Goal: Contribute content: Contribute content

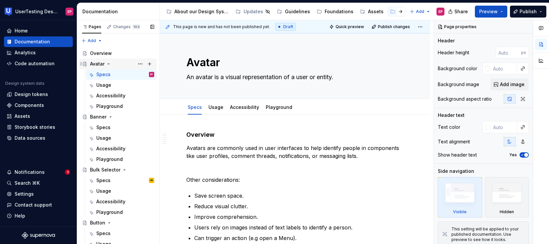
click at [108, 63] on icon "Page tree" at bounding box center [108, 63] width 5 height 5
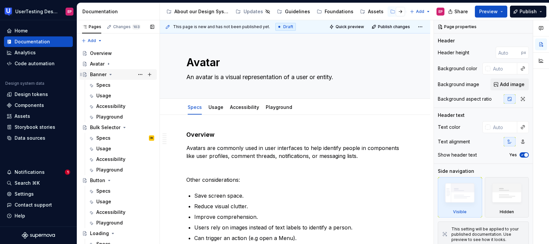
click at [110, 72] on icon "Page tree" at bounding box center [110, 74] width 5 height 5
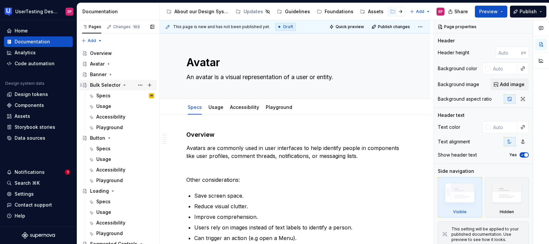
click at [123, 84] on icon "Page tree" at bounding box center [124, 84] width 5 height 5
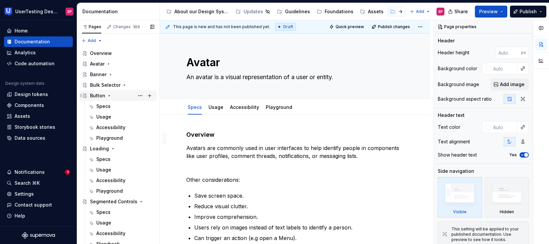
click at [108, 95] on icon "Page tree" at bounding box center [109, 95] width 2 height 1
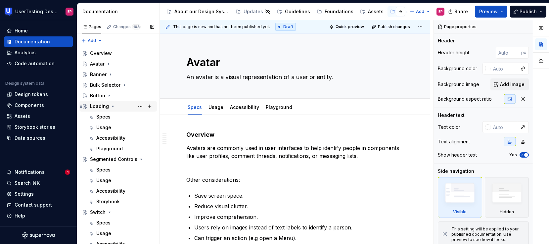
click at [112, 106] on icon "Page tree" at bounding box center [113, 106] width 2 height 1
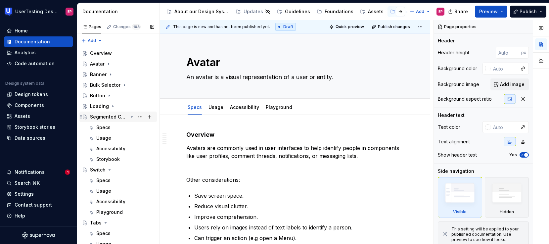
click at [129, 116] on icon "Page tree" at bounding box center [131, 116] width 5 height 5
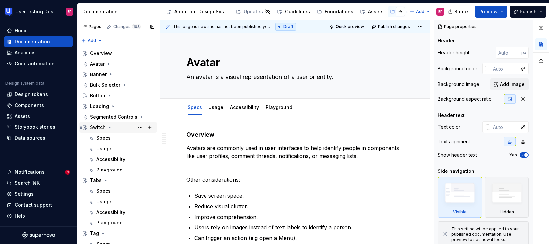
click at [109, 127] on icon "Page tree" at bounding box center [110, 127] width 2 height 1
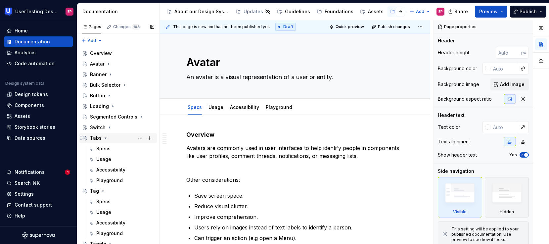
click at [106, 139] on icon "Page tree" at bounding box center [105, 137] width 5 height 5
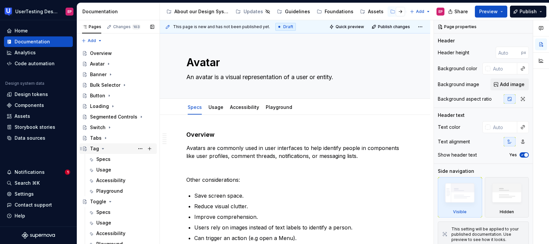
click at [102, 147] on icon "Page tree" at bounding box center [102, 148] width 5 height 5
click at [109, 159] on icon "Page tree" at bounding box center [110, 159] width 2 height 1
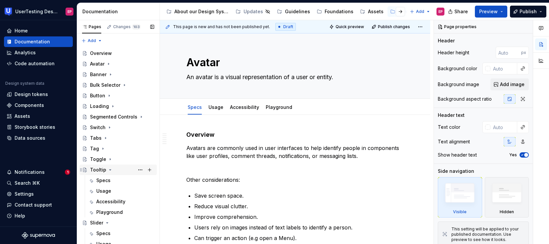
click at [109, 168] on icon "Page tree" at bounding box center [109, 169] width 5 height 5
click at [107, 180] on icon "Page tree" at bounding box center [108, 180] width 2 height 1
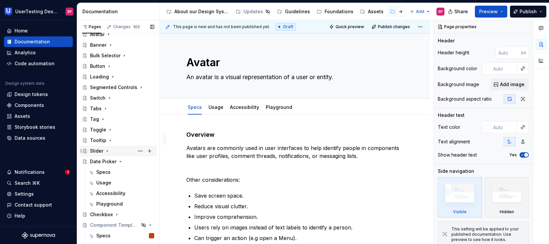
scroll to position [31, 0]
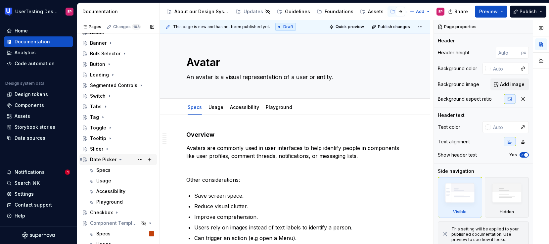
click at [119, 158] on icon "Page tree" at bounding box center [120, 159] width 5 height 5
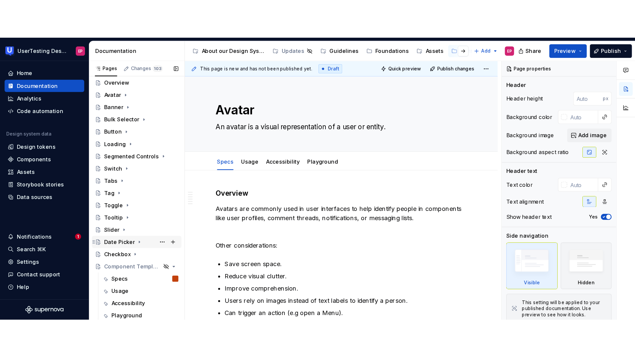
scroll to position [14, 0]
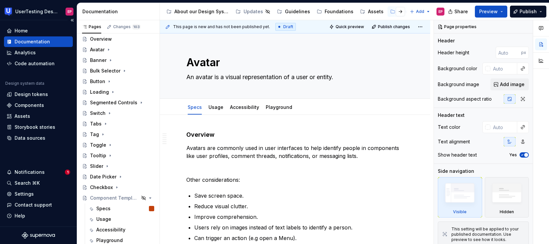
click at [54, 3] on div "UserTesting Design System EP Home Documentation Analytics Code automation Desig…" at bounding box center [274, 122] width 549 height 244
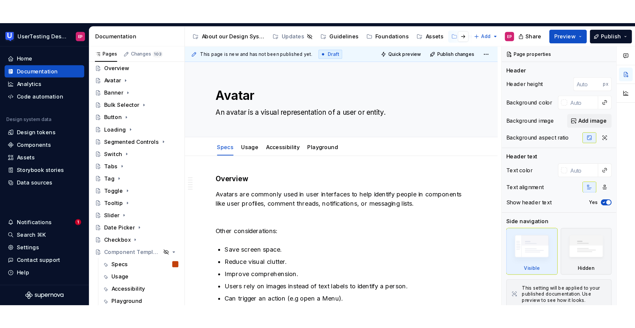
scroll to position [0, 0]
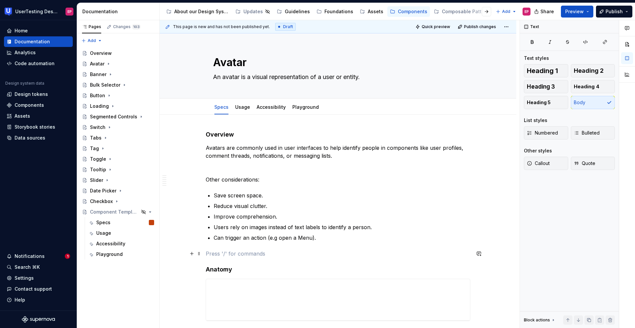
click at [222, 243] on p at bounding box center [338, 254] width 265 height 8
click at [331, 14] on div "Foundations" at bounding box center [338, 11] width 29 height 7
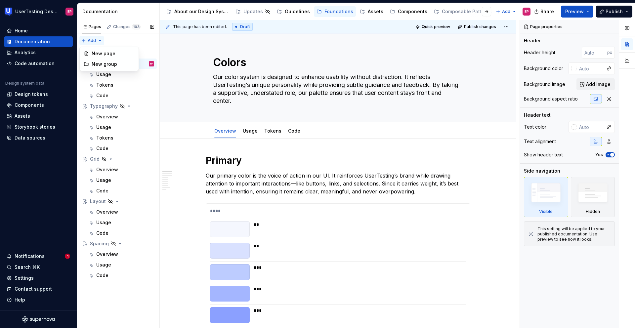
click at [92, 41] on div "Pages Changes 103 Add Accessibility guide for tree Page tree. Navigate the tree…" at bounding box center [118, 174] width 83 height 308
click at [114, 42] on div "Pages Changes 103 Add Accessibility guide for tree Page tree. Navigate the tree…" at bounding box center [118, 174] width 83 height 308
click at [548, 8] on button "Preview" at bounding box center [577, 12] width 32 height 12
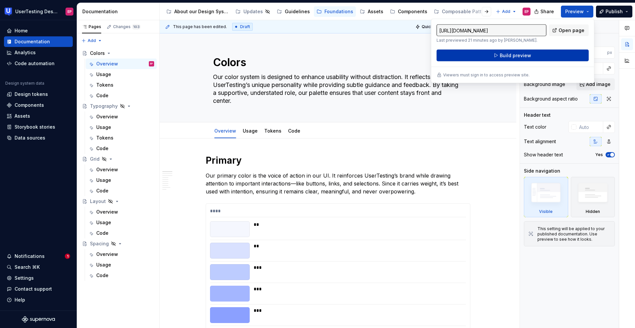
click at [540, 55] on button "Build preview" at bounding box center [513, 56] width 152 height 12
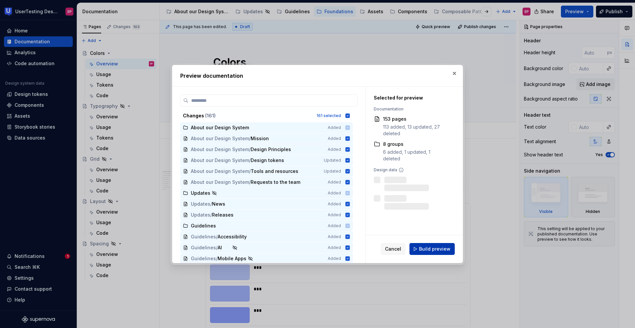
click at [442, 243] on span "Build preview" at bounding box center [434, 249] width 31 height 7
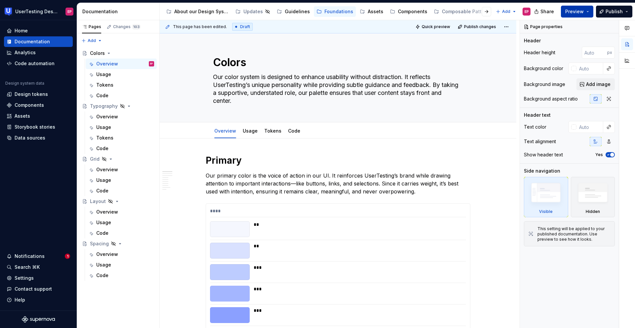
click at [548, 11] on span "Preview" at bounding box center [574, 11] width 19 height 7
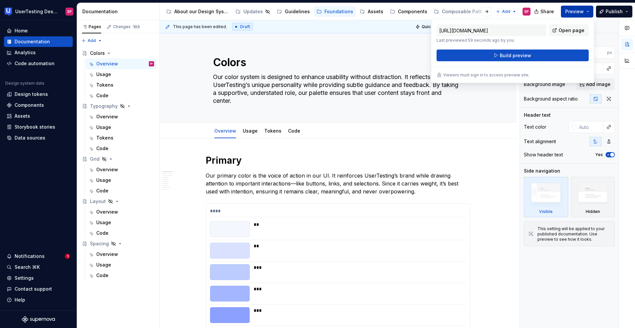
click at [548, 11] on span "Preview" at bounding box center [574, 11] width 19 height 7
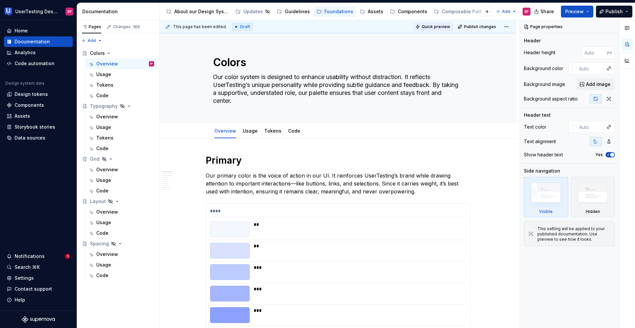
click at [444, 26] on span "Quick preview" at bounding box center [436, 26] width 28 height 5
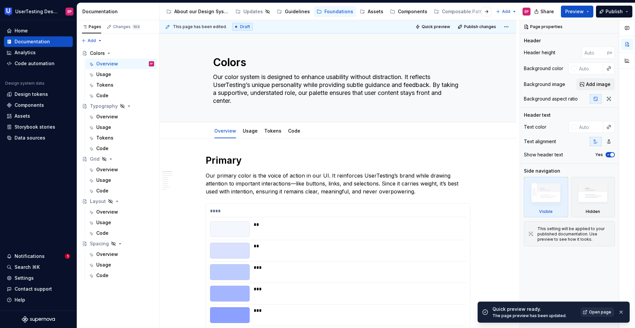
click at [548, 243] on span "Open page" at bounding box center [600, 312] width 22 height 5
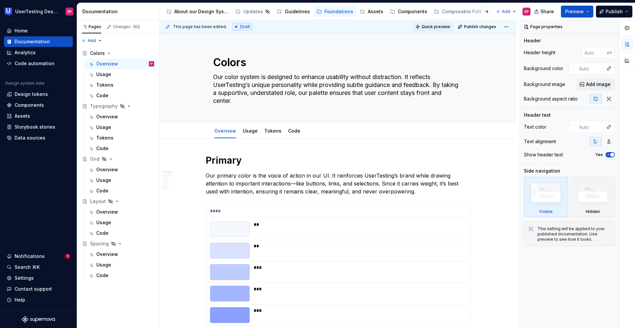
click at [433, 25] on span "Quick preview" at bounding box center [436, 26] width 28 height 5
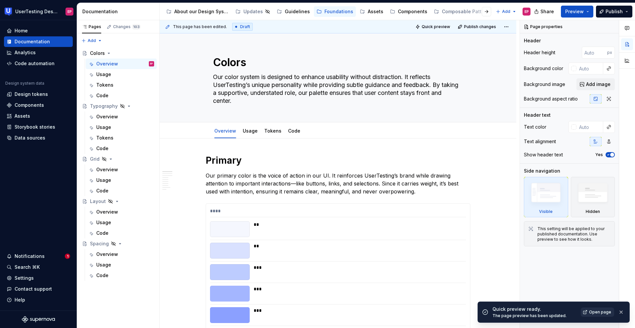
click at [548, 243] on span "Open page" at bounding box center [600, 312] width 22 height 5
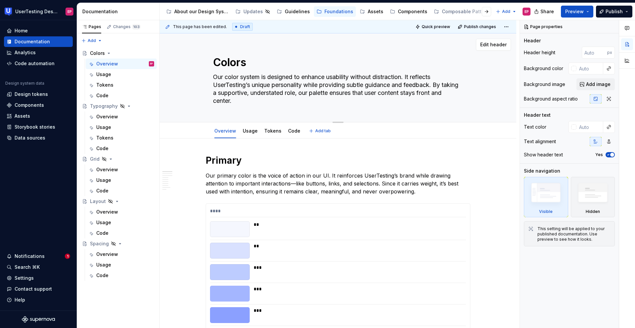
click at [187, 88] on div "Colors Our color system is designed to enhance usability without distraction. I…" at bounding box center [338, 77] width 304 height 89
click at [248, 101] on textarea "Our color system is designed to enhance usability without distraction. It refle…" at bounding box center [337, 89] width 250 height 34
click at [490, 43] on span "Edit header" at bounding box center [493, 44] width 26 height 7
click at [489, 45] on span "Edit header" at bounding box center [493, 44] width 26 height 7
click at [548, 139] on icon "button" at bounding box center [608, 141] width 5 height 5
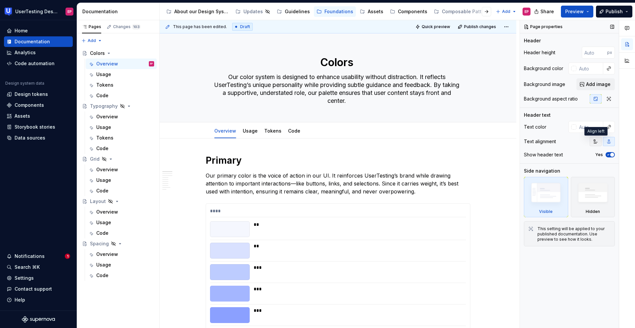
click at [548, 140] on icon "button" at bounding box center [595, 141] width 5 height 5
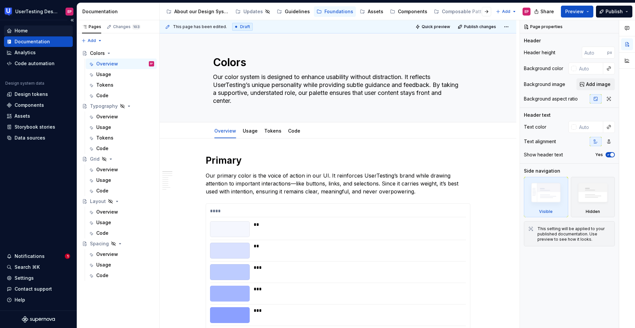
click at [35, 32] on div "Home" at bounding box center [39, 30] width 64 height 7
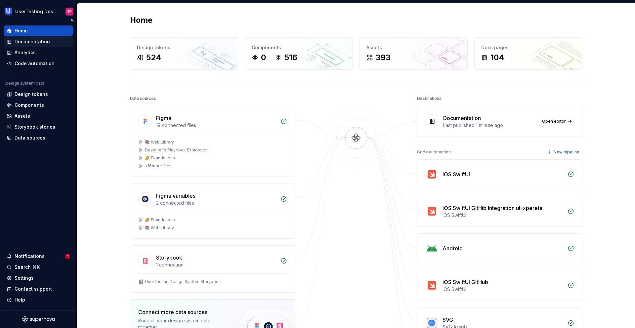
click at [39, 45] on div "Documentation" at bounding box center [32, 41] width 35 height 7
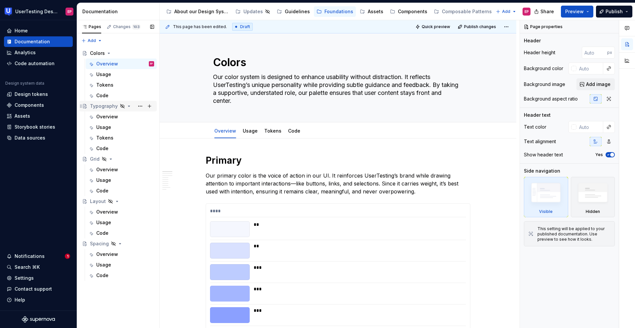
click at [120, 106] on icon "Page tree" at bounding box center [122, 106] width 5 height 5
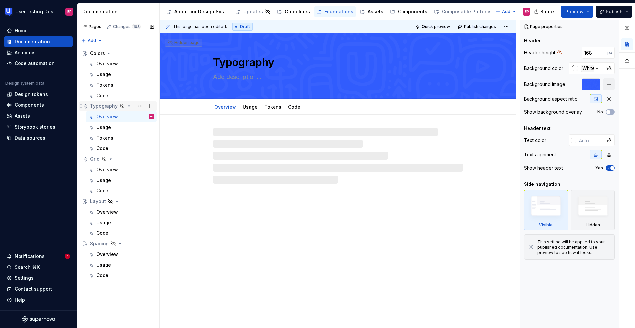
click at [128, 106] on icon "Page tree" at bounding box center [129, 106] width 2 height 1
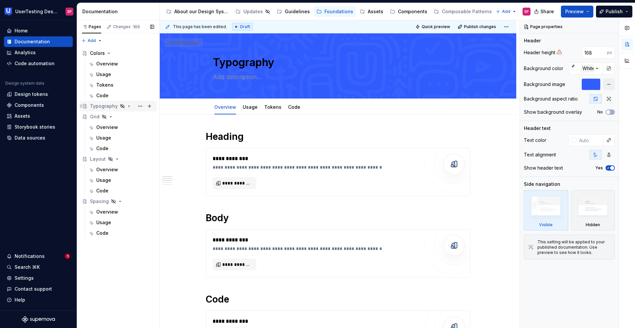
click at [129, 106] on icon "Page tree" at bounding box center [129, 107] width 1 height 2
click at [117, 61] on div "Overview" at bounding box center [107, 64] width 22 height 7
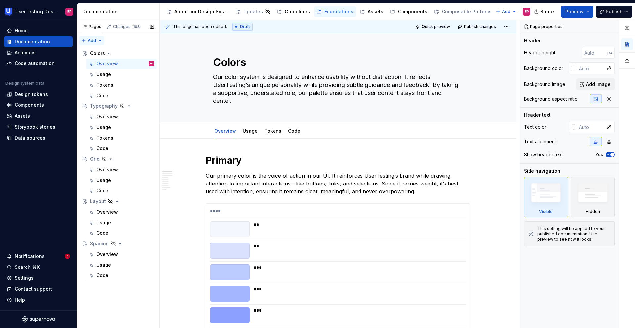
click at [93, 40] on div "Pages Changes 103 Add Accessibility guide for tree Page tree. Navigate the tree…" at bounding box center [118, 174] width 83 height 308
click at [94, 52] on div "New page" at bounding box center [113, 53] width 43 height 7
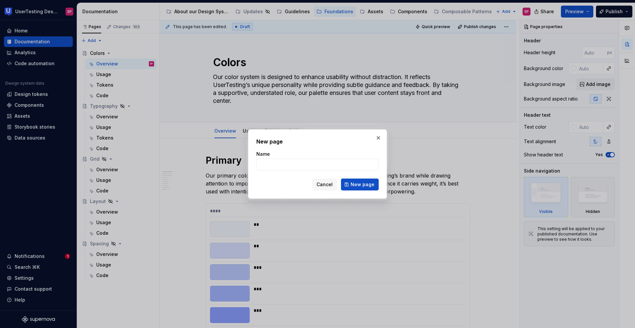
type textarea "*"
type input "Overview"
click at [364, 184] on span "New page" at bounding box center [363, 184] width 24 height 7
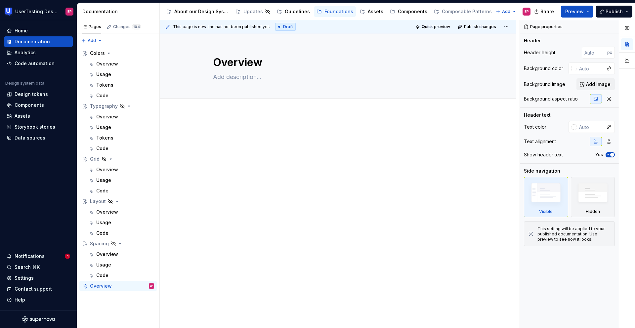
type textarea "*"
click at [213, 62] on textarea "Overview" at bounding box center [337, 63] width 250 height 16
type textarea "F"
type textarea "*"
type textarea "Fo"
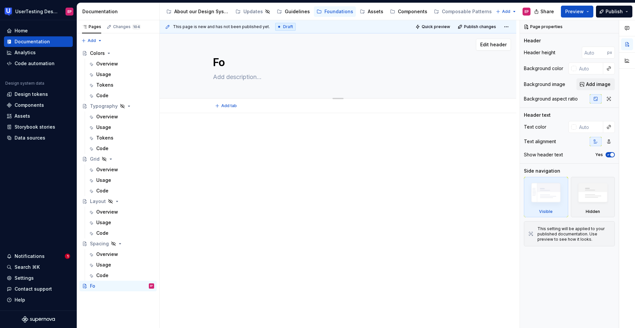
type textarea "*"
type textarea "Fou"
type textarea "*"
type textarea "Foun"
type textarea "*"
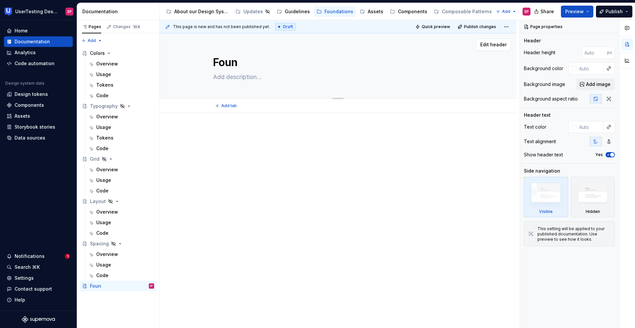
type textarea "Found"
type textarea "*"
type textarea "Founda"
type textarea "*"
type textarea "Foundat"
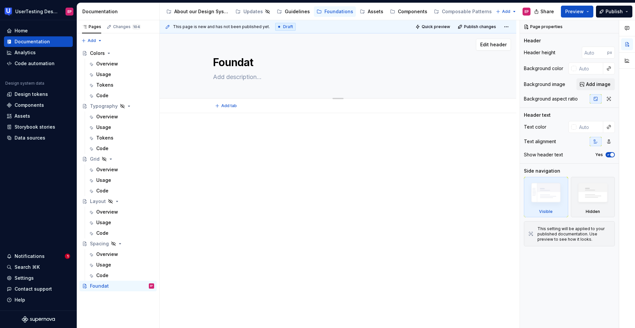
type textarea "*"
type textarea "Foundati"
type textarea "*"
type textarea "Foundatio"
type textarea "*"
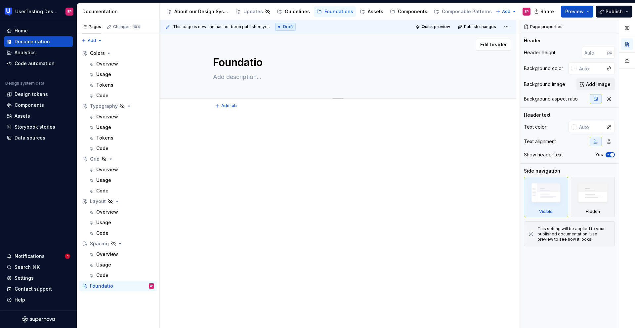
type textarea "Foundation"
type textarea "*"
type textarea "Foundations"
type textarea "*"
type textarea "Foundations"
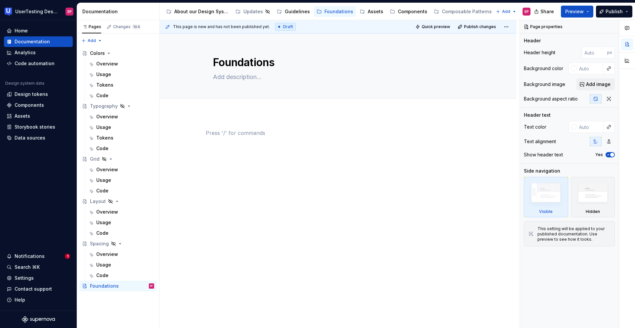
click at [260, 133] on p at bounding box center [338, 133] width 265 height 8
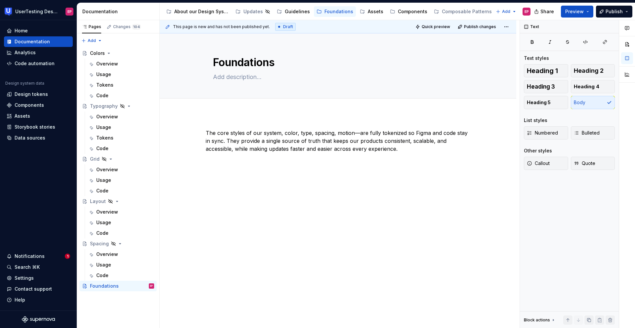
click at [182, 116] on div "The core styles of our system, color, type, spacing, motion—are fully tokenized…" at bounding box center [338, 187] width 357 height 148
click at [351, 182] on div "The core styles of our system, color, type, spacing, motion—are fully tokenized…" at bounding box center [338, 187] width 357 height 148
click at [191, 161] on button "button" at bounding box center [191, 160] width 9 height 9
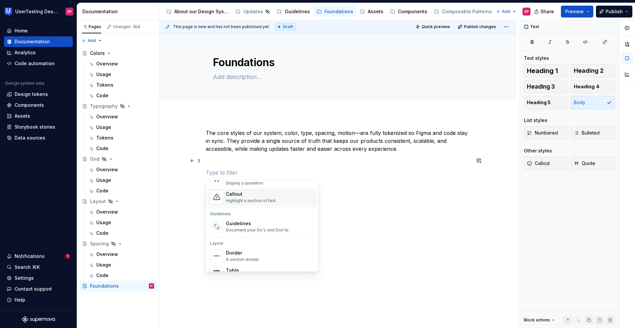
scroll to position [163, 0]
click at [273, 197] on div "Highlight a section of text" at bounding box center [251, 197] width 50 height 5
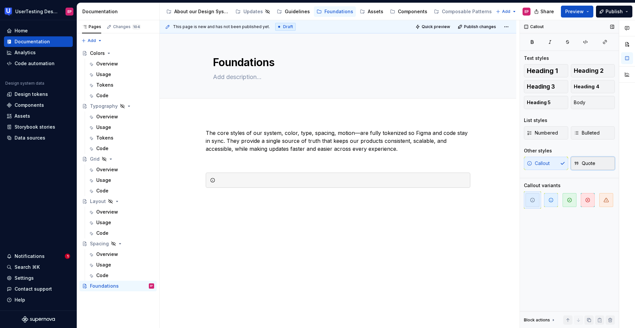
click at [548, 163] on span "Quote" at bounding box center [584, 163] width 21 height 7
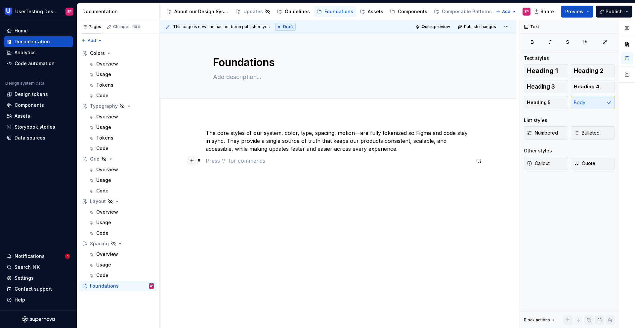
click at [193, 160] on button "button" at bounding box center [191, 160] width 9 height 9
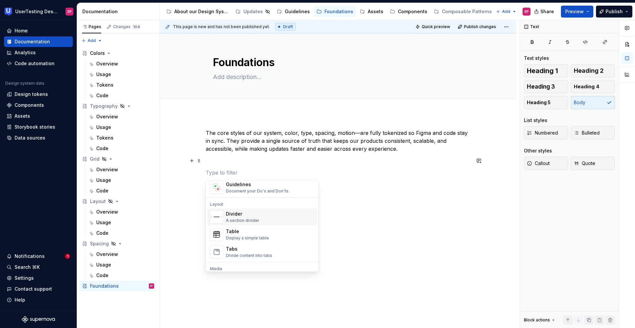
scroll to position [200, 0]
click at [207, 114] on div "The core styles of our system, color, type, spacing, motion—are fully tokenized…" at bounding box center [338, 198] width 357 height 170
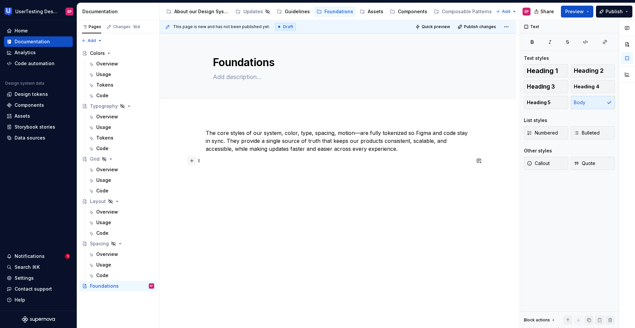
click at [194, 161] on button "button" at bounding box center [191, 160] width 9 height 9
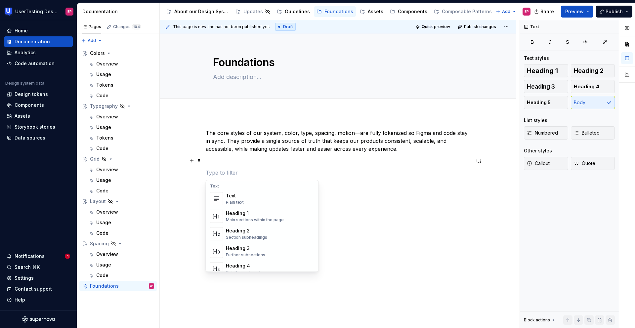
scroll to position [0, 0]
click at [343, 198] on div "The core styles of our system, color, type, spacing, motion—are fully tokenized…" at bounding box center [338, 204] width 357 height 182
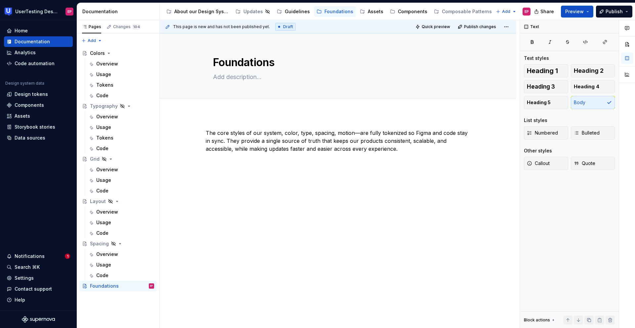
type textarea "*"
click at [200, 174] on span at bounding box center [198, 172] width 5 height 9
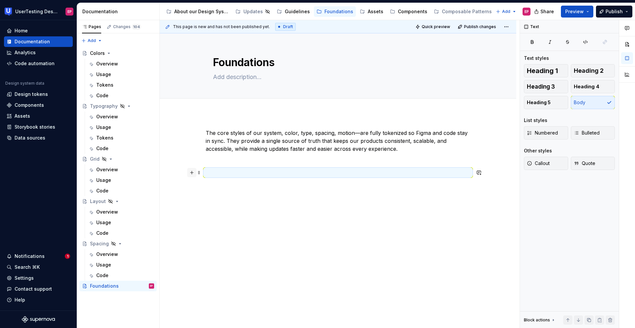
click at [192, 174] on button "button" at bounding box center [191, 172] width 9 height 9
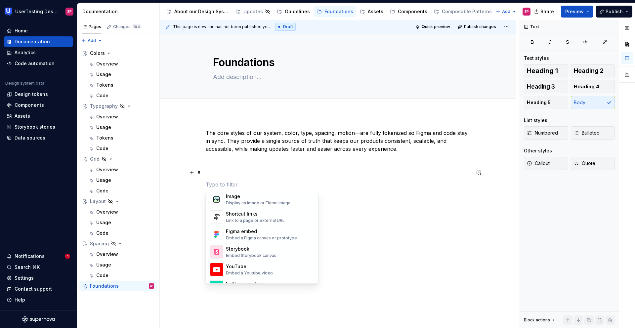
scroll to position [271, 0]
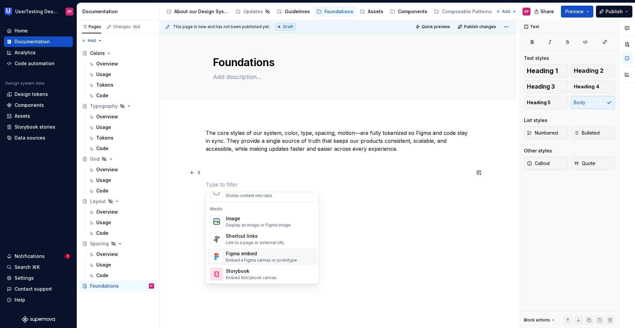
click at [219, 243] on img "Suggestions" at bounding box center [216, 256] width 13 height 13
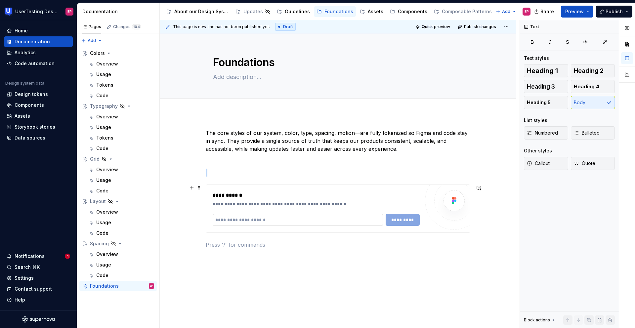
click at [291, 222] on input "text" at bounding box center [298, 220] width 170 height 12
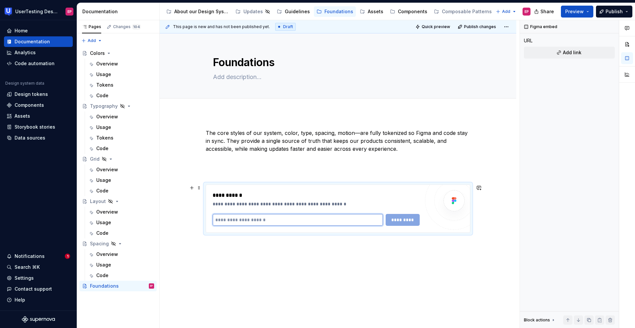
paste input "**********"
type input "**********"
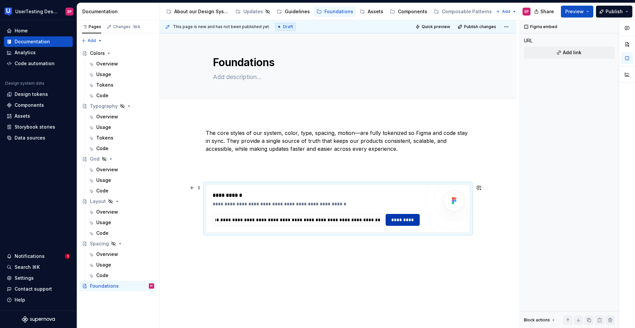
click at [408, 223] on button "*********" at bounding box center [403, 220] width 34 height 12
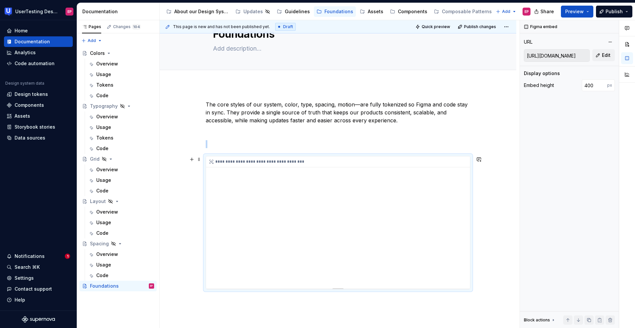
scroll to position [0, 0]
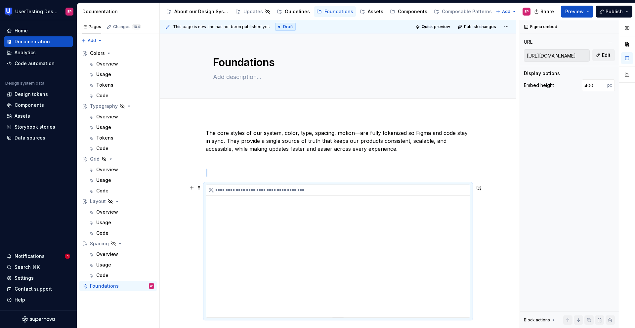
click at [401, 198] on div "**********" at bounding box center [338, 251] width 264 height 132
click at [429, 212] on div "**********" at bounding box center [338, 251] width 264 height 132
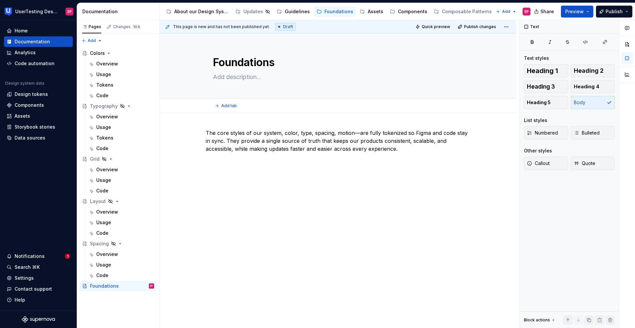
click at [193, 108] on div "Add tab" at bounding box center [338, 105] width 304 height 9
click at [198, 123] on div "The core styles of our system, color, type, spacing, motion—are fully tokenized…" at bounding box center [338, 192] width 357 height 158
type textarea "*"
type textarea "Layout"
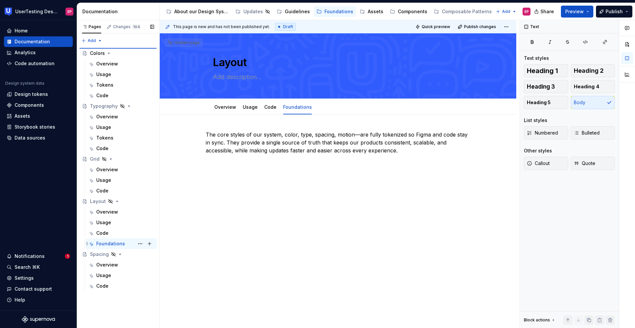
type textarea "*"
type textarea "Foundations"
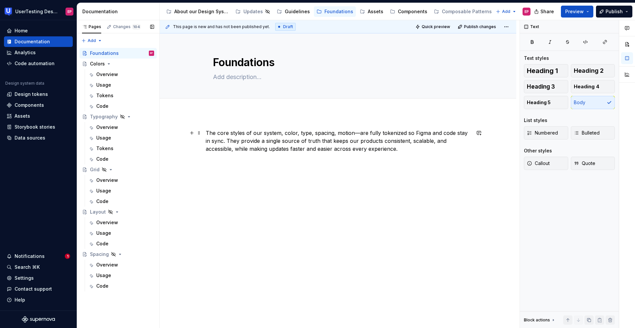
click at [227, 140] on p "The core styles of our system, color, type, spacing, motion—are fully tokenized…" at bounding box center [338, 141] width 265 height 24
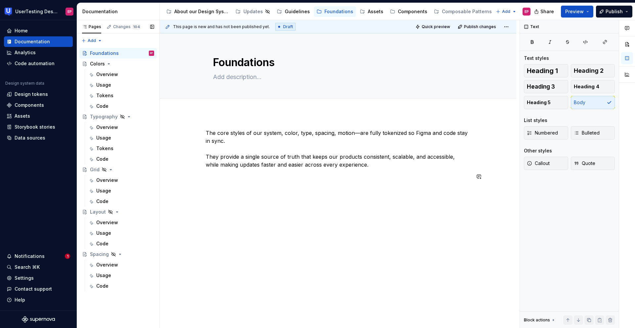
click at [325, 196] on div "The core styles of our system, color, type, spacing, motion—are fully tokenized…" at bounding box center [338, 200] width 357 height 174
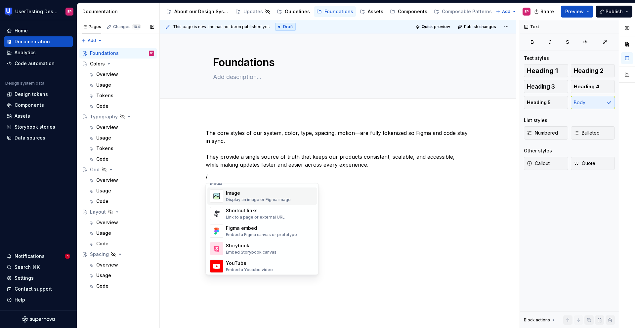
scroll to position [293, 0]
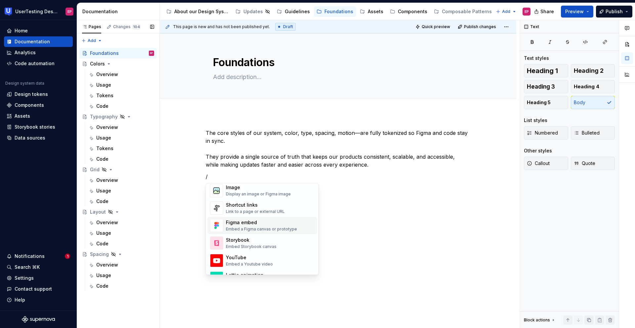
click at [240, 231] on div "Embed a Figma canvas or prototype" at bounding box center [261, 229] width 71 height 5
type textarea "*"
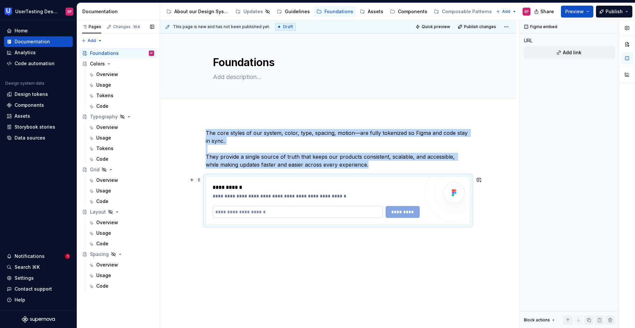
click at [264, 213] on input "text" at bounding box center [298, 212] width 170 height 12
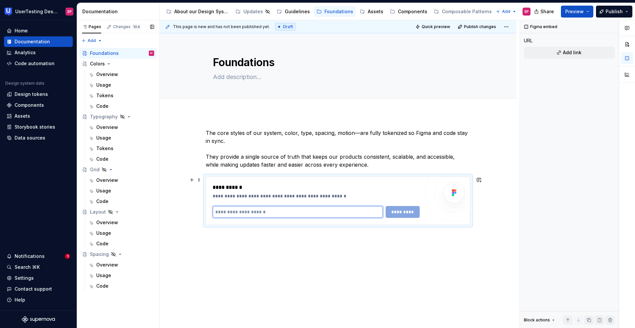
paste input "**********"
type input "**********"
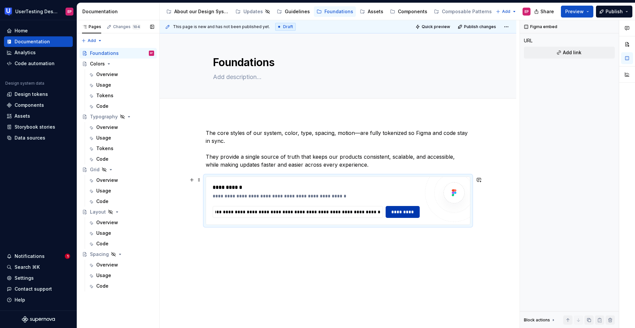
click at [399, 216] on button "*********" at bounding box center [403, 212] width 34 height 12
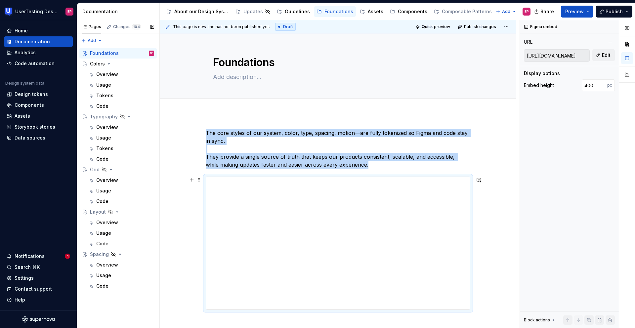
click at [189, 234] on div "**********" at bounding box center [338, 264] width 357 height 303
click at [441, 27] on span "Quick preview" at bounding box center [436, 26] width 28 height 5
click at [548, 12] on span "Preview" at bounding box center [574, 11] width 19 height 7
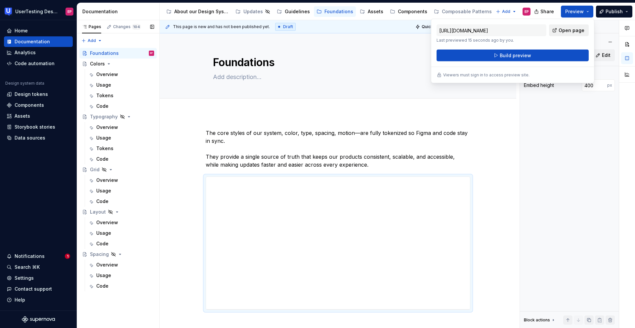
click at [548, 31] on link "Open page" at bounding box center [569, 30] width 40 height 12
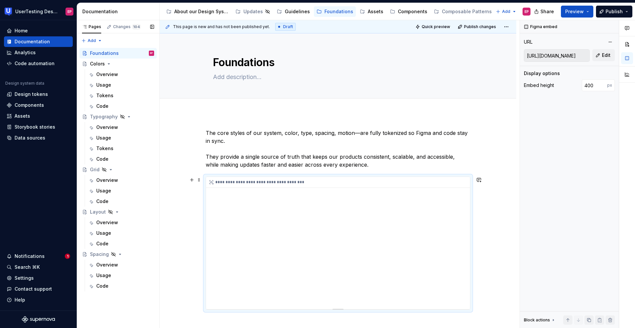
click at [367, 194] on div "**********" at bounding box center [338, 243] width 264 height 132
click at [198, 181] on span at bounding box center [198, 179] width 5 height 9
click at [374, 227] on div "**********" at bounding box center [338, 243] width 264 height 132
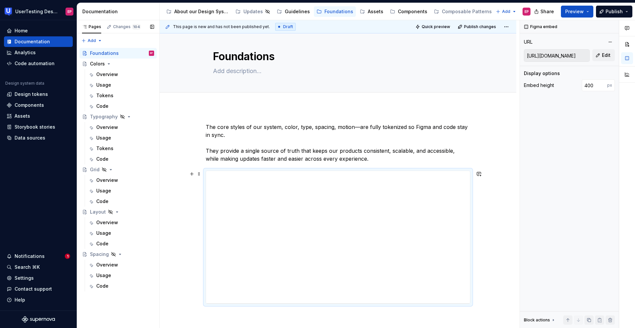
scroll to position [23, 0]
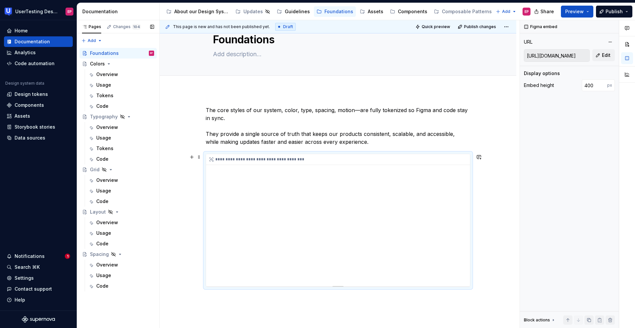
click at [368, 190] on div "**********" at bounding box center [338, 220] width 264 height 132
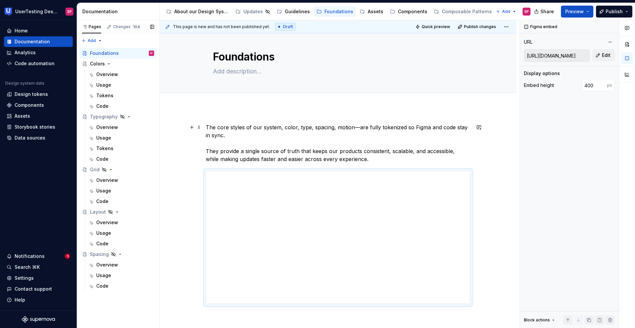
scroll to position [0, 0]
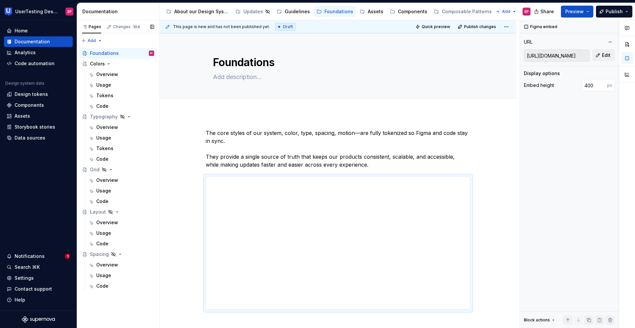
click at [497, 120] on div "**********" at bounding box center [338, 264] width 357 height 303
click at [482, 92] on div "Foundations" at bounding box center [338, 65] width 304 height 65
click at [494, 45] on span "Edit header" at bounding box center [493, 44] width 26 height 7
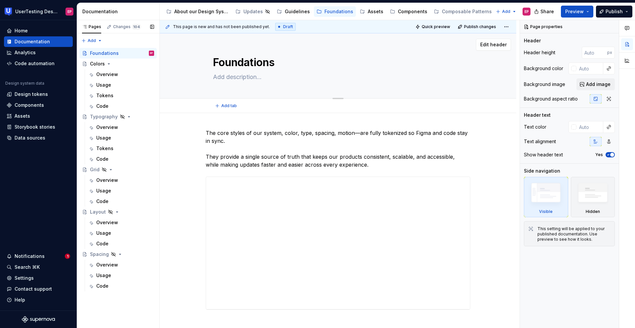
click at [463, 68] on div "Foundations" at bounding box center [338, 65] width 304 height 65
click at [548, 84] on button "Add image" at bounding box center [596, 84] width 38 height 12
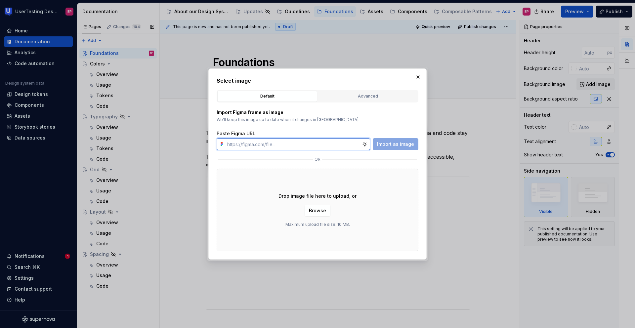
type textarea "*"
click at [346, 98] on div "Advanced" at bounding box center [367, 96] width 95 height 7
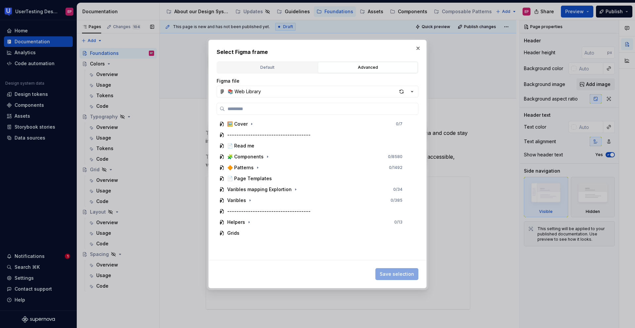
click at [271, 61] on div "Default Advanced" at bounding box center [318, 67] width 202 height 13
click at [269, 69] on div "Default" at bounding box center [267, 67] width 95 height 7
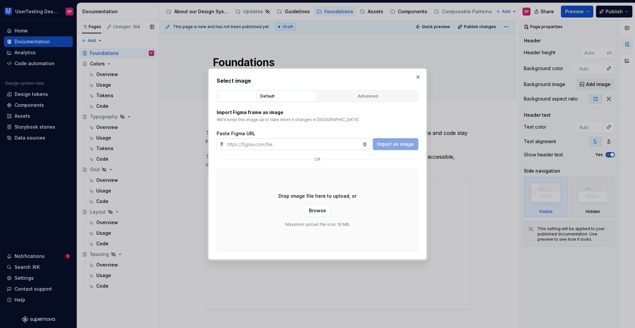
click at [264, 143] on input "text" at bounding box center [294, 144] width 138 height 12
paste input "[URL][DOMAIN_NAME]"
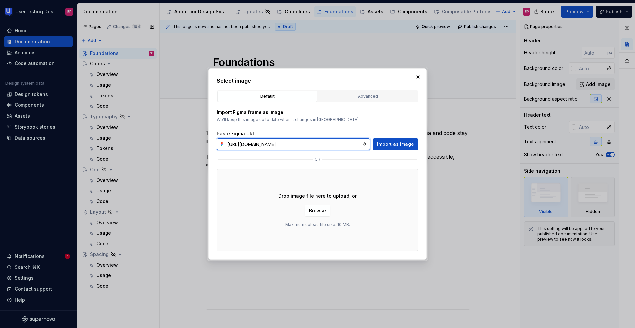
scroll to position [0, 155]
type input "[URL][DOMAIN_NAME]"
click at [392, 145] on span "Import as image" at bounding box center [395, 144] width 37 height 7
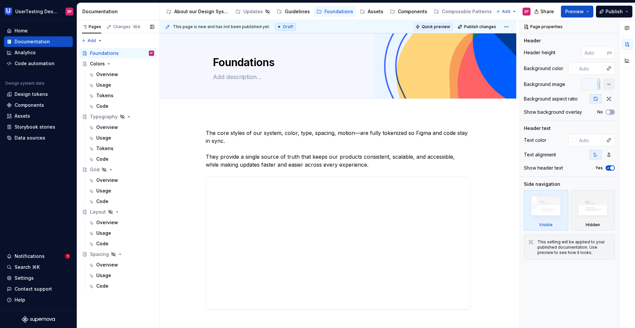
click at [429, 25] on span "Quick preview" at bounding box center [436, 26] width 28 height 5
type textarea "*"
click at [548, 55] on input "number" at bounding box center [594, 53] width 25 height 12
type input "400"
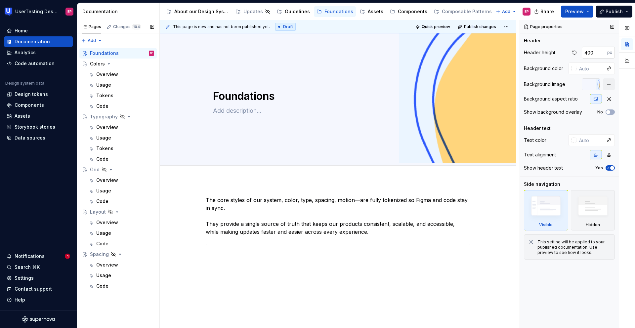
type textarea "*"
drag, startPoint x: 588, startPoint y: 54, endPoint x: 583, endPoint y: 54, distance: 4.6
click at [548, 54] on input "400" at bounding box center [594, 53] width 25 height 12
type input "300"
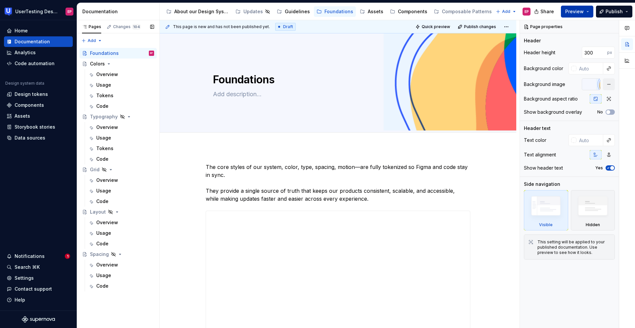
click at [548, 12] on span "Preview" at bounding box center [574, 11] width 19 height 7
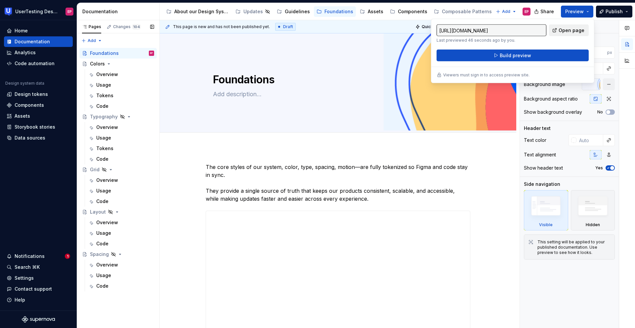
click at [548, 31] on span "Open page" at bounding box center [572, 30] width 26 height 7
click at [495, 58] on button "Build preview" at bounding box center [513, 56] width 152 height 12
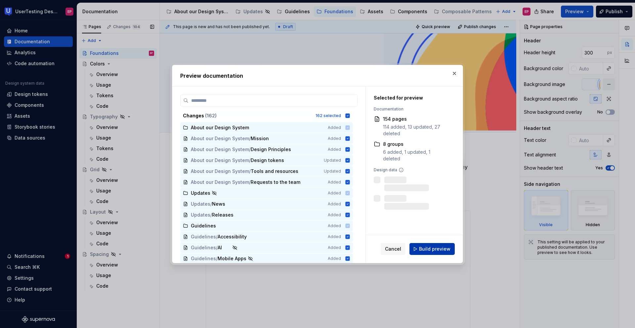
click at [420, 243] on button "Build preview" at bounding box center [431, 249] width 45 height 12
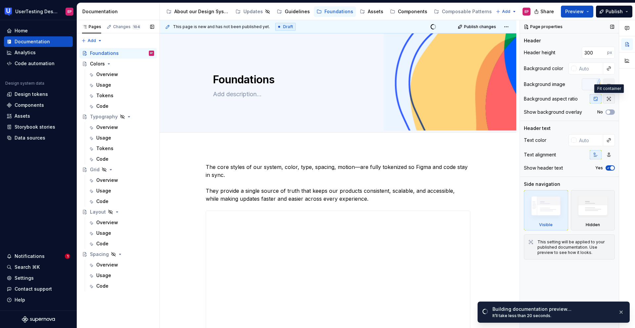
click at [548, 99] on icon "button" at bounding box center [608, 98] width 5 height 5
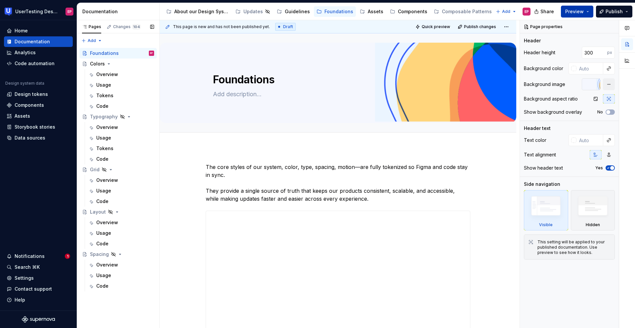
click at [548, 17] on button "Preview" at bounding box center [577, 12] width 32 height 12
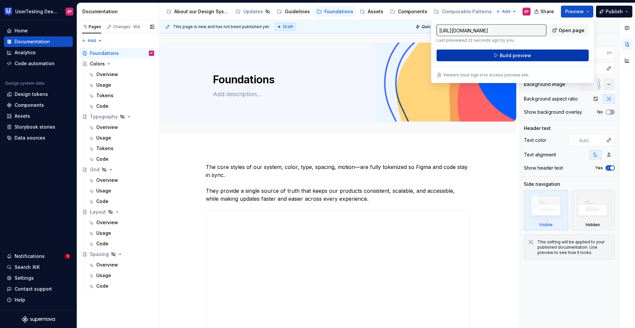
click at [511, 52] on span "Build preview" at bounding box center [515, 55] width 31 height 7
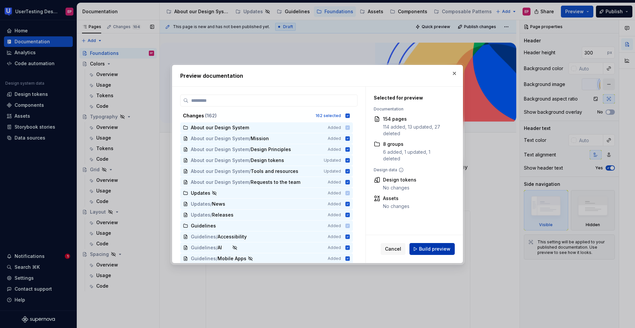
click at [440, 243] on button "Build preview" at bounding box center [431, 249] width 45 height 12
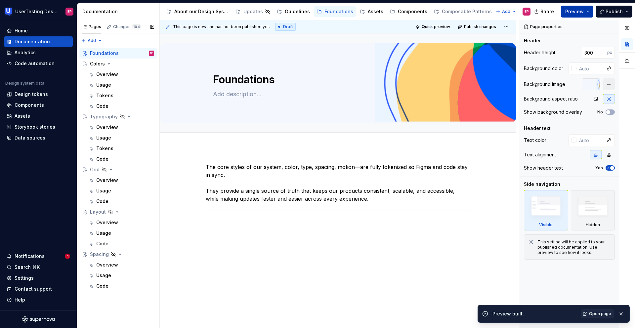
click at [548, 11] on span "Preview" at bounding box center [574, 11] width 19 height 7
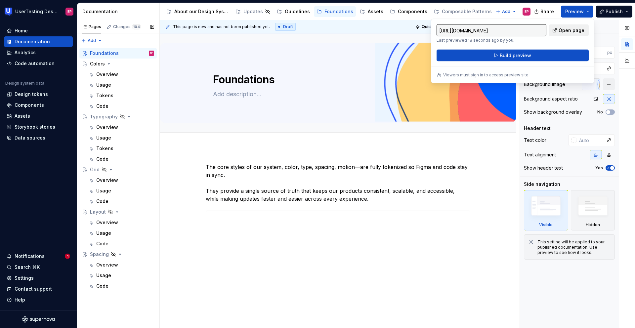
click at [548, 30] on span "Open page" at bounding box center [572, 30] width 26 height 7
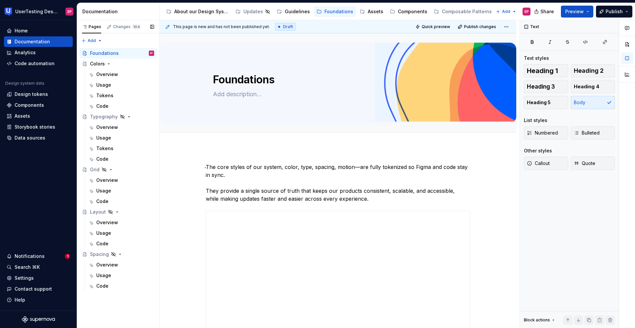
click at [205, 167] on div "**********" at bounding box center [340, 174] width 360 height 308
click at [204, 162] on div "**********" at bounding box center [338, 298] width 357 height 303
drag, startPoint x: 207, startPoint y: 166, endPoint x: 400, endPoint y: 202, distance: 195.9
click at [400, 202] on p "The core styles of our system, color, type, spacing, motion—are fully tokenized…" at bounding box center [338, 183] width 265 height 40
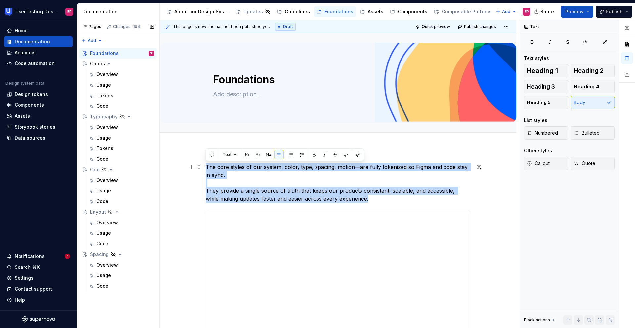
drag, startPoint x: 344, startPoint y: 199, endPoint x: 205, endPoint y: 166, distance: 143.2
click at [205, 166] on div "**********" at bounding box center [338, 298] width 357 height 303
click at [231, 155] on button "Text" at bounding box center [230, 154] width 20 height 9
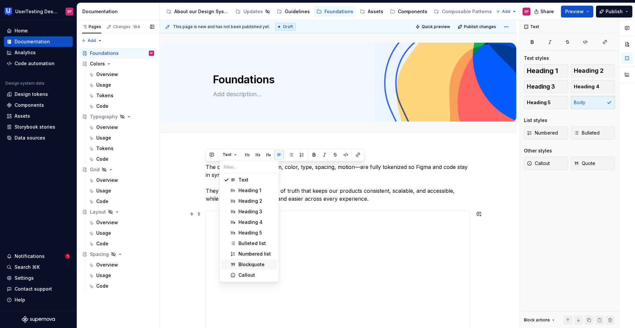
click at [247, 243] on div "Blockquote" at bounding box center [251, 264] width 26 height 7
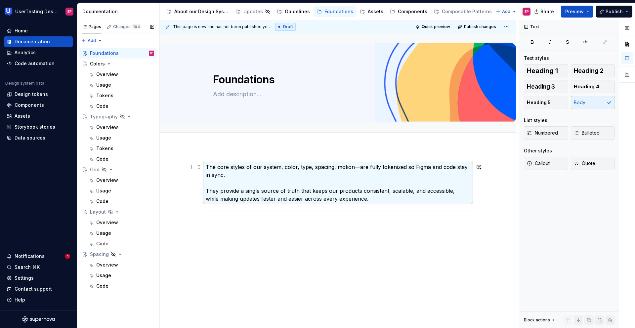
click at [194, 172] on div "**********" at bounding box center [338, 298] width 357 height 303
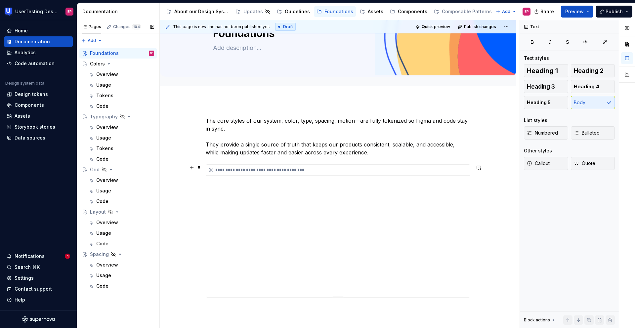
scroll to position [56, 0]
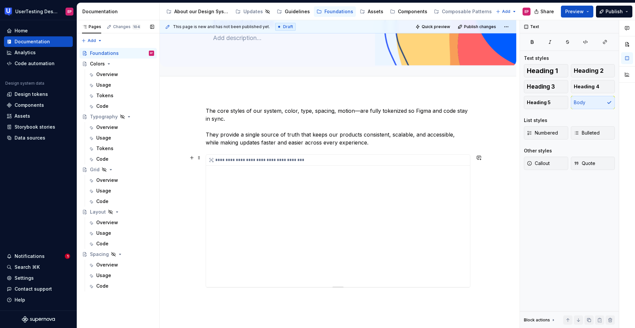
click at [417, 243] on div "**********" at bounding box center [338, 221] width 264 height 132
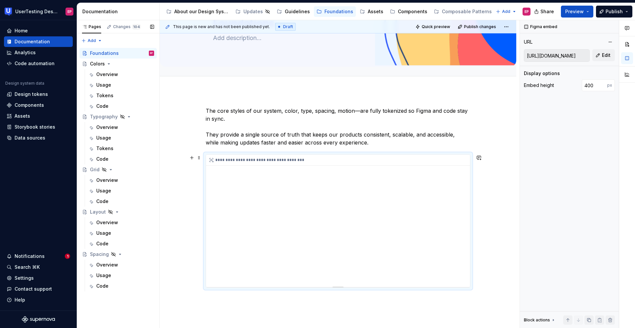
scroll to position [0, 0]
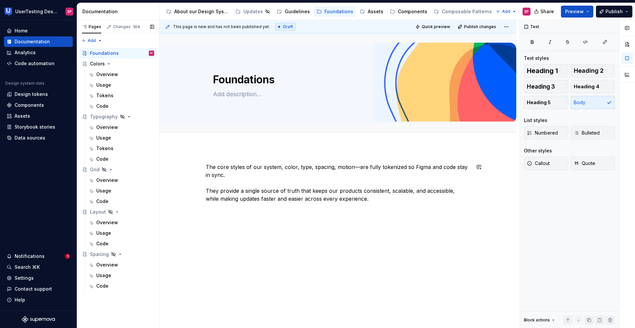
click at [339, 218] on div "The core styles of our system, color, type, spacing, motion—are fully tokenized…" at bounding box center [338, 228] width 357 height 162
click at [281, 226] on div "The core styles of our system, color, type, spacing, motion—are fully tokenized…" at bounding box center [338, 228] width 357 height 162
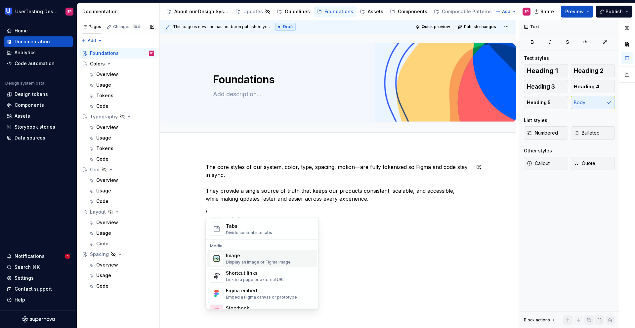
scroll to position [266, 0]
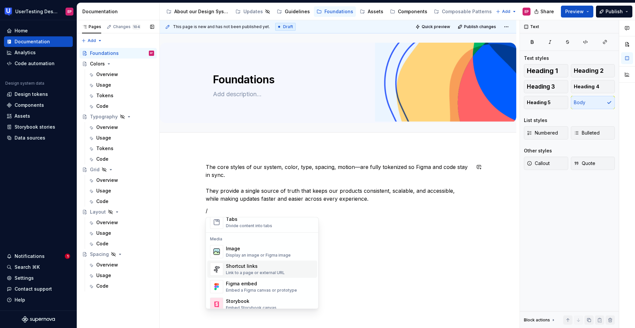
click at [250, 243] on div "Link to a page or external URL" at bounding box center [255, 273] width 59 height 5
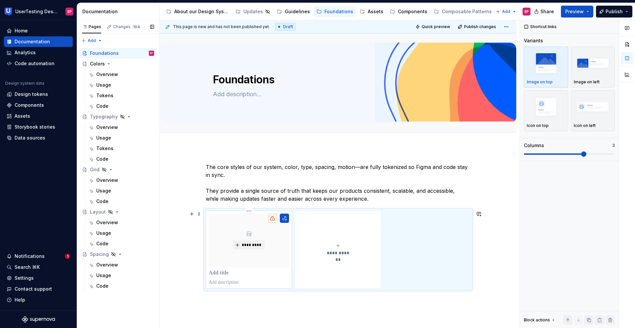
click at [217, 243] on p at bounding box center [249, 273] width 80 height 7
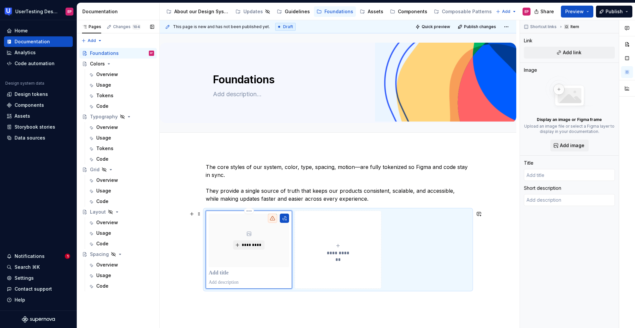
type textarea "*"
type input "C"
type textarea "*"
type input "Co"
type textarea "*"
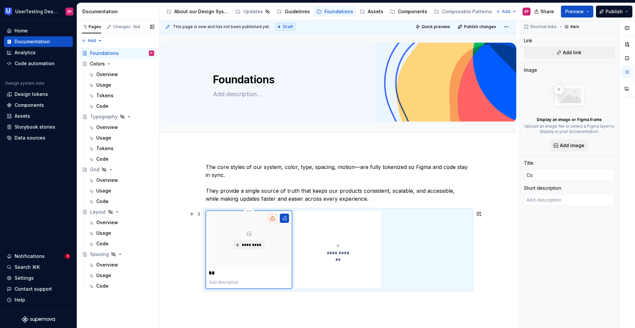
type input "Col"
type textarea "*"
type input "Colo"
type textarea "*"
type input "Color"
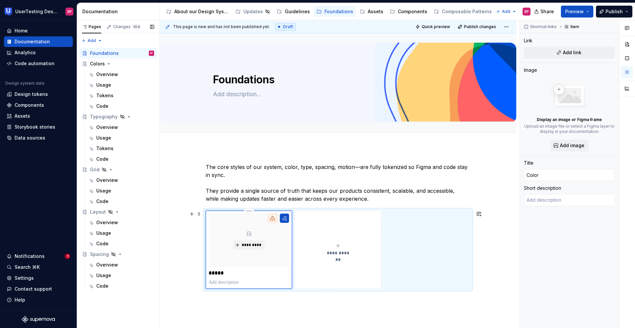
type textarea "*"
type input "Colors"
type textarea "*"
type input "Color"
click at [286, 220] on button "button" at bounding box center [284, 218] width 9 height 9
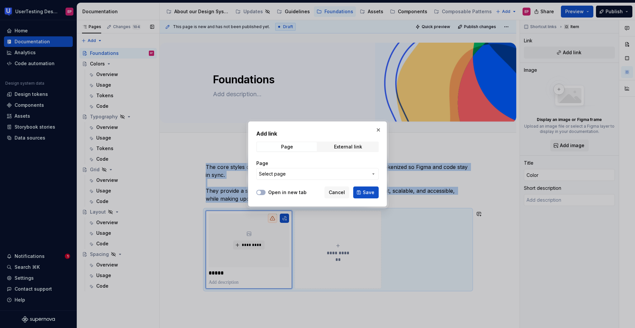
click at [291, 175] on span "Select page" at bounding box center [313, 174] width 109 height 7
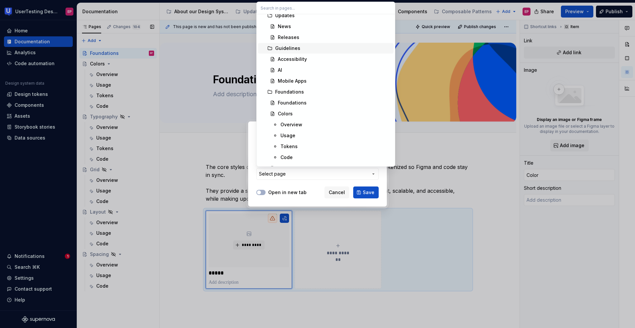
scroll to position [84, 0]
click at [293, 112] on div "Colors" at bounding box center [334, 111] width 113 height 7
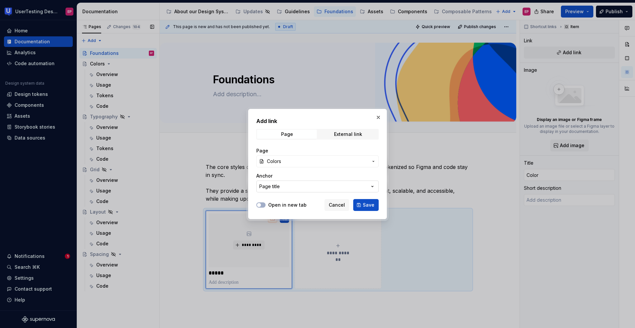
click at [298, 190] on button "Page title" at bounding box center [317, 187] width 122 height 12
click at [289, 213] on div "Page title" at bounding box center [330, 213] width 122 height 7
click at [364, 202] on span "Save" at bounding box center [369, 205] width 12 height 7
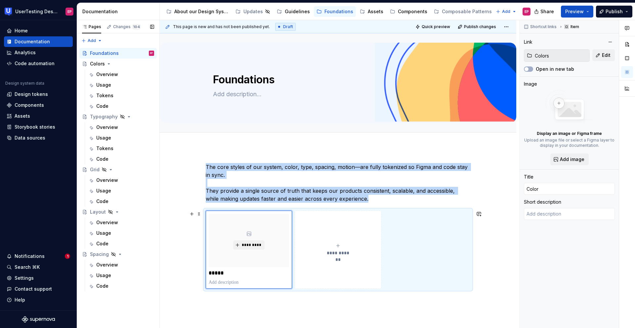
click at [313, 243] on button "**********" at bounding box center [338, 250] width 86 height 78
type textarea "*"
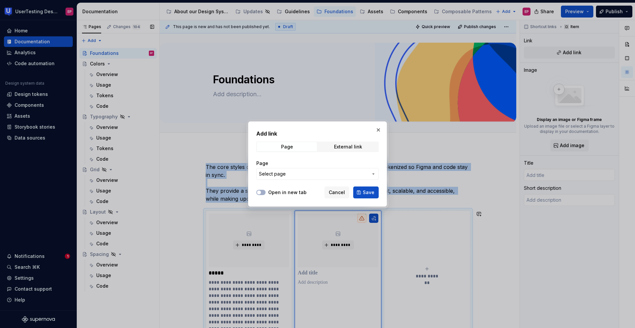
click at [305, 173] on span "Select page" at bounding box center [313, 174] width 109 height 7
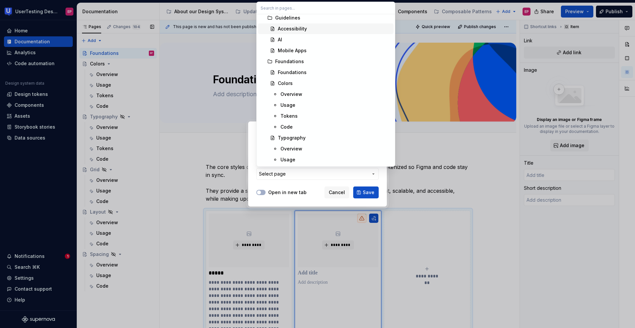
scroll to position [116, 0]
click at [296, 135] on div "Typography" at bounding box center [292, 134] width 28 height 7
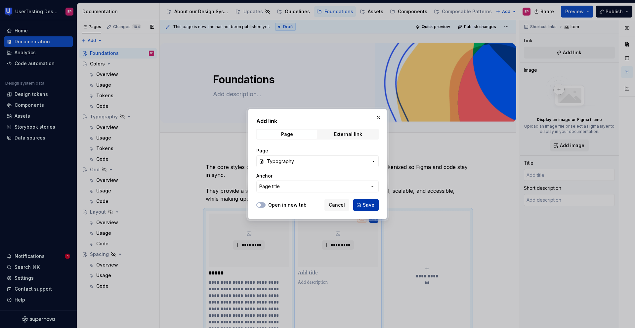
click at [365, 203] on span "Save" at bounding box center [369, 205] width 12 height 7
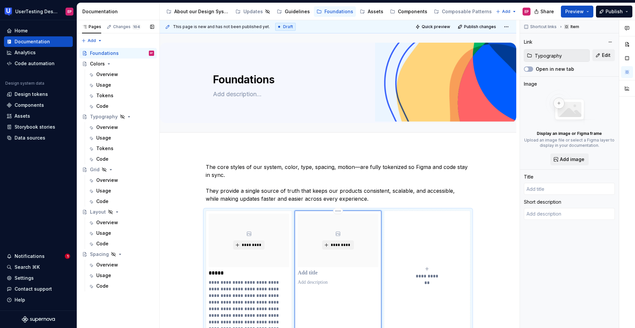
scroll to position [8, 0]
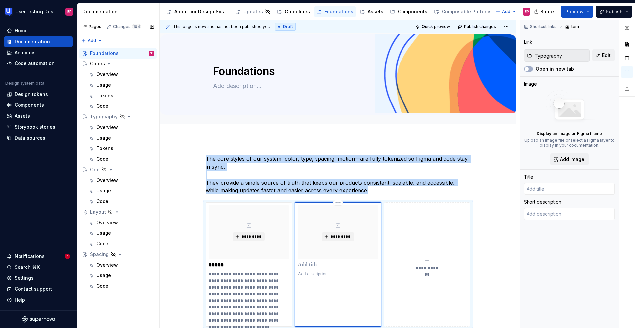
type textarea "*"
type input "Typography"
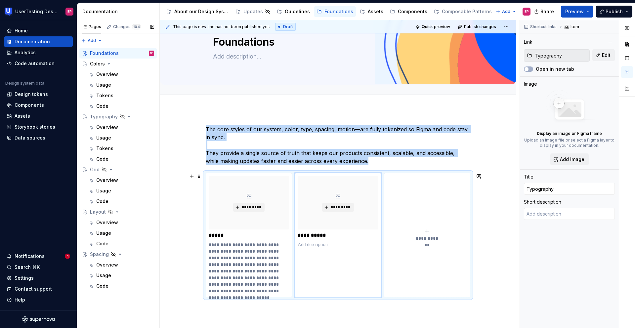
scroll to position [38, 0]
click at [426, 231] on icon "submit" at bounding box center [426, 230] width 5 height 5
type textarea "*"
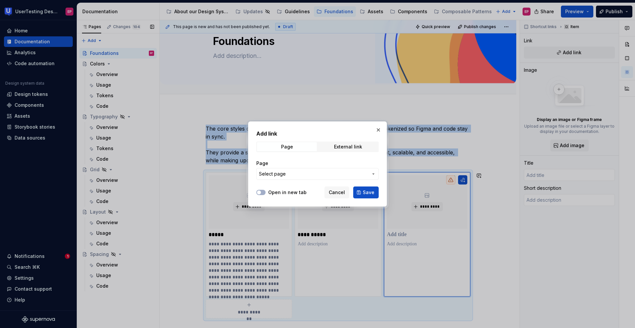
click at [302, 172] on span "Select page" at bounding box center [313, 174] width 109 height 7
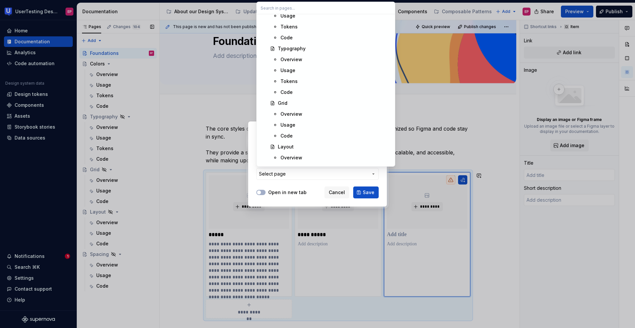
scroll to position [200, 0]
click at [286, 105] on div "Grid" at bounding box center [283, 104] width 10 height 7
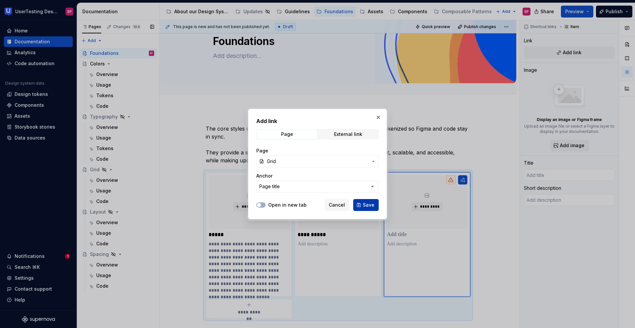
click at [371, 202] on span "Save" at bounding box center [369, 205] width 12 height 7
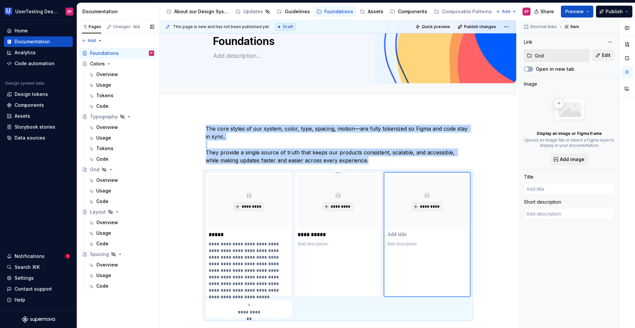
type textarea "*"
type input "Grid"
type textarea "This is a test"
click at [141, 170] on button "Page tree" at bounding box center [140, 169] width 9 height 9
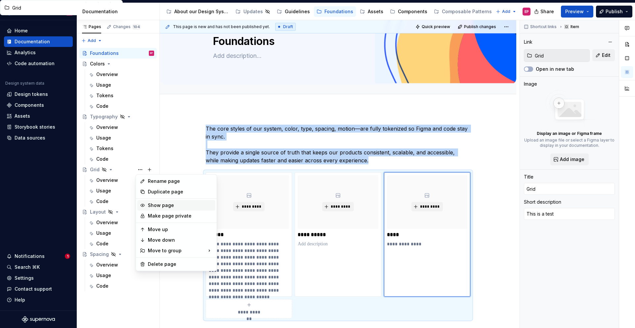
click at [149, 203] on div "Show page" at bounding box center [180, 205] width 65 height 7
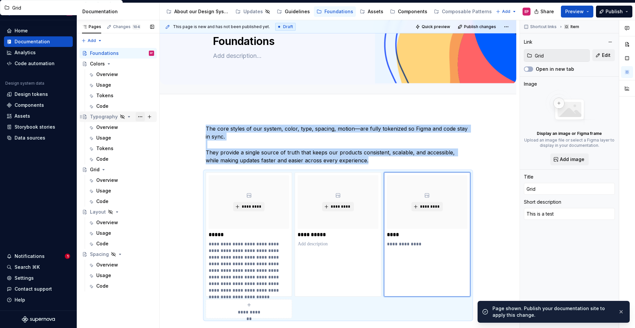
click at [140, 116] on button "Page tree" at bounding box center [140, 116] width 9 height 9
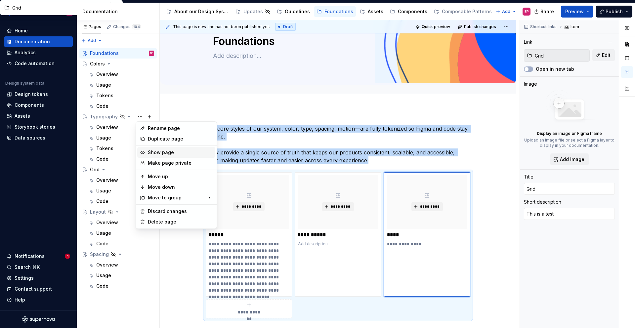
click at [163, 151] on div "Show page" at bounding box center [180, 152] width 65 height 7
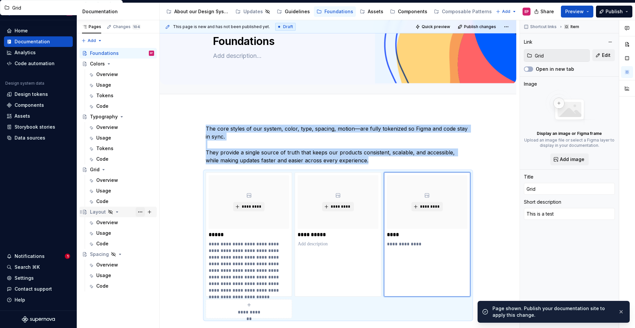
click at [140, 211] on button "Page tree" at bounding box center [140, 211] width 9 height 9
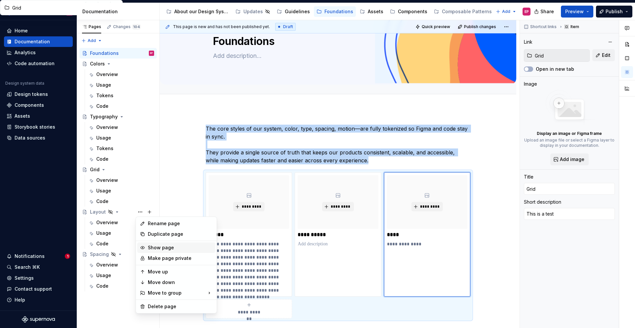
click at [155, 243] on div "Show page" at bounding box center [180, 247] width 65 height 7
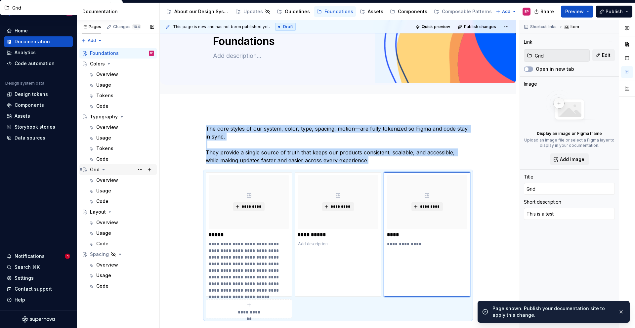
click at [93, 170] on div "Grid" at bounding box center [95, 169] width 10 height 7
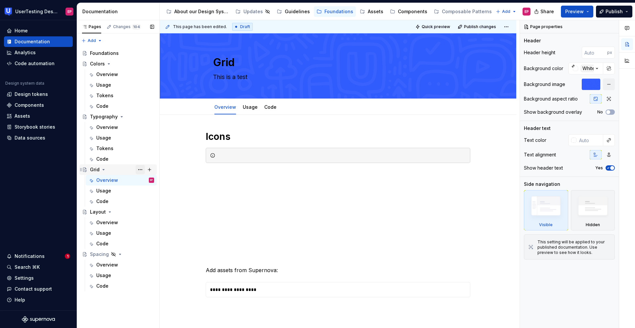
click at [138, 168] on button "Page tree" at bounding box center [140, 169] width 9 height 9
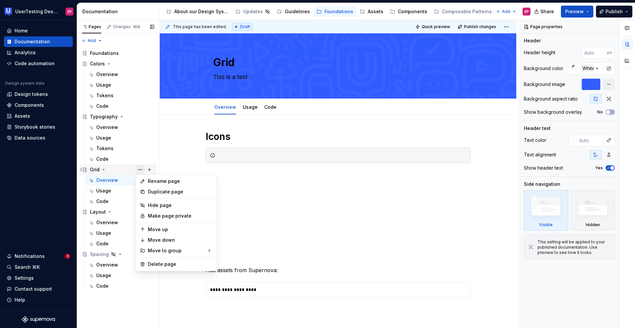
type textarea "*"
click at [154, 181] on div "Rename page" at bounding box center [180, 181] width 65 height 7
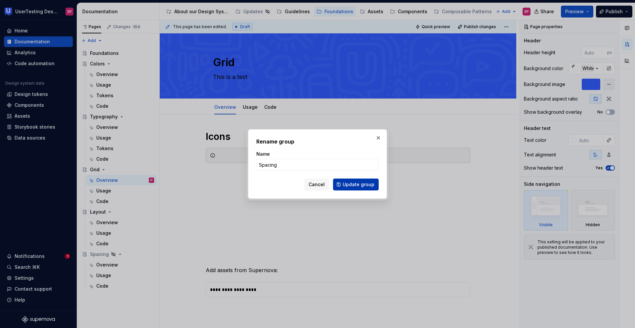
type input "Spacing"
click at [351, 183] on span "Update group" at bounding box center [359, 184] width 32 height 7
type textarea "*"
type textarea "Spacing"
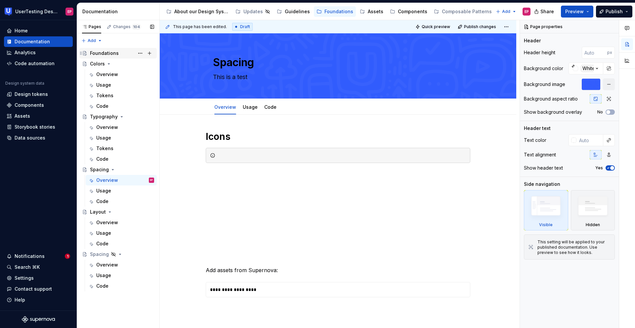
click at [126, 49] on div "Foundations" at bounding box center [122, 53] width 64 height 9
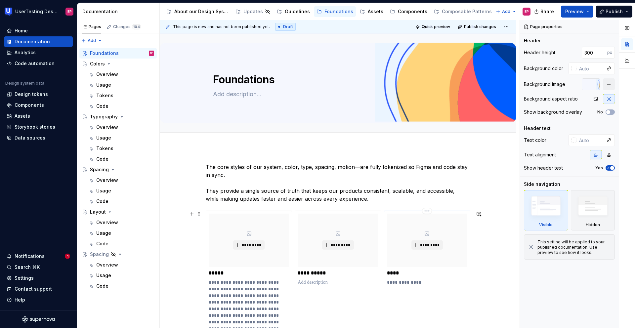
scroll to position [48, 0]
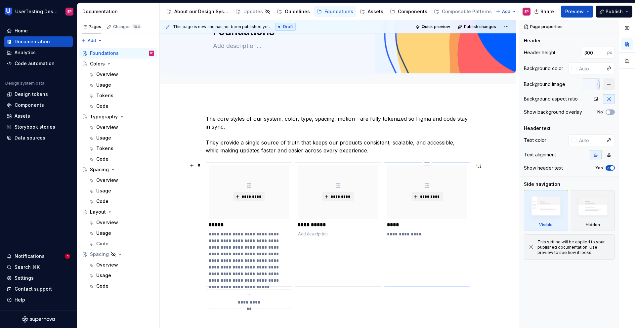
click at [395, 223] on p "****" at bounding box center [427, 225] width 80 height 7
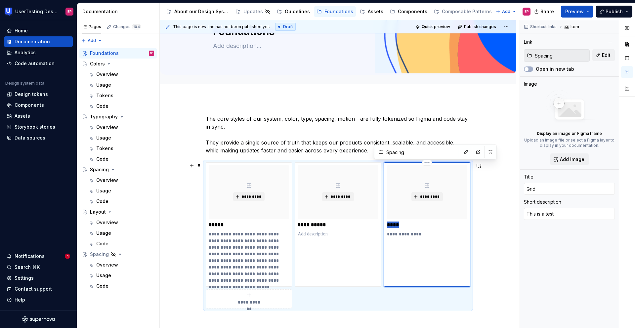
drag, startPoint x: 399, startPoint y: 223, endPoint x: 384, endPoint y: 224, distance: 15.2
click at [384, 224] on div "**********" at bounding box center [427, 224] width 86 height 124
type textarea "*"
type input "S"
type textarea "*"
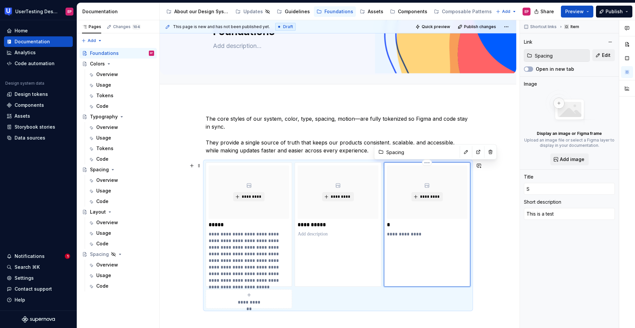
type input "Sp"
type textarea "*"
type input "Spa"
type textarea "*"
type input "Spac"
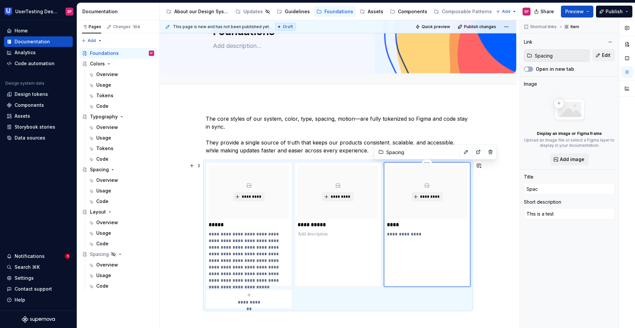
type textarea "*"
type input "Spaci"
type textarea "*"
type input "Spacin"
type textarea "*"
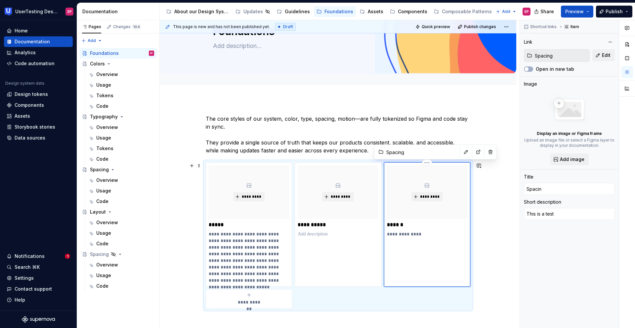
type input "Spacing"
click at [236, 243] on p "**********" at bounding box center [249, 257] width 80 height 53
type textarea "*"
type input "Colors"
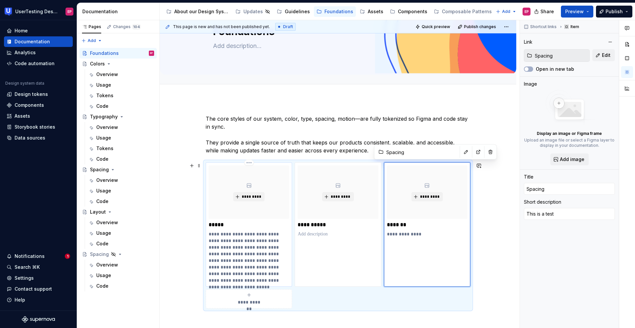
type input "Color"
type textarea "Our color system is designed to enhance usability without distraction. It refle…"
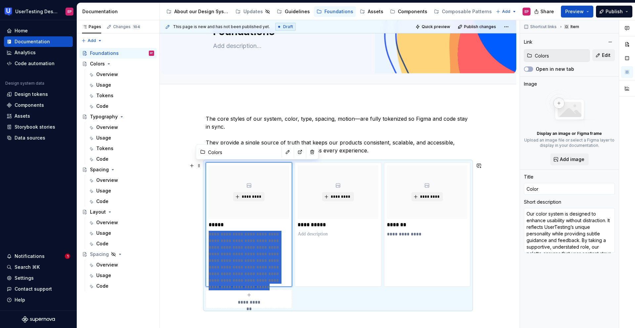
drag, startPoint x: 279, startPoint y: 279, endPoint x: 202, endPoint y: 231, distance: 91.1
click at [202, 231] on div "**********" at bounding box center [338, 257] width 357 height 316
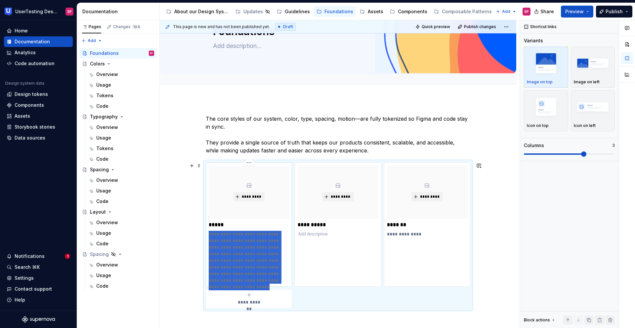
drag, startPoint x: 277, startPoint y: 279, endPoint x: 208, endPoint y: 236, distance: 80.8
click at [208, 236] on div "**********" at bounding box center [249, 224] width 86 height 124
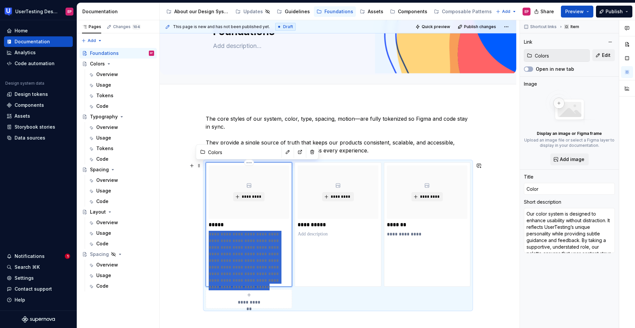
type textarea "*"
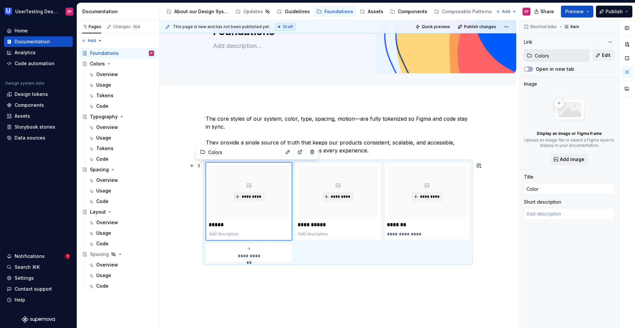
click at [248, 243] on icon "submit" at bounding box center [248, 248] width 5 height 5
type textarea "*"
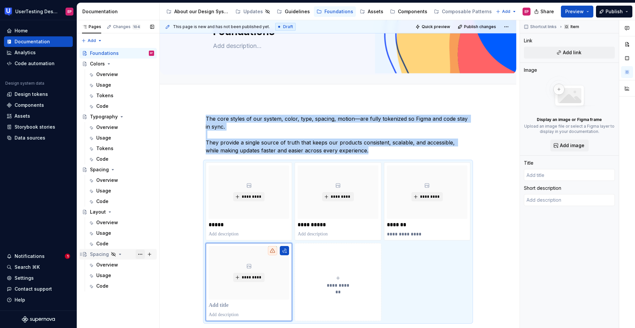
click at [142, 243] on button "Page tree" at bounding box center [140, 254] width 9 height 9
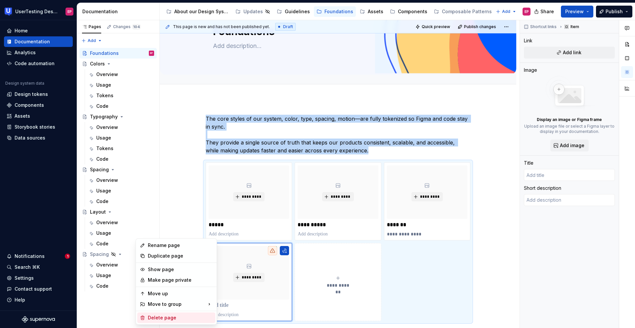
click at [160, 243] on div "Delete page" at bounding box center [180, 318] width 65 height 7
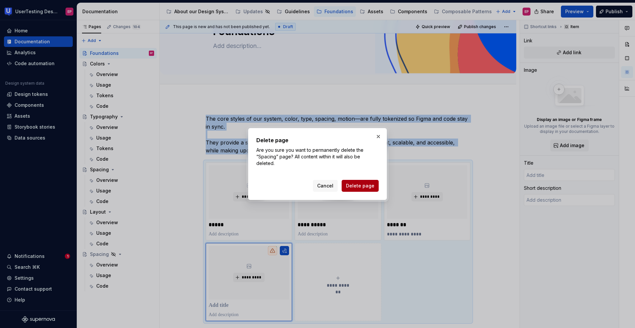
click at [358, 182] on button "Delete page" at bounding box center [360, 186] width 37 height 12
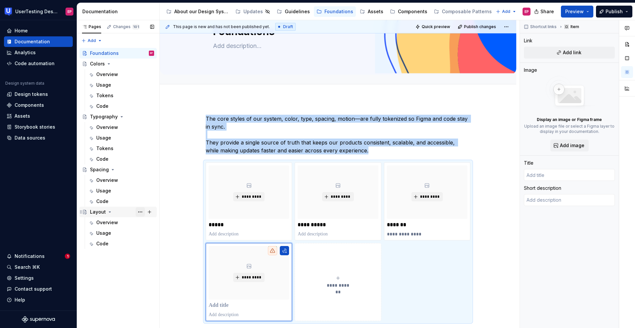
click at [143, 212] on button "Page tree" at bounding box center [140, 211] width 9 height 9
type textarea "*"
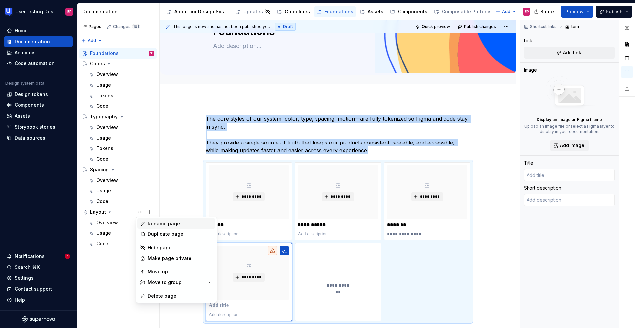
click at [147, 222] on div "Rename page" at bounding box center [176, 223] width 78 height 11
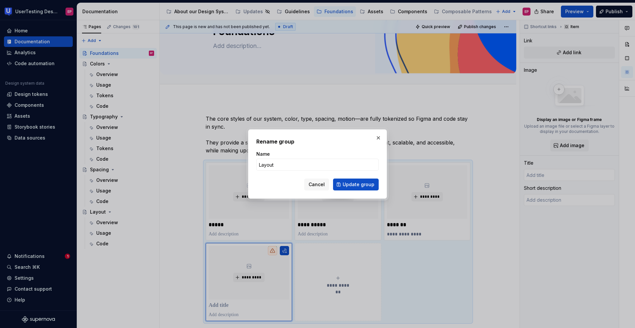
type input "Shadows & Elevation"
click at [356, 183] on span "Update group" at bounding box center [359, 184] width 32 height 7
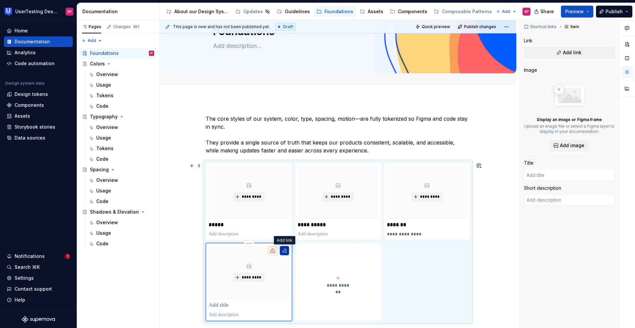
click at [288, 243] on button "button" at bounding box center [284, 250] width 9 height 9
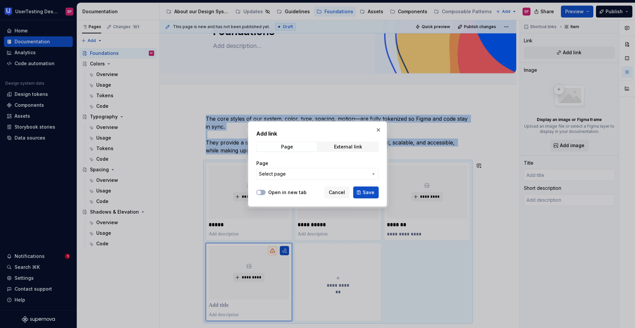
click at [290, 174] on span "Select page" at bounding box center [313, 174] width 109 height 7
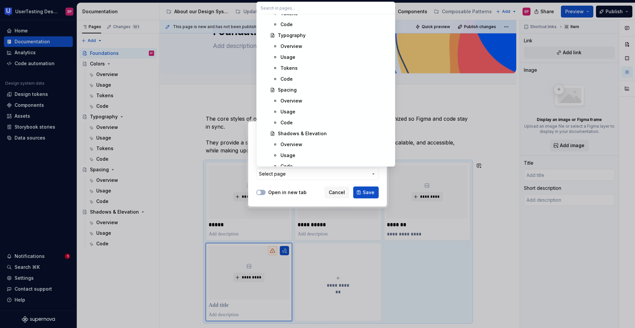
scroll to position [238, 0]
click at [301, 109] on div "Shadows & Elevation" at bounding box center [302, 110] width 49 height 7
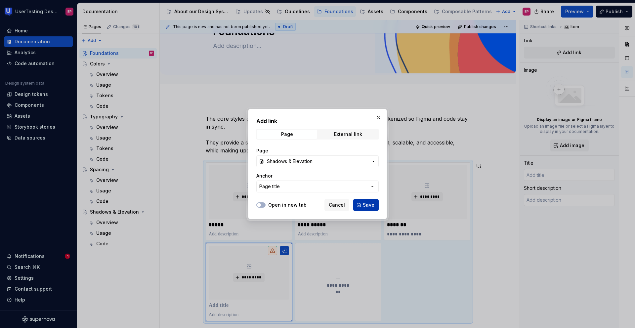
click at [366, 202] on span "Save" at bounding box center [369, 205] width 12 height 7
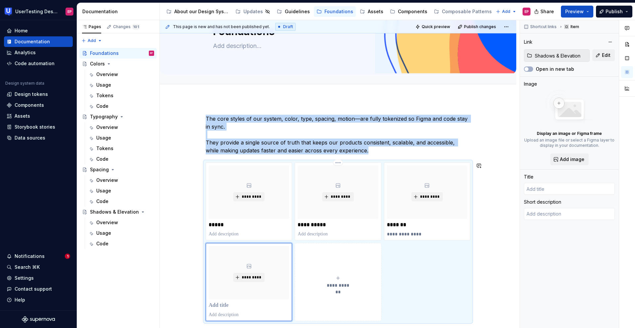
type textarea "*"
type input "Shadows & Elevation"
click at [142, 211] on button "Page tree" at bounding box center [140, 211] width 9 height 9
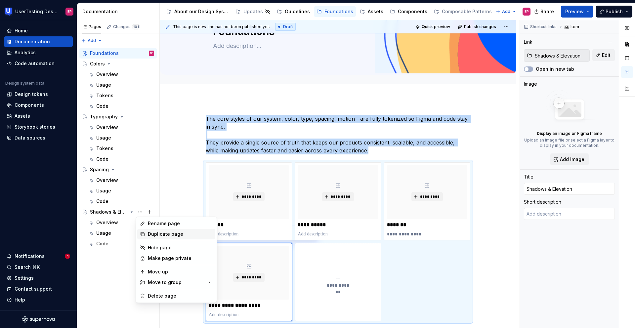
click at [151, 235] on div "Duplicate page" at bounding box center [180, 234] width 65 height 7
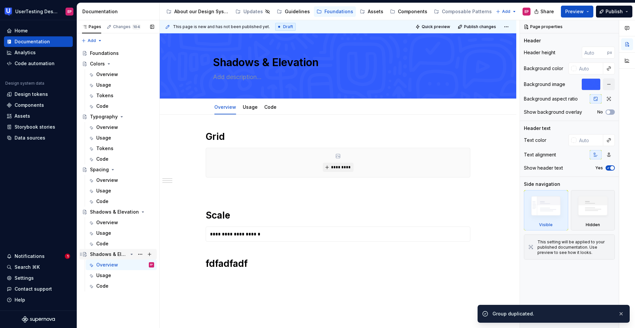
click at [120, 243] on div "Shadows & Elevation" at bounding box center [109, 254] width 38 height 7
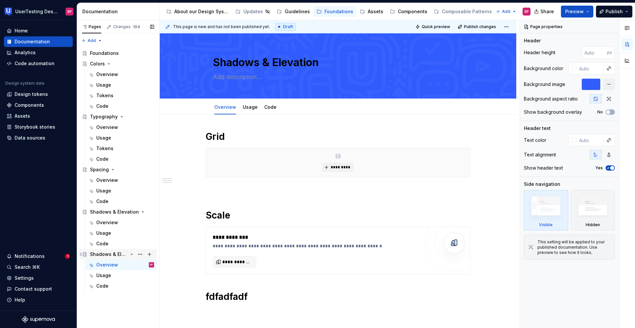
click at [114, 243] on div "Shadows & Elevation" at bounding box center [109, 254] width 38 height 7
click at [138, 243] on button "Page tree" at bounding box center [140, 254] width 9 height 9
type textarea "*"
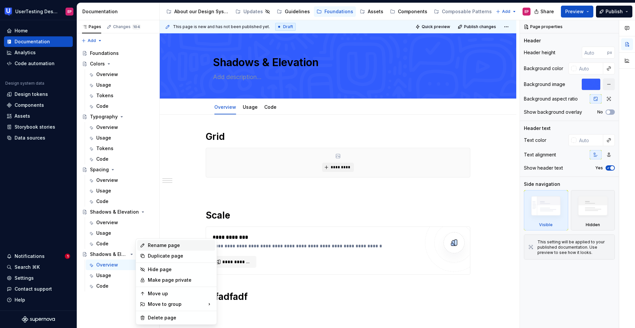
click at [158, 243] on div "Rename page" at bounding box center [180, 245] width 65 height 7
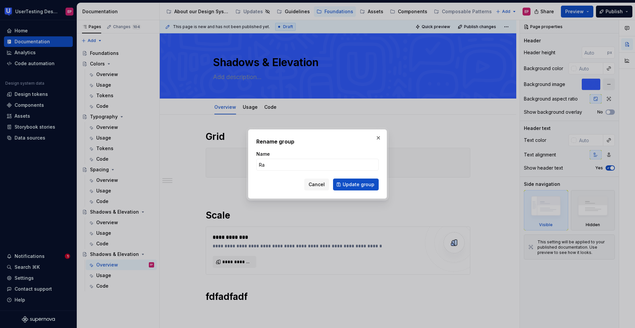
type input "Rad"
type textarea "*"
type input "Radius"
type textarea "*"
drag, startPoint x: 275, startPoint y: 165, endPoint x: 240, endPoint y: 163, distance: 34.8
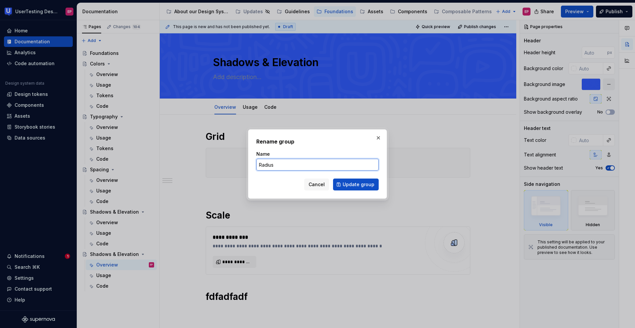
click at [240, 163] on div "Rename group Name Radius Cancel Update group" at bounding box center [317, 164] width 635 height 328
paste input "i"
type input "Radii"
click at [352, 183] on span "Update group" at bounding box center [359, 184] width 32 height 7
type textarea "*"
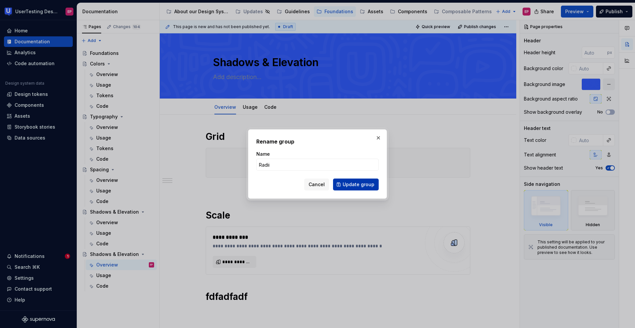
type textarea "Radii"
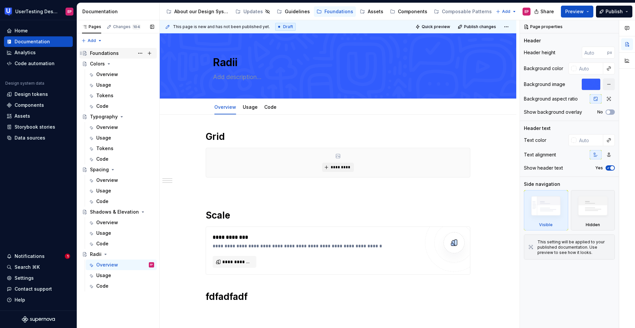
click at [116, 56] on div "Foundations" at bounding box center [104, 53] width 29 height 7
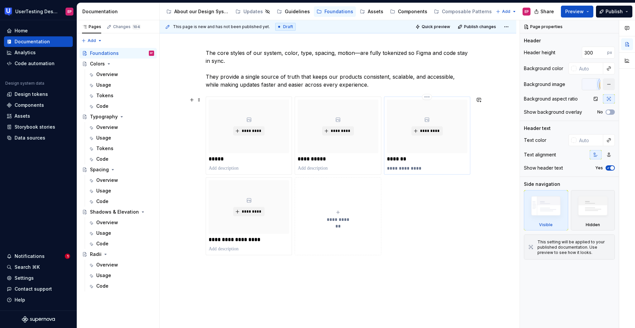
scroll to position [121, 0]
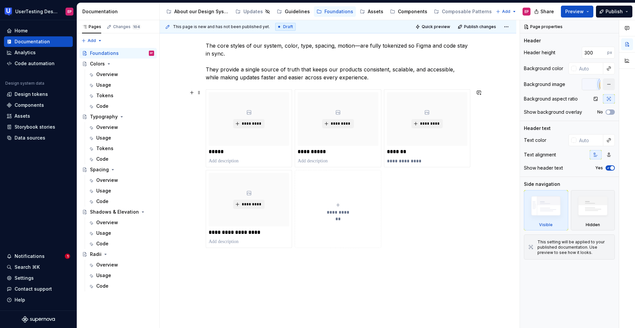
click at [342, 211] on span "**********" at bounding box center [338, 212] width 29 height 7
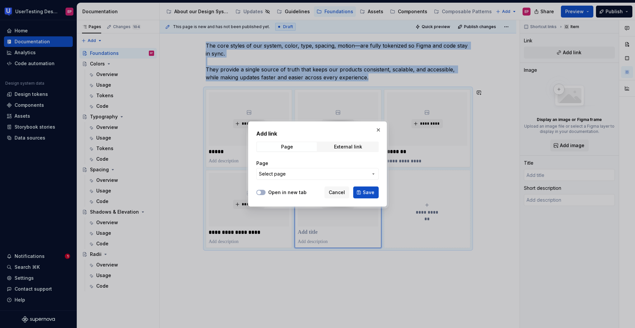
click at [364, 176] on span "Select page" at bounding box center [313, 174] width 109 height 7
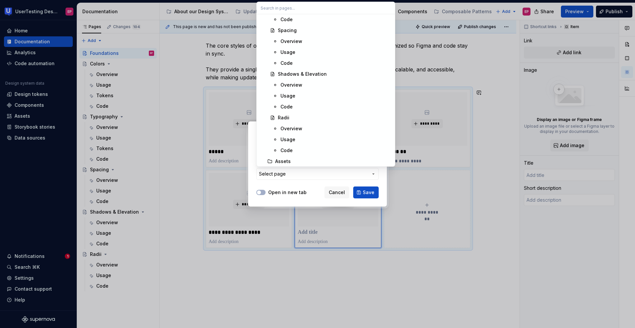
scroll to position [283, 0]
click at [323, 107] on div "Radii" at bounding box center [334, 108] width 113 height 7
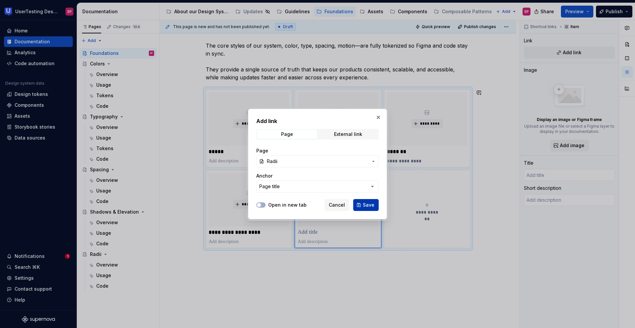
click at [364, 203] on span "Save" at bounding box center [369, 205] width 12 height 7
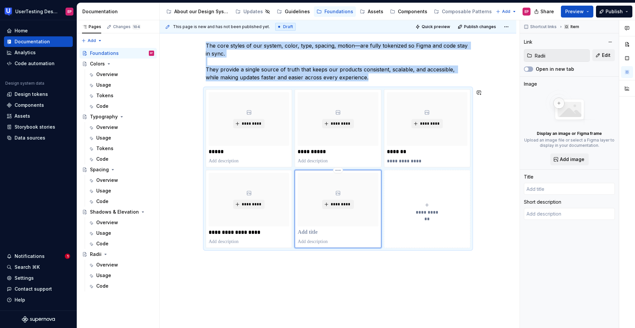
type textarea "*"
type input "Radii"
click at [150, 243] on button "Page tree" at bounding box center [149, 254] width 9 height 9
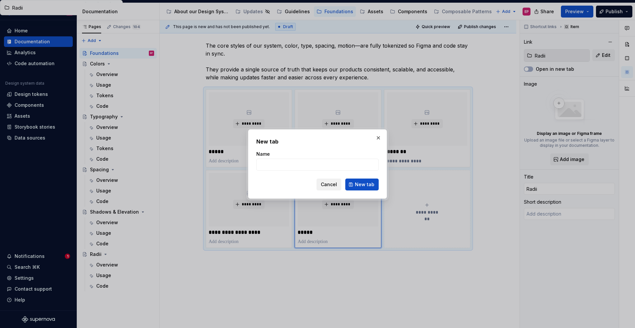
click at [324, 187] on span "Cancel" at bounding box center [329, 184] width 16 height 7
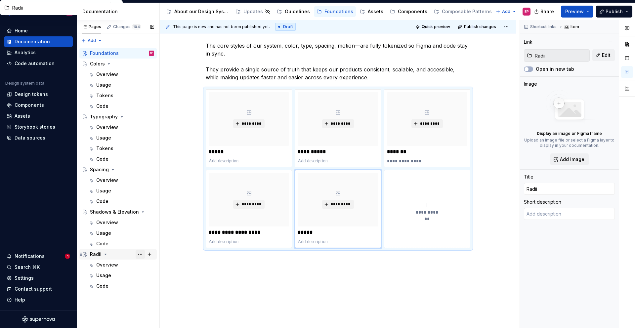
click at [140, 243] on button "Page tree" at bounding box center [140, 254] width 9 height 9
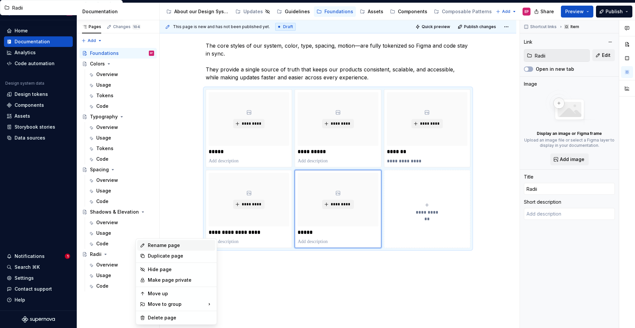
click at [153, 243] on div "Rename page" at bounding box center [180, 245] width 65 height 7
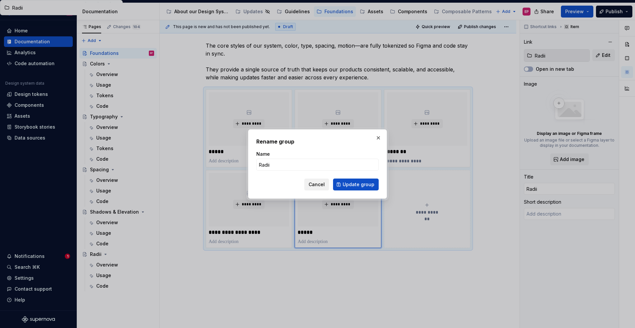
click at [319, 185] on span "Cancel" at bounding box center [317, 184] width 16 height 7
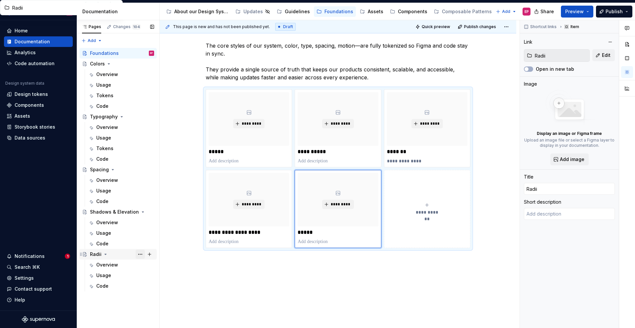
click at [141, 243] on button "Page tree" at bounding box center [140, 254] width 9 height 9
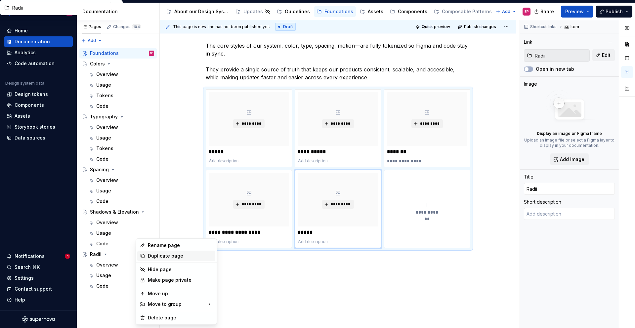
click at [170, 243] on div "Duplicate page" at bounding box center [180, 256] width 65 height 7
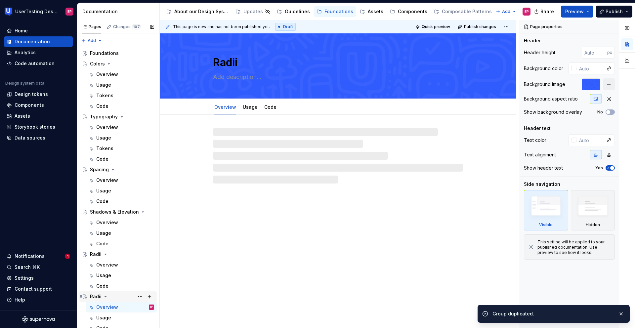
click at [92, 243] on div "Radii" at bounding box center [96, 296] width 12 height 7
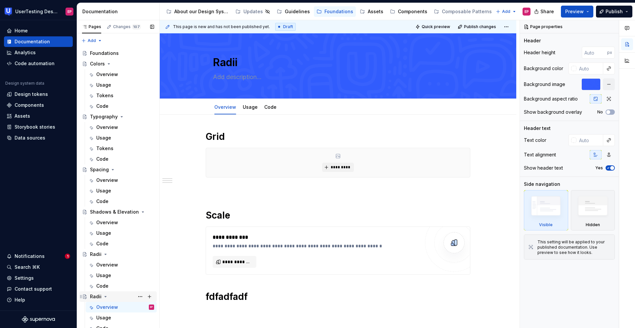
click at [94, 243] on div "Radii" at bounding box center [96, 296] width 12 height 7
click at [138, 243] on button "Page tree" at bounding box center [140, 296] width 9 height 9
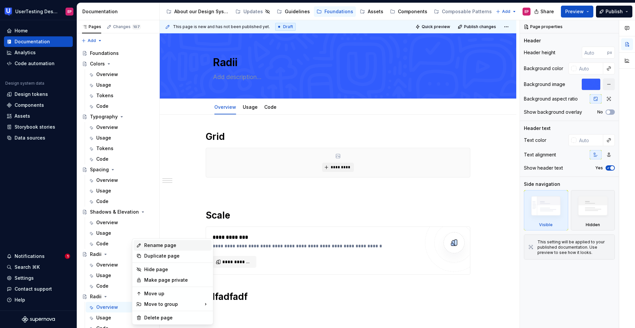
click at [165, 243] on div "Rename page" at bounding box center [176, 245] width 65 height 7
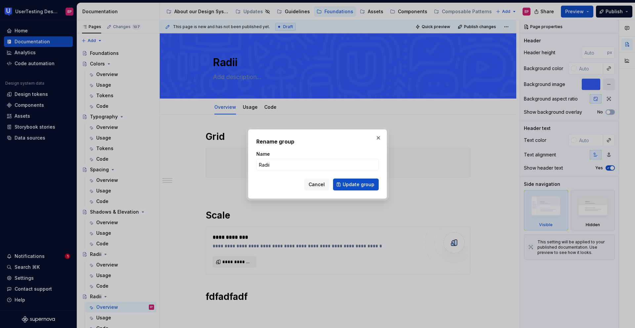
type textarea "*"
type input "Motion"
click at [348, 186] on span "Update group" at bounding box center [359, 184] width 32 height 7
type textarea "*"
type textarea "Motion"
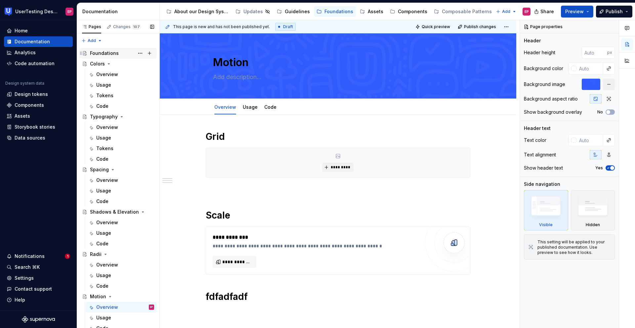
click at [122, 54] on div "Foundations" at bounding box center [122, 53] width 64 height 9
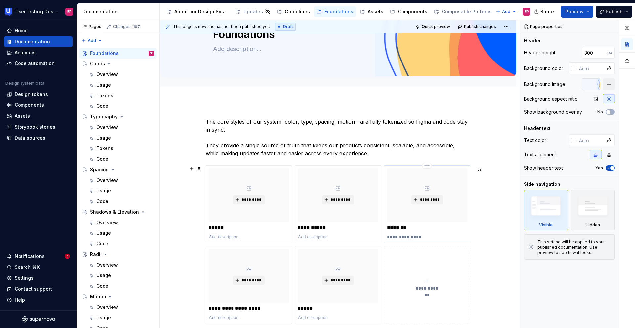
scroll to position [93, 0]
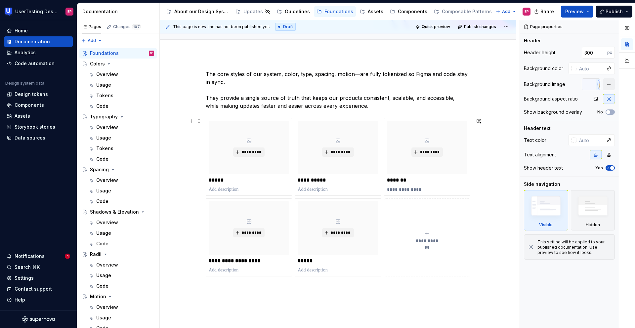
click at [427, 235] on icon "submit" at bounding box center [426, 233] width 5 height 5
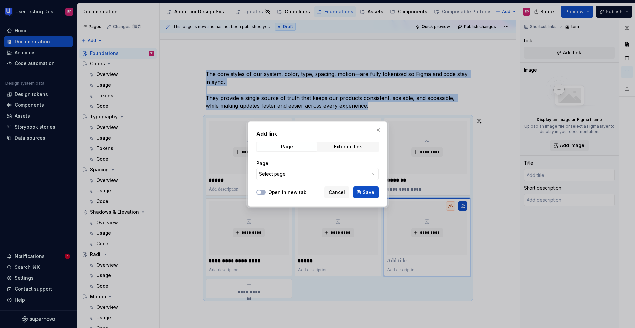
click at [336, 176] on span "Select page" at bounding box center [313, 174] width 109 height 7
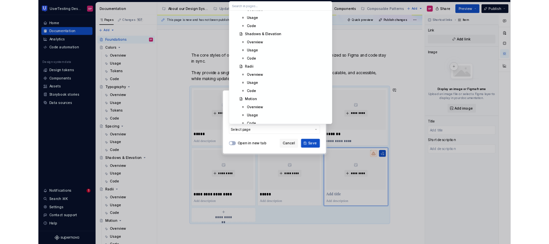
scroll to position [317, 0]
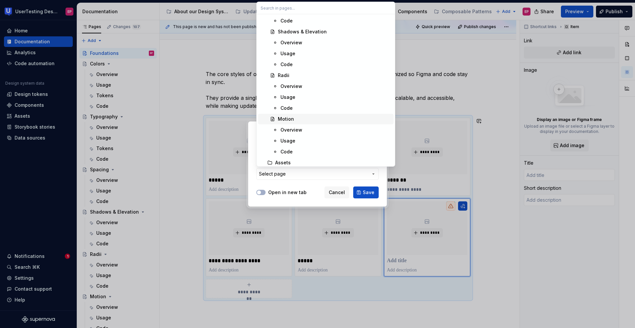
click at [290, 118] on div "Motion" at bounding box center [286, 119] width 16 height 7
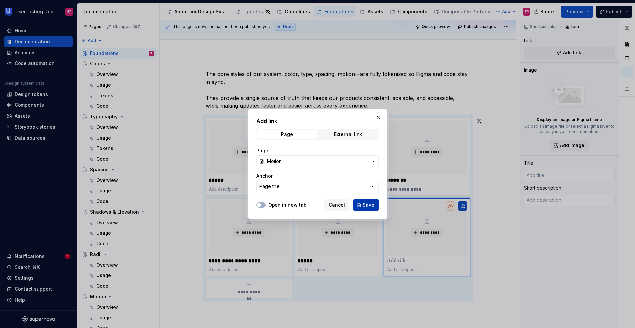
click at [367, 205] on span "Save" at bounding box center [369, 205] width 12 height 7
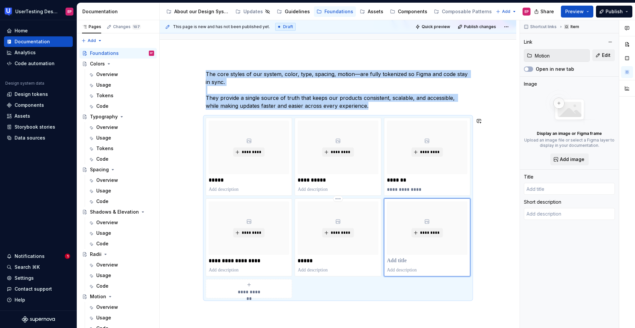
type textarea "*"
type input "Motion"
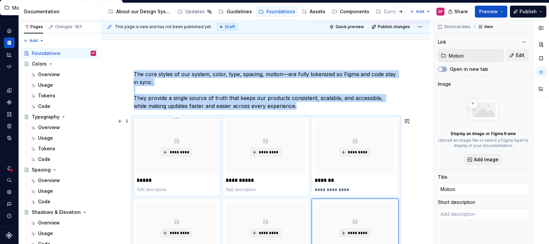
type textarea "*"
type input "Color"
type input "Colors"
click at [189, 147] on div "*********" at bounding box center [177, 148] width 80 height 54
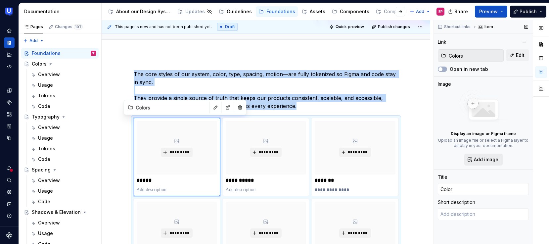
click at [477, 157] on span "Add image" at bounding box center [486, 159] width 24 height 7
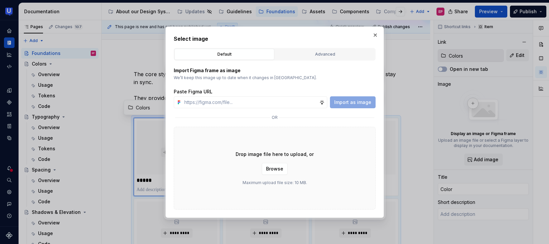
type textarea "*"
type input "[URL][DOMAIN_NAME]"
click at [345, 102] on span "Import as image" at bounding box center [352, 102] width 37 height 7
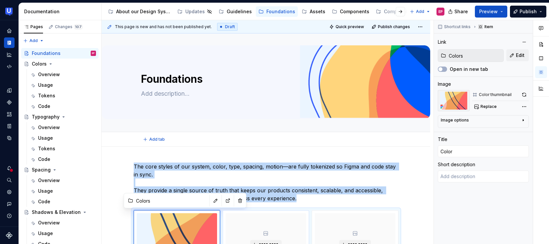
scroll to position [0, 0]
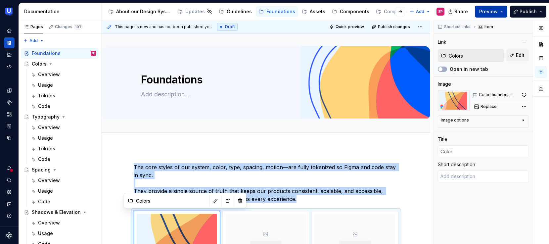
click at [484, 10] on span "Preview" at bounding box center [488, 11] width 19 height 7
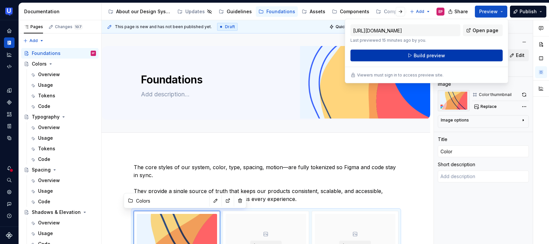
click at [408, 57] on button "Build preview" at bounding box center [426, 56] width 152 height 12
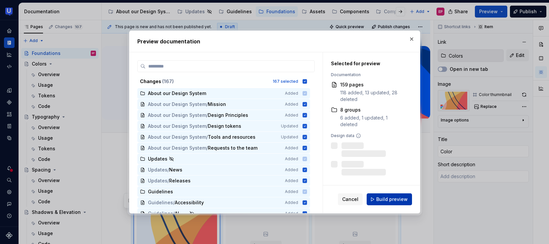
click at [382, 196] on span "Build preview" at bounding box center [391, 199] width 31 height 7
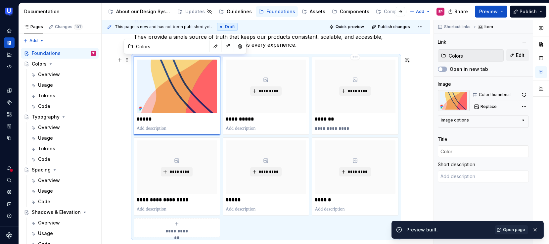
scroll to position [157, 0]
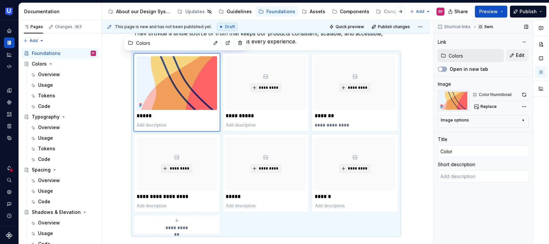
click at [468, 119] on div "Image options" at bounding box center [481, 121] width 80 height 8
click at [510, 128] on button "button" at bounding box center [506, 129] width 12 height 9
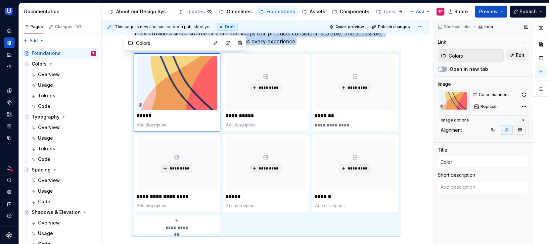
click at [520, 129] on icon "button" at bounding box center [519, 129] width 5 height 5
click at [495, 130] on icon "button" at bounding box center [493, 129] width 5 height 5
click at [501, 13] on button "Preview" at bounding box center [491, 12] width 32 height 12
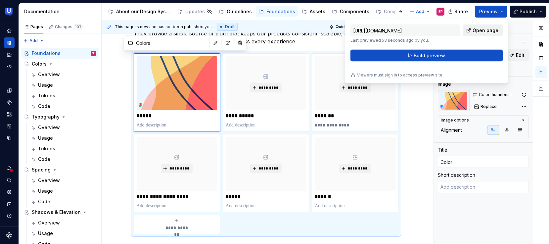
click at [475, 27] on span "Open page" at bounding box center [485, 30] width 26 height 7
type textarea "*"
type input "Typography"
click at [273, 90] on span "*********" at bounding box center [268, 87] width 20 height 5
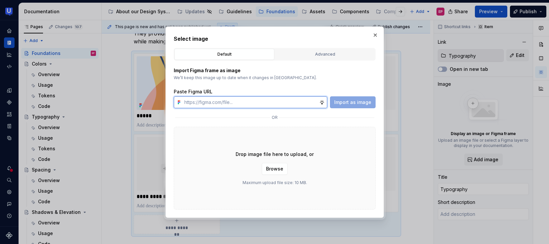
type textarea "*"
paste input "[URL][DOMAIN_NAME]"
type input "[URL][DOMAIN_NAME]"
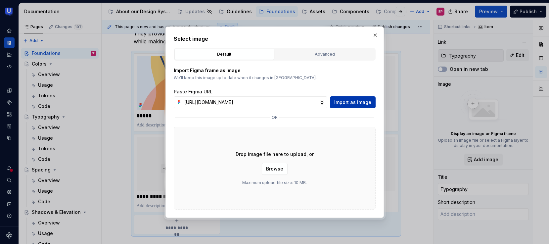
click at [351, 105] on span "Import as image" at bounding box center [352, 102] width 37 height 7
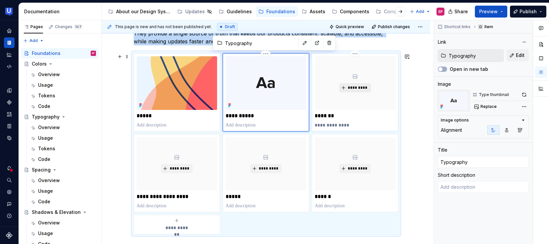
type textarea "*"
type input "Spacing"
click at [360, 89] on span "*********" at bounding box center [357, 87] width 20 height 5
type textarea "*"
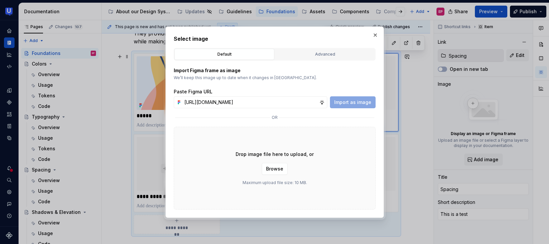
scroll to position [0, 161]
type input "[URL][DOMAIN_NAME]"
click at [351, 104] on span "Import as image" at bounding box center [352, 102] width 37 height 7
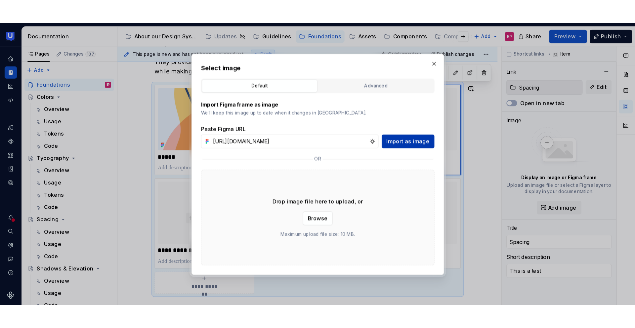
scroll to position [0, 0]
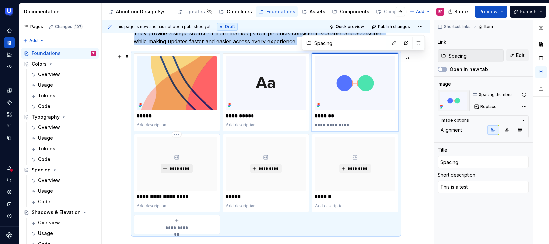
type textarea "*"
type input "Shadows & Elevation"
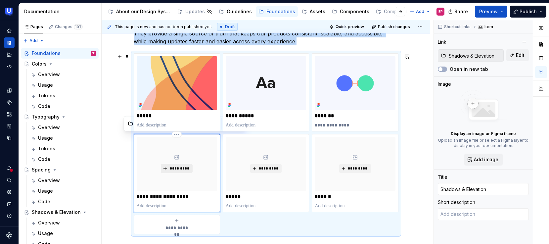
click at [171, 169] on span "*********" at bounding box center [179, 168] width 20 height 5
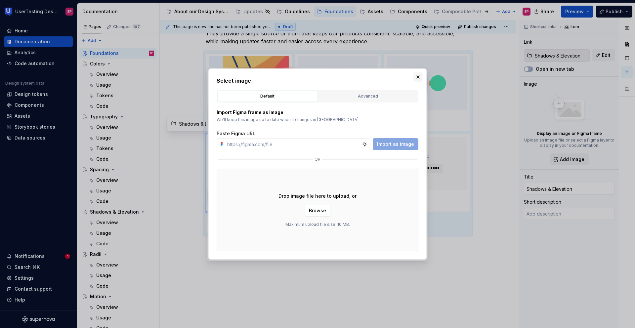
click at [417, 77] on button "button" at bounding box center [417, 76] width 9 height 9
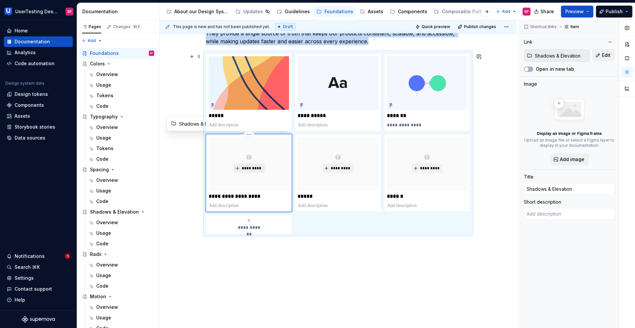
click at [240, 170] on button "*********" at bounding box center [248, 168] width 31 height 9
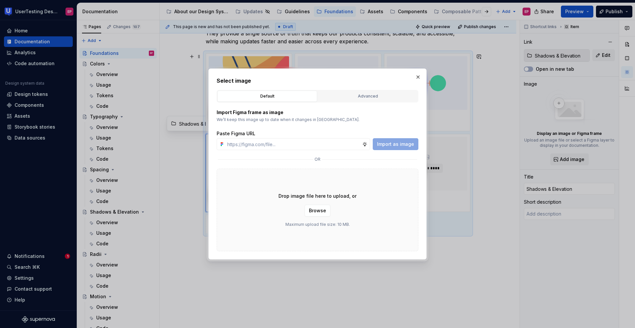
type textarea "*"
type input "[URL][DOMAIN_NAME]"
click at [388, 149] on button "Import as image" at bounding box center [396, 144] width 46 height 12
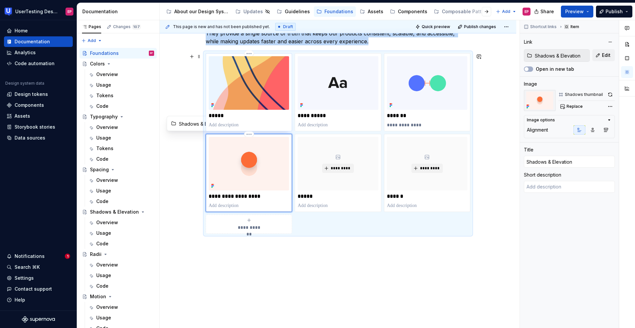
type textarea "*"
type input "Colors"
type input "Color"
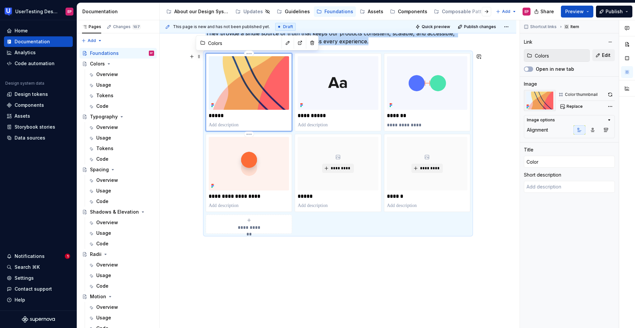
click at [267, 91] on img at bounding box center [249, 83] width 80 height 54
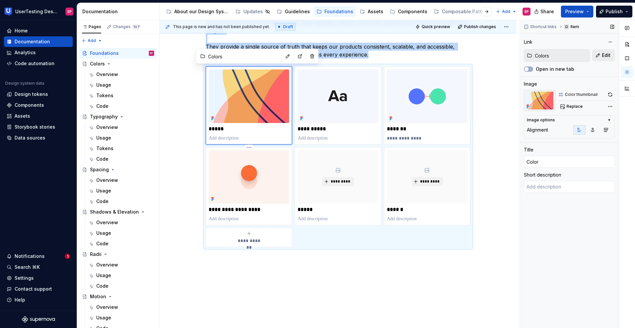
click at [548, 56] on span "Edit" at bounding box center [606, 55] width 9 height 7
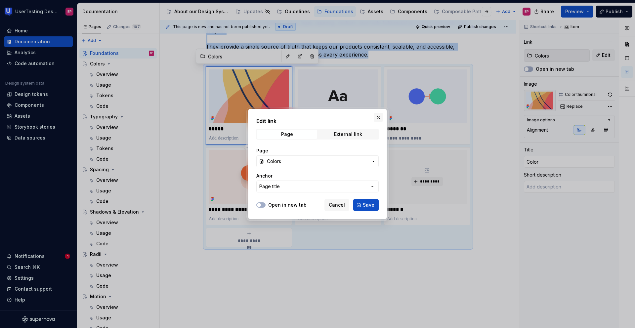
click at [376, 118] on button "button" at bounding box center [378, 117] width 9 height 9
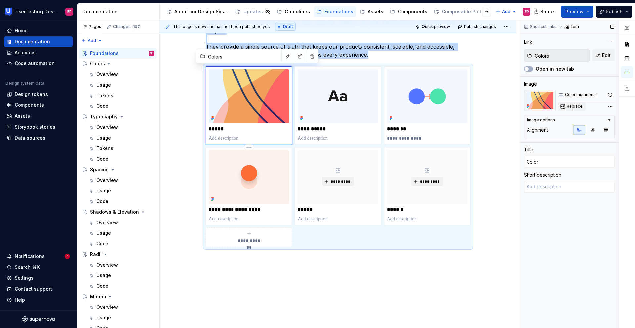
click at [548, 103] on button "Replace" at bounding box center [571, 106] width 27 height 9
type textarea "*"
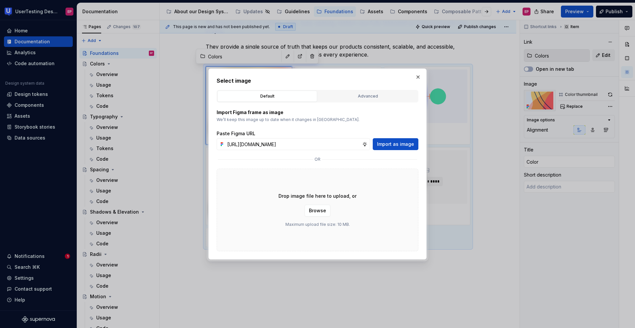
scroll to position [0, 160]
type input "[URL][DOMAIN_NAME]"
click at [384, 140] on button "Import as image" at bounding box center [396, 144] width 46 height 12
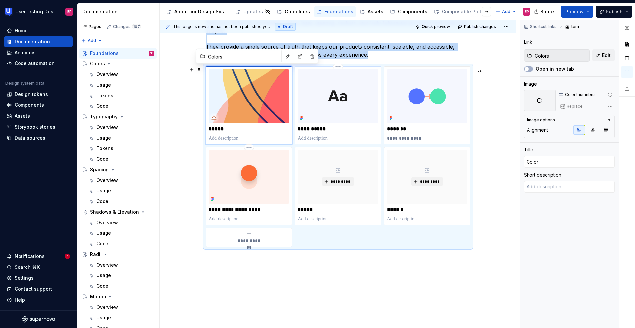
type textarea "*"
type input "Typography"
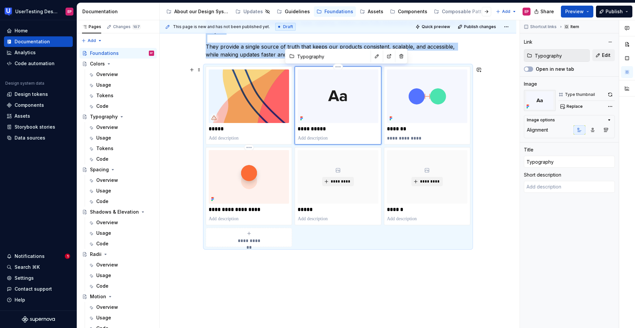
click at [344, 111] on img at bounding box center [338, 96] width 80 height 54
click at [548, 95] on button "button" at bounding box center [610, 94] width 9 height 9
type textarea "*"
type input "Colors"
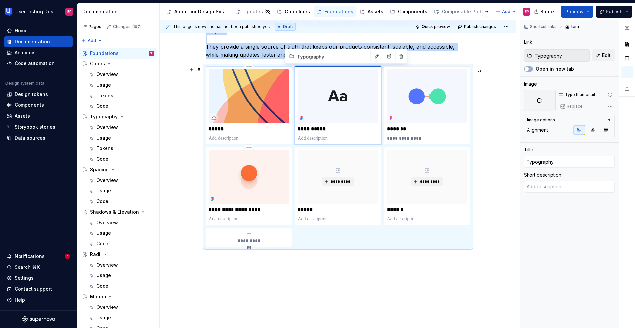
type input "Color"
click at [259, 110] on img at bounding box center [249, 96] width 80 height 54
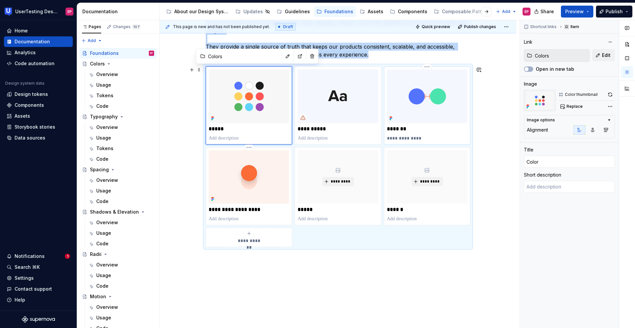
type textarea "*"
type input "Spacing"
type textarea "This is a test"
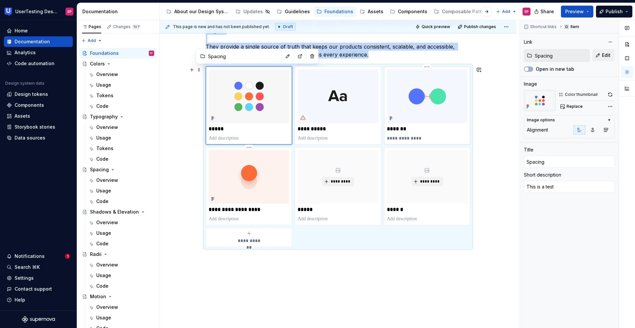
click at [404, 108] on img at bounding box center [427, 96] width 80 height 54
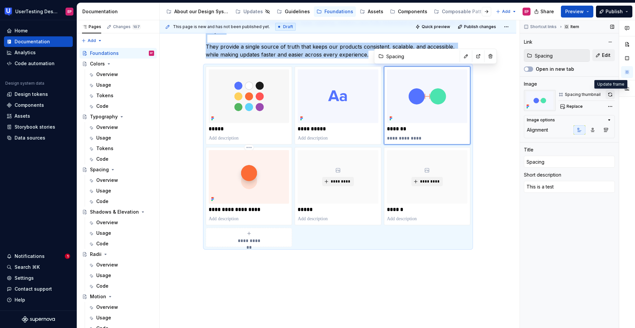
click at [548, 94] on button "button" at bounding box center [610, 94] width 9 height 9
type textarea "*"
type input "Radii"
click at [338, 182] on span "*********" at bounding box center [340, 181] width 20 height 5
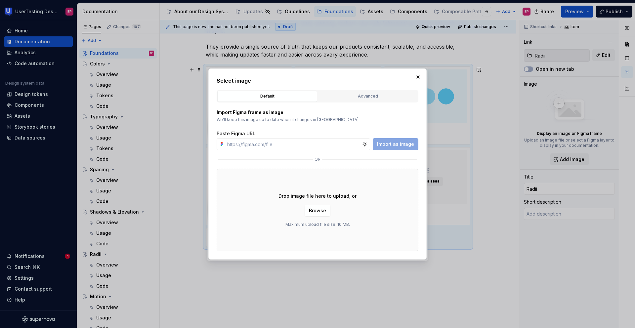
type textarea "*"
type input "[URL][DOMAIN_NAME]"
click at [402, 147] on span "Import as image" at bounding box center [395, 144] width 37 height 7
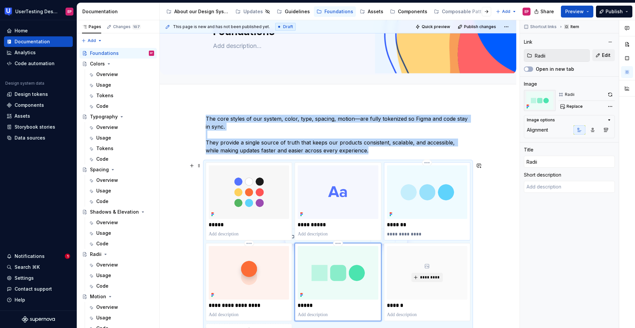
scroll to position [53, 0]
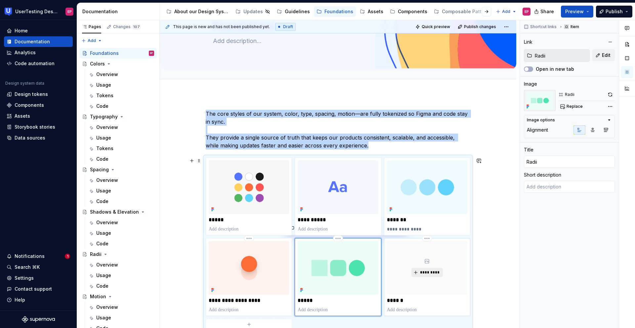
type textarea "*"
type input "Motion"
click at [426, 243] on span "*********" at bounding box center [430, 272] width 20 height 5
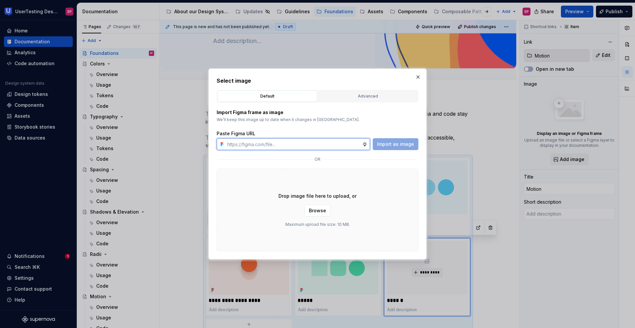
type textarea "*"
click at [267, 141] on input "text" at bounding box center [294, 144] width 138 height 12
paste input "[URL][DOMAIN_NAME]"
type input "[URL][DOMAIN_NAME]"
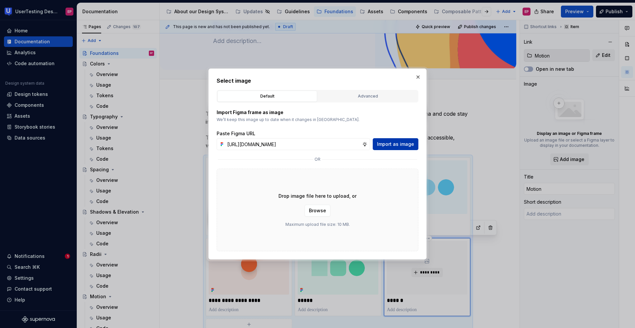
click at [384, 141] on span "Import as image" at bounding box center [395, 144] width 37 height 7
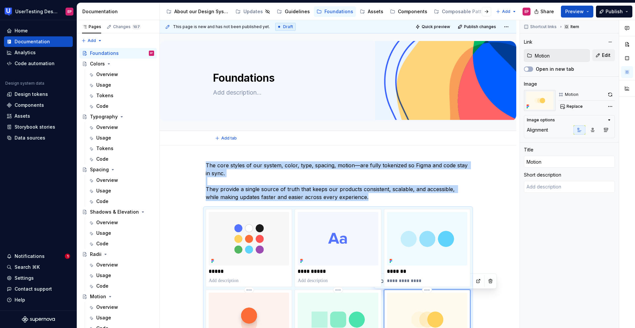
scroll to position [0, 0]
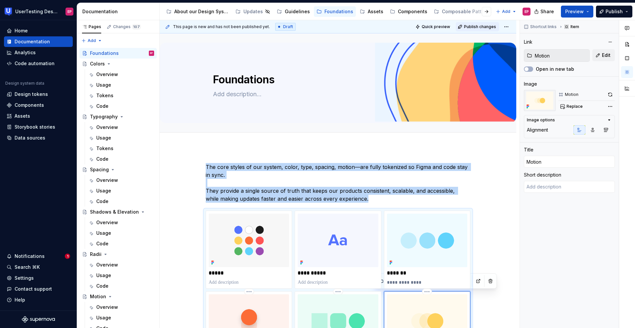
click at [480, 27] on span "Publish changes" at bounding box center [480, 26] width 32 height 5
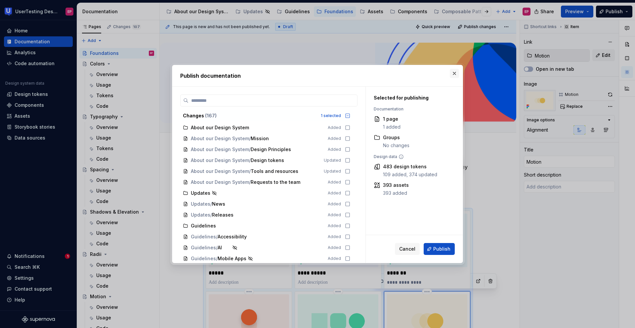
click at [455, 71] on button "button" at bounding box center [454, 73] width 9 height 9
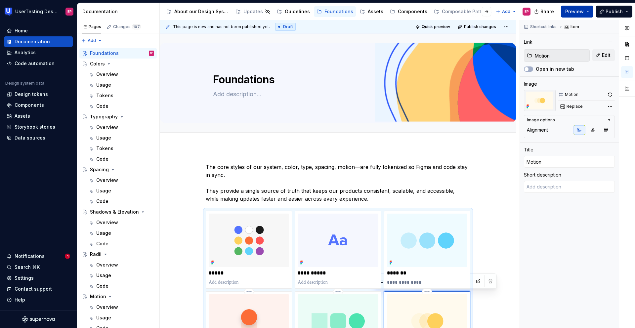
click at [548, 15] on button "Preview" at bounding box center [577, 12] width 32 height 12
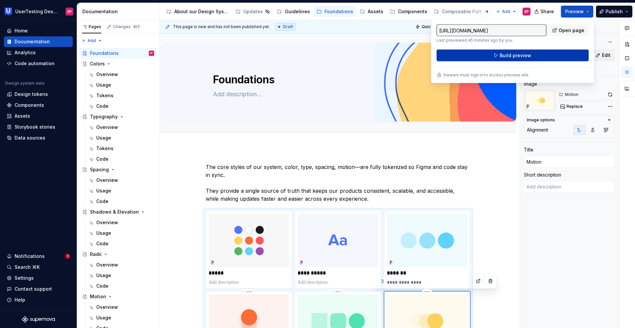
click at [497, 56] on button "Build preview" at bounding box center [513, 56] width 152 height 12
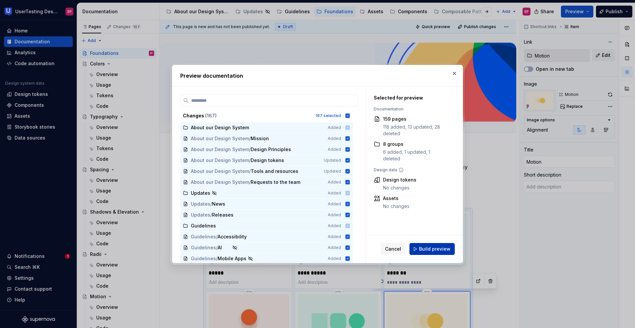
click at [436, 243] on span "Build preview" at bounding box center [434, 249] width 31 height 7
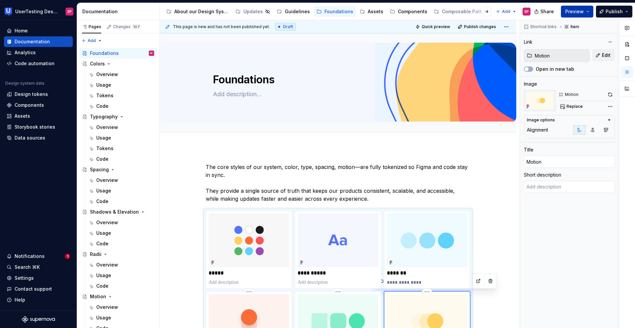
click at [548, 12] on span "Preview" at bounding box center [574, 11] width 19 height 7
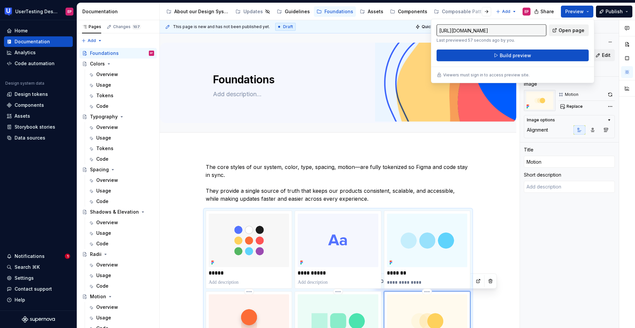
click at [548, 29] on link "Open page" at bounding box center [569, 30] width 40 height 12
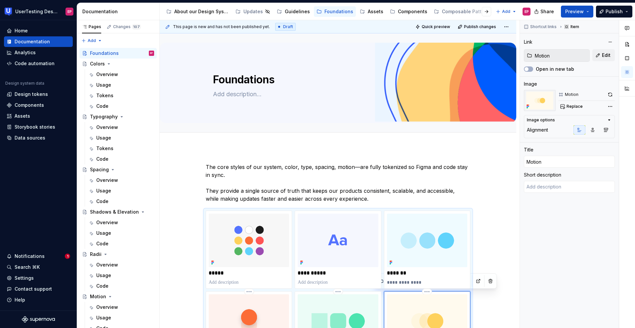
click at [481, 160] on div "**********" at bounding box center [338, 322] width 357 height 351
click at [421, 93] on textarea at bounding box center [337, 94] width 250 height 11
click at [488, 47] on span "Edit header" at bounding box center [493, 44] width 26 height 7
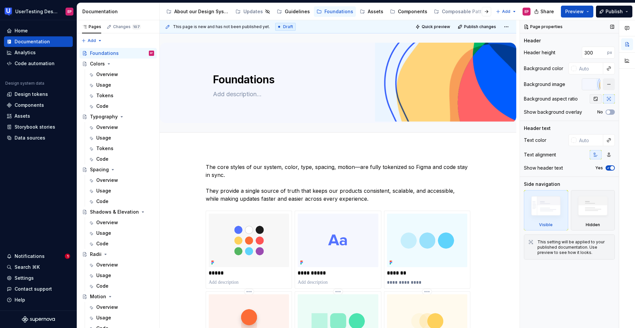
click at [548, 98] on icon "button" at bounding box center [595, 98] width 5 height 5
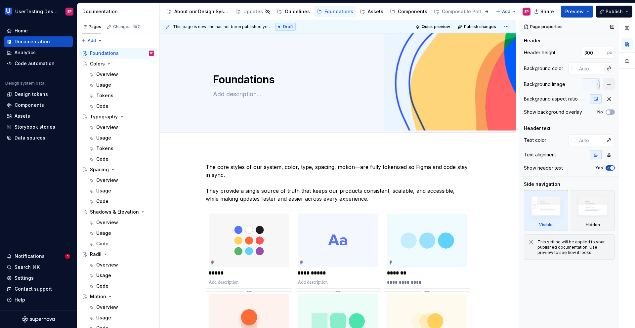
click at [548, 70] on button "button" at bounding box center [608, 68] width 9 height 9
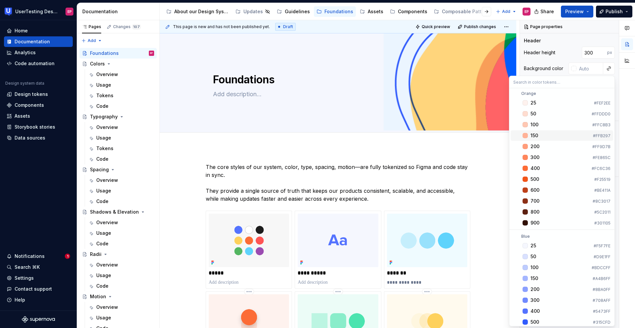
scroll to position [294, 0]
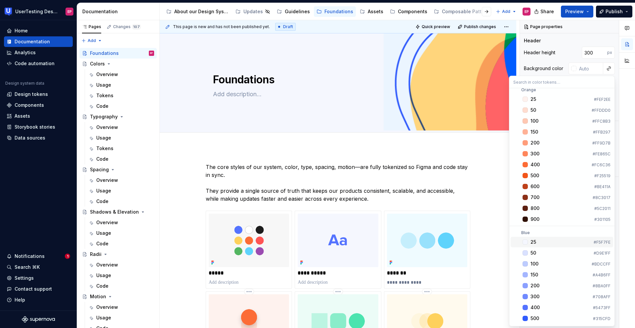
click at [534, 240] on div "25" at bounding box center [534, 242] width 6 height 7
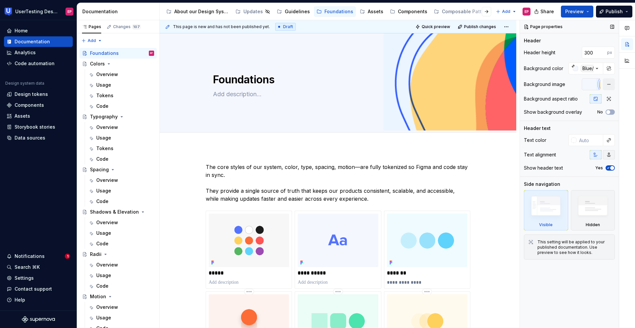
click at [548, 156] on button "button" at bounding box center [609, 154] width 12 height 9
click at [548, 111] on span "button" at bounding box center [608, 112] width 4 height 4
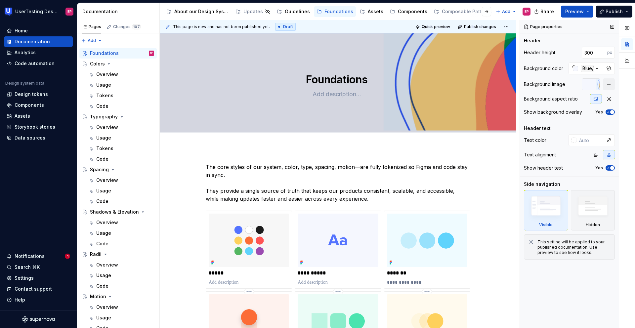
click at [548, 111] on icon "button" at bounding box center [608, 112] width 5 height 4
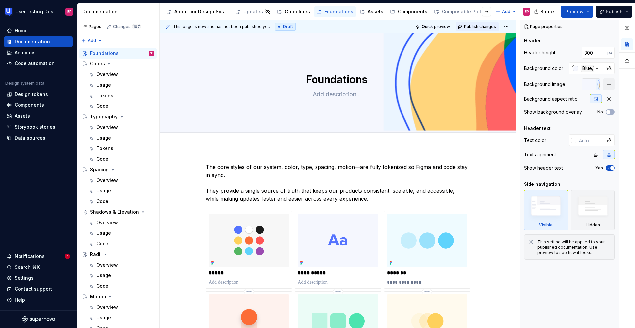
click at [479, 25] on span "Publish changes" at bounding box center [480, 26] width 32 height 5
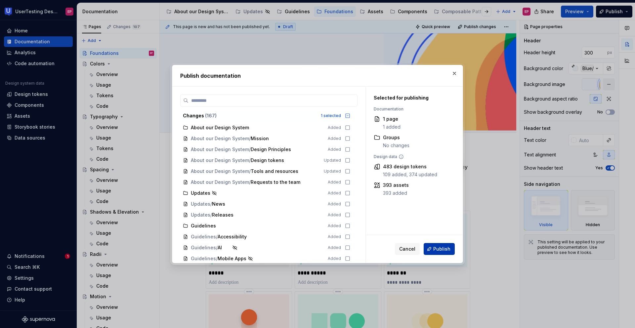
click at [444, 243] on button "Publish" at bounding box center [439, 249] width 31 height 12
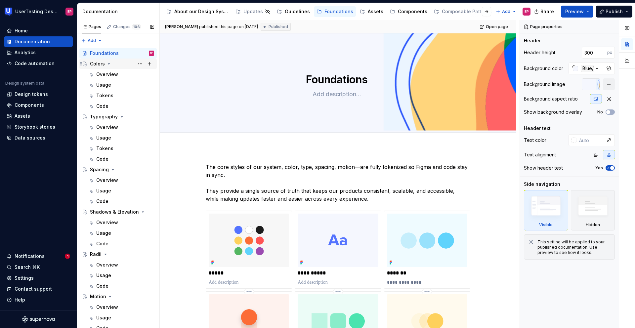
click at [108, 64] on icon "Page tree" at bounding box center [109, 64] width 2 height 1
click at [120, 73] on icon "Page tree" at bounding box center [121, 74] width 5 height 5
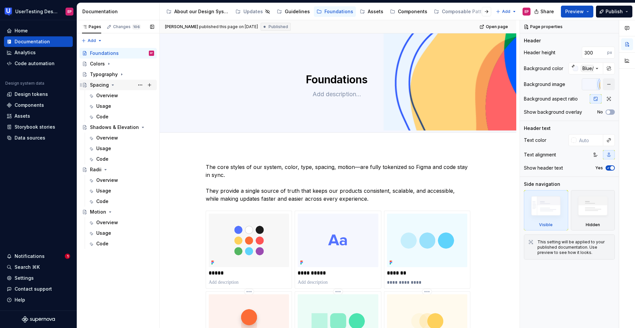
click at [112, 85] on icon "Page tree" at bounding box center [113, 85] width 2 height 1
click at [131, 94] on icon "Page tree" at bounding box center [131, 95] width 5 height 5
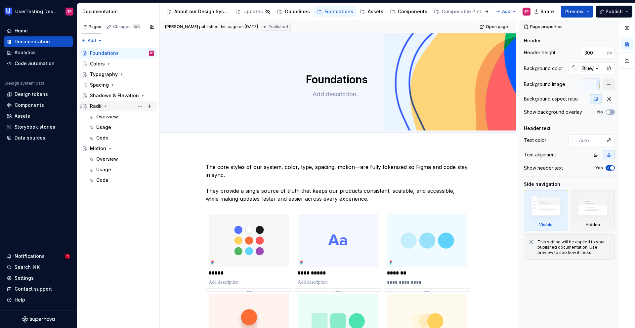
click at [105, 106] on icon "Page tree" at bounding box center [106, 106] width 2 height 1
click at [109, 116] on icon "Page tree" at bounding box center [109, 116] width 5 height 5
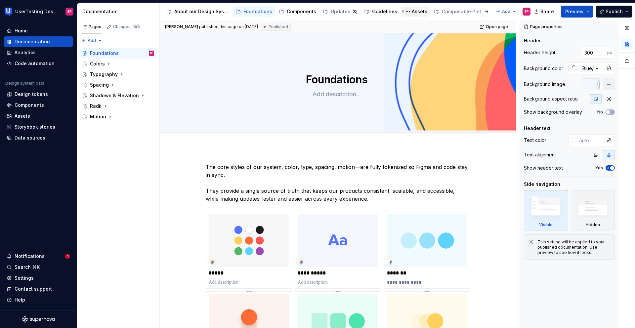
click at [405, 13] on button "Page tree" at bounding box center [408, 12] width 8 height 8
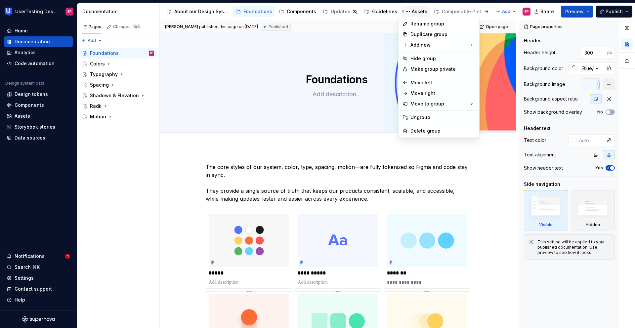
click at [416, 12] on html "UserTesting Design System EP Home Documentation Analytics Code automation Desig…" at bounding box center [317, 164] width 635 height 328
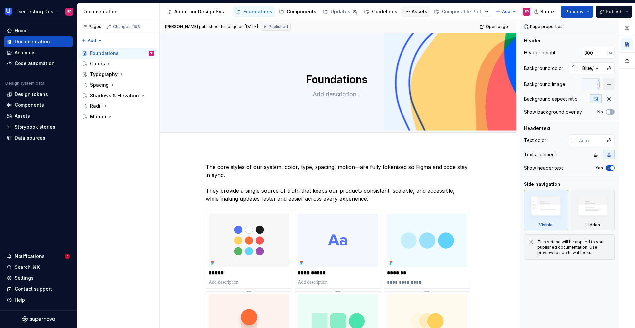
click at [415, 12] on div "Assets" at bounding box center [420, 11] width 16 height 7
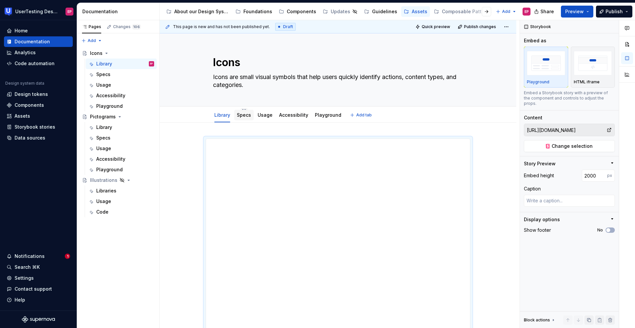
click at [247, 116] on link "Specs" at bounding box center [244, 115] width 14 height 6
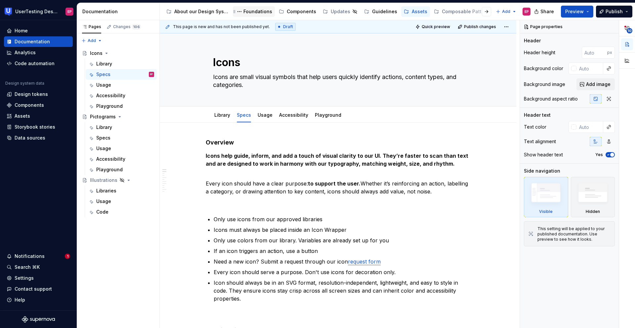
click at [244, 11] on div "Foundations" at bounding box center [257, 11] width 29 height 7
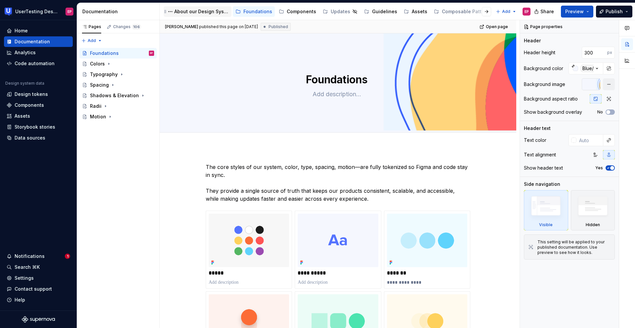
click at [202, 9] on div "About our Design System" at bounding box center [201, 11] width 55 height 7
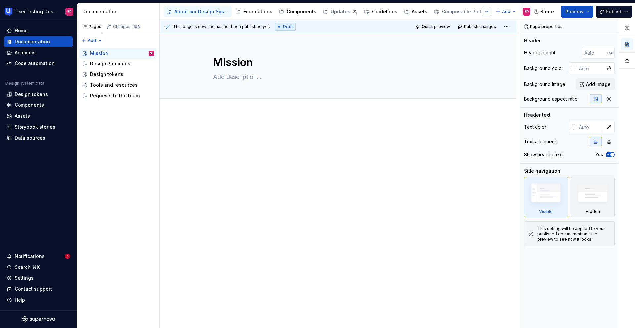
click at [487, 12] on button "button" at bounding box center [486, 11] width 9 height 9
click at [170, 12] on button "button" at bounding box center [169, 11] width 9 height 9
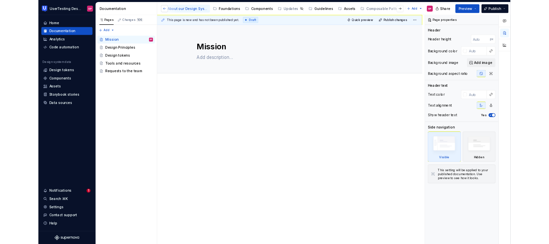
scroll to position [0, 0]
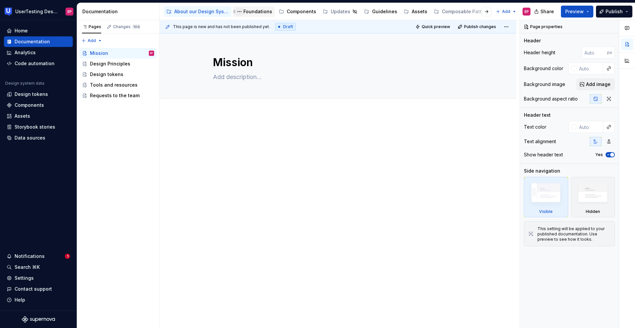
click at [241, 11] on button "Page tree" at bounding box center [240, 12] width 8 height 8
click at [253, 9] on html "UserTesting Design System EP Home Documentation Analytics Code automation Desig…" at bounding box center [317, 164] width 635 height 328
click at [253, 11] on div "Foundations" at bounding box center [257, 11] width 29 height 7
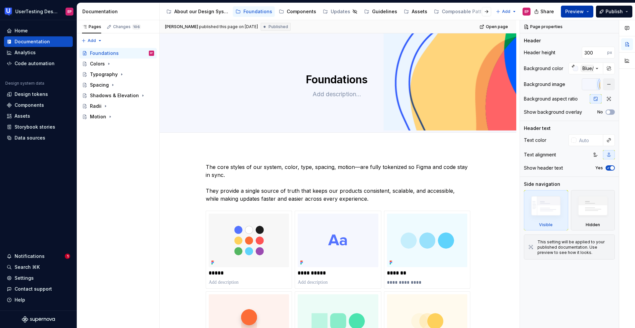
click at [548, 11] on span "Preview" at bounding box center [574, 11] width 19 height 7
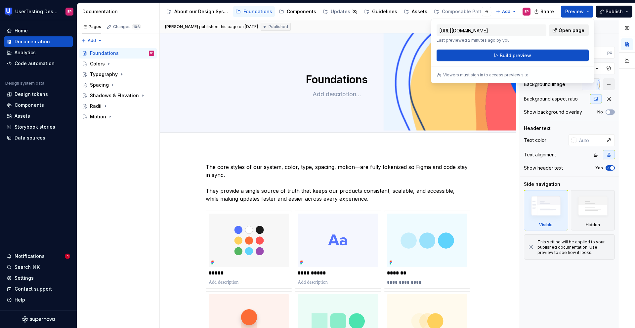
click at [548, 31] on link "Open page" at bounding box center [569, 30] width 40 height 12
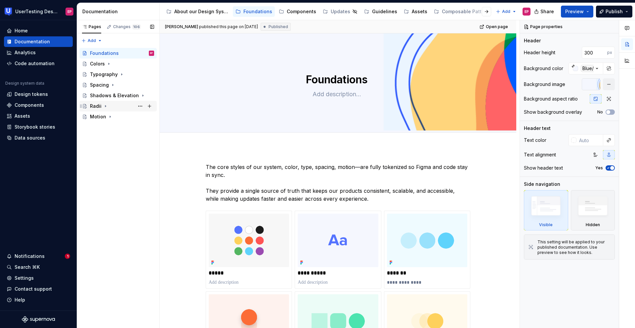
click at [98, 107] on div "Radii" at bounding box center [96, 106] width 12 height 7
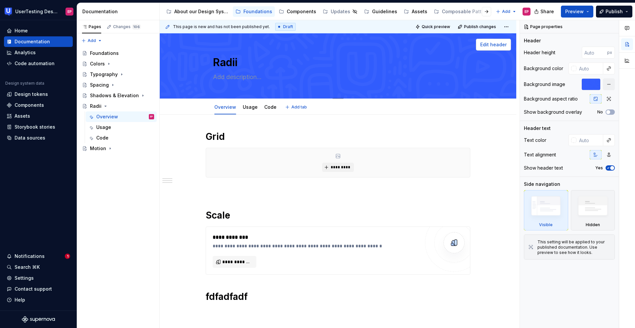
click at [490, 48] on button "Edit header" at bounding box center [493, 45] width 35 height 12
click at [496, 45] on span "Edit header" at bounding box center [493, 44] width 26 height 7
click at [122, 55] on div "Foundations" at bounding box center [122, 53] width 64 height 9
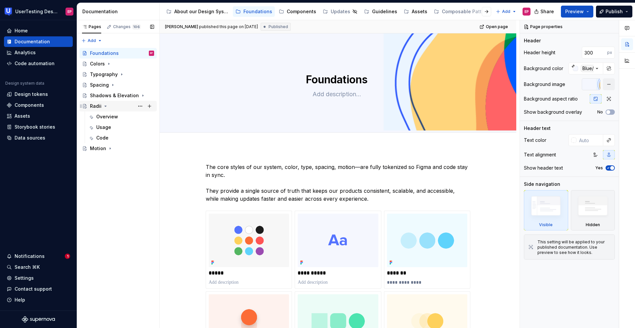
click at [95, 106] on div "Radii" at bounding box center [96, 106] width 12 height 7
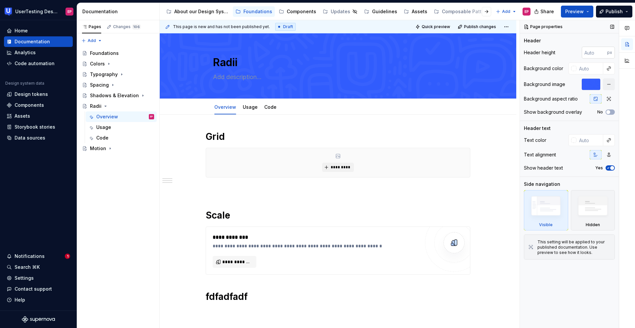
type textarea "*"
click at [548, 54] on input "number" at bounding box center [594, 53] width 25 height 12
type input "300"
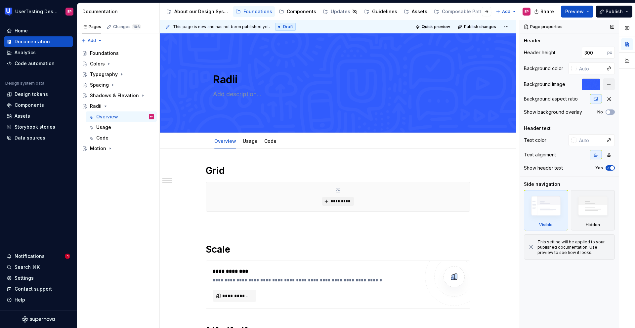
click at [548, 86] on div at bounding box center [591, 84] width 19 height 12
click at [548, 82] on button "button" at bounding box center [609, 84] width 12 height 12
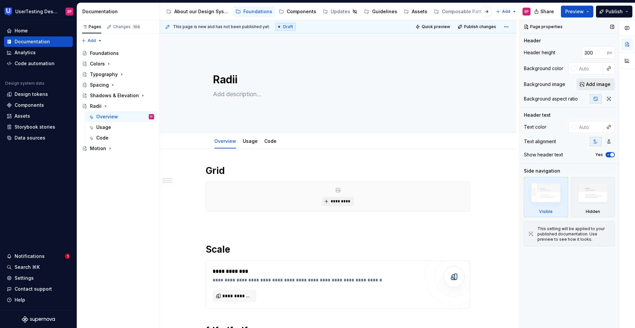
click at [548, 85] on span "Add image" at bounding box center [598, 84] width 24 height 7
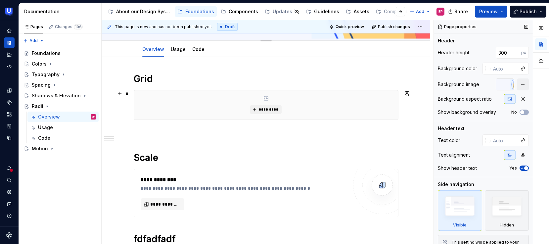
scroll to position [118, 0]
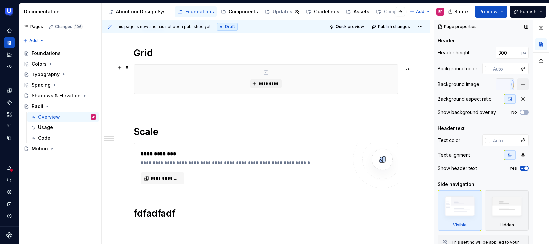
click at [206, 77] on div "*********" at bounding box center [266, 78] width 264 height 29
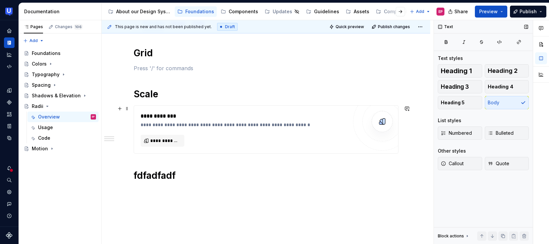
click at [217, 124] on div "**********" at bounding box center [244, 124] width 207 height 7
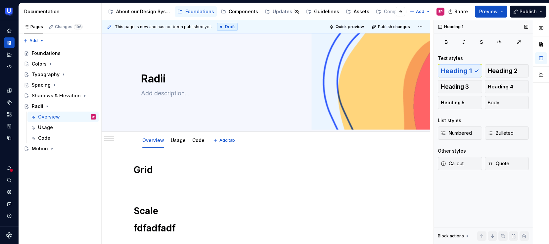
scroll to position [0, 0]
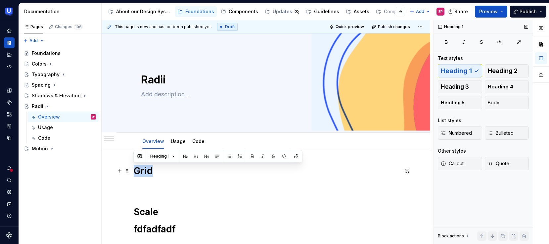
drag, startPoint x: 154, startPoint y: 172, endPoint x: 133, endPoint y: 174, distance: 20.6
click at [134, 174] on h1 "Grid" at bounding box center [266, 171] width 265 height 12
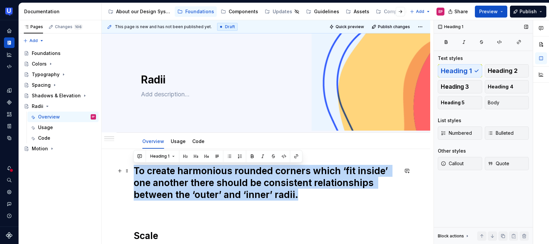
drag, startPoint x: 303, startPoint y: 194, endPoint x: 134, endPoint y: 173, distance: 170.1
click at [134, 173] on h1 "To create harmonious rounded corners which ‘fit inside’ one another there shoul…" at bounding box center [266, 183] width 265 height 36
click at [174, 156] on button "Heading 1" at bounding box center [162, 155] width 30 height 9
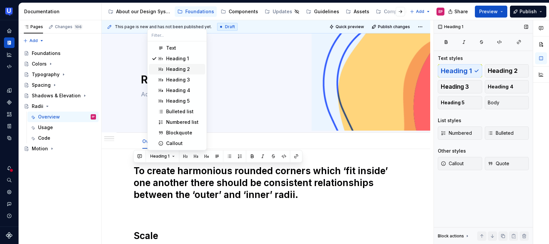
click at [186, 68] on div "Heading 2" at bounding box center [178, 69] width 24 height 7
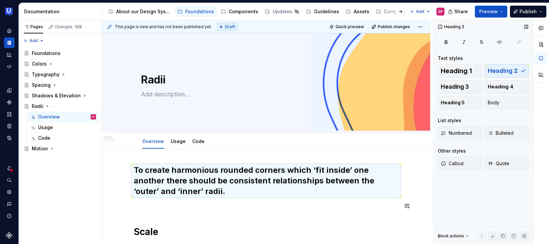
click at [249, 215] on div "To create harmonious rounded corners which ‘fit inside’ one another there shoul…" at bounding box center [266, 222] width 265 height 115
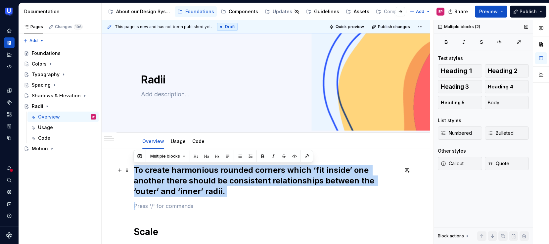
drag, startPoint x: 234, startPoint y: 197, endPoint x: 132, endPoint y: 174, distance: 104.9
click at [233, 193] on h2 "To create harmonious rounded corners which ‘fit inside’ one another there shoul…" at bounding box center [266, 181] width 265 height 32
drag, startPoint x: 221, startPoint y: 193, endPoint x: 131, endPoint y: 174, distance: 91.5
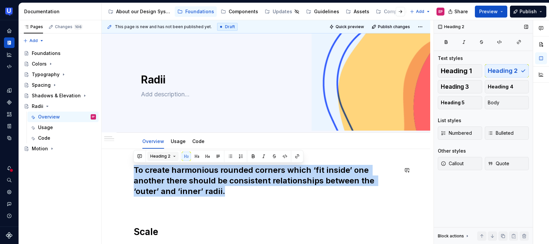
click at [174, 155] on button "Heading 2" at bounding box center [162, 155] width 31 height 9
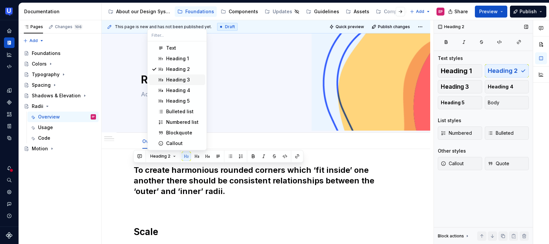
click at [178, 80] on div "Heading 3" at bounding box center [178, 79] width 24 height 7
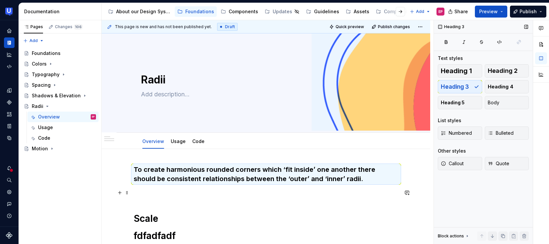
click at [217, 189] on p at bounding box center [266, 193] width 265 height 8
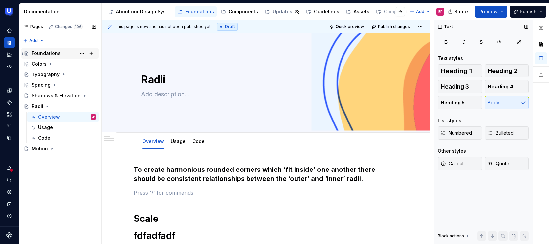
click at [53, 51] on div "Foundations" at bounding box center [46, 53] width 29 height 7
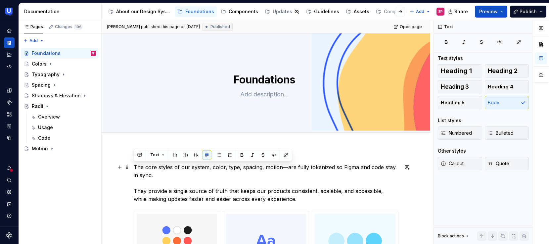
drag, startPoint x: 154, startPoint y: 175, endPoint x: 130, endPoint y: 164, distance: 26.8
click at [187, 154] on button "button" at bounding box center [185, 154] width 9 height 9
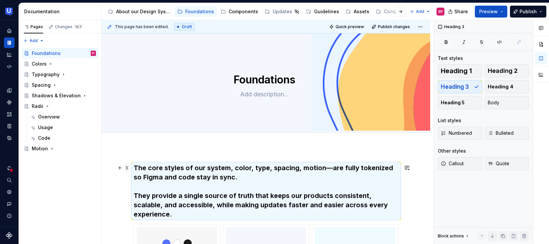
click at [126, 167] on span at bounding box center [126, 167] width 5 height 9
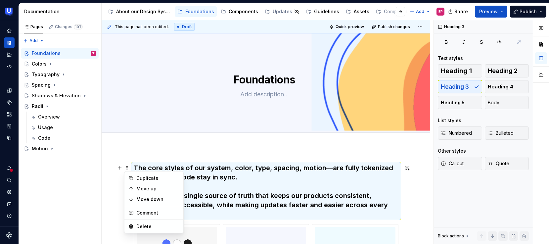
click at [146, 165] on h3 "The core styles of our system, color, type, spacing, motion—are fully tokenized…" at bounding box center [266, 191] width 265 height 56
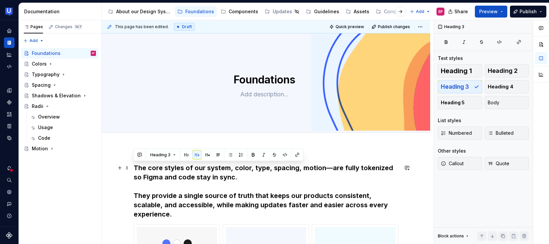
drag, startPoint x: 227, startPoint y: 177, endPoint x: 133, endPoint y: 168, distance: 94.0
click at [134, 168] on h3 "The core styles of our system, color, type, spacing, motion—are fully tokenized…" at bounding box center [266, 191] width 265 height 56
click at [205, 155] on button "button" at bounding box center [207, 154] width 9 height 9
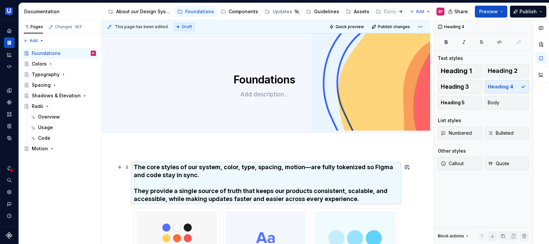
click at [209, 177] on h4 "The core styles of our system, color, type, spacing, motion—are fully tokenized…" at bounding box center [266, 183] width 265 height 40
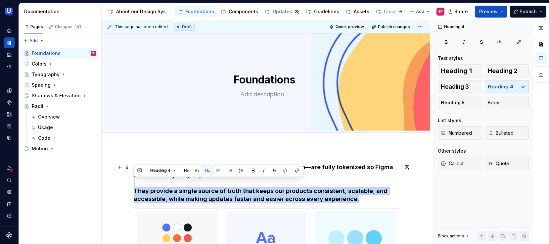
drag, startPoint x: 356, startPoint y: 199, endPoint x: 130, endPoint y: 184, distance: 225.8
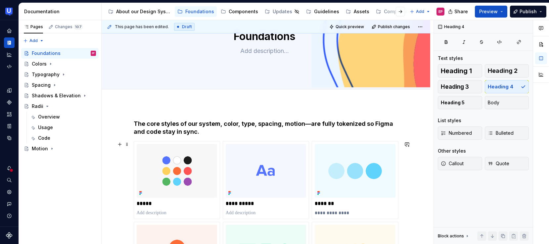
scroll to position [76, 0]
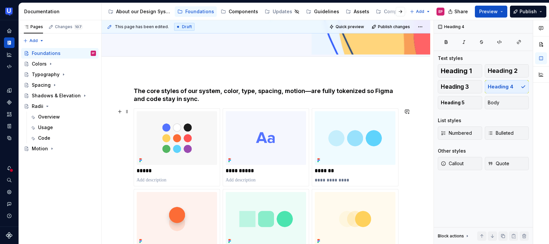
click at [130, 184] on div "**********" at bounding box center [266, 220] width 328 height 299
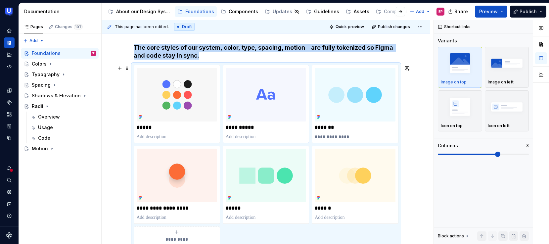
scroll to position [111, 0]
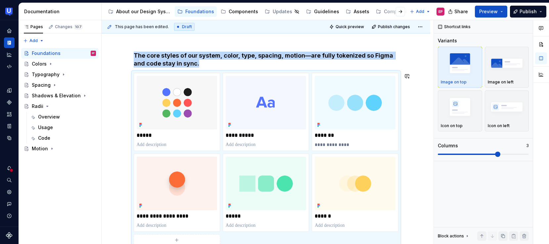
click at [204, 66] on h4 "The core styles of our system, color, type, spacing, motion—are fully tokenized…" at bounding box center [266, 60] width 265 height 16
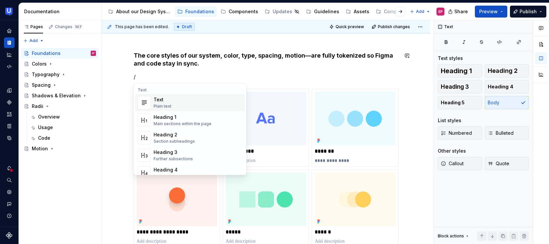
click at [201, 103] on div "Text Plain text" at bounding box center [197, 102] width 89 height 13
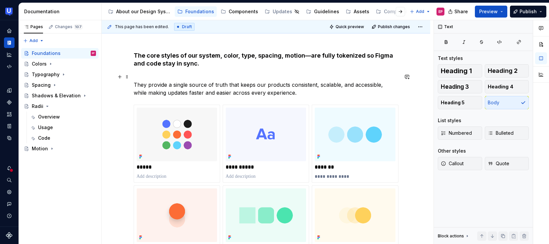
click at [146, 75] on p "They provide a single source of truth that keeps our products consistent, scala…" at bounding box center [266, 85] width 265 height 24
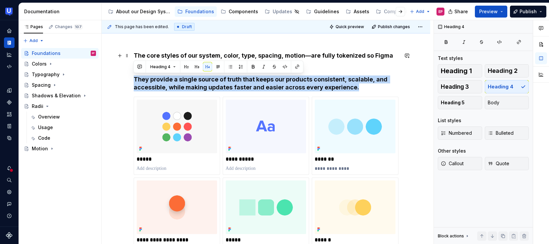
drag, startPoint x: 351, startPoint y: 87, endPoint x: 127, endPoint y: 78, distance: 224.1
click at [127, 78] on div "**********" at bounding box center [266, 197] width 328 height 323
click at [194, 66] on button "button" at bounding box center [196, 66] width 9 height 9
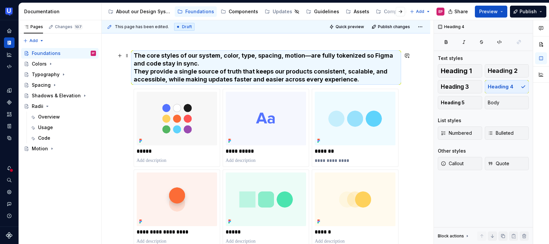
scroll to position [104, 0]
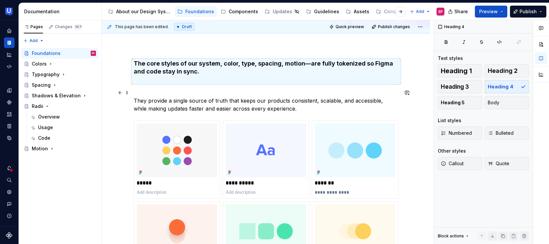
click at [133, 101] on div "**********" at bounding box center [266, 213] width 328 height 339
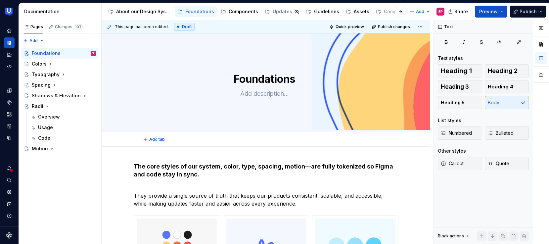
scroll to position [0, 0]
click at [158, 147] on div "Add tab" at bounding box center [266, 140] width 328 height 15
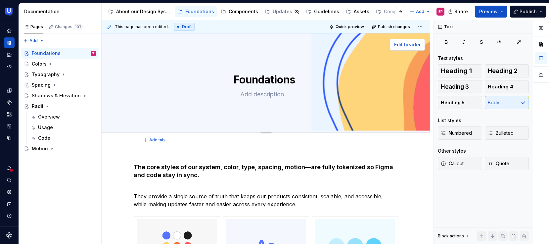
click at [406, 45] on span "Edit header" at bounding box center [407, 44] width 26 height 7
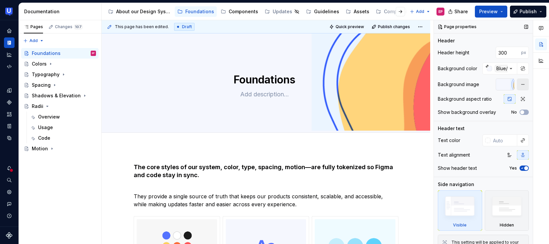
click at [519, 83] on button "button" at bounding box center [523, 84] width 12 height 12
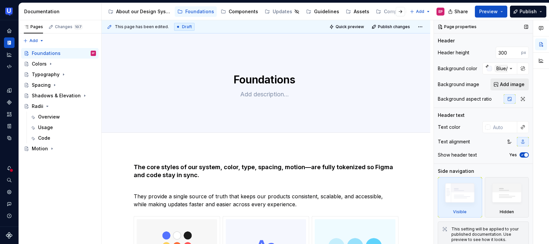
click at [516, 84] on span "Add image" at bounding box center [512, 84] width 24 height 7
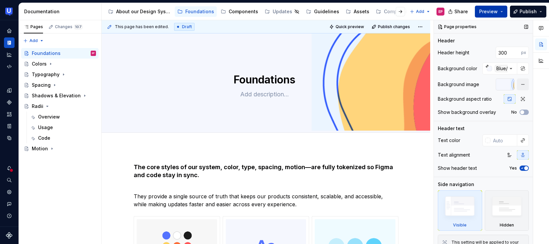
click at [497, 10] on span "Preview" at bounding box center [488, 11] width 19 height 7
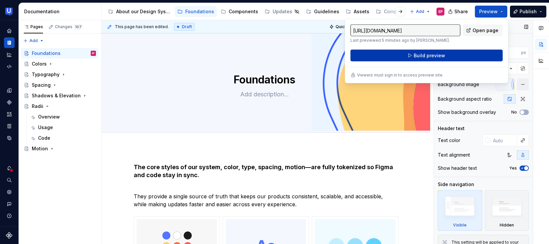
click at [447, 55] on button "Build preview" at bounding box center [426, 56] width 152 height 12
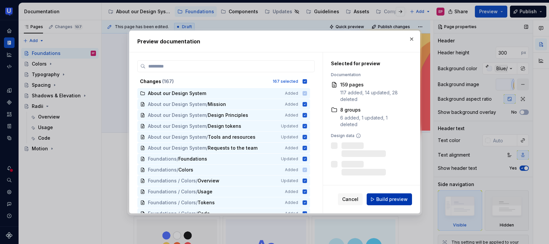
click at [385, 196] on span "Build preview" at bounding box center [391, 199] width 31 height 7
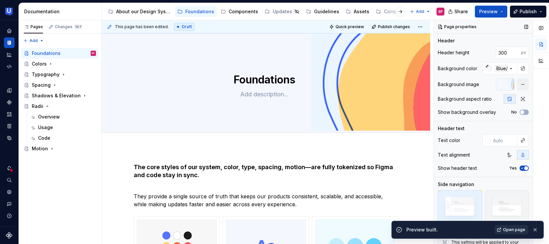
click at [506, 230] on span "Open page" at bounding box center [514, 229] width 22 height 5
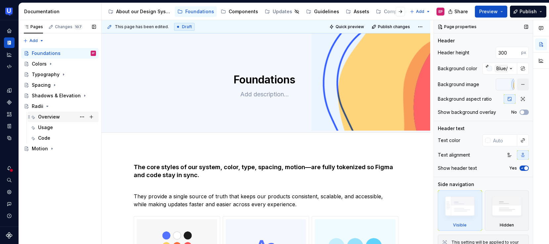
click at [63, 116] on div "Overview" at bounding box center [67, 116] width 58 height 9
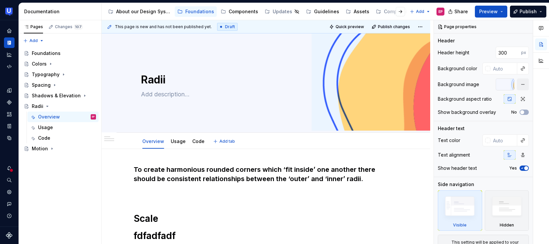
click at [259, 141] on div "Overview Usage Code Add tab" at bounding box center [266, 141] width 258 height 15
click at [121, 194] on button "button" at bounding box center [119, 192] width 9 height 9
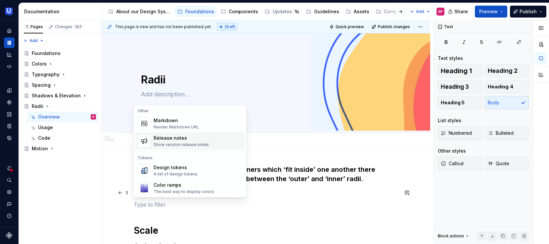
scroll to position [452, 0]
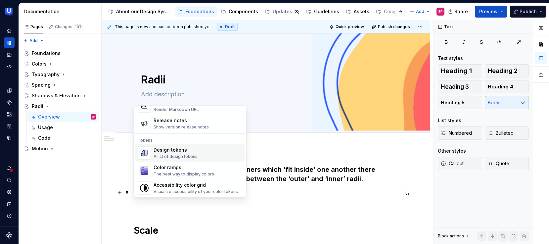
click at [177, 153] on div "Design tokens" at bounding box center [175, 150] width 44 height 7
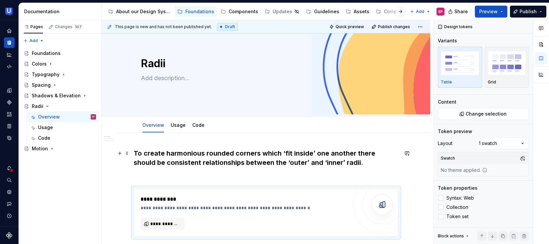
scroll to position [49, 0]
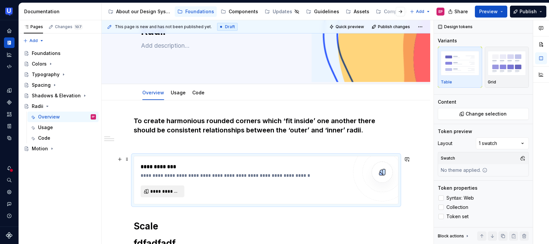
click at [172, 190] on span "**********" at bounding box center [165, 191] width 30 height 7
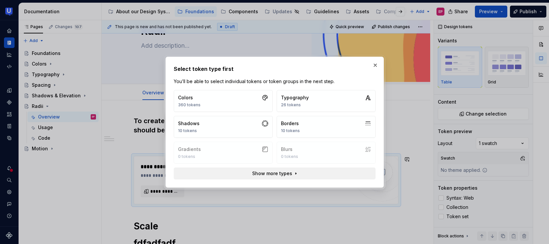
click at [236, 174] on button "Show more types" at bounding box center [275, 173] width 202 height 12
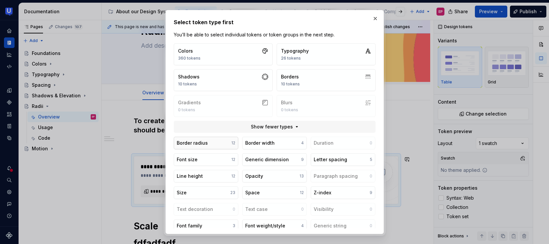
click at [222, 143] on button "Border radius 12" at bounding box center [206, 143] width 64 height 13
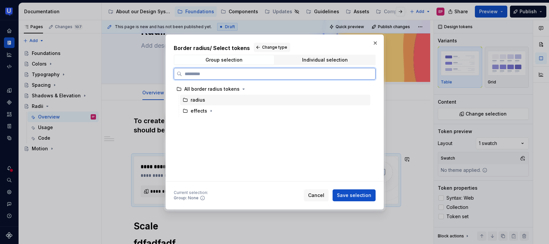
click at [204, 101] on div "radius" at bounding box center [275, 100] width 190 height 11
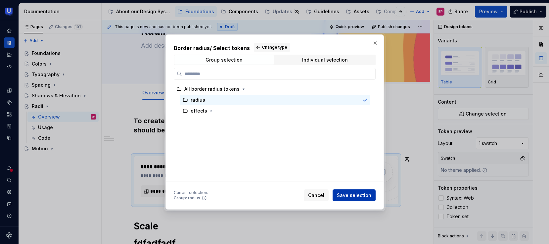
click at [352, 194] on span "Save selection" at bounding box center [354, 195] width 34 height 7
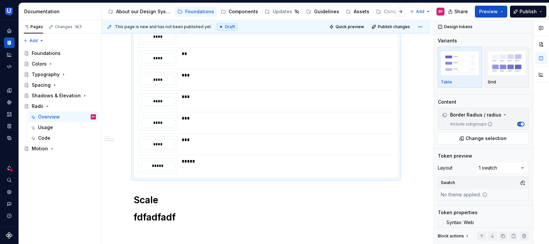
scroll to position [300, 0]
click at [510, 167] on div "Comments Open comments No comments yet Select ‘Comment’ from the block context …" at bounding box center [491, 132] width 115 height 224
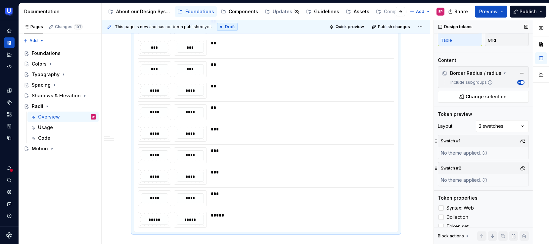
scroll to position [0, 0]
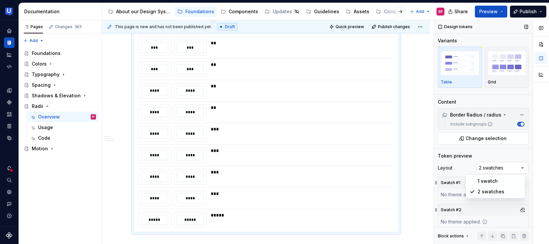
click at [493, 166] on div "Comments Open comments No comments yet Select ‘Comment’ from the block context …" at bounding box center [491, 132] width 115 height 224
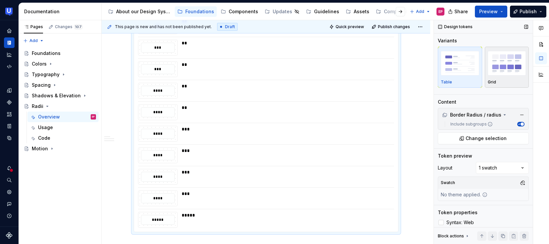
click at [498, 76] on div "button" at bounding box center [507, 63] width 38 height 27
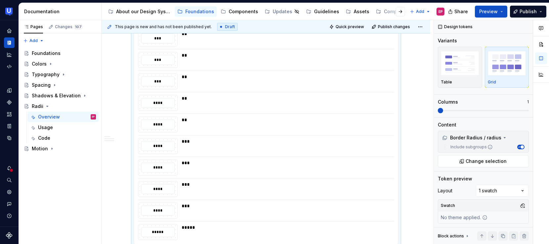
type textarea "*"
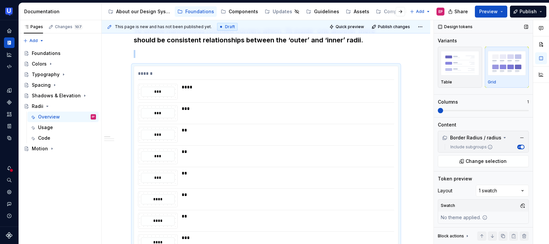
scroll to position [184, 0]
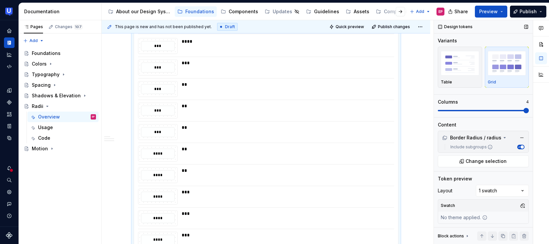
click at [523, 112] on span at bounding box center [525, 110] width 5 height 5
click at [446, 75] on div "button" at bounding box center [460, 63] width 38 height 27
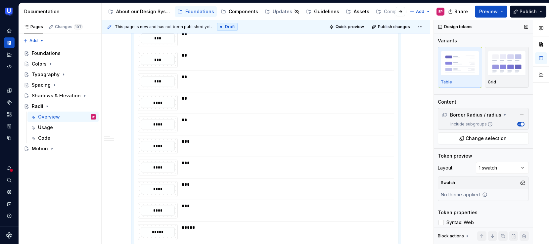
click at [520, 123] on span "button" at bounding box center [521, 123] width 3 height 3
click at [518, 123] on span "button" at bounding box center [519, 123] width 3 height 3
click at [520, 123] on span "button" at bounding box center [521, 123] width 3 height 3
click at [500, 73] on img "button" at bounding box center [507, 63] width 38 height 24
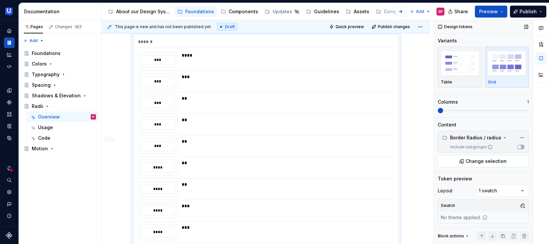
scroll to position [184, 0]
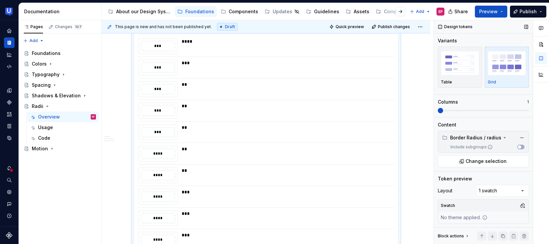
click at [438, 109] on span at bounding box center [440, 110] width 5 height 5
click at [456, 79] on div "Table" at bounding box center [460, 67] width 38 height 35
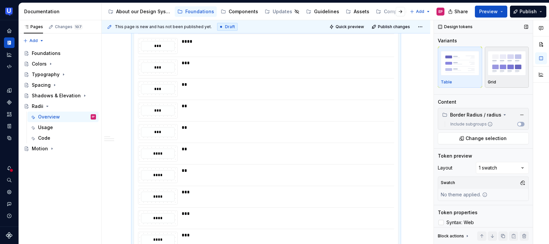
click at [493, 77] on div "Grid" at bounding box center [507, 67] width 38 height 35
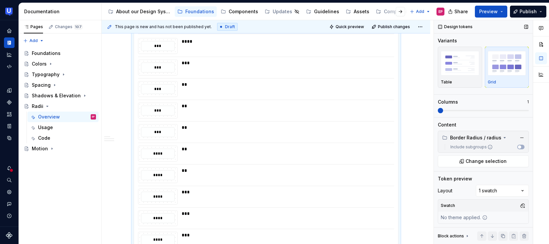
click at [482, 109] on span at bounding box center [483, 110] width 91 height 5
click at [500, 109] on span at bounding box center [497, 110] width 5 height 5
click at [505, 110] on span at bounding box center [483, 110] width 91 height 1
click at [523, 110] on span at bounding box center [525, 110] width 5 height 5
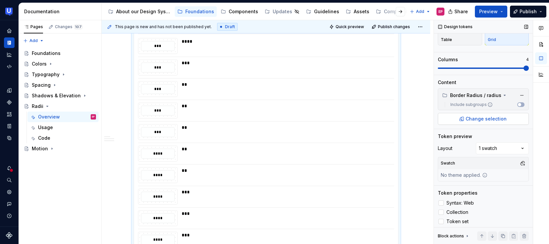
scroll to position [45, 0]
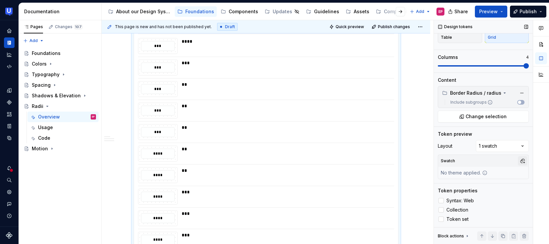
click at [518, 162] on button "button" at bounding box center [522, 160] width 9 height 9
click at [450, 195] on div "Suggestions" at bounding box center [450, 196] width 5 height 5
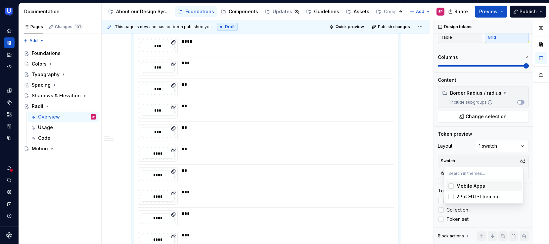
click at [412, 105] on html "UserTesting Design System EP Design system data Documentation Accessibility gui…" at bounding box center [274, 122] width 549 height 244
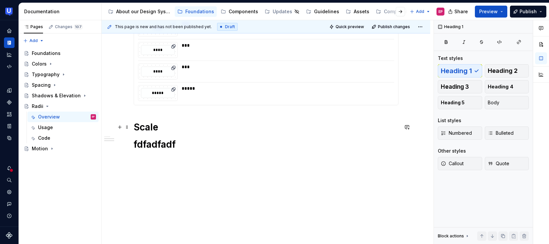
scroll to position [375, 0]
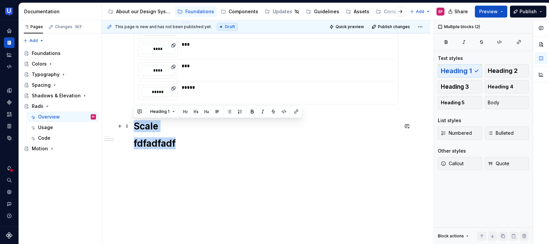
drag, startPoint x: 185, startPoint y: 142, endPoint x: 132, endPoint y: 124, distance: 56.4
click at [132, 124] on div "To create harmonious rounded corners which ‘fit inside’ one another there shoul…" at bounding box center [266, 14] width 328 height 481
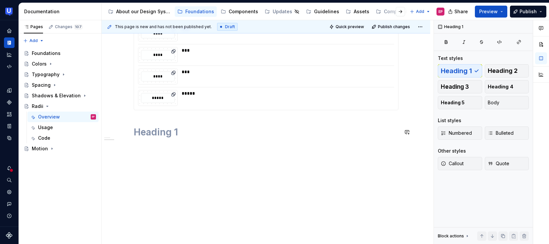
scroll to position [235, 0]
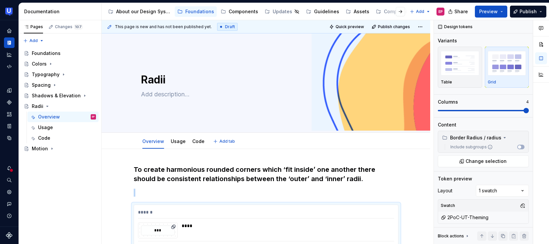
type textarea "*"
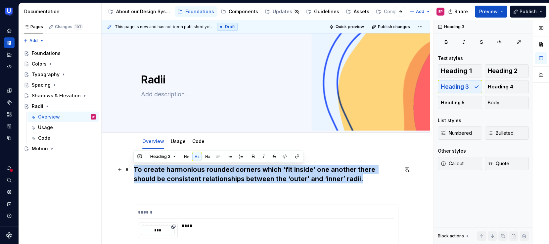
drag, startPoint x: 344, startPoint y: 181, endPoint x: 135, endPoint y: 171, distance: 209.3
click at [135, 171] on h3 "To create harmonious rounded corners which ‘fit inside’ one another there shoul…" at bounding box center [266, 174] width 265 height 19
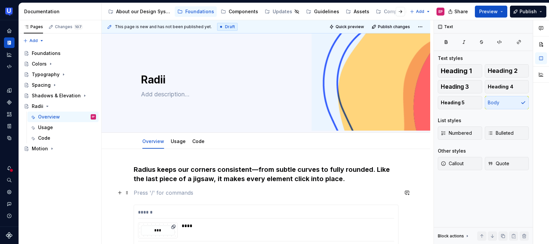
click at [138, 191] on p at bounding box center [266, 193] width 265 height 8
click at [257, 170] on h3 "Radius keeps our corners consistent—from subtle curves to fully rounded. Like t…" at bounding box center [266, 174] width 265 height 19
click at [152, 193] on p at bounding box center [266, 193] width 265 height 8
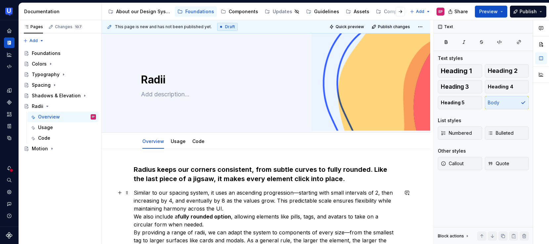
click at [227, 210] on p "Similar to our spacing system, it uses an ascending progression—starting with s…" at bounding box center [266, 224] width 265 height 71
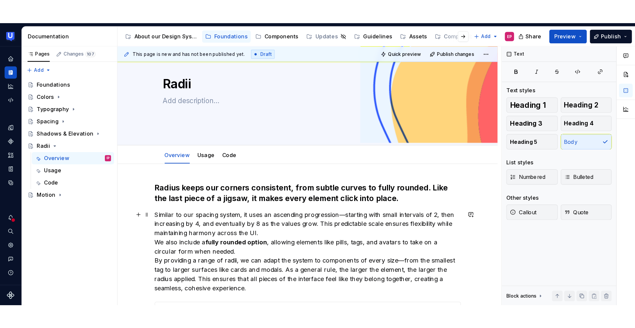
scroll to position [41, 0]
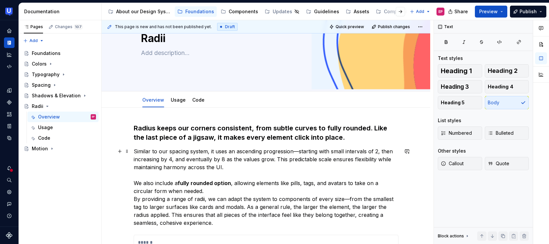
click at [188, 189] on p "Similar to our spacing system, it uses an ascending progression—starting with s…" at bounding box center [266, 186] width 265 height 79
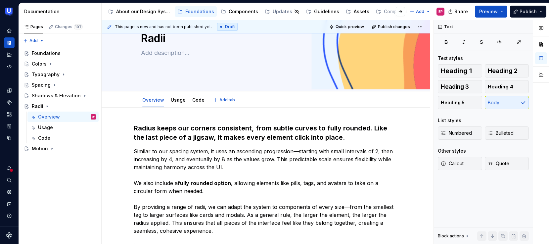
click at [327, 101] on div "Overview Usage Code Add tab" at bounding box center [266, 100] width 258 height 15
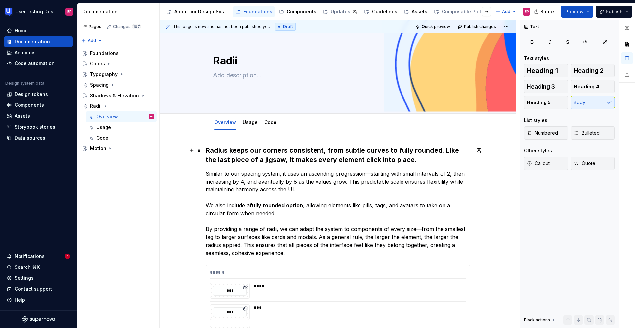
scroll to position [0, 0]
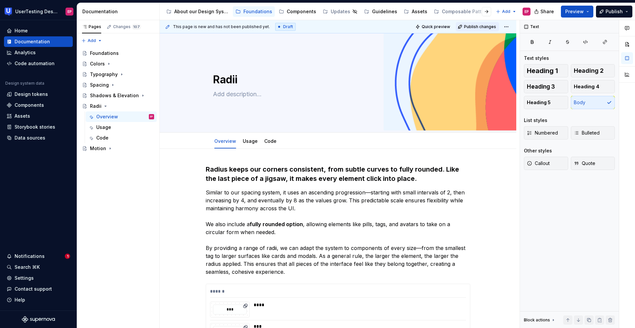
click at [480, 25] on span "Publish changes" at bounding box center [480, 26] width 32 height 5
click at [464, 143] on div "Overview Usage Code Add tab" at bounding box center [338, 141] width 258 height 15
click at [404, 145] on div "Overview Usage Code Add tab" at bounding box center [338, 141] width 258 height 15
click at [375, 139] on div "Overview Usage Code Add tab" at bounding box center [338, 141] width 258 height 15
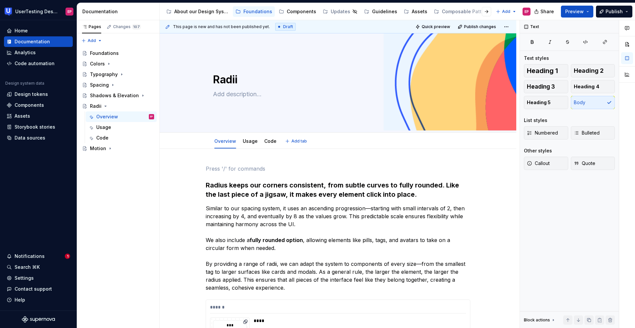
click at [458, 139] on div "Overview Usage Code Add tab" at bounding box center [338, 141] width 258 height 15
click at [182, 142] on div "Overview Usage Code Add tab" at bounding box center [338, 141] width 357 height 16
click at [162, 142] on div "Overview Usage Code Add tab" at bounding box center [338, 141] width 357 height 16
click at [171, 140] on div "Overview Usage Code Add tab" at bounding box center [338, 141] width 357 height 16
click at [130, 125] on div "Usage" at bounding box center [125, 127] width 58 height 9
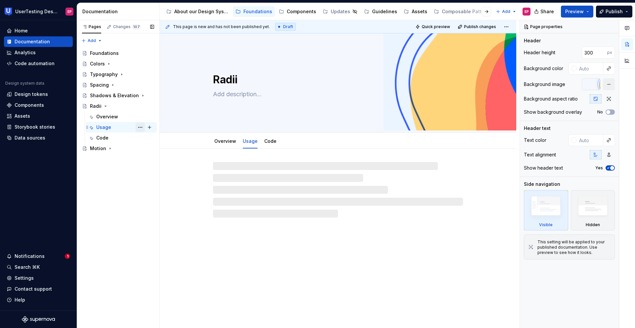
click at [139, 127] on button "Page tree" at bounding box center [140, 127] width 9 height 9
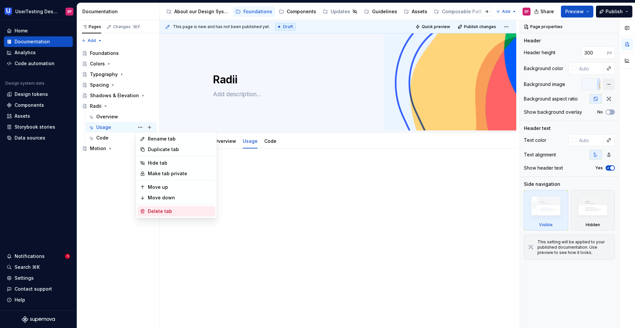
click at [162, 209] on div "Delete tab" at bounding box center [180, 211] width 65 height 7
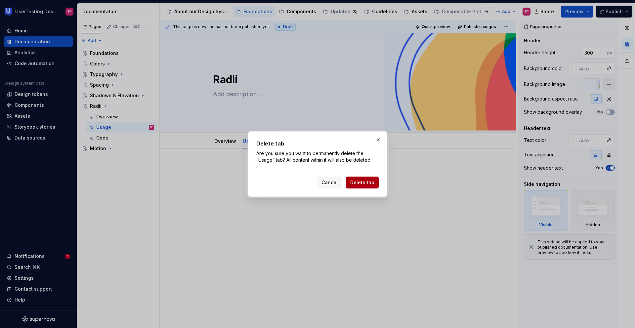
click at [359, 183] on span "Delete tab" at bounding box center [362, 182] width 24 height 7
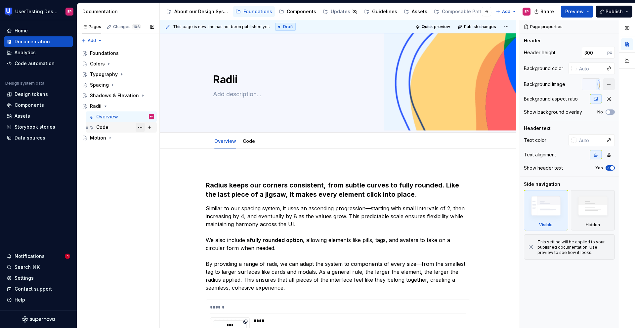
click at [140, 127] on button "Page tree" at bounding box center [140, 127] width 9 height 9
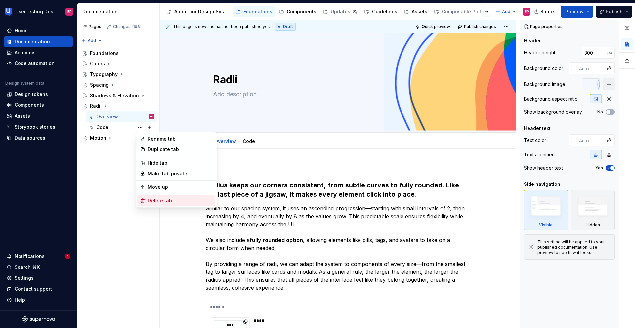
click at [159, 198] on div "Delete tab" at bounding box center [180, 200] width 65 height 7
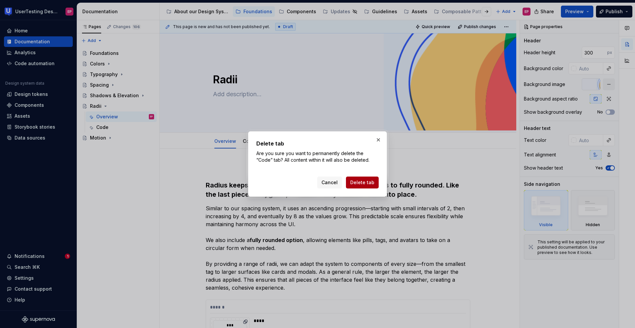
click at [362, 181] on span "Delete tab" at bounding box center [362, 182] width 24 height 7
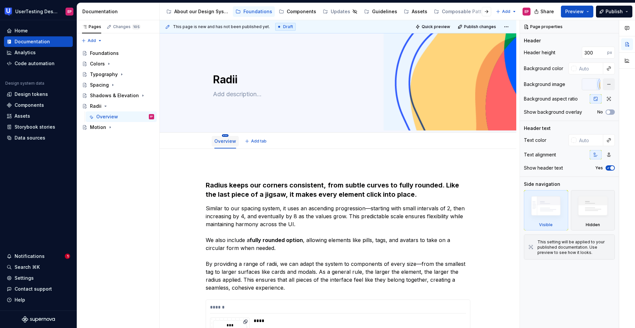
click at [226, 135] on html "UserTesting Design System EP Home Documentation Analytics Code automation Desig…" at bounding box center [317, 164] width 635 height 328
click at [248, 191] on div "Convert to page layout" at bounding box center [260, 193] width 53 height 7
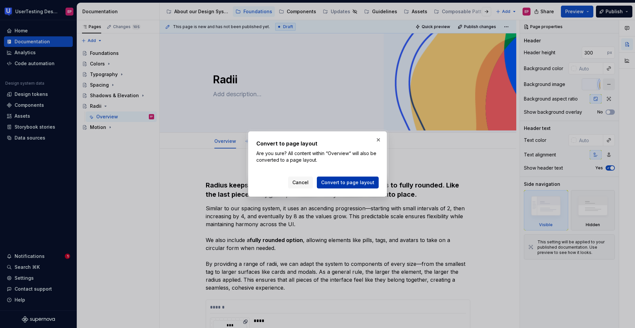
click at [333, 184] on span "Convert to page layout" at bounding box center [347, 182] width 53 height 7
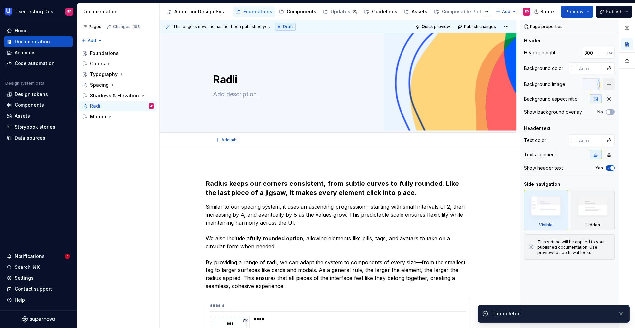
click at [274, 140] on div "Add tab" at bounding box center [338, 139] width 250 height 9
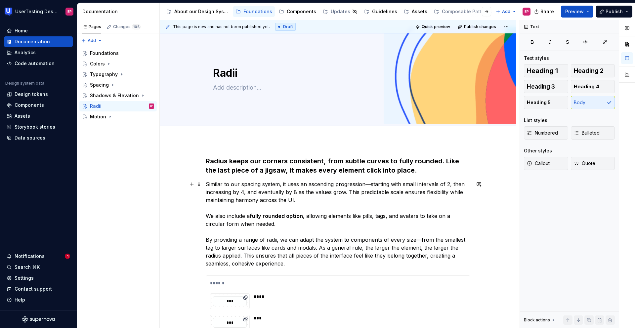
scroll to position [42, 0]
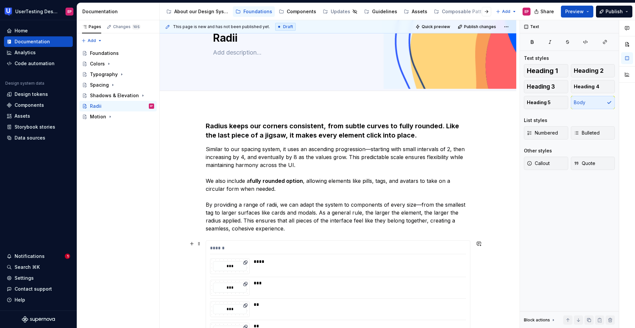
click at [337, 243] on div "****" at bounding box center [358, 261] width 208 height 7
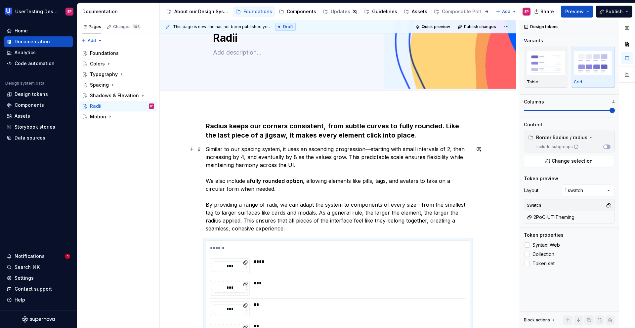
type textarea "*"
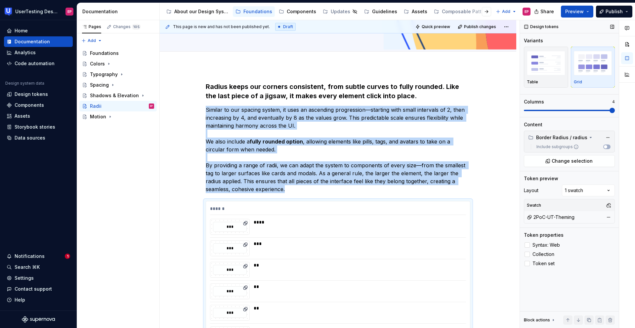
scroll to position [228, 0]
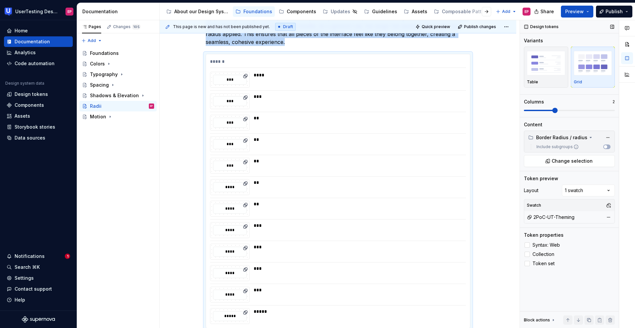
click at [548, 113] on span at bounding box center [554, 110] width 5 height 5
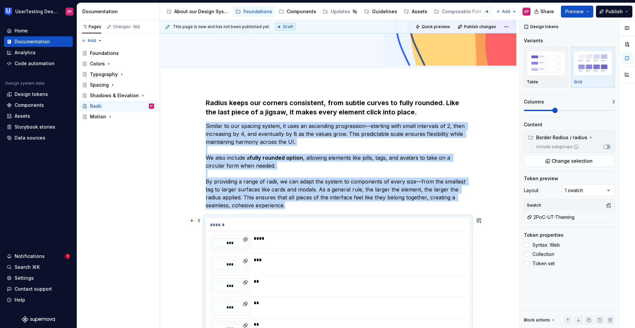
scroll to position [65, 0]
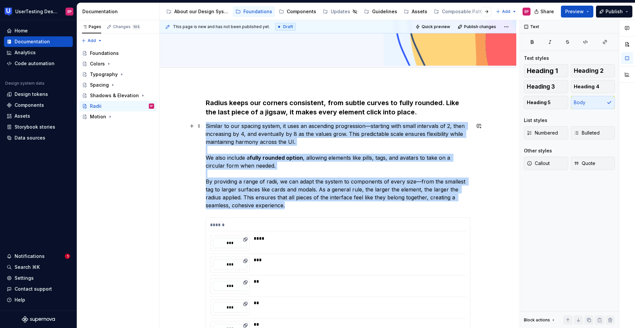
click at [418, 182] on p "Similar to our spacing system, it uses an ascending progression—starting with s…" at bounding box center [338, 165] width 265 height 87
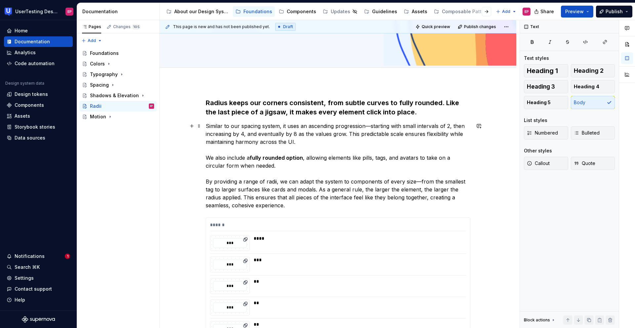
click at [370, 127] on p "Similar to our spacing system, it uses an ascending progression—starting with s…" at bounding box center [338, 165] width 265 height 87
click at [419, 182] on p "Similar to our spacing system, it uses an ascending progression, starting with …" at bounding box center [338, 165] width 265 height 87
click at [362, 176] on p "Similar to our spacing system, it uses an ascending progression, starting with …" at bounding box center [338, 165] width 265 height 87
click at [231, 178] on p "Similar to our spacing system, it uses an ascending progression, starting with …" at bounding box center [338, 165] width 265 height 87
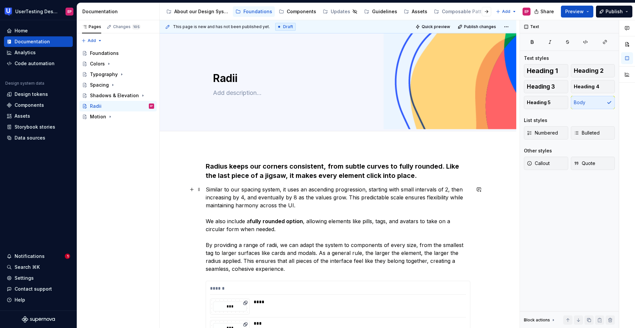
scroll to position [0, 0]
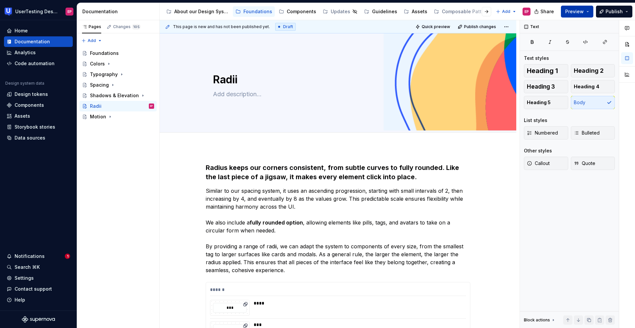
click at [548, 11] on span "Preview" at bounding box center [574, 11] width 19 height 7
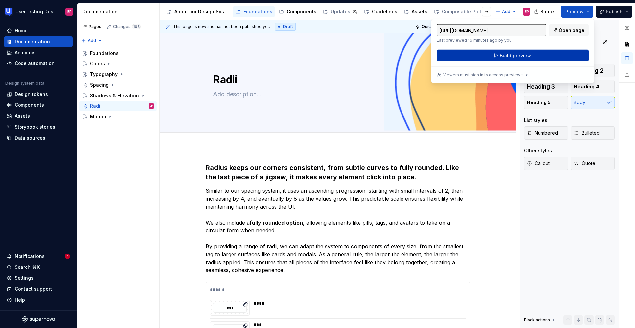
click at [529, 56] on span "Build preview" at bounding box center [515, 55] width 31 height 7
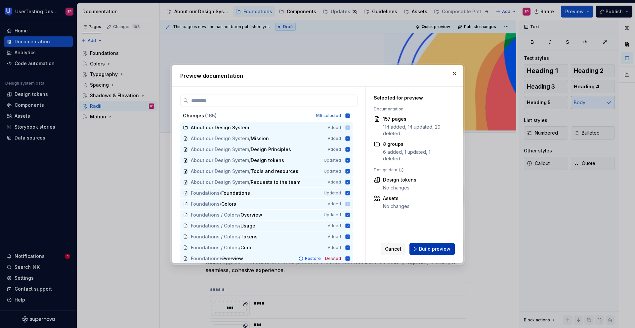
click at [429, 243] on span "Build preview" at bounding box center [434, 249] width 31 height 7
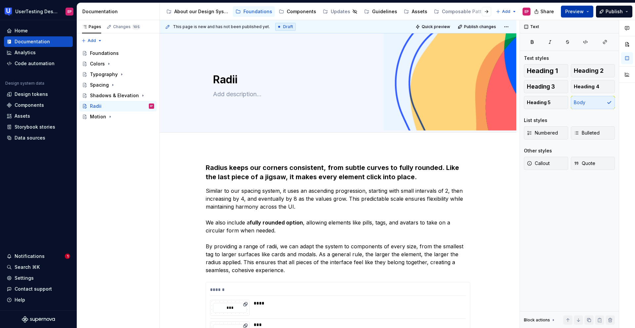
click at [548, 10] on button "Preview" at bounding box center [577, 12] width 32 height 12
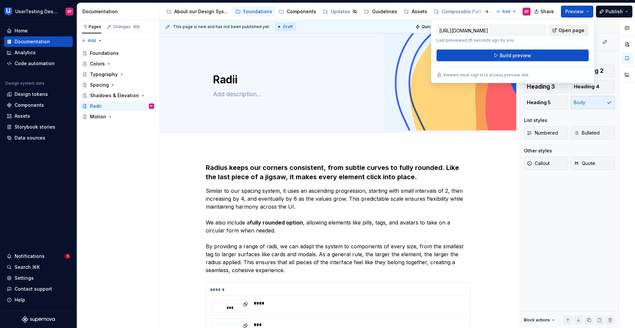
click at [548, 29] on span "Open page" at bounding box center [572, 30] width 26 height 7
click at [202, 11] on div "About our Design System" at bounding box center [201, 11] width 55 height 7
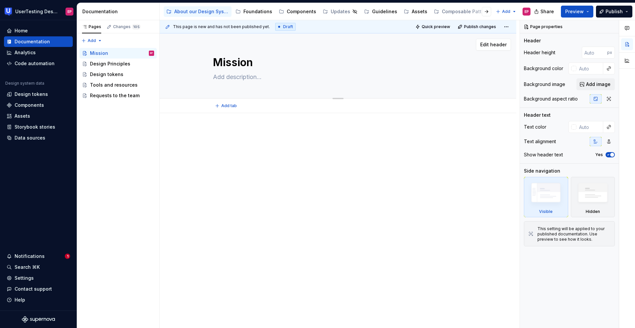
click at [467, 83] on div "Mission" at bounding box center [338, 65] width 304 height 65
click at [548, 85] on span "Add image" at bounding box center [598, 84] width 24 height 7
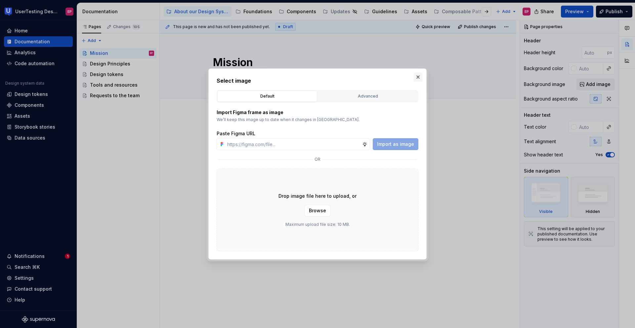
click at [422, 74] on button "button" at bounding box center [417, 76] width 9 height 9
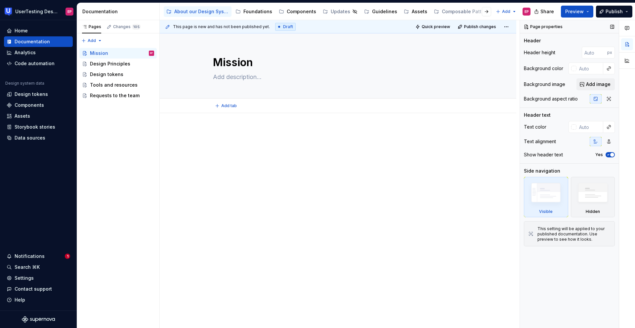
type textarea "*"
click at [548, 85] on span "Add image" at bounding box center [598, 84] width 24 height 7
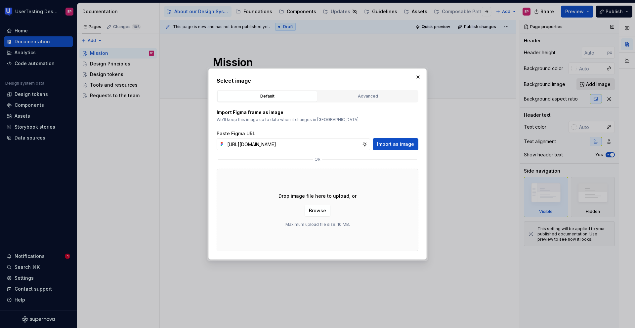
scroll to position [0, 159]
type input "https://www.figma.com/design/R2gzrdF6xDem6IseVTOfFx/Supernova-Doc-structure-tes…"
click at [397, 147] on span "Import as image" at bounding box center [395, 144] width 37 height 7
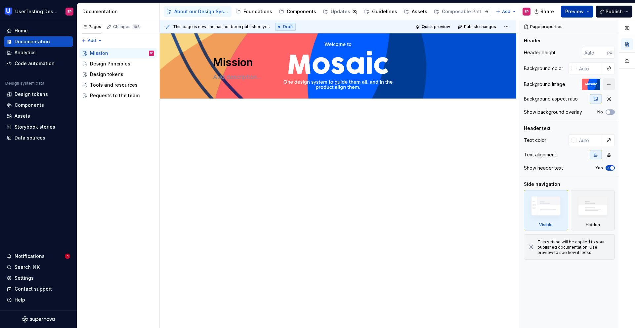
click at [548, 13] on button "Preview" at bounding box center [577, 12] width 32 height 12
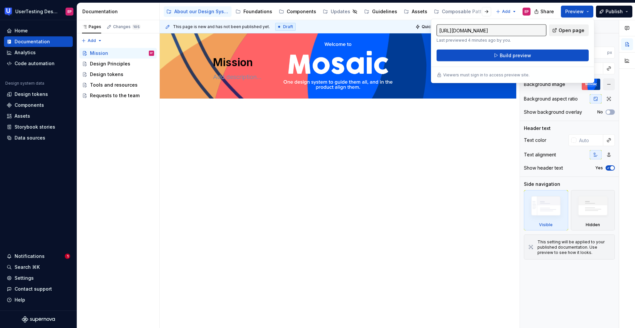
click at [548, 29] on span "Open page" at bounding box center [572, 30] width 26 height 7
click at [512, 55] on span "Build preview" at bounding box center [515, 55] width 31 height 7
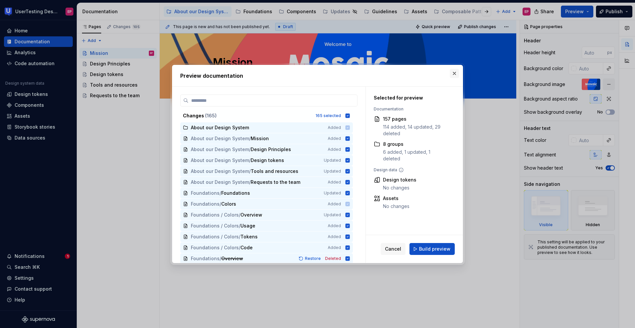
click at [455, 71] on button "button" at bounding box center [454, 73] width 9 height 9
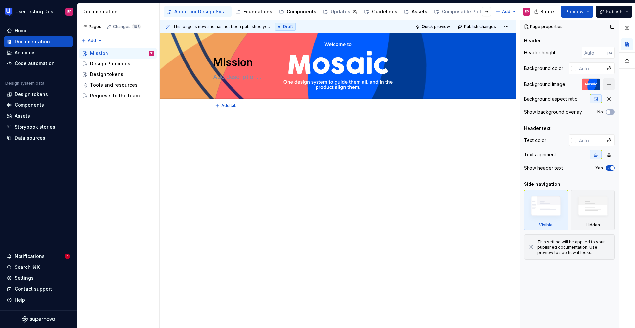
type textarea "*"
click at [548, 50] on input "number" at bounding box center [594, 53] width 25 height 12
type input "450"
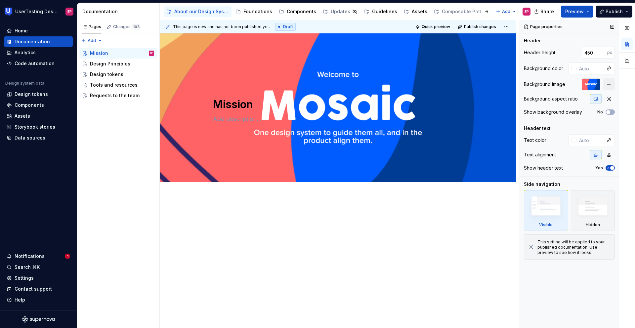
click at [548, 168] on span "button" at bounding box center [612, 168] width 4 height 4
click at [473, 27] on span "Publish changes" at bounding box center [480, 26] width 32 height 5
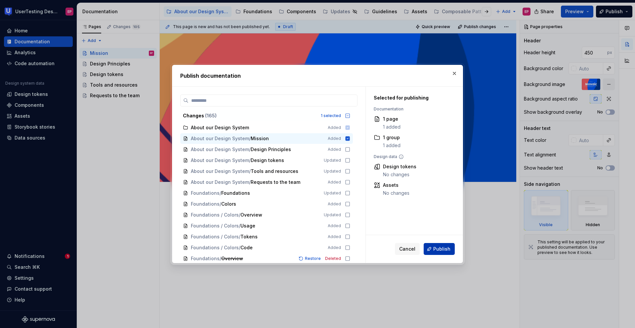
click at [438, 243] on span "Publish" at bounding box center [441, 249] width 17 height 7
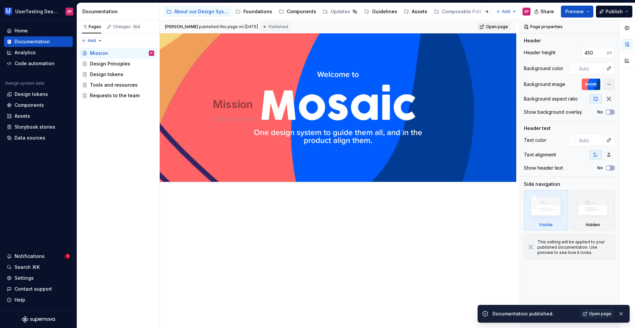
click at [502, 28] on span "Open page" at bounding box center [497, 26] width 22 height 5
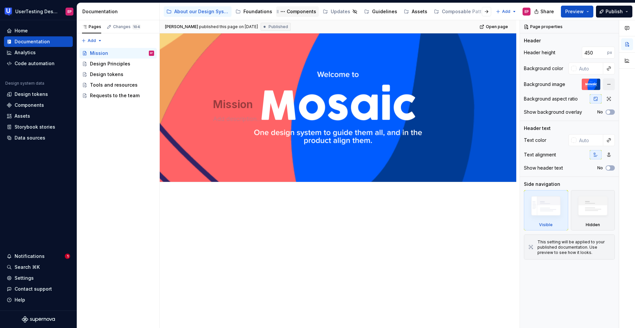
click at [298, 14] on div "Components" at bounding box center [301, 11] width 29 height 7
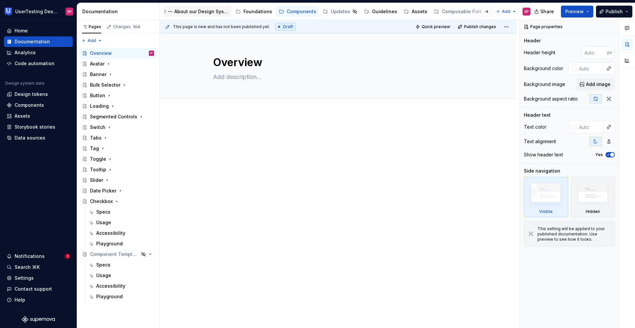
click at [199, 13] on div "About our Design System" at bounding box center [201, 11] width 55 height 7
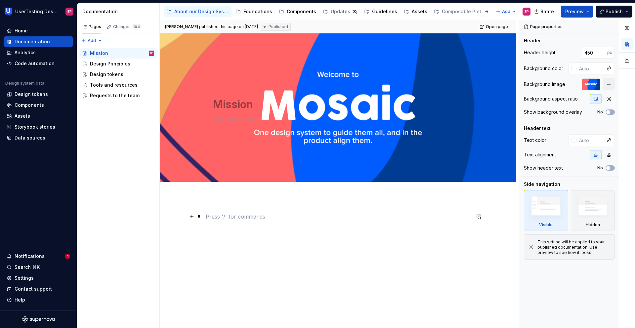
click at [343, 219] on p at bounding box center [338, 217] width 265 height 8
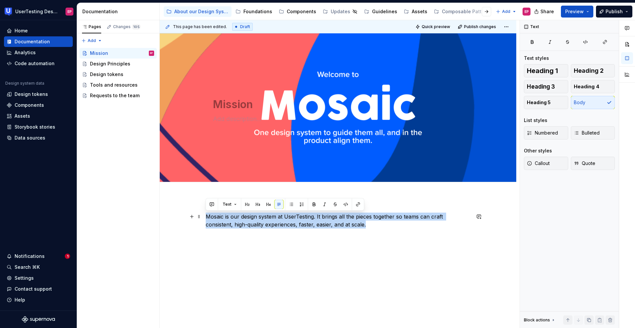
drag, startPoint x: 357, startPoint y: 225, endPoint x: 202, endPoint y: 217, distance: 155.0
click at [202, 217] on div "Mosaic is our design system at UserTesting. It brings all the pieces together s…" at bounding box center [338, 271] width 357 height 148
click at [233, 204] on button "Text" at bounding box center [230, 204] width 20 height 9
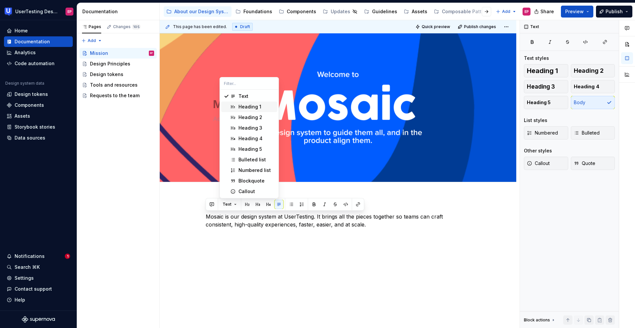
click at [245, 106] on div "Heading 1" at bounding box center [249, 107] width 23 height 7
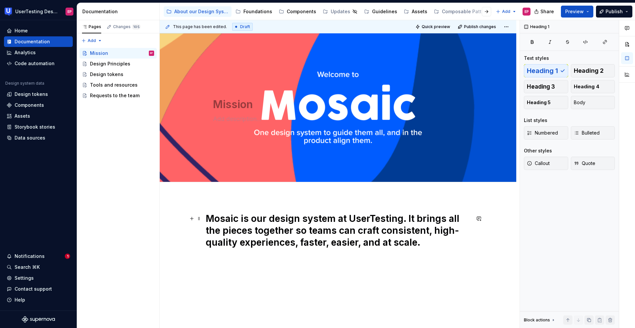
drag, startPoint x: 421, startPoint y: 244, endPoint x: 208, endPoint y: 215, distance: 215.2
click at [208, 215] on h1 "Mosaic is our design system at UserTesting. It brings all the pieces together s…" at bounding box center [338, 231] width 265 height 36
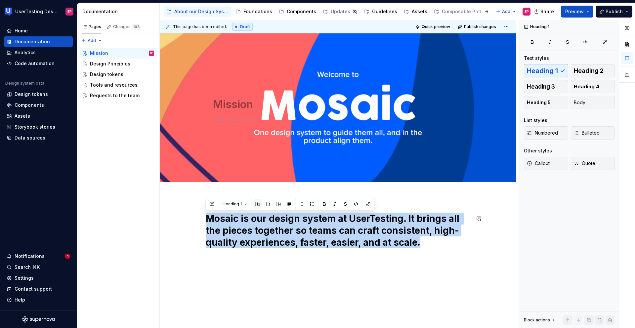
click at [258, 202] on button "button" at bounding box center [257, 203] width 9 height 9
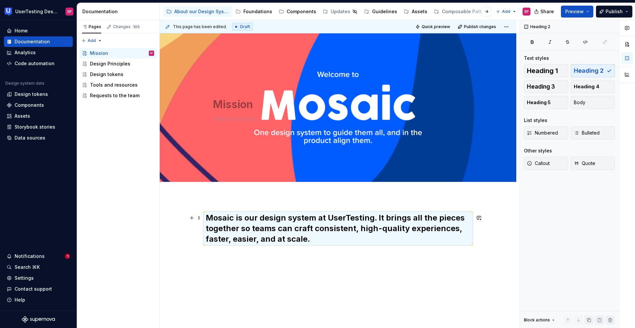
click at [241, 229] on h2 "Mosaic is our design system at UserTesting. It brings all the pieces together s…" at bounding box center [338, 229] width 265 height 32
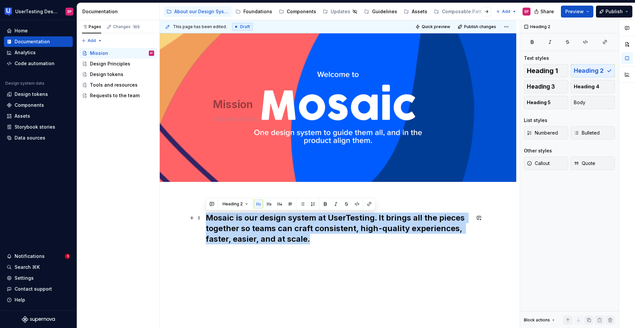
drag, startPoint x: 313, startPoint y: 240, endPoint x: 206, endPoint y: 217, distance: 109.2
click at [206, 217] on h2 "Mosaic is our design system at UserTesting. It brings all the pieces together s…" at bounding box center [338, 229] width 265 height 32
click at [206, 198] on div "Heading 2" at bounding box center [291, 204] width 170 height 13
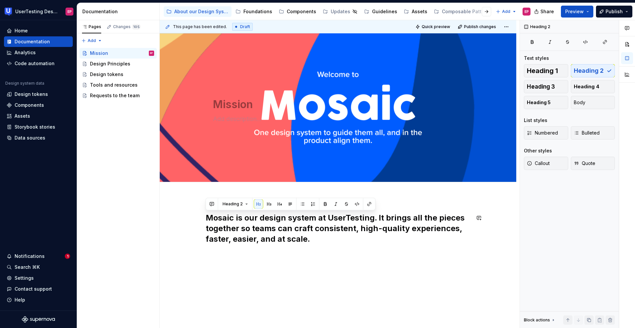
click at [203, 208] on div "Mosaic is our design system at UserTesting. It brings all the pieces together s…" at bounding box center [338, 274] width 357 height 154
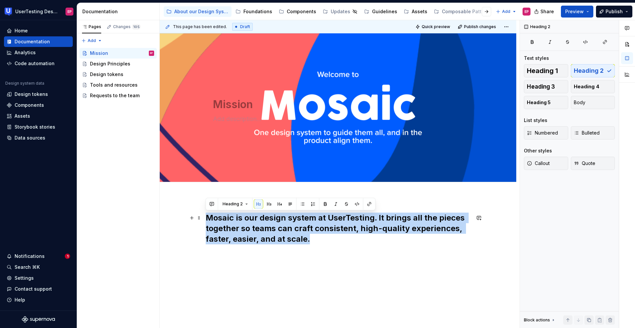
drag, startPoint x: 281, startPoint y: 233, endPoint x: 204, endPoint y: 218, distance: 79.0
click at [204, 218] on div "Mosaic is our design system at UserTesting. It brings all the pieces together s…" at bounding box center [338, 274] width 357 height 154
click at [291, 205] on button "button" at bounding box center [290, 203] width 9 height 9
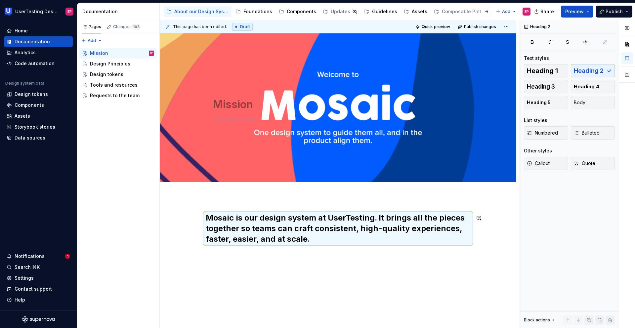
click at [423, 243] on div "Mosaic is our design system at UserTesting. It brings all the pieces together s…" at bounding box center [338, 274] width 357 height 154
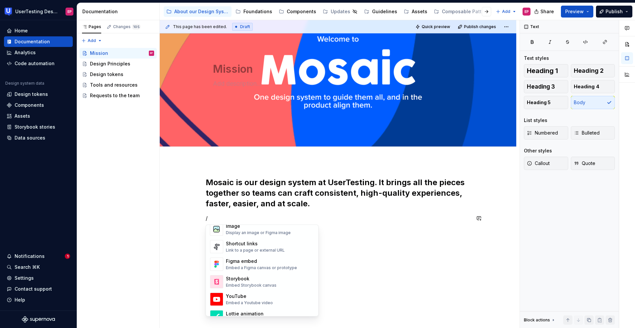
scroll to position [297, 0]
click at [217, 243] on img "Suggestions" at bounding box center [216, 245] width 13 height 13
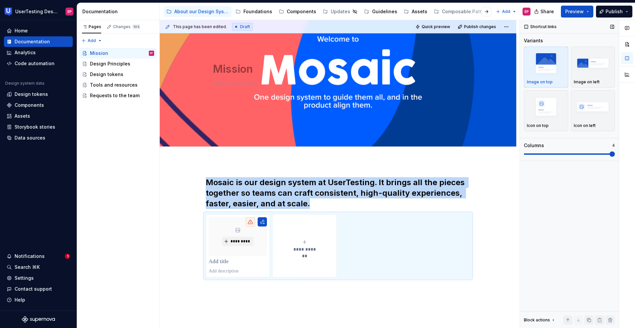
click at [548, 155] on span at bounding box center [612, 153] width 5 height 5
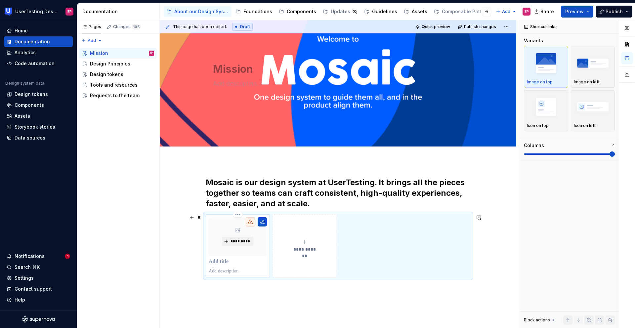
click at [223, 243] on p at bounding box center [238, 262] width 58 height 7
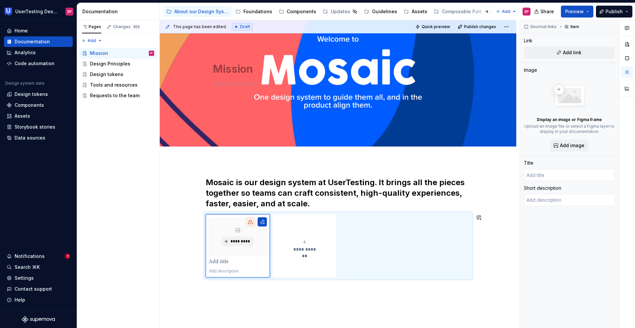
type textarea "*"
type input "F"
type textarea "*"
type input "Fo"
type textarea "*"
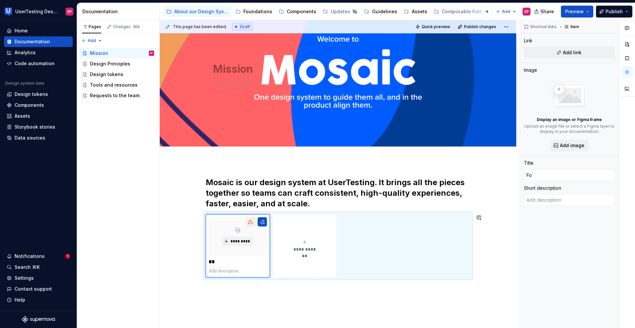
type input "Fou"
type textarea "*"
type input "Foun"
type textarea "*"
type input "Found"
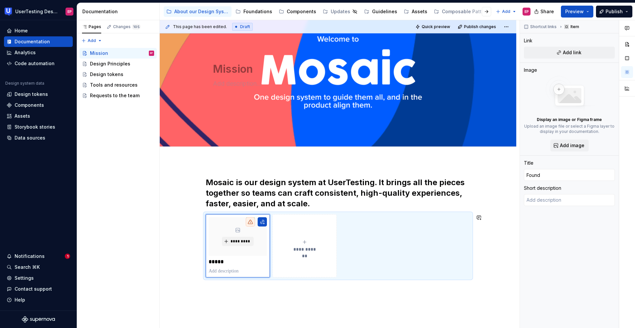
type textarea "*"
type input "Founda"
type textarea "*"
type input "Foundat"
type textarea "*"
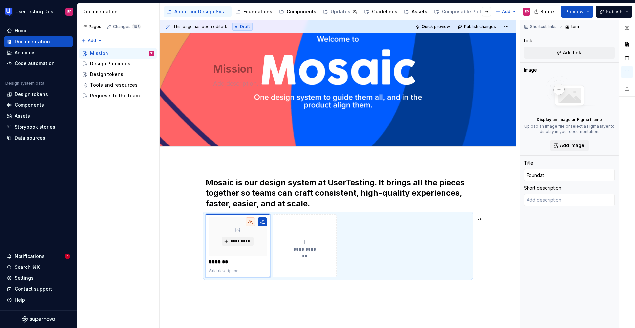
type input "Foundati"
type textarea "*"
type input "Foundatio"
type textarea "*"
type input "Foundation"
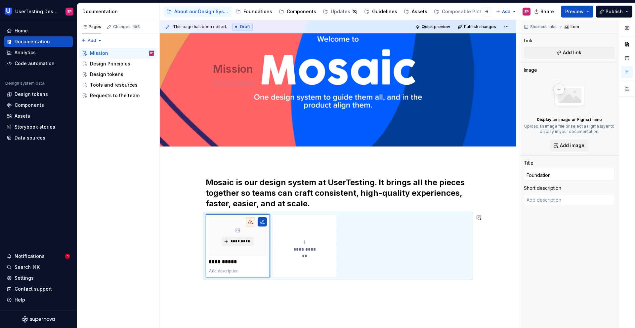
type textarea "*"
type input "Foundations"
click at [264, 221] on button "button" at bounding box center [262, 221] width 9 height 9
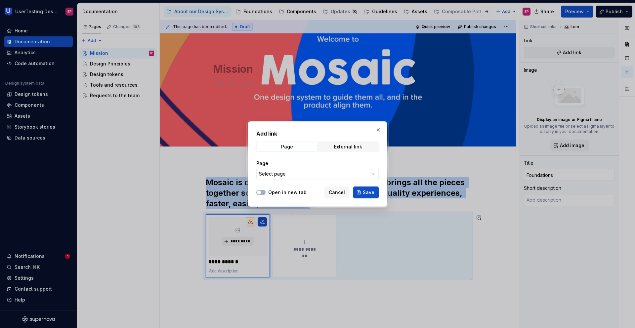
click at [290, 176] on span "Select page" at bounding box center [313, 174] width 109 height 7
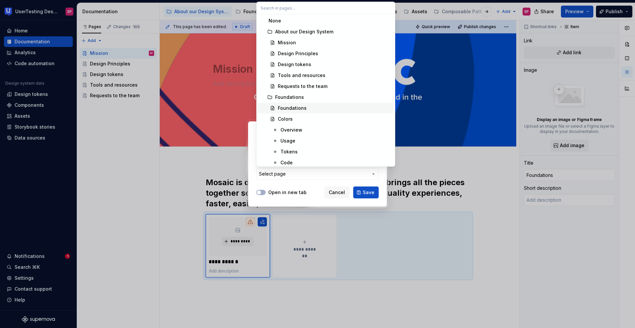
click at [319, 109] on div "Foundations" at bounding box center [334, 108] width 113 height 7
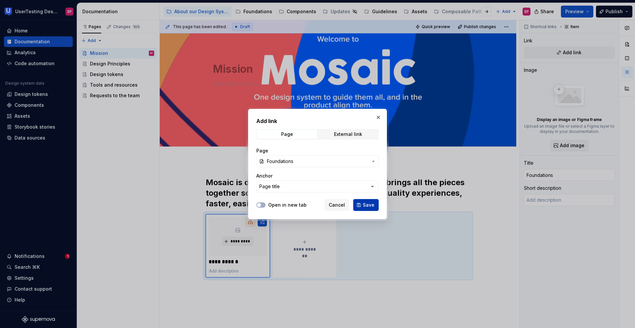
click at [368, 205] on span "Save" at bounding box center [369, 205] width 12 height 7
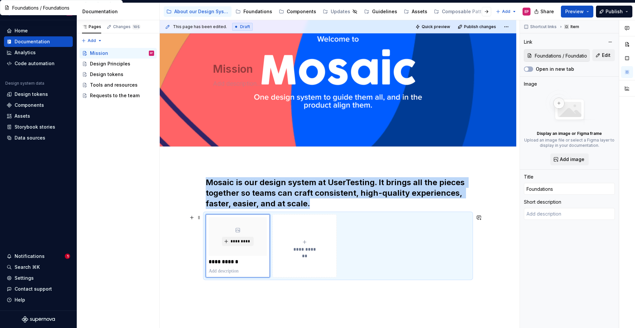
click at [304, 243] on div "**********" at bounding box center [305, 245] width 58 height 13
type textarea "*"
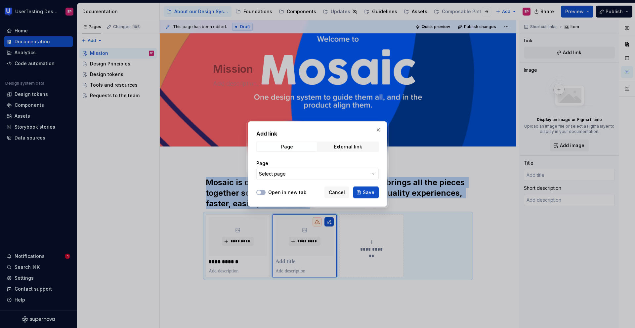
click at [327, 174] on span "Select page" at bounding box center [313, 174] width 109 height 7
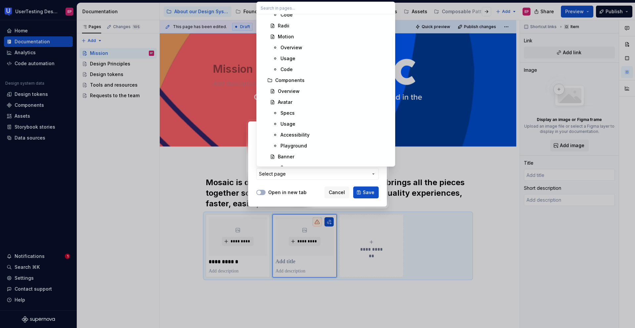
scroll to position [290, 0]
click at [299, 81] on div "Components" at bounding box center [289, 79] width 29 height 7
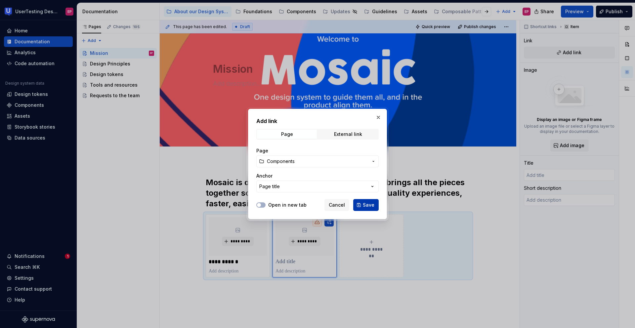
click at [367, 202] on span "Save" at bounding box center [369, 205] width 12 height 7
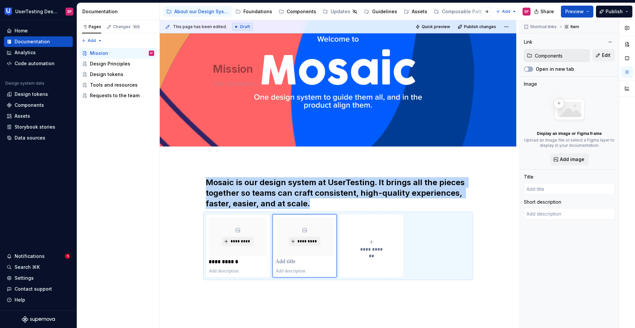
type textarea "*"
type input "Components"
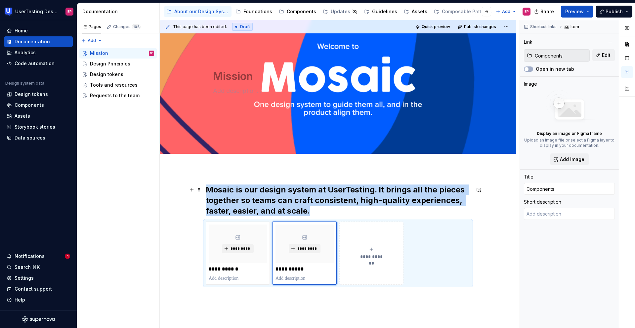
scroll to position [30, 0]
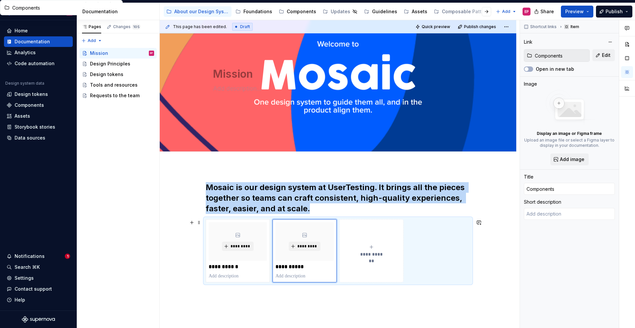
click at [370, 243] on div "**********" at bounding box center [371, 250] width 58 height 13
type textarea "*"
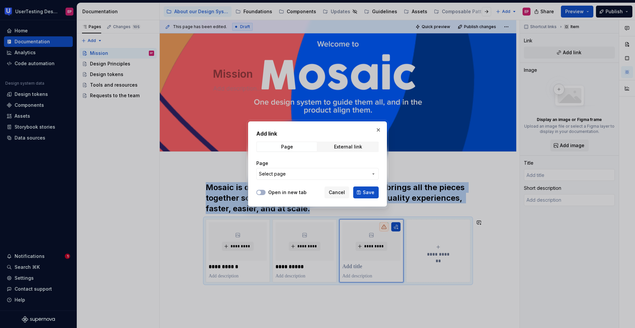
click at [339, 175] on span "Select page" at bounding box center [313, 174] width 109 height 7
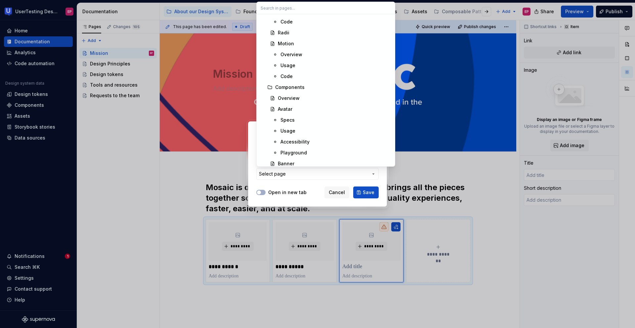
scroll to position [284, 0]
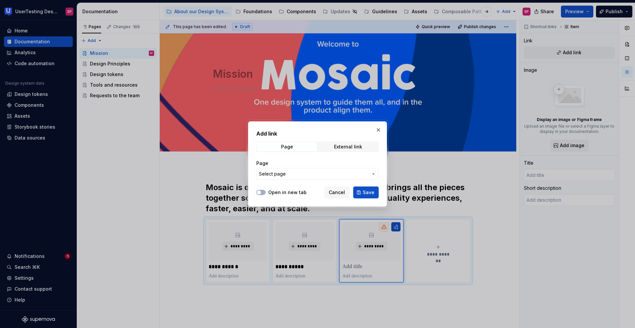
click at [337, 194] on div "Add link Page External link Page Select page Open in new tab Cancel Save" at bounding box center [317, 164] width 635 height 328
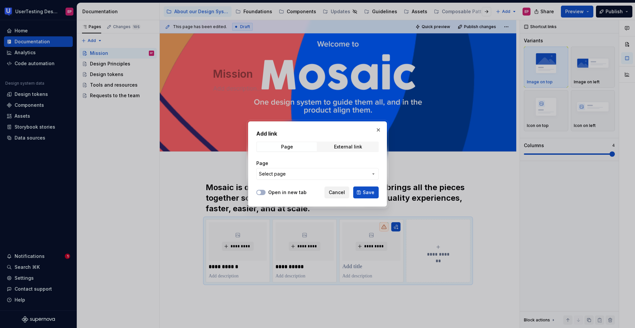
click at [335, 192] on span "Cancel" at bounding box center [337, 192] width 16 height 7
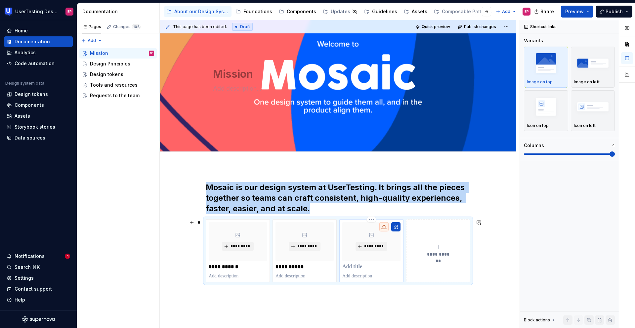
click at [354, 243] on p at bounding box center [371, 267] width 58 height 7
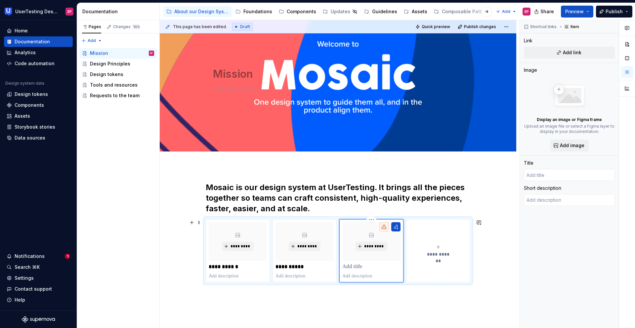
type textarea "*"
type input "P"
type textarea "*"
type input "Pa"
type textarea "*"
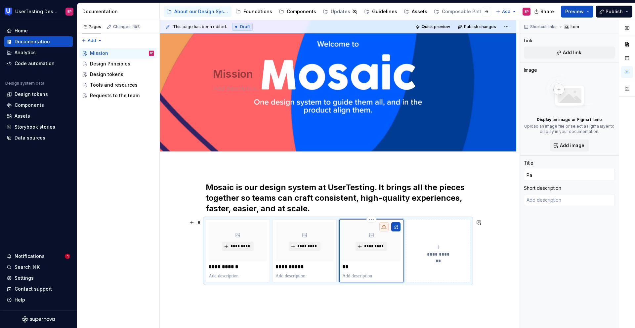
type input "Pat"
type textarea "*"
type input "Patt"
type textarea "*"
type input "Patte"
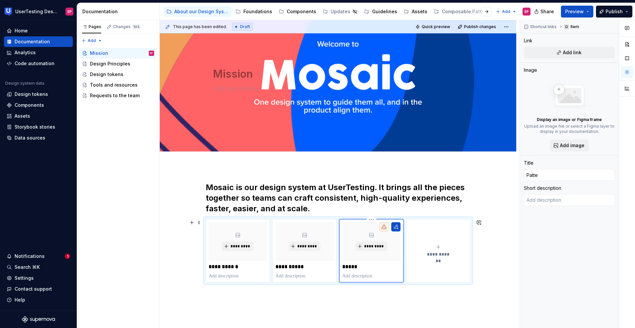
type textarea "*"
type input "Patter"
type textarea "*"
type input "Pattern"
type textarea "*"
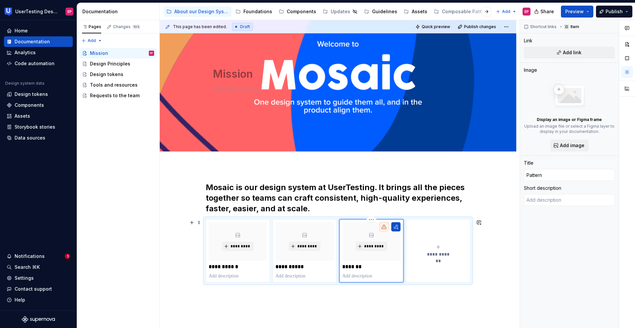
type input "Patterns"
click at [412, 243] on button "**********" at bounding box center [438, 250] width 64 height 63
type textarea "*"
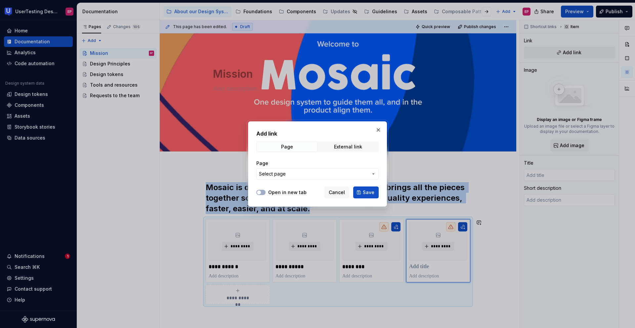
click at [318, 175] on span "Select page" at bounding box center [313, 174] width 109 height 7
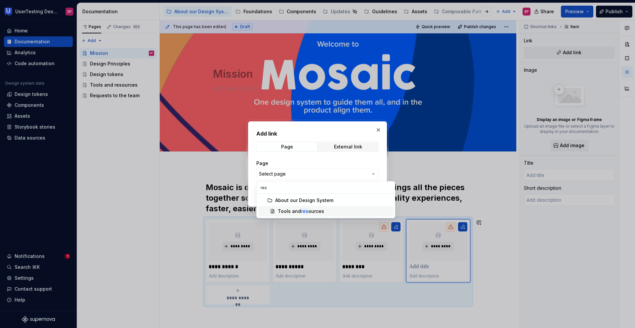
type input "res"
click at [297, 210] on div "Tools and res ources" at bounding box center [301, 211] width 46 height 7
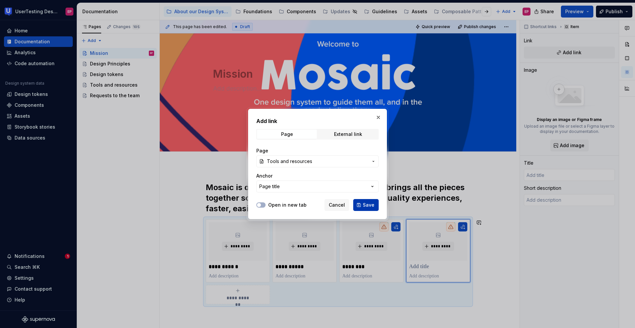
click at [363, 206] on button "Save" at bounding box center [365, 205] width 25 height 12
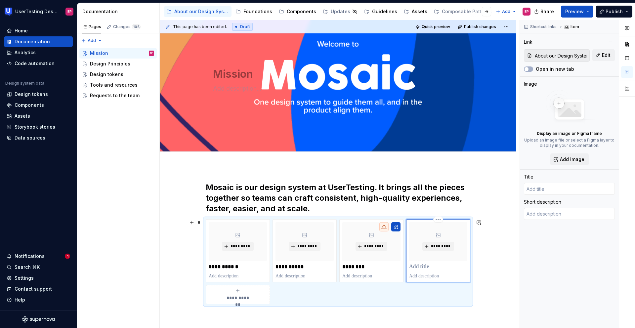
click at [420, 243] on p at bounding box center [438, 267] width 58 height 7
type textarea "*"
type input "Tools and resources"
click at [508, 243] on div "**********" at bounding box center [338, 288] width 357 height 244
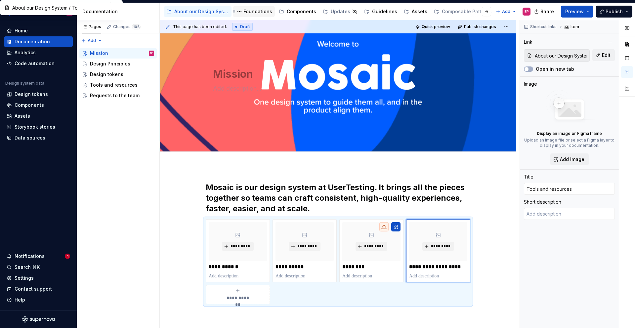
click at [251, 10] on div "Foundations" at bounding box center [257, 11] width 29 height 7
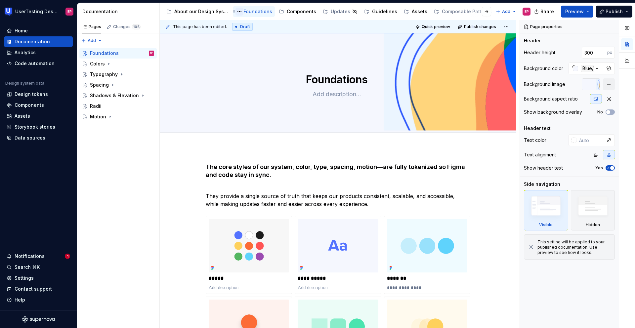
click at [239, 13] on button "Page tree" at bounding box center [240, 12] width 8 height 8
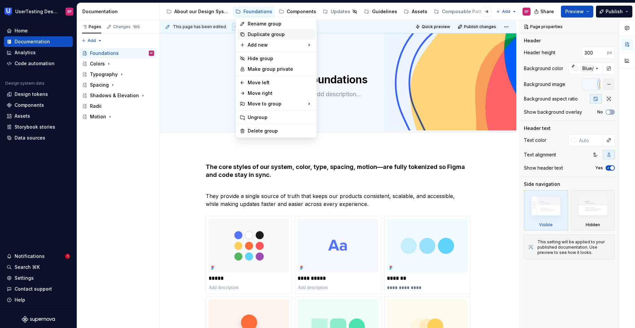
click at [257, 34] on div "Duplicate group" at bounding box center [280, 34] width 65 height 7
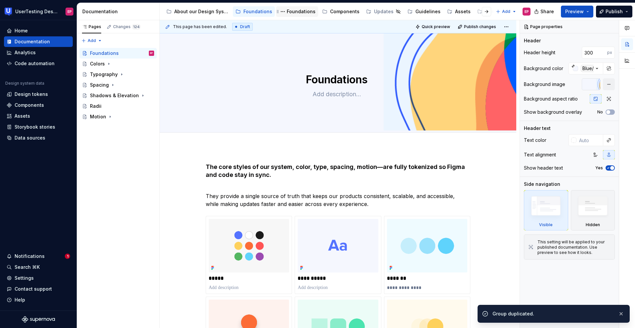
click at [290, 14] on div "Foundations" at bounding box center [301, 11] width 29 height 7
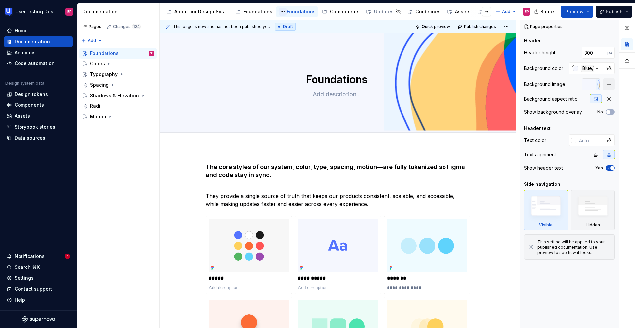
click at [280, 11] on button "Page tree" at bounding box center [283, 12] width 8 height 8
type textarea "*"
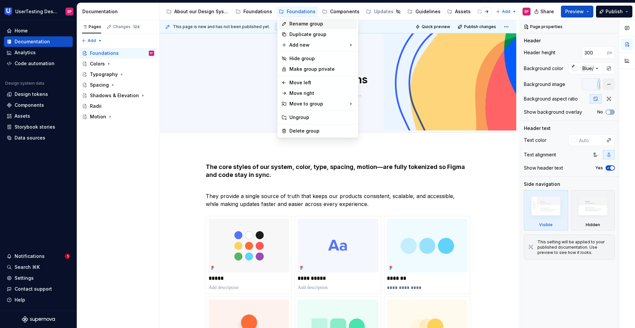
click at [290, 22] on div "Rename group" at bounding box center [321, 24] width 65 height 7
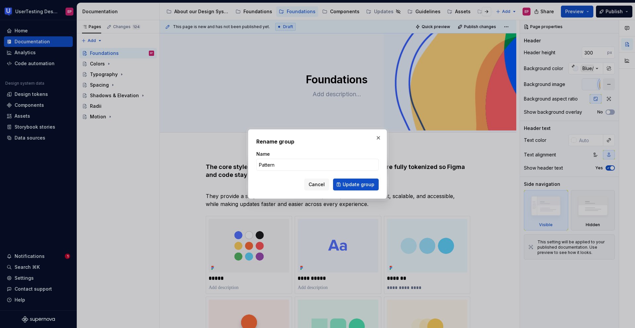
type input "Patterns"
click at [353, 186] on span "Update group" at bounding box center [359, 184] width 32 height 7
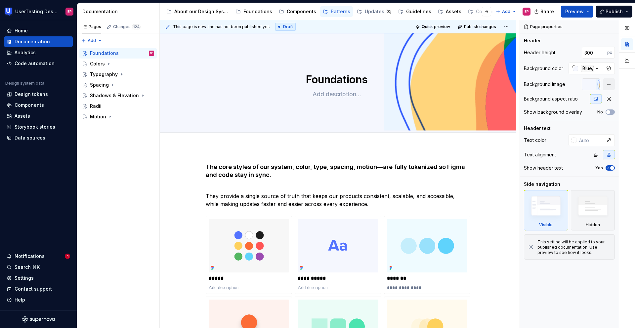
drag, startPoint x: 291, startPoint y: 12, endPoint x: 568, endPoint y: 1, distance: 277.1
click at [338, 75] on textarea "Foundations" at bounding box center [337, 80] width 250 height 16
type textarea "*"
type textarea "P"
type textarea "*"
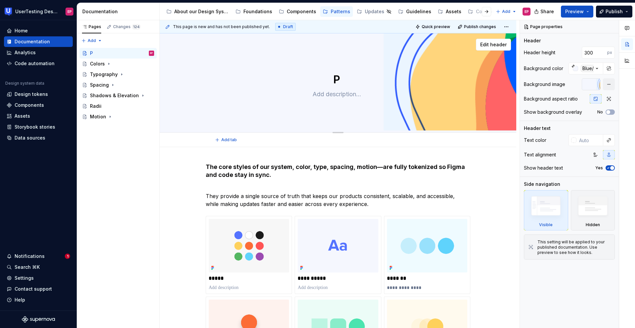
type textarea "Pa"
type textarea "*"
type textarea "Pat"
type textarea "*"
type textarea "Patt"
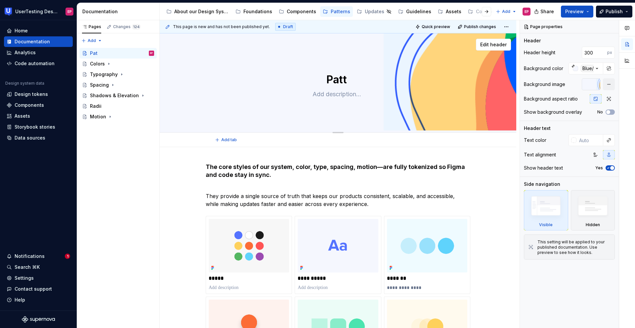
type textarea "*"
type textarea "Patte"
type textarea "*"
type textarea "Patter"
type textarea "*"
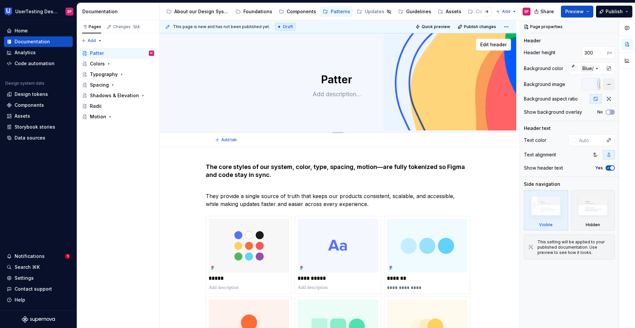
type textarea "Pattern"
type textarea "*"
type textarea "Patterns"
type textarea "*"
type textarea "Patterns"
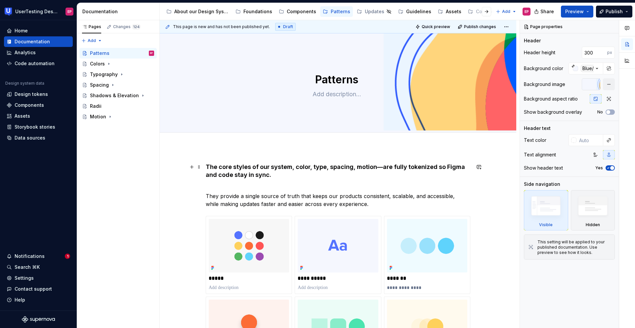
click at [322, 176] on h4 "The core styles of our system, color, type, spacing, motion—are fully tokenized…" at bounding box center [338, 175] width 265 height 24
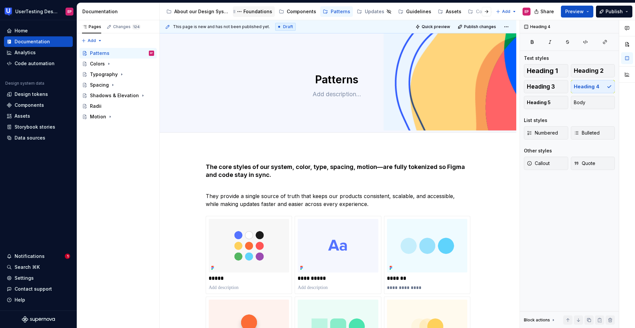
click at [249, 14] on div "Foundations" at bounding box center [257, 11] width 29 height 7
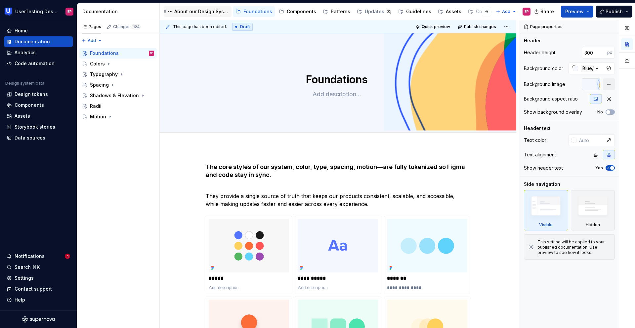
click at [208, 12] on div "About our Design System" at bounding box center [201, 11] width 55 height 7
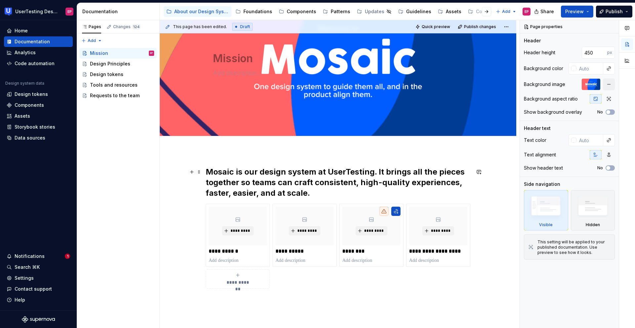
scroll to position [35, 0]
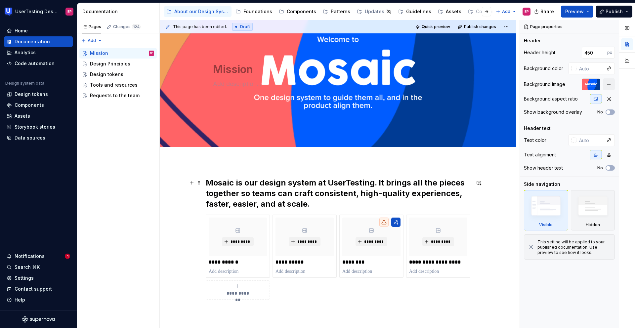
type textarea "*"
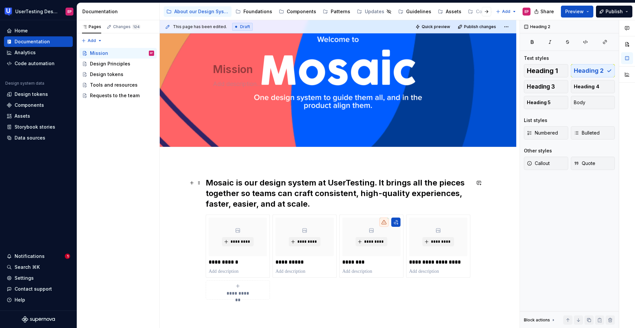
click at [309, 202] on h2 "Mosaic is our design system at UserTesting. It brings all the pieces together s…" at bounding box center [338, 194] width 265 height 32
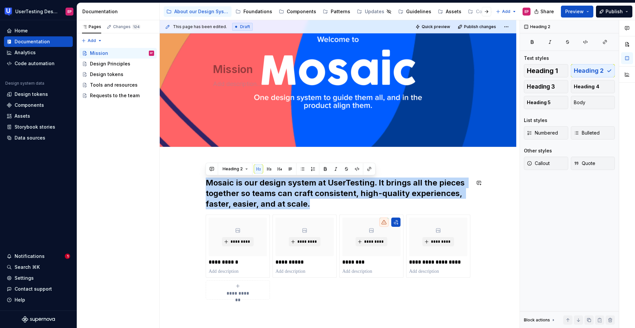
drag, startPoint x: 309, startPoint y: 202, endPoint x: 202, endPoint y: 176, distance: 109.8
click at [202, 176] on div "**********" at bounding box center [338, 284] width 357 height 244
click at [270, 168] on button "button" at bounding box center [269, 168] width 9 height 9
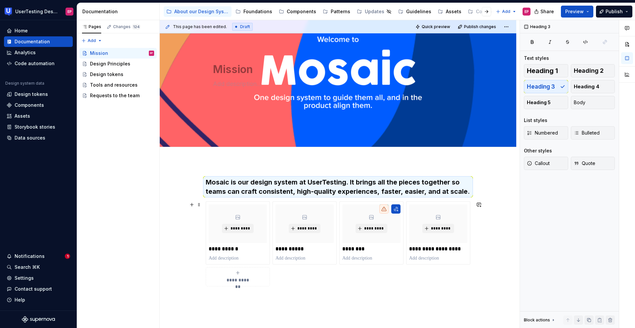
click at [475, 229] on div "**********" at bounding box center [338, 277] width 357 height 231
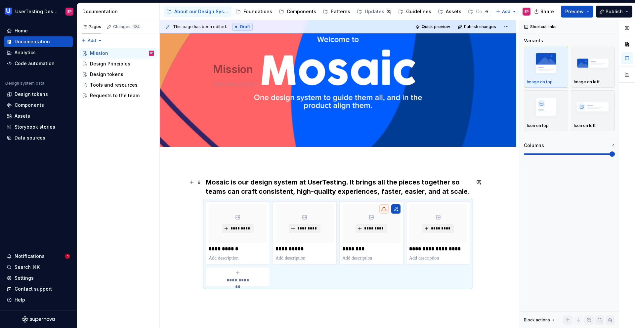
click at [206, 182] on h3 "Mosaic is our design system at UserTesting. It brings all the pieces together s…" at bounding box center [338, 187] width 265 height 19
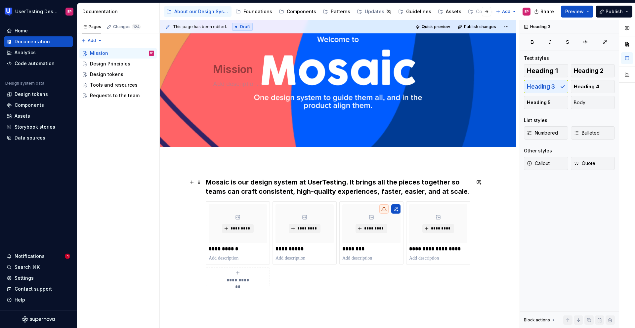
click at [469, 195] on h3 "Mosaic is our design system at UserTesting. It brings all the pieces together s…" at bounding box center [338, 187] width 265 height 19
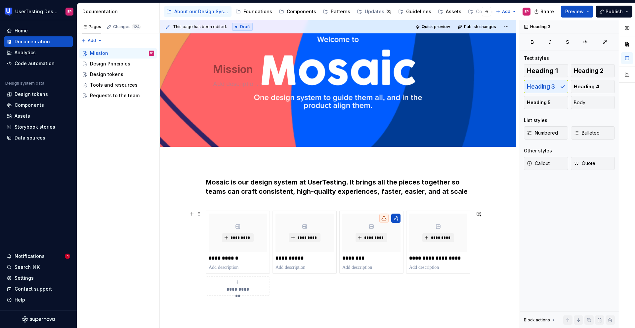
click at [374, 243] on div "**********" at bounding box center [338, 253] width 265 height 85
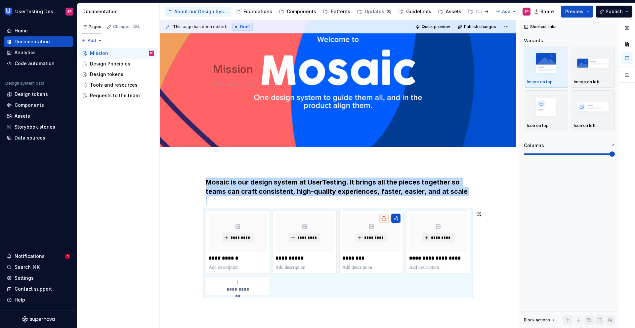
click at [362, 243] on div "**********" at bounding box center [338, 282] width 357 height 240
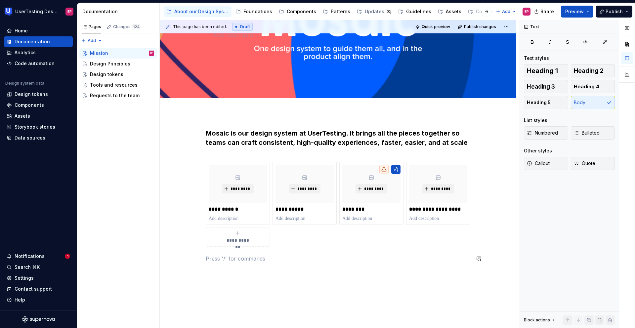
scroll to position [96, 0]
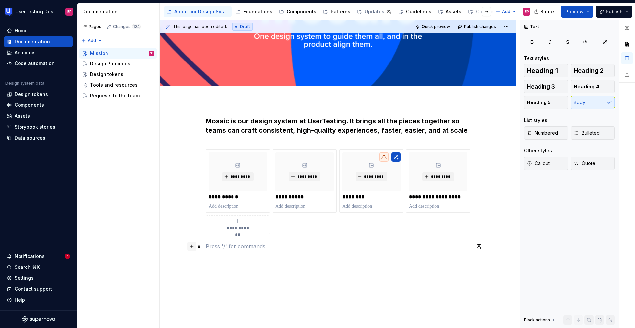
click at [193, 243] on button "button" at bounding box center [191, 246] width 9 height 9
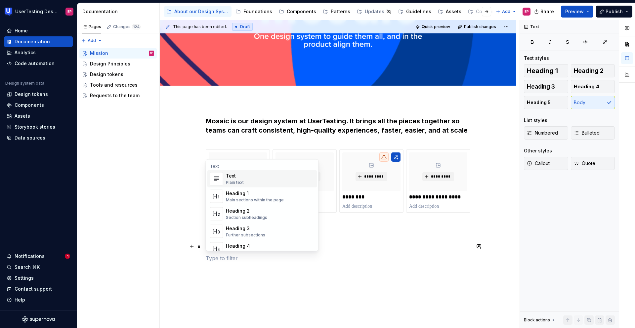
click at [334, 239] on div "**********" at bounding box center [338, 189] width 265 height 146
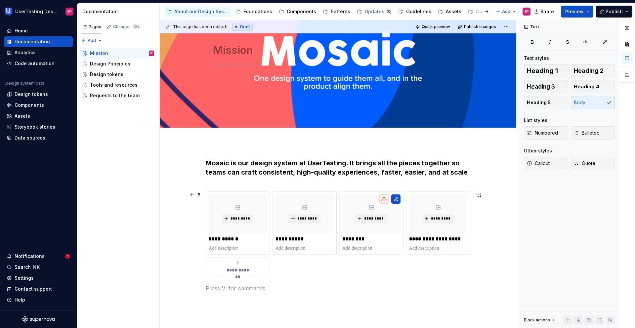
scroll to position [42, 0]
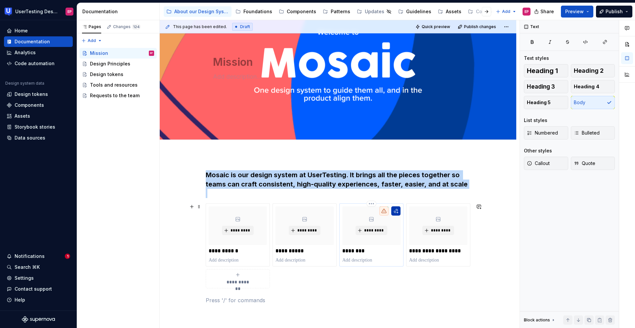
click at [397, 211] on button "button" at bounding box center [395, 210] width 9 height 9
type textarea "*"
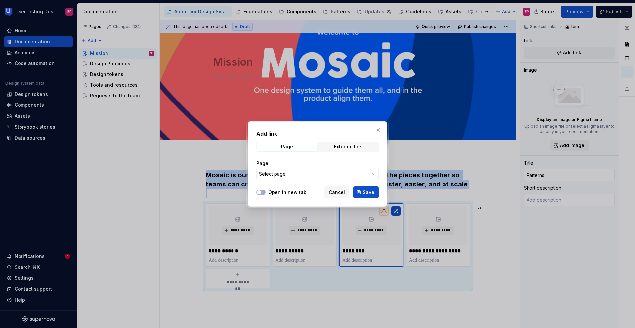
click at [371, 175] on icon "button" at bounding box center [373, 173] width 5 height 5
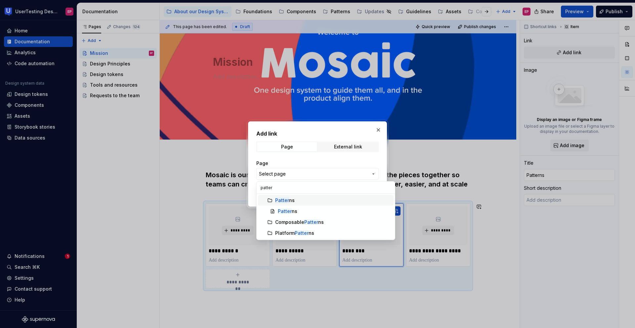
type input "patter"
click at [297, 203] on div "Patter ns" at bounding box center [333, 200] width 116 height 7
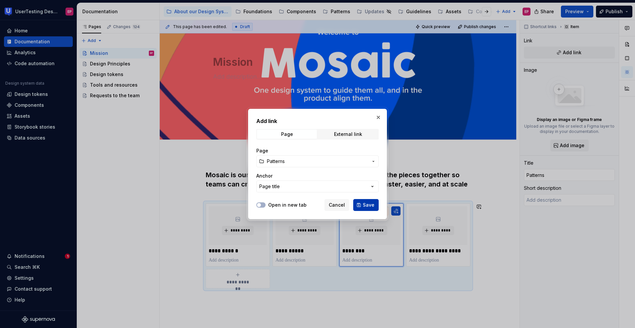
click at [364, 206] on span "Save" at bounding box center [369, 205] width 12 height 7
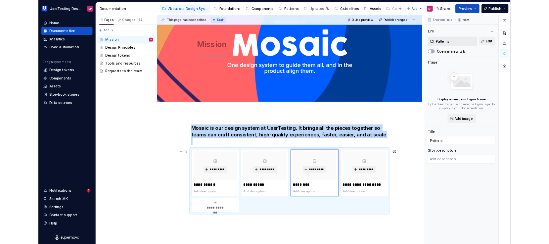
scroll to position [46, 0]
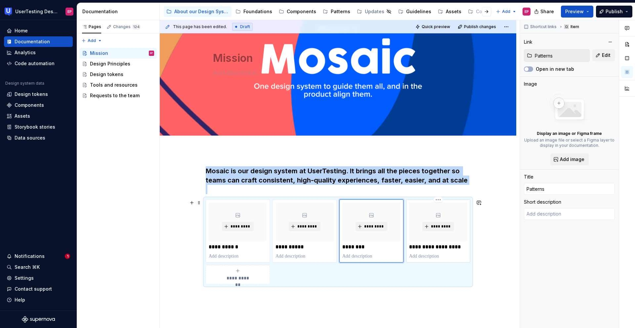
click at [452, 243] on p at bounding box center [438, 256] width 58 height 7
type textarea "*"
type input "Tools and resources"
type input "About our Design System / Tools and resources"
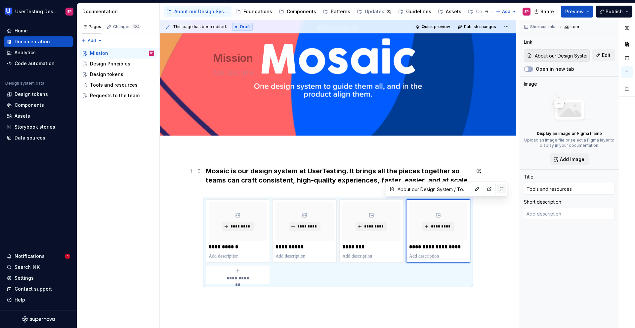
click at [497, 188] on button "button" at bounding box center [501, 189] width 9 height 9
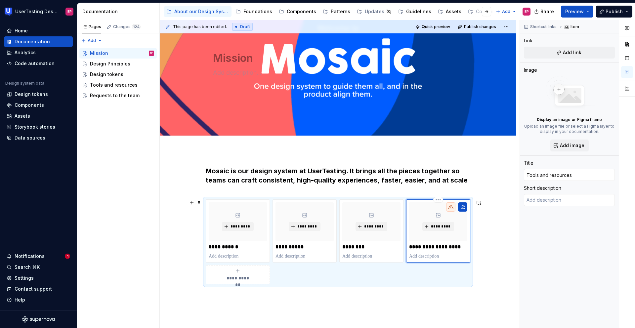
click at [457, 243] on p "**********" at bounding box center [438, 247] width 58 height 7
click at [459, 243] on p at bounding box center [438, 256] width 58 height 7
click at [439, 198] on html "UserTesting Design System EP Home Documentation Analytics Code automation Desig…" at bounding box center [317, 164] width 635 height 328
click at [448, 210] on div "Delete item" at bounding box center [467, 211] width 43 height 7
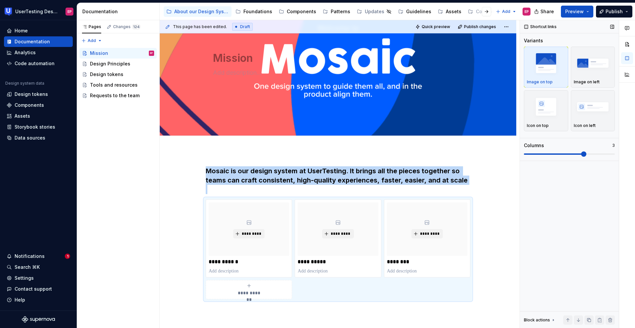
click at [548, 154] on span at bounding box center [583, 153] width 5 height 5
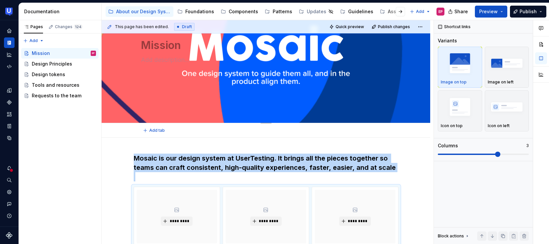
scroll to position [91, 0]
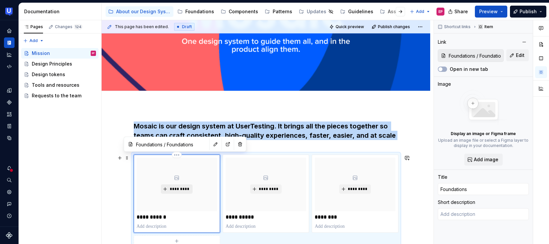
click at [184, 188] on span "*********" at bounding box center [179, 188] width 20 height 5
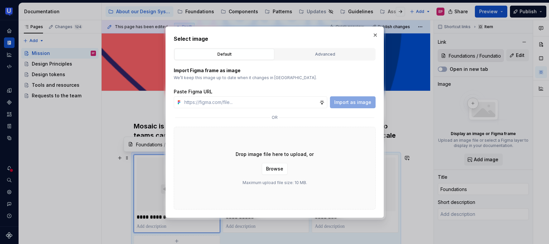
type textarea "*"
type input "https://www.figma.com/design/R2gzrdF6xDem6IseVTOfFx/Supernova-Doc-structure-tes…"
click at [350, 104] on span "Import as image" at bounding box center [352, 102] width 37 height 7
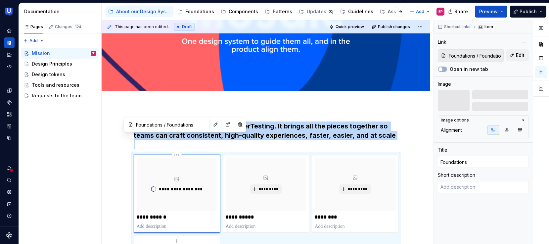
scroll to position [111, 0]
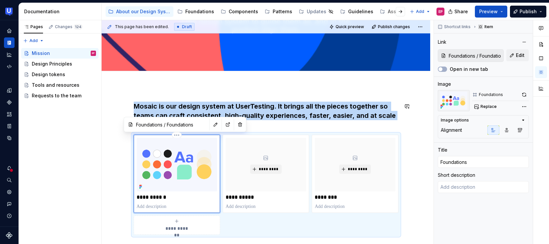
click at [308, 91] on div "**********" at bounding box center [266, 215] width 328 height 258
click at [150, 165] on img at bounding box center [177, 165] width 80 height 54
click at [122, 176] on div "**********" at bounding box center [266, 215] width 328 height 258
click at [113, 187] on div "**********" at bounding box center [266, 215] width 328 height 258
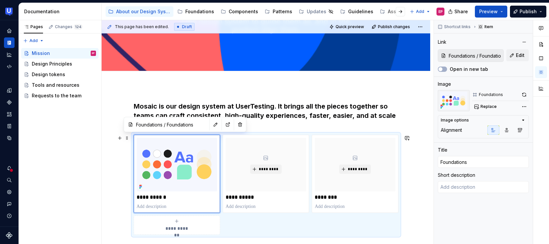
scroll to position [118, 0]
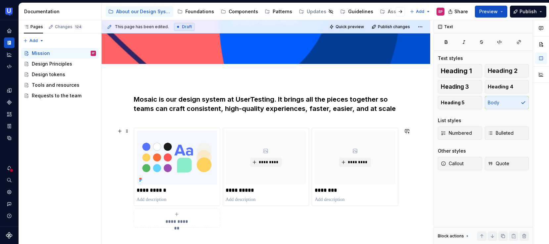
click at [113, 187] on div "**********" at bounding box center [266, 208] width 328 height 258
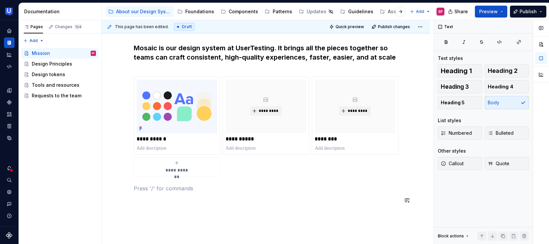
scroll to position [163, 0]
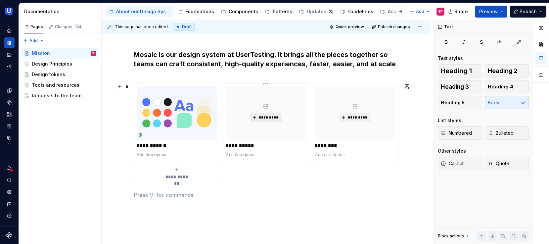
click at [270, 116] on span "*********" at bounding box center [268, 117] width 20 height 5
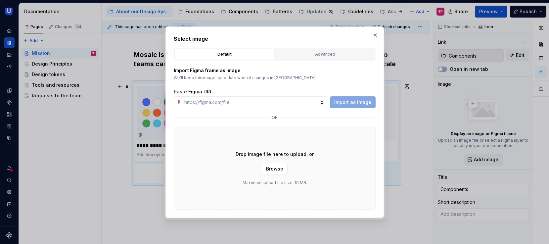
type textarea "*"
type input "https://www.figma.com/design/R2gzrdF6xDem6IseVTOfFx/Supernova-Doc-structure-tes…"
click at [354, 100] on span "Import as image" at bounding box center [352, 102] width 37 height 7
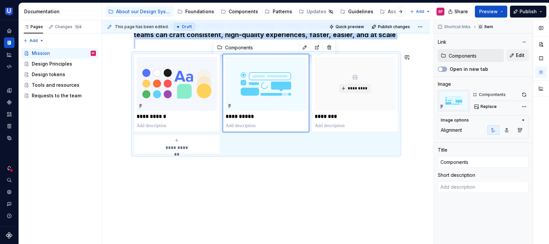
scroll to position [192, 0]
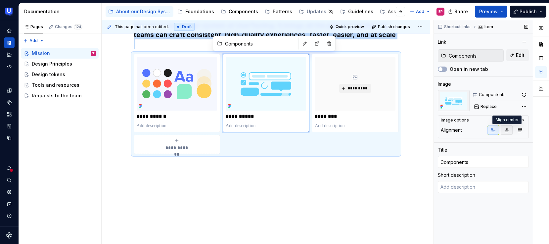
click at [504, 129] on icon "button" at bounding box center [506, 129] width 5 height 5
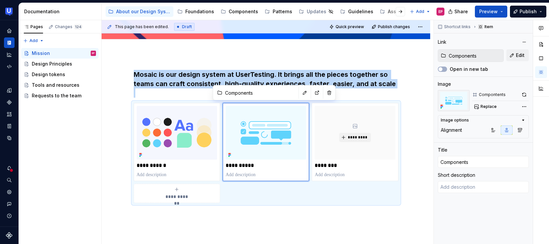
scroll to position [143, 0]
click at [518, 129] on icon "button" at bounding box center [519, 129] width 5 height 5
type textarea "*"
type input "Foundations / Foundations"
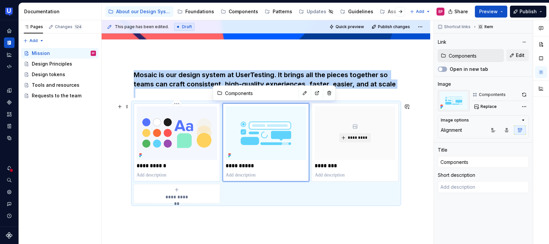
type input "Foundations"
click at [193, 146] on img at bounding box center [177, 133] width 80 height 54
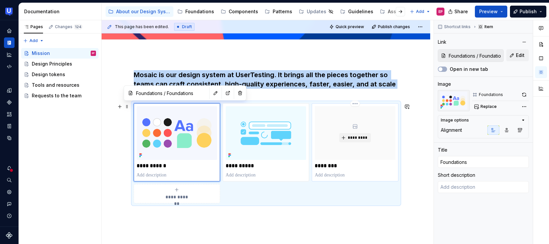
type textarea "*"
type input "Patterns"
click at [341, 146] on div "*********" at bounding box center [355, 133] width 80 height 54
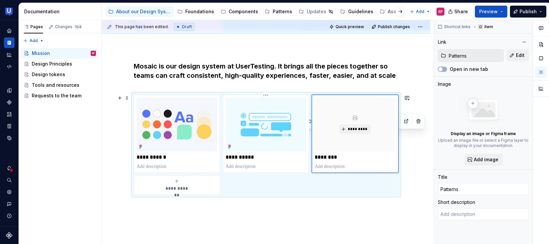
scroll to position [159, 0]
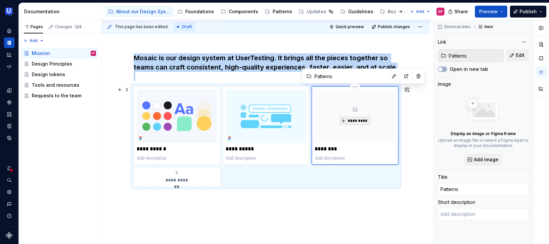
click at [350, 119] on span "*********" at bounding box center [357, 120] width 20 height 5
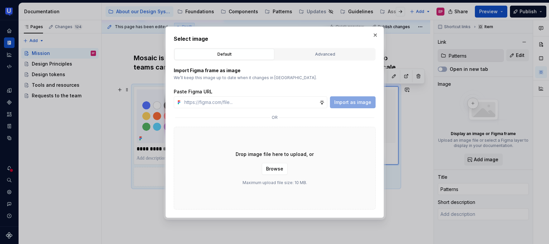
type textarea "*"
type input "https://www.figma.com/design/R2gzrdF6xDem6IseVTOfFx/Supernova-Doc-structure-tes…"
click at [339, 101] on span "Import as image" at bounding box center [352, 102] width 37 height 7
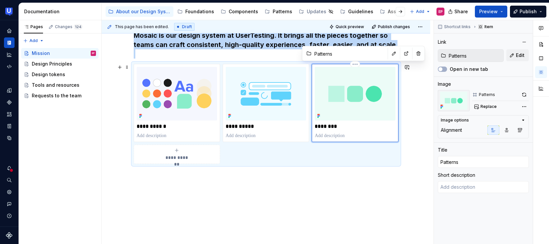
scroll to position [178, 0]
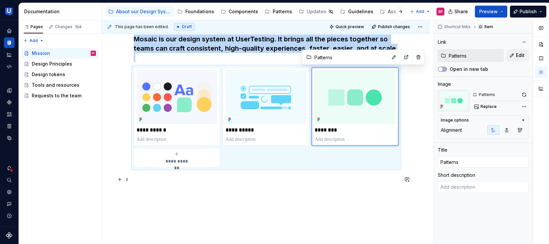
click at [135, 179] on p at bounding box center [266, 179] width 265 height 8
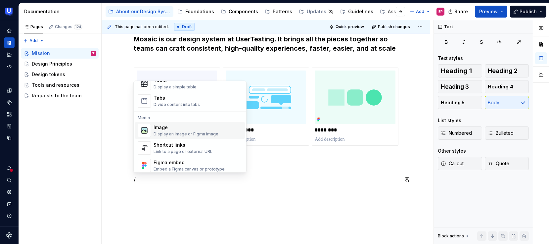
scroll to position [253, 0]
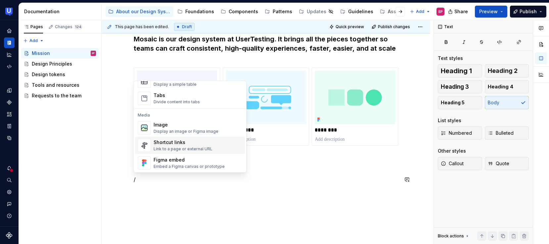
click at [167, 143] on div "Shortcut links" at bounding box center [182, 142] width 59 height 7
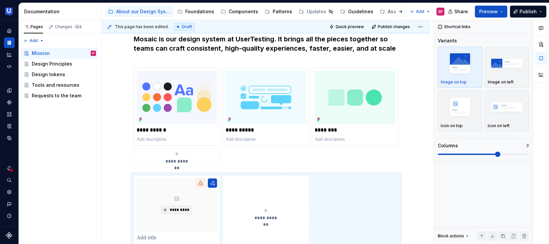
scroll to position [188, 0]
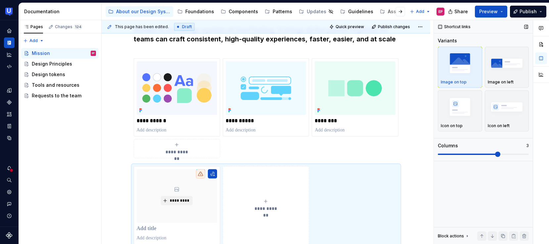
click at [465, 155] on span at bounding box center [483, 153] width 91 height 5
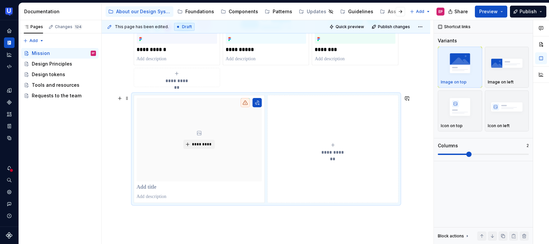
scroll to position [279, 0]
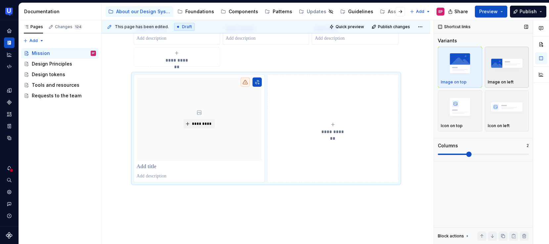
click at [499, 78] on div "Image on left" at bounding box center [507, 67] width 38 height 35
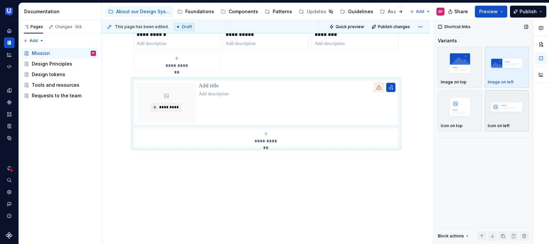
click at [498, 109] on img "button" at bounding box center [507, 107] width 38 height 24
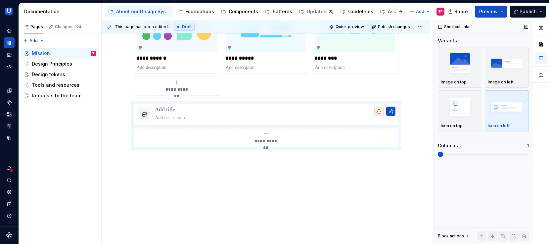
scroll to position [250, 0]
click at [443, 152] on span at bounding box center [440, 153] width 5 height 5
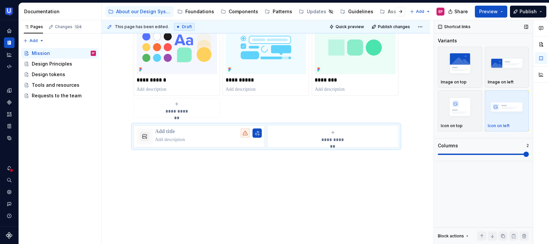
click at [486, 154] on span at bounding box center [483, 153] width 91 height 1
click at [489, 76] on div "button" at bounding box center [507, 63] width 38 height 27
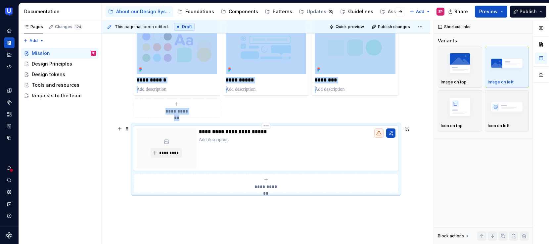
click at [277, 160] on div "**********" at bounding box center [297, 148] width 196 height 40
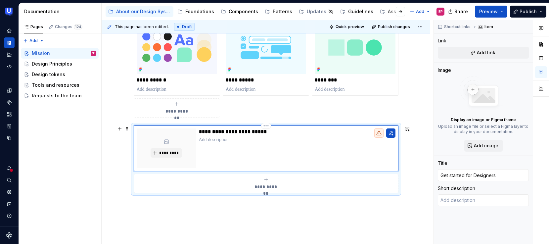
click at [214, 139] on p at bounding box center [297, 139] width 196 height 7
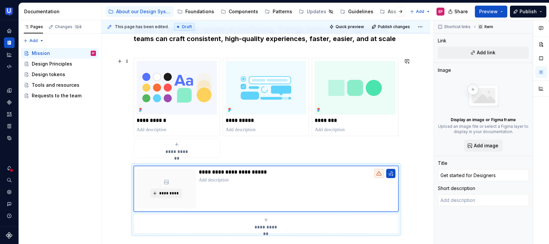
scroll to position [187, 0]
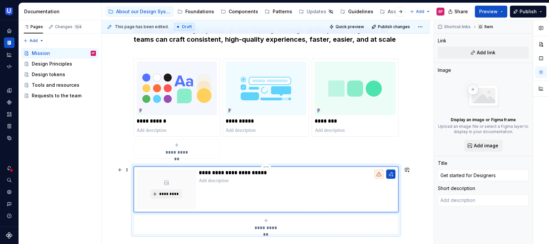
click at [351, 193] on div "**********" at bounding box center [297, 189] width 196 height 40
click at [278, 219] on div "**********" at bounding box center [266, 224] width 259 height 13
type textarea "*"
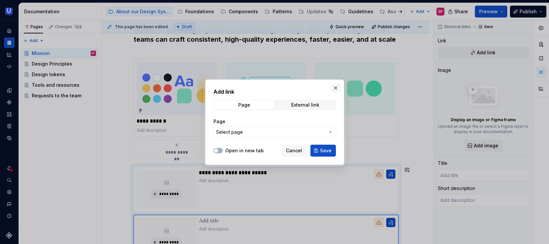
click at [338, 88] on button "button" at bounding box center [335, 87] width 9 height 9
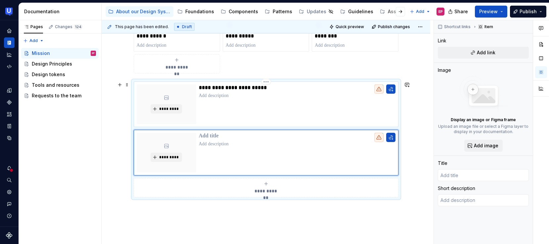
scroll to position [274, 0]
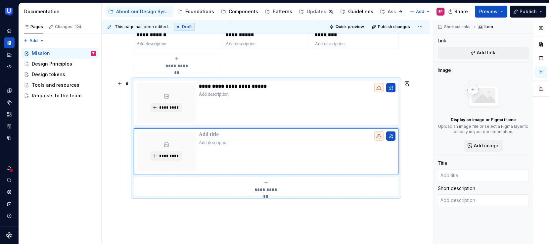
click at [134, 81] on div "**********" at bounding box center [266, 138] width 265 height 116
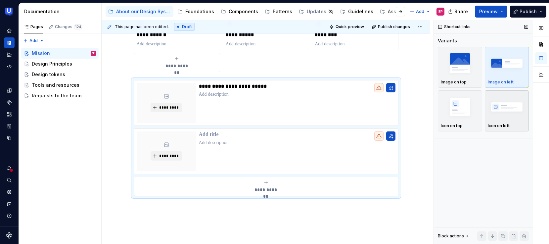
click at [497, 111] on img "button" at bounding box center [507, 107] width 38 height 24
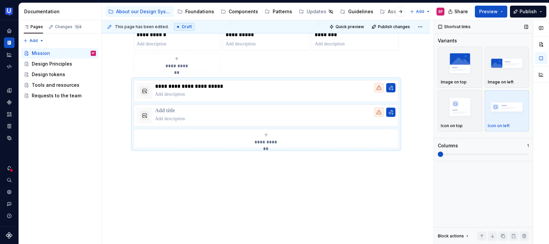
click at [482, 155] on span at bounding box center [483, 153] width 91 height 5
click at [475, 152] on span at bounding box center [483, 153] width 91 height 5
click at [443, 153] on span at bounding box center [440, 153] width 5 height 5
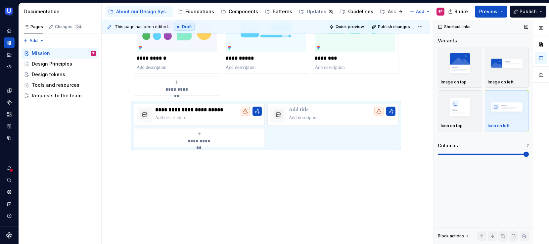
scroll to position [250, 0]
click at [527, 153] on span at bounding box center [483, 153] width 91 height 5
click at [292, 109] on p at bounding box center [342, 110] width 107 height 7
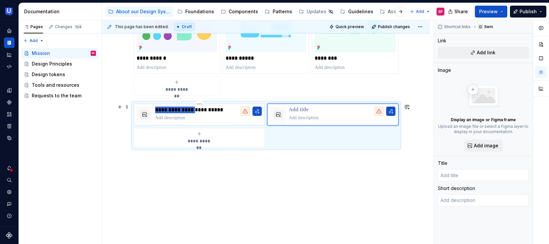
drag, startPoint x: 192, startPoint y: 110, endPoint x: 156, endPoint y: 111, distance: 35.4
click at [156, 111] on p "**********" at bounding box center [208, 110] width 107 height 7
type textarea "*"
type input "Get started for Designers"
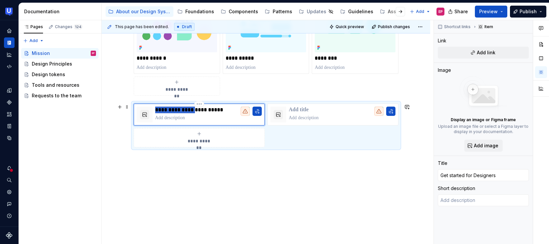
type textarea "*"
type input "R Designers"
type textarea "*"
type input "Re Designers"
type textarea "*"
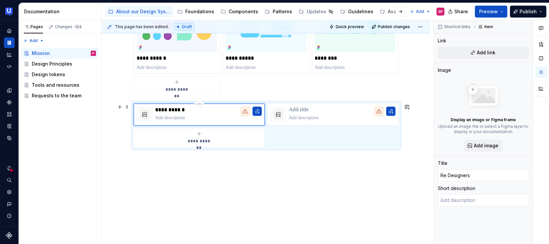
type input "Res Designers"
type textarea "*"
type input "Reso Designers"
type textarea "*"
type input "Resou Designers"
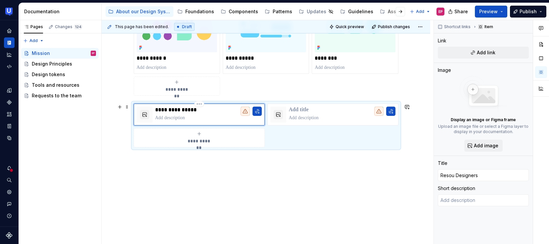
type textarea "*"
type input "Resour Designers"
type textarea "*"
type input "Resourc Designers"
type textarea "*"
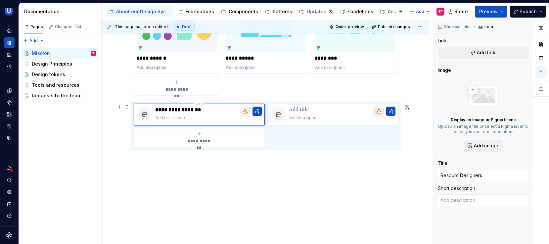
type input "Resource Designers"
type textarea "*"
type input "Resources Designers"
type textarea "*"
type input "Resources Designers"
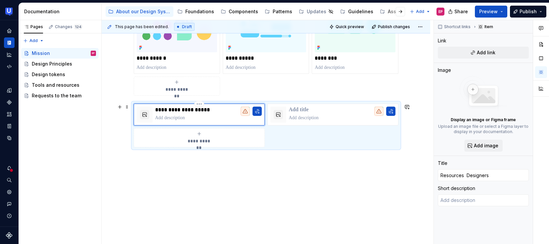
type textarea "*"
type input "Resources f Designers"
type textarea "*"
type input "Resources fo Designers"
type textarea "*"
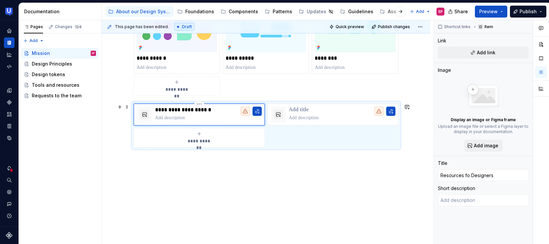
type input "Resources for Designers"
type textarea "*"
type input "Resources for Designers"
drag, startPoint x: 220, startPoint y: 108, endPoint x: 153, endPoint y: 109, distance: 67.1
click at [153, 109] on div "**********" at bounding box center [199, 115] width 125 height 16
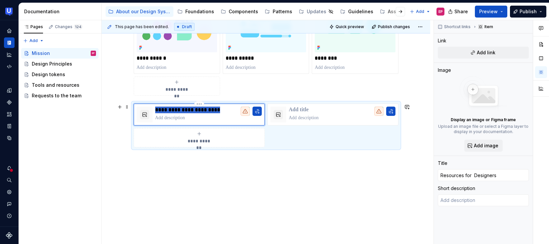
click at [194, 112] on p "**********" at bounding box center [208, 110] width 107 height 7
type textarea "*"
type input "Resources for Designers"
drag, startPoint x: 219, startPoint y: 109, endPoint x: 153, endPoint y: 110, distance: 65.5
click at [153, 110] on div "**********" at bounding box center [199, 115] width 125 height 16
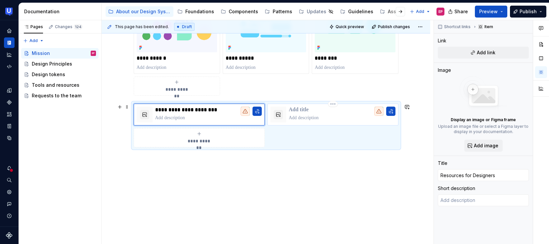
click at [310, 111] on p at bounding box center [342, 110] width 107 height 7
type textarea "*"
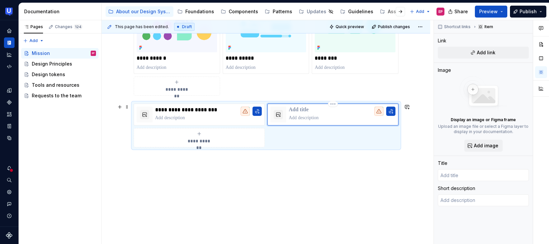
type textarea "*"
type input "Resources for Designers"
drag, startPoint x: 325, startPoint y: 110, endPoint x: 352, endPoint y: 111, distance: 26.8
click at [352, 111] on p "**********" at bounding box center [342, 110] width 107 height 7
type textarea "*"
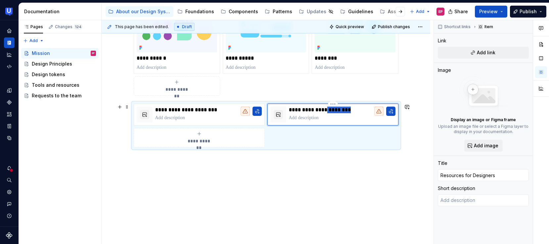
type input "Resources for E"
type textarea "*"
type input "Resources for En"
type textarea "*"
type input "Resources for Eng"
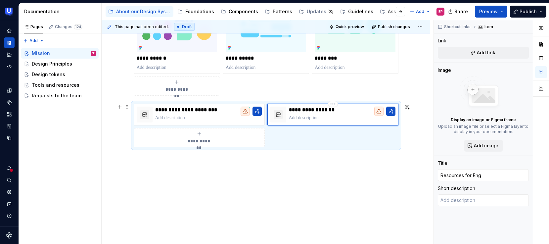
type textarea "*"
type input "Resources for Engn"
type textarea "*"
type input "Resources for Engne"
type textarea "*"
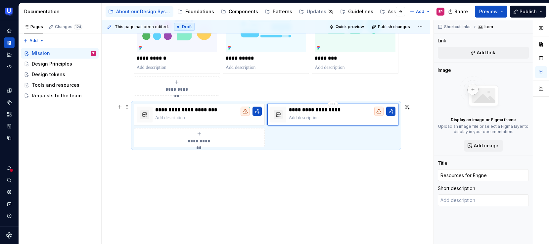
type input "Resources for Engnee"
type textarea "*"
type input "Resources for Engneer"
type textarea "*"
type input "Resources for Engneers"
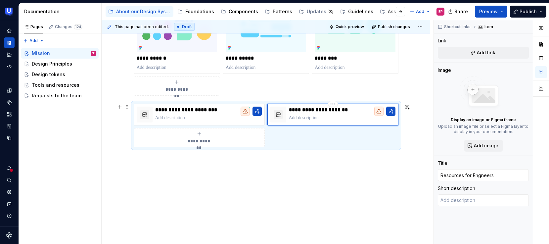
type textarea "*"
type input "Resources for Engneers"
type textarea "*"
type input "Resources for Engineers"
click at [342, 117] on p at bounding box center [342, 117] width 107 height 7
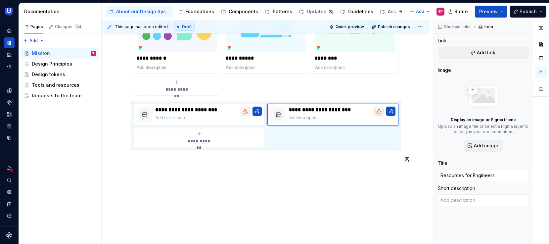
click at [325, 171] on div "**********" at bounding box center [266, 95] width 328 height 297
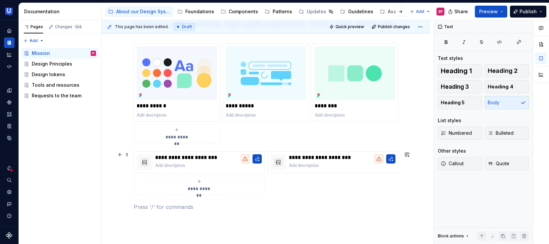
scroll to position [195, 0]
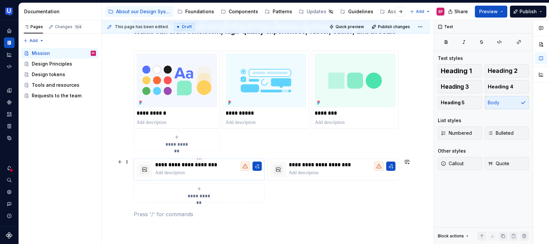
click at [205, 172] on p at bounding box center [208, 172] width 107 height 7
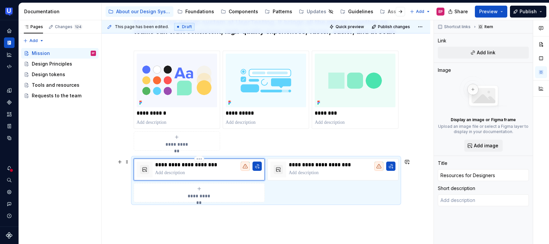
type textarea "*"
type textarea "c"
type textarea "*"
type textarea "cx"
type textarea "*"
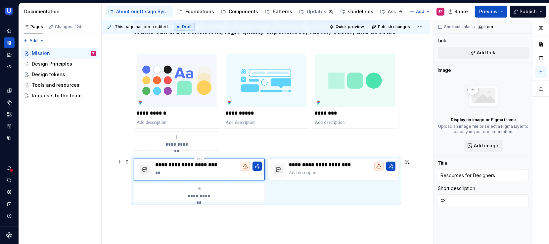
type textarea "cxc"
type textarea "*"
type textarea "cxcx"
type textarea "*"
type textarea "cxcxc"
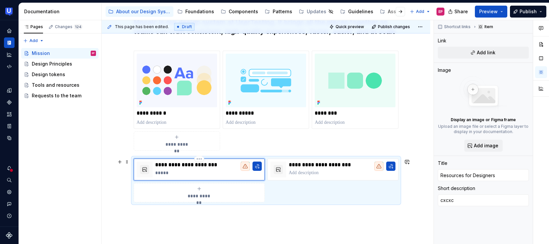
click at [170, 174] on p "*****" at bounding box center [208, 172] width 107 height 7
type textarea "*"
type textarea "cxcxcd"
type textarea "*"
type textarea "cxcxcds"
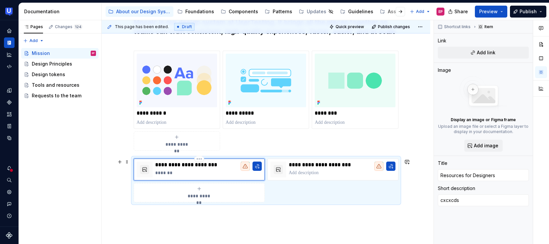
type textarea "*"
type textarea "cxcxcdsd"
type textarea "*"
type textarea "cxcxcdsds"
type textarea "*"
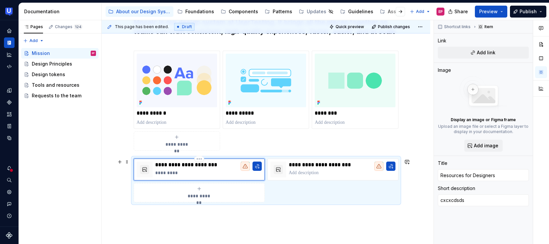
type textarea "cxcxcdsdsd"
click at [183, 168] on p "**********" at bounding box center [208, 164] width 107 height 7
click at [183, 171] on p "**********" at bounding box center [208, 172] width 107 height 7
type textarea "*"
type textarea "cxcxcdsds"
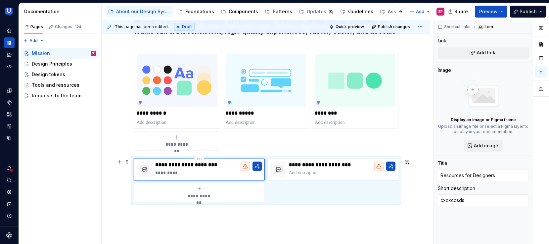
type textarea "*"
type textarea "cxcxcdsd"
type textarea "*"
type textarea "cxcxcds"
type textarea "*"
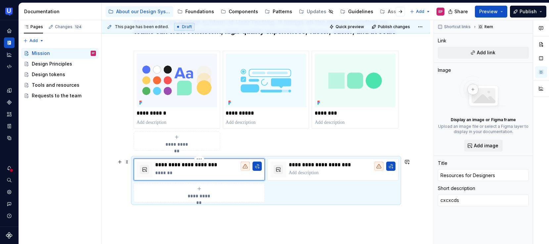
type textarea "cxcxcd"
type textarea "*"
type textarea "cxcxc"
type textarea "*"
type textarea "cxcx"
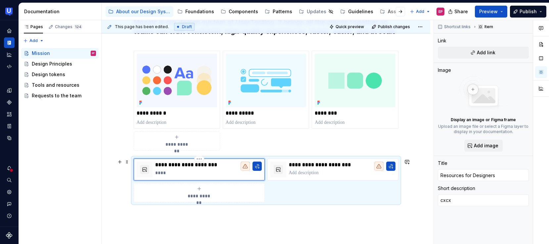
type textarea "*"
type textarea "cxc"
type textarea "*"
type textarea "cx"
type textarea "*"
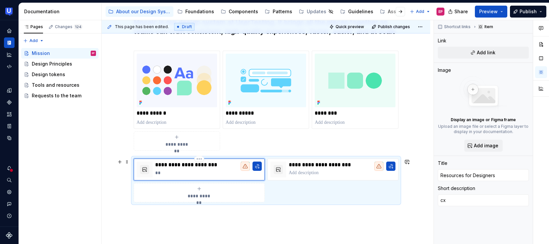
type textarea "c"
type textarea "*"
click at [297, 202] on div "**********" at bounding box center [266, 180] width 265 height 44
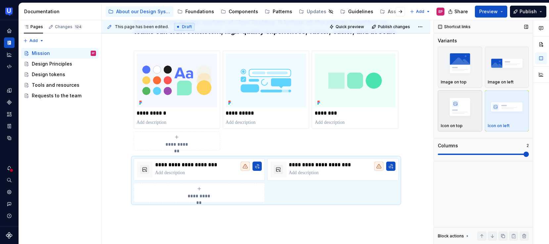
click at [460, 118] on img "button" at bounding box center [460, 107] width 38 height 24
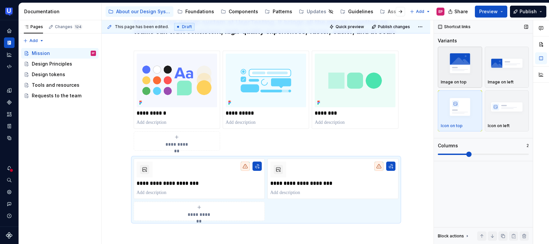
click at [472, 79] on div "Image on top" at bounding box center [460, 81] width 38 height 5
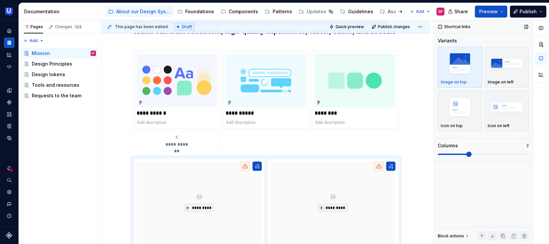
scroll to position [239, 0]
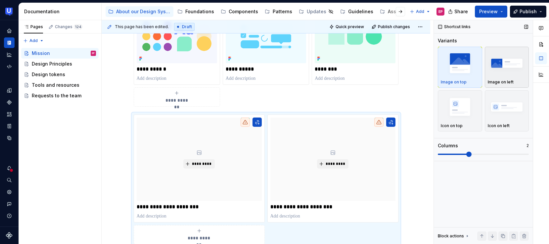
click at [499, 77] on div "Image on left" at bounding box center [507, 67] width 38 height 35
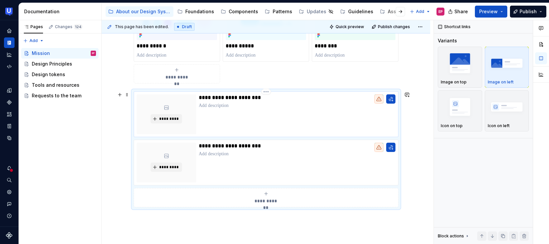
scroll to position [275, 0]
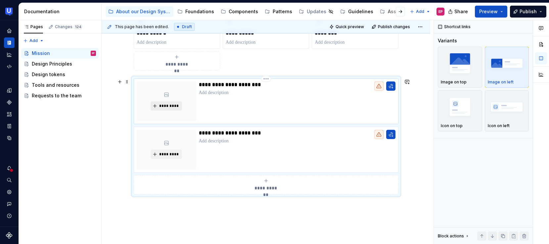
click at [168, 106] on span "*********" at bounding box center [169, 105] width 20 height 5
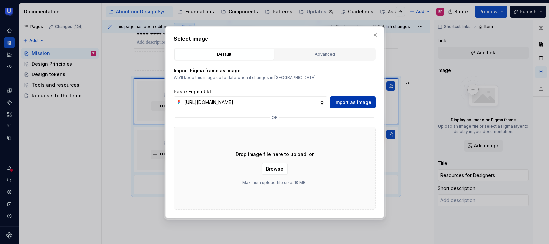
scroll to position [0, 0]
click at [348, 104] on span "Import as image" at bounding box center [352, 102] width 37 height 7
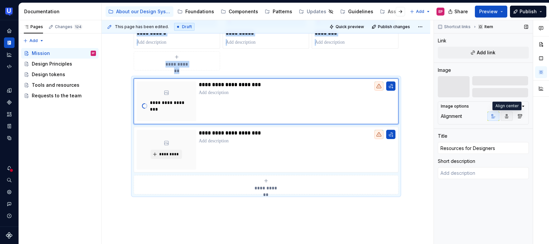
click at [506, 117] on icon "button" at bounding box center [506, 115] width 5 height 5
click at [497, 117] on button "button" at bounding box center [493, 115] width 12 height 9
click at [523, 106] on icon "button" at bounding box center [523, 106] width 2 height 1
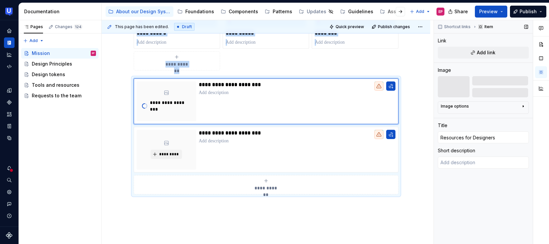
click at [523, 106] on icon "button" at bounding box center [523, 107] width 1 height 2
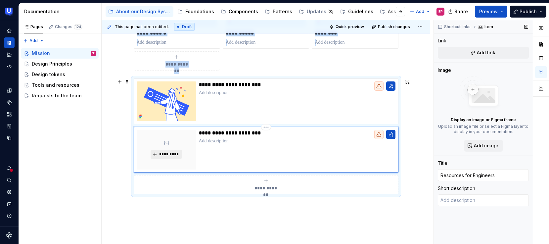
click at [175, 150] on button "*********" at bounding box center [165, 154] width 31 height 9
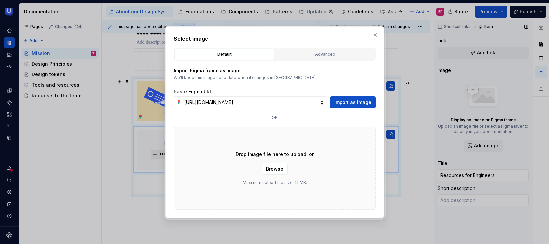
scroll to position [0, 158]
click at [356, 103] on span "Import as image" at bounding box center [352, 102] width 37 height 7
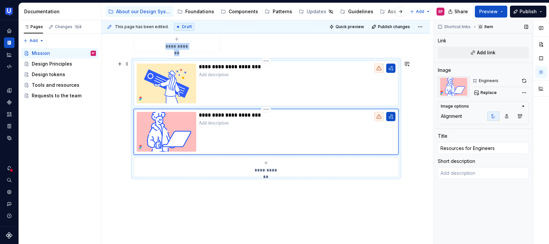
scroll to position [322, 0]
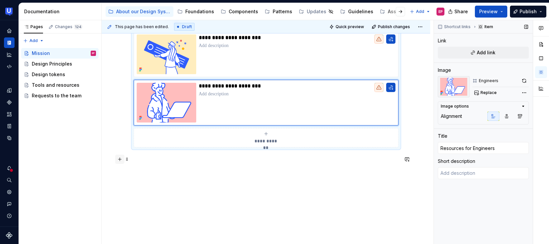
click at [122, 159] on button "button" at bounding box center [119, 158] width 9 height 9
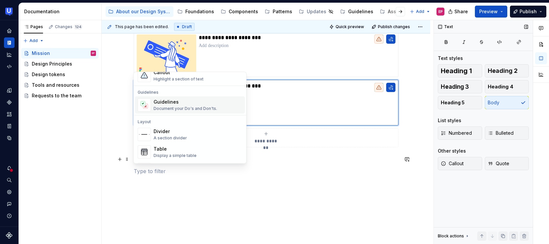
scroll to position [184, 0]
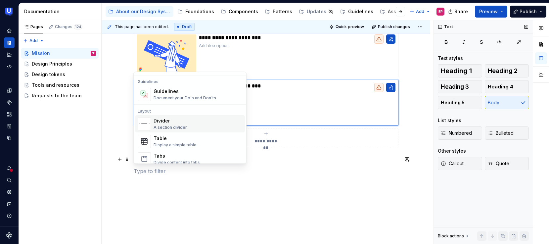
click at [166, 123] on div "Divider" at bounding box center [169, 121] width 33 height 7
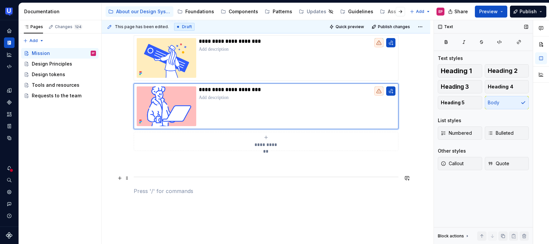
scroll to position [325, 0]
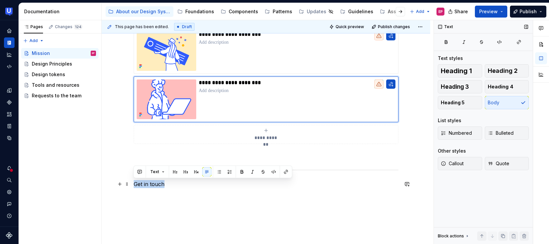
drag, startPoint x: 170, startPoint y: 184, endPoint x: 134, endPoint y: 184, distance: 36.1
click at [134, 184] on p "Get in touch" at bounding box center [266, 184] width 265 height 8
click at [203, 172] on button "button" at bounding box center [206, 171] width 9 height 9
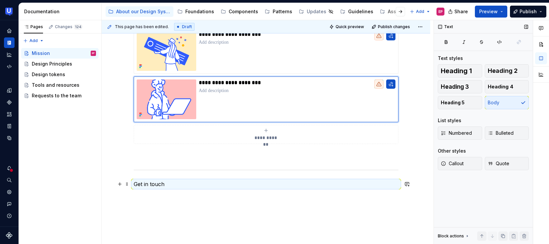
click at [164, 184] on p "Get in touch" at bounding box center [266, 184] width 265 height 8
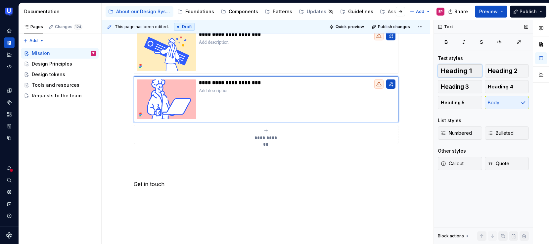
click at [455, 73] on span "Heading 1" at bounding box center [456, 70] width 31 height 7
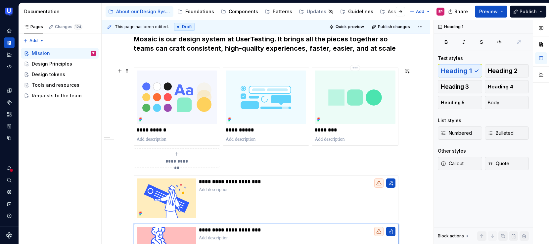
scroll to position [201, 0]
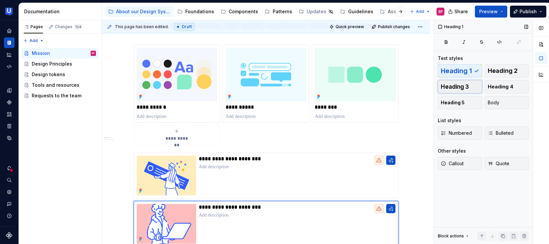
click at [450, 84] on span "Heading 3" at bounding box center [455, 86] width 28 height 7
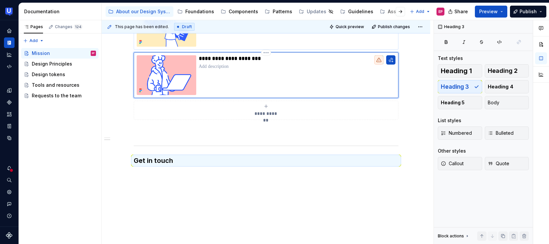
scroll to position [352, 0]
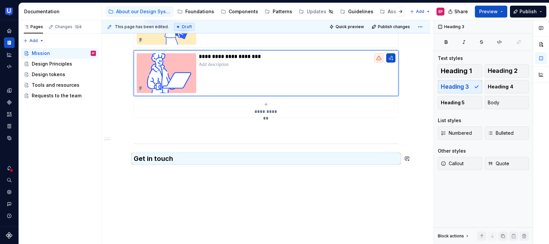
click at [289, 174] on div "**********" at bounding box center [266, 44] width 328 height 399
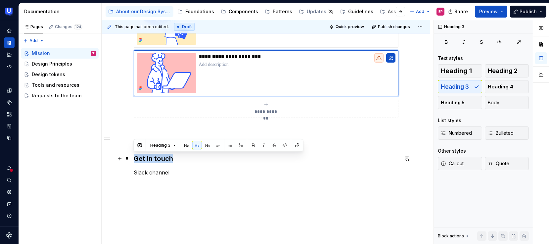
drag, startPoint x: 177, startPoint y: 160, endPoint x: 130, endPoint y: 160, distance: 47.6
click at [130, 160] on div "**********" at bounding box center [266, 51] width 328 height 412
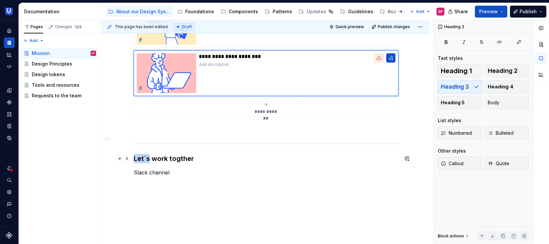
click at [174, 158] on h3 "Let´s work togther" at bounding box center [266, 158] width 265 height 9
click at [173, 174] on p "Slack channel" at bounding box center [266, 172] width 265 height 8
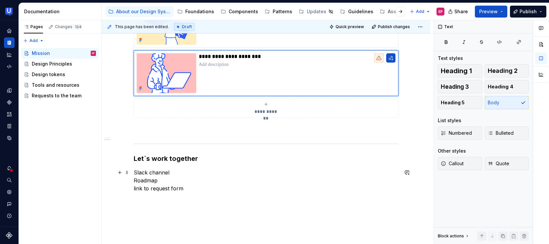
click at [134, 189] on p "Slack channel Roadmap link to request form" at bounding box center [266, 180] width 265 height 24
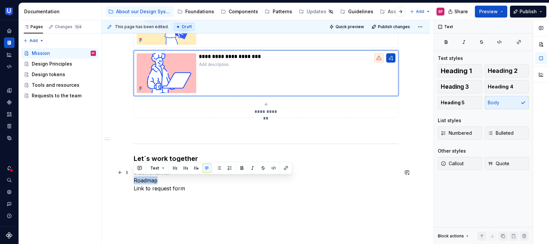
drag, startPoint x: 158, startPoint y: 184, endPoint x: 124, endPoint y: 177, distance: 34.3
click at [124, 177] on div "**********" at bounding box center [266, 59] width 328 height 428
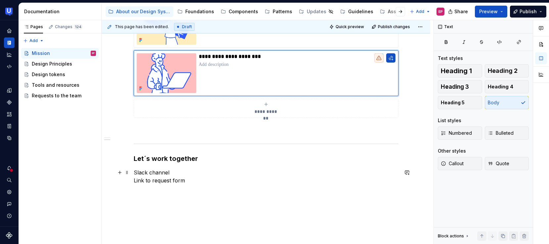
click at [191, 179] on p "Slack channel Link to request form" at bounding box center [266, 176] width 265 height 16
click at [184, 181] on p "Slack channel Link to request formRoadmap" at bounding box center [266, 176] width 265 height 16
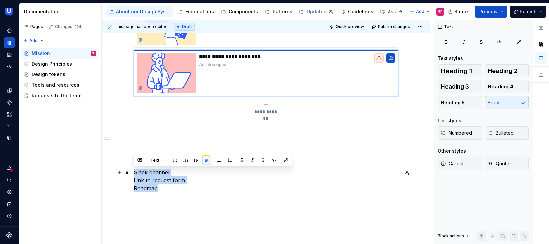
drag, startPoint x: 175, startPoint y: 187, endPoint x: 131, endPoint y: 175, distance: 45.8
click at [131, 175] on div "**********" at bounding box center [266, 59] width 328 height 428
click at [216, 160] on button "button" at bounding box center [218, 159] width 9 height 9
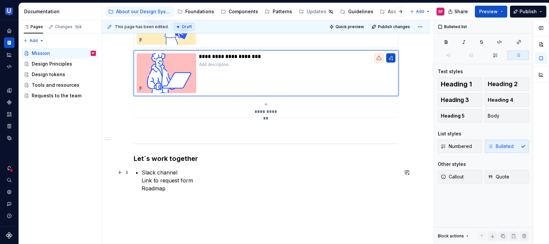
click at [140, 180] on div "**********" at bounding box center [266, 26] width 265 height 331
click at [142, 182] on p "Slack channel Link to request form Roadmap" at bounding box center [270, 180] width 257 height 24
click at [232, 181] on p "Slack channel" at bounding box center [270, 176] width 257 height 16
click at [184, 211] on p "Roadmap" at bounding box center [270, 209] width 257 height 8
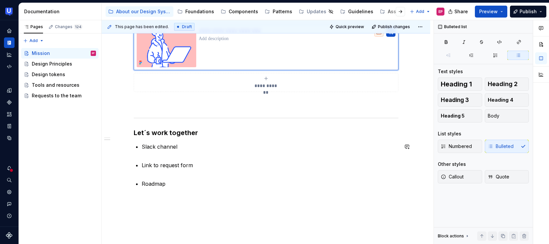
scroll to position [402, 0]
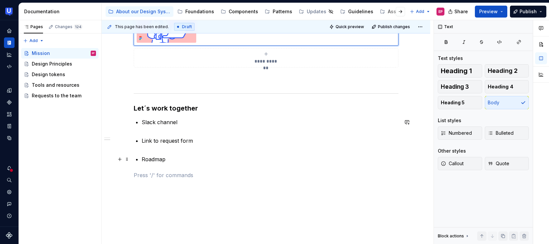
click at [170, 159] on p "Roadmap" at bounding box center [270, 159] width 257 height 8
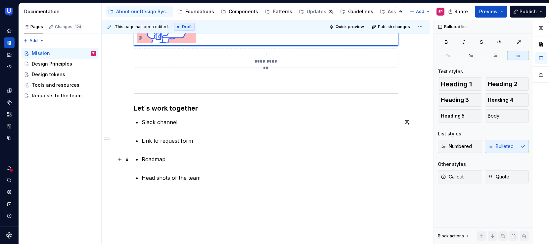
click at [239, 158] on p "Roadmap" at bounding box center [270, 163] width 257 height 16
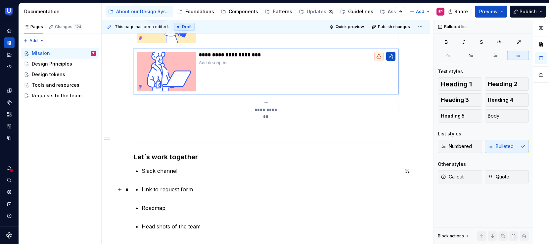
scroll to position [436, 0]
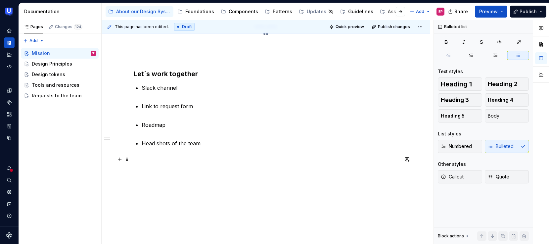
click at [210, 159] on p at bounding box center [266, 159] width 265 height 8
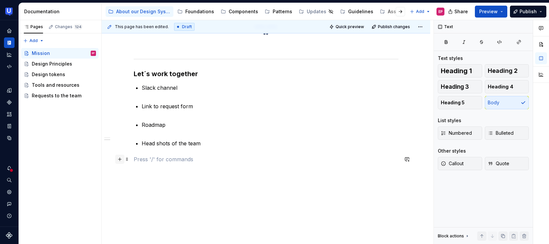
click at [120, 160] on button "button" at bounding box center [119, 158] width 9 height 9
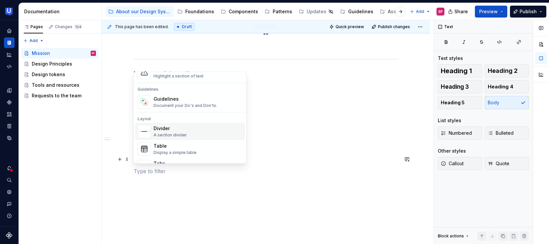
scroll to position [187, 0]
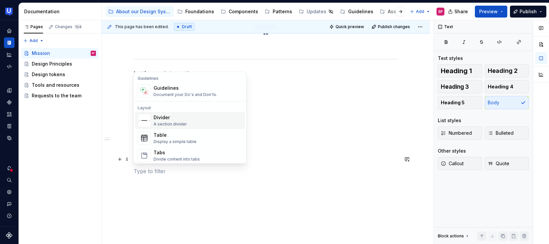
click at [180, 125] on div "A section divider" at bounding box center [169, 124] width 33 height 5
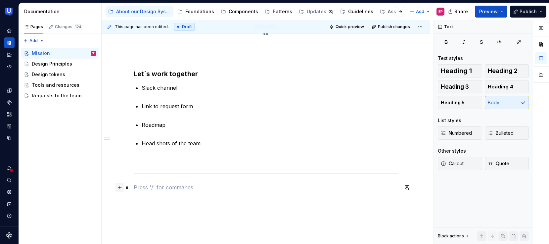
click at [121, 187] on button "button" at bounding box center [119, 187] width 9 height 9
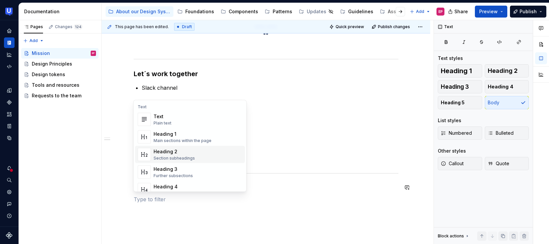
click at [171, 159] on div "Section subheadings" at bounding box center [173, 157] width 41 height 5
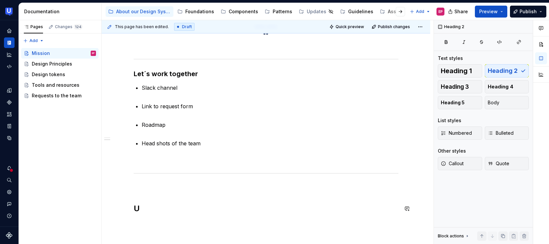
scroll to position [439, 0]
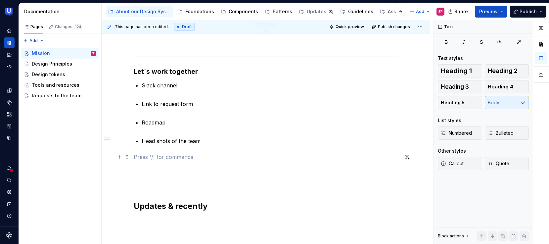
click at [209, 157] on p at bounding box center [266, 157] width 265 height 8
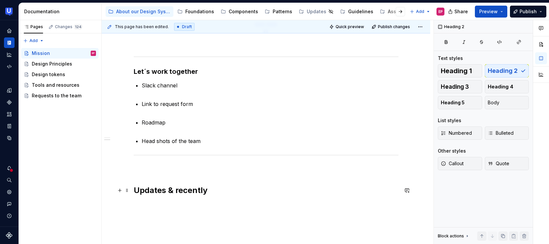
click at [214, 191] on h2 "Updates & recently" at bounding box center [266, 201] width 265 height 32
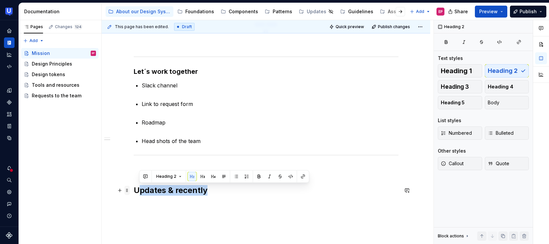
drag, startPoint x: 205, startPoint y: 191, endPoint x: 124, endPoint y: 190, distance: 80.7
click at [177, 175] on button "Heading 2" at bounding box center [168, 176] width 31 height 9
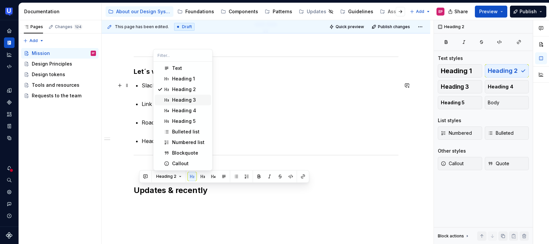
click at [183, 96] on span "Heading 3" at bounding box center [183, 100] width 56 height 11
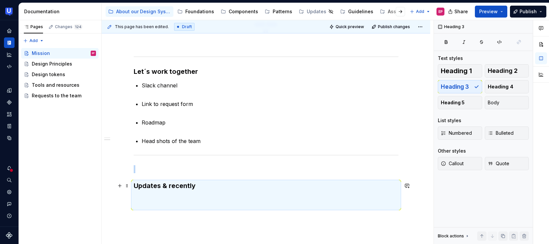
click at [124, 206] on div "**********" at bounding box center [266, 24] width 328 height 532
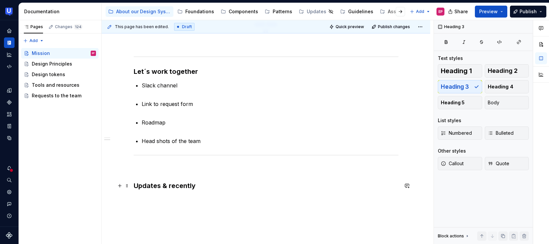
click at [152, 204] on h3 "Updates & recently" at bounding box center [266, 195] width 265 height 28
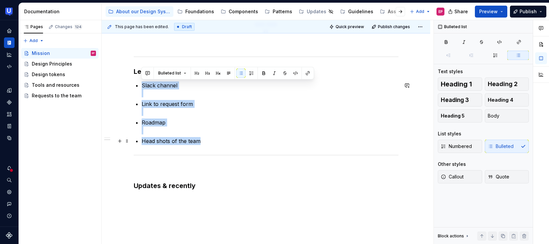
drag, startPoint x: 142, startPoint y: 88, endPoint x: 205, endPoint y: 139, distance: 81.6
click at [205, 139] on ul "Slack channel Link to request form Roadmap Head shots of the team" at bounding box center [270, 113] width 257 height 64
copy ul "Slack channel Link to request form Roadmap Head shots of the team"
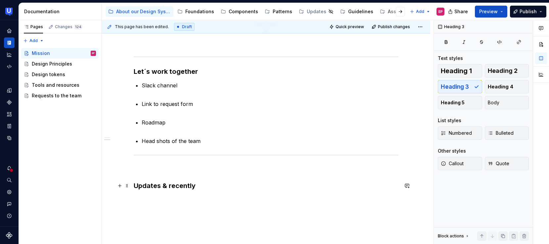
click at [147, 199] on h3 "Updates & recently" at bounding box center [266, 195] width 265 height 28
click at [147, 207] on h3 "Updates & recently" at bounding box center [266, 195] width 265 height 28
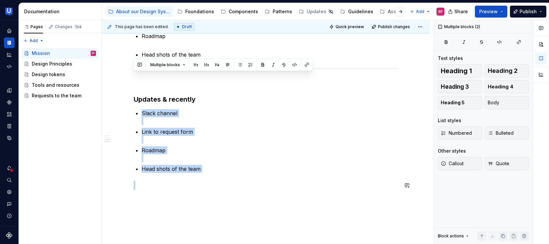
scroll to position [561, 0]
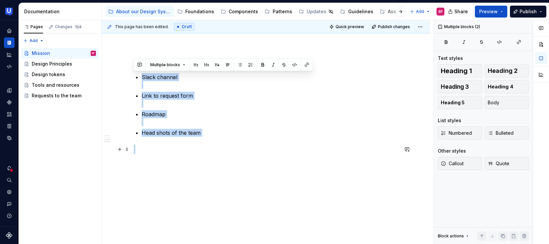
drag, startPoint x: 143, startPoint y: 164, endPoint x: 249, endPoint y: 145, distance: 107.8
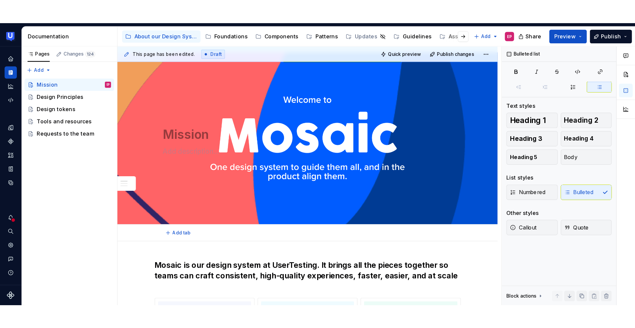
scroll to position [0, 0]
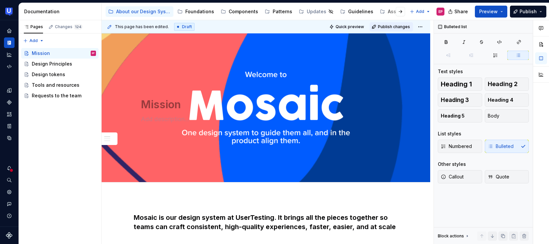
click at [391, 27] on span "Publish changes" at bounding box center [394, 26] width 32 height 5
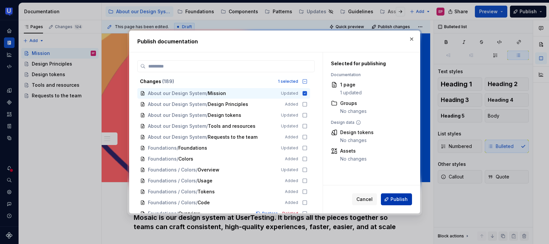
click at [394, 202] on span "Publish" at bounding box center [398, 199] width 17 height 7
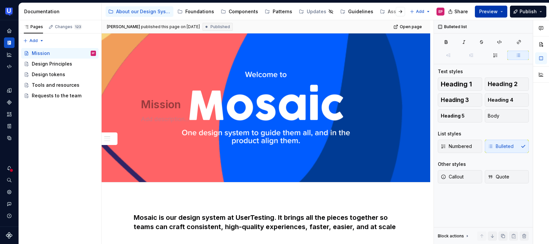
click at [499, 11] on button "Preview" at bounding box center [491, 12] width 32 height 12
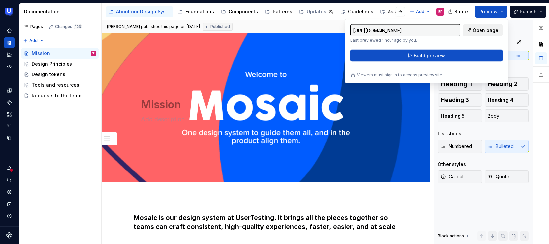
click at [481, 30] on span "Open page" at bounding box center [485, 30] width 26 height 7
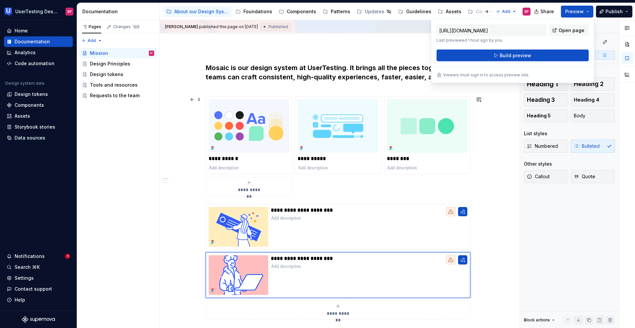
scroll to position [150, 0]
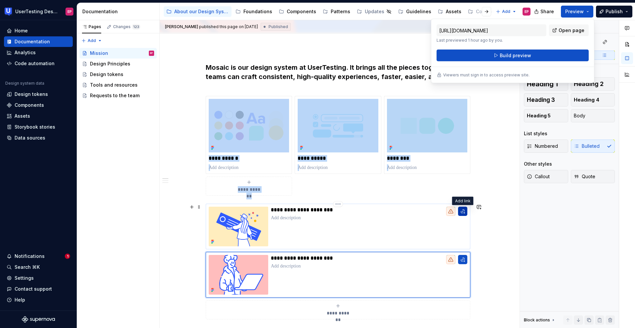
click at [464, 211] on button "button" at bounding box center [462, 211] width 9 height 9
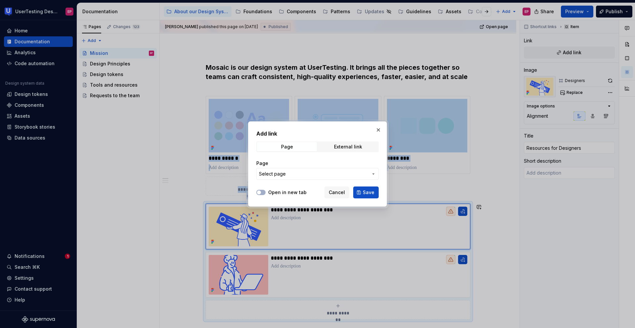
click at [366, 175] on span "Select page" at bounding box center [313, 174] width 109 height 7
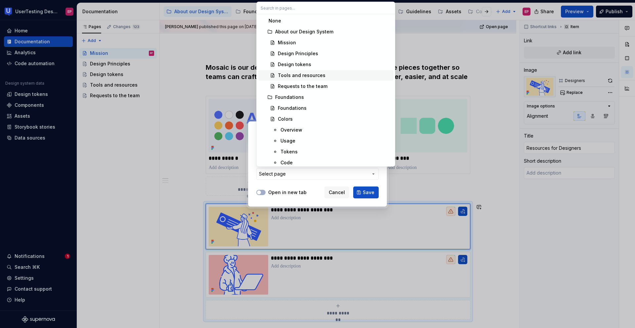
click at [320, 71] on span "Tools and resources" at bounding box center [326, 75] width 136 height 11
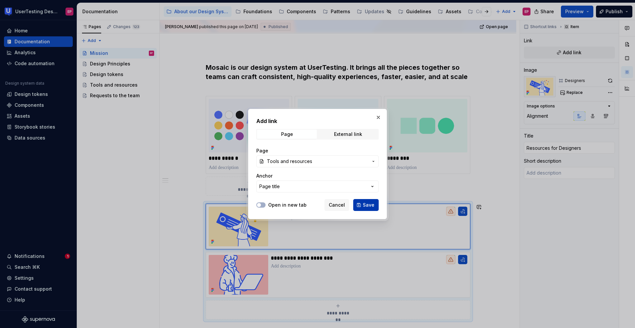
click at [366, 201] on button "Save" at bounding box center [365, 205] width 25 height 12
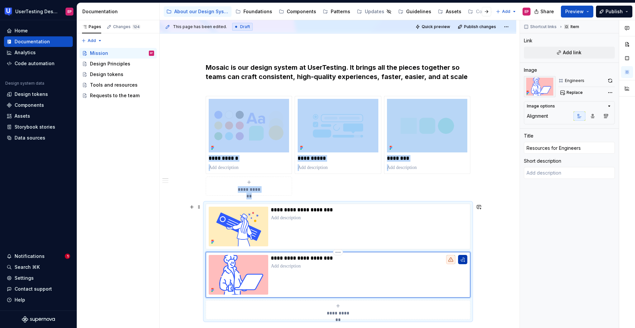
click at [463, 243] on button "button" at bounding box center [462, 259] width 9 height 9
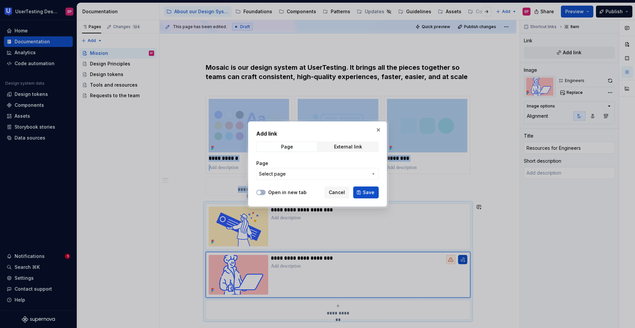
click at [370, 173] on button "Select page" at bounding box center [317, 174] width 122 height 12
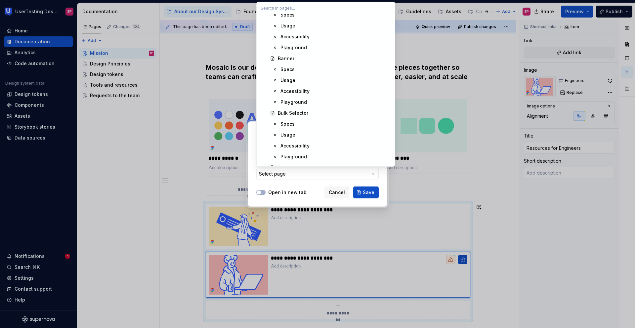
scroll to position [0, 0]
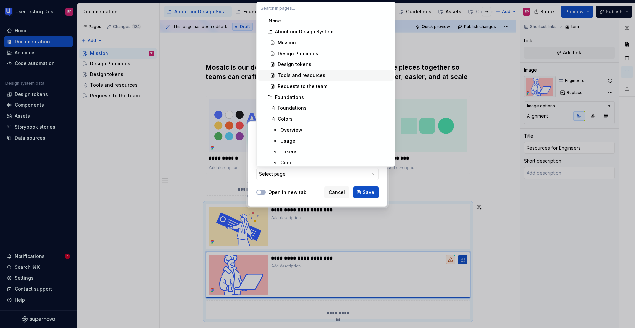
click at [323, 74] on div "Tools and resources" at bounding box center [334, 75] width 113 height 7
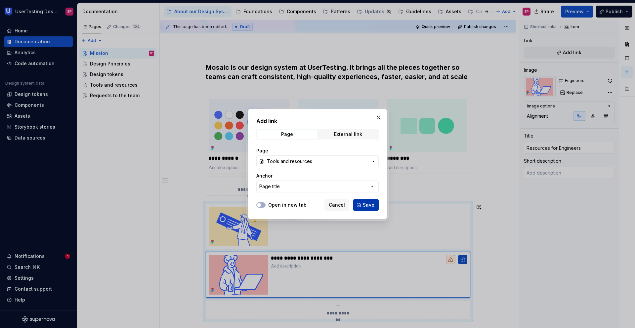
click at [366, 200] on button "Save" at bounding box center [365, 205] width 25 height 12
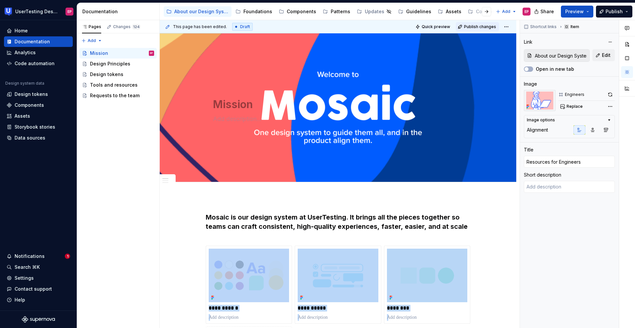
click at [471, 27] on span "Publish changes" at bounding box center [480, 26] width 32 height 5
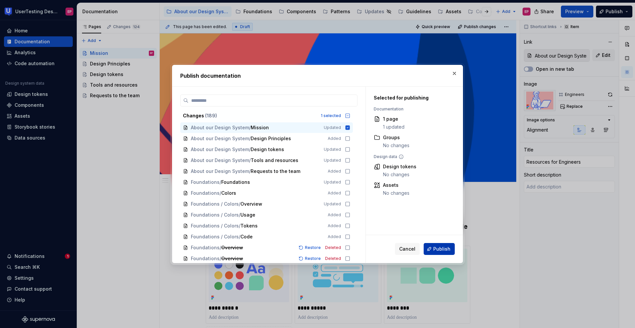
click at [439, 243] on span "Publish" at bounding box center [441, 249] width 17 height 7
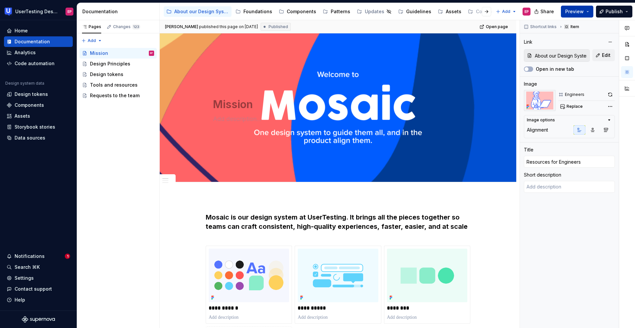
click at [548, 16] on button "Preview" at bounding box center [577, 12] width 32 height 12
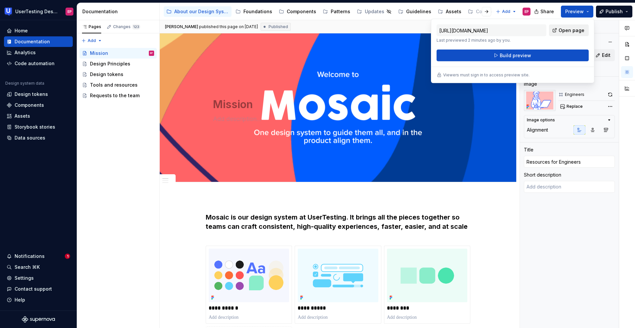
click at [548, 27] on span "Open page" at bounding box center [572, 30] width 26 height 7
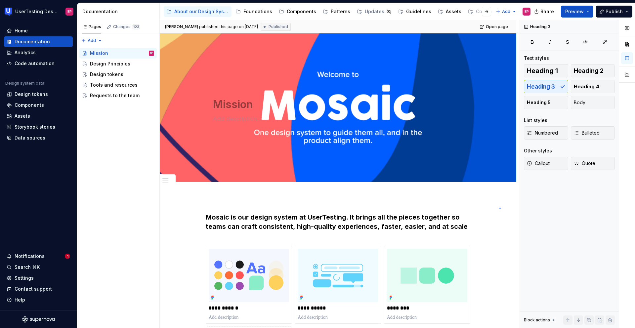
click at [499, 208] on div "**********" at bounding box center [340, 174] width 360 height 308
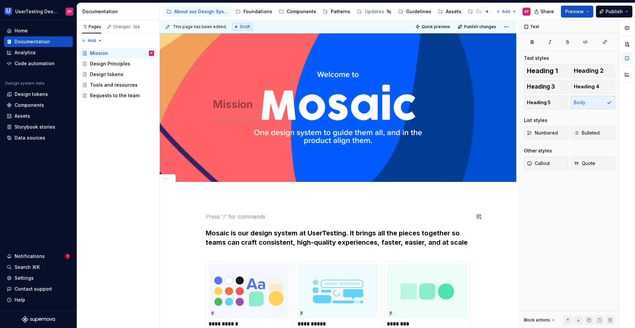
scroll to position [111, 0]
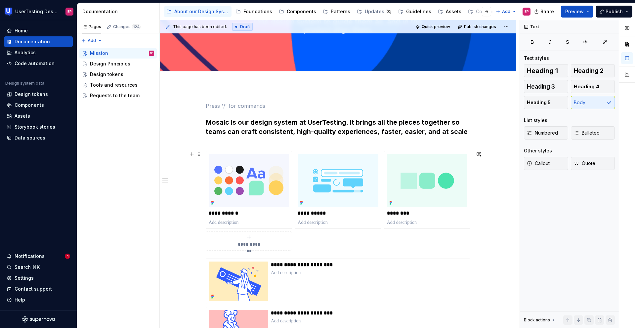
click at [215, 243] on div "**********" at bounding box center [338, 201] width 265 height 100
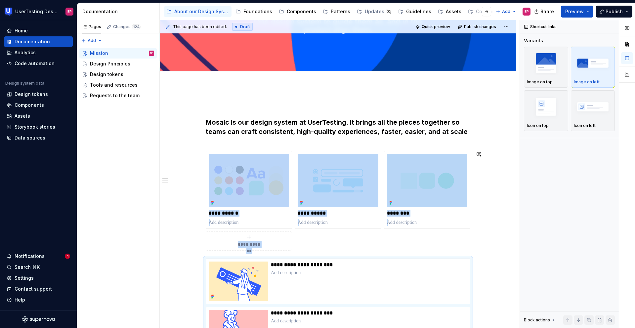
scroll to position [157, 0]
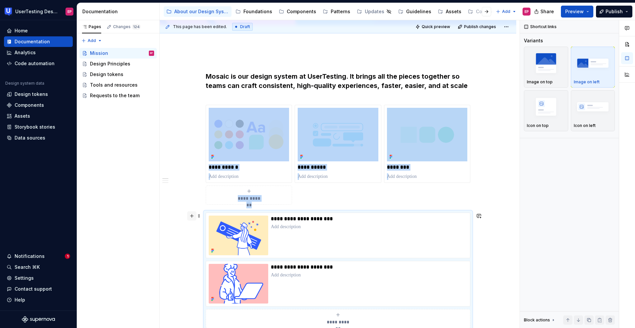
click at [193, 217] on button "button" at bounding box center [191, 215] width 9 height 9
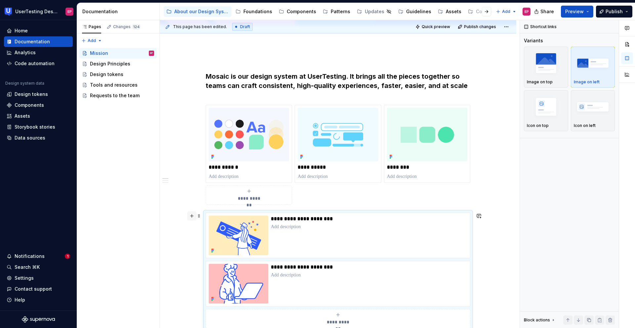
scroll to position [173, 0]
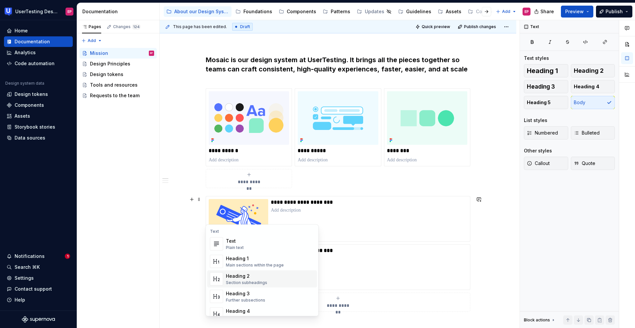
click at [246, 243] on div "Heading 2" at bounding box center [246, 276] width 41 height 7
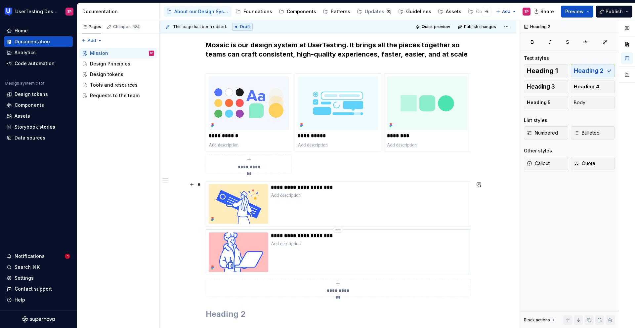
scroll to position [220, 0]
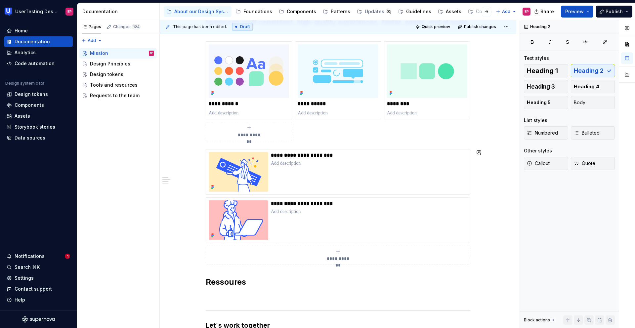
click at [229, 243] on div "**********" at bounding box center [338, 232] width 265 height 481
click at [252, 243] on div "**********" at bounding box center [338, 232] width 265 height 481
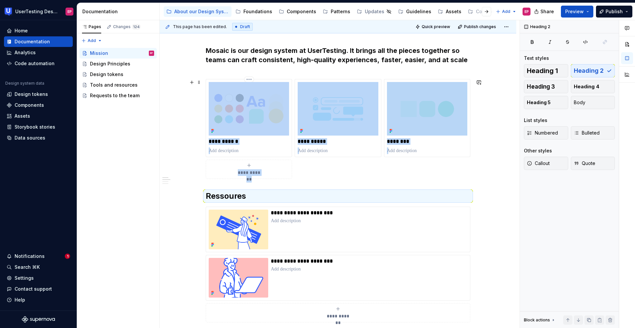
scroll to position [175, 0]
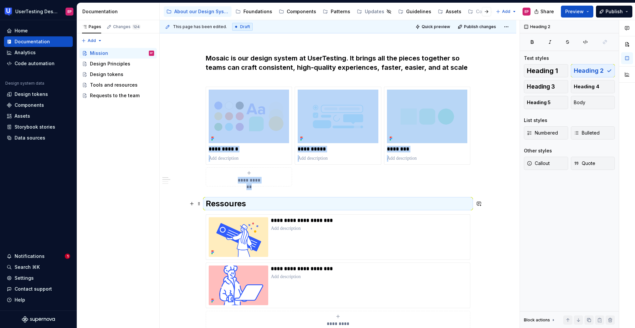
click at [231, 202] on h2 "Ressoures" at bounding box center [338, 203] width 265 height 11
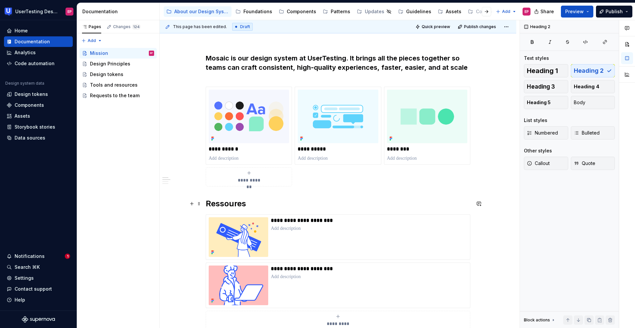
click at [248, 206] on h2 "Ressoures" at bounding box center [338, 203] width 265 height 11
click at [193, 243] on div "**********" at bounding box center [338, 323] width 357 height 603
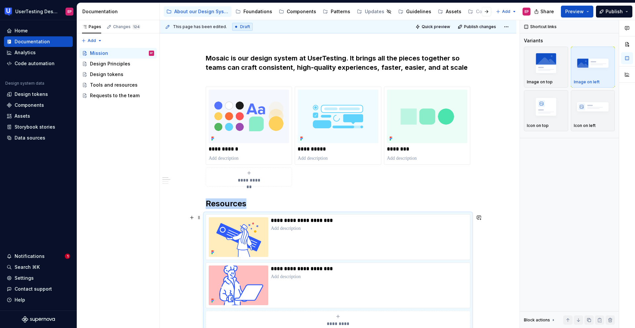
scroll to position [177, 0]
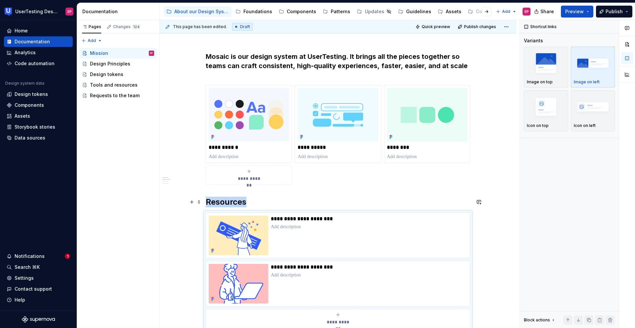
click at [332, 200] on h2 "Resources" at bounding box center [338, 202] width 265 height 11
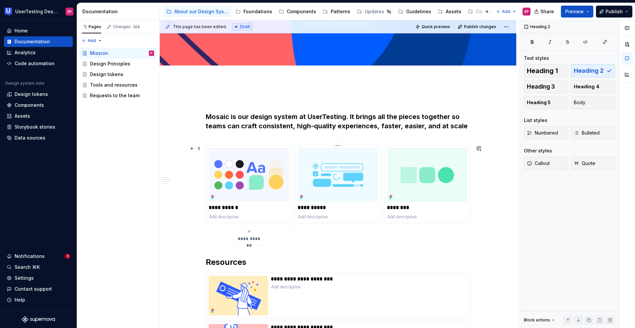
scroll to position [119, 0]
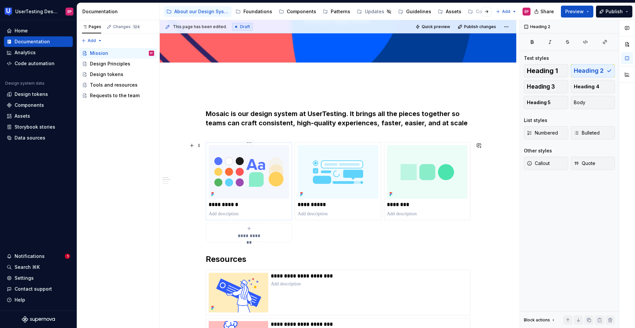
click at [236, 211] on p at bounding box center [249, 214] width 80 height 7
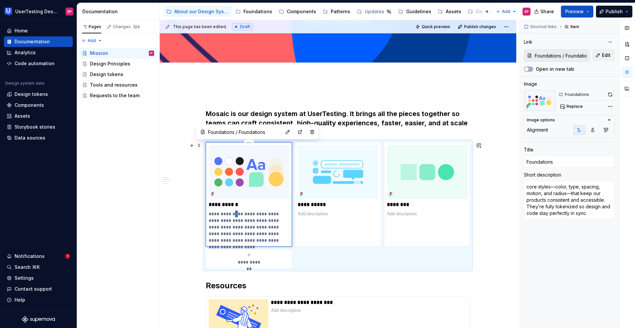
drag, startPoint x: 237, startPoint y: 213, endPoint x: 233, endPoint y: 213, distance: 4.6
click at [233, 213] on p "**********" at bounding box center [249, 227] width 80 height 33
drag, startPoint x: 211, startPoint y: 214, endPoint x: 207, endPoint y: 214, distance: 3.6
click at [207, 214] on div "**********" at bounding box center [249, 194] width 86 height 105
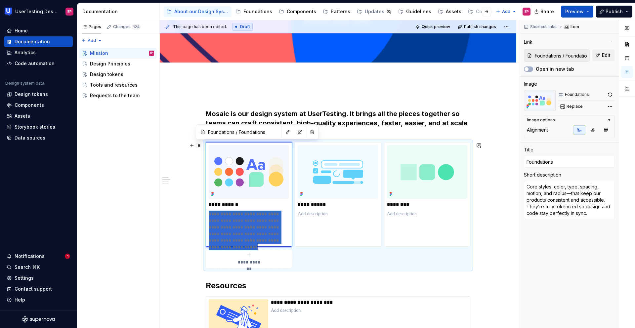
drag, startPoint x: 208, startPoint y: 214, endPoint x: 289, endPoint y: 247, distance: 87.4
click at [289, 243] on div "**********" at bounding box center [338, 205] width 265 height 126
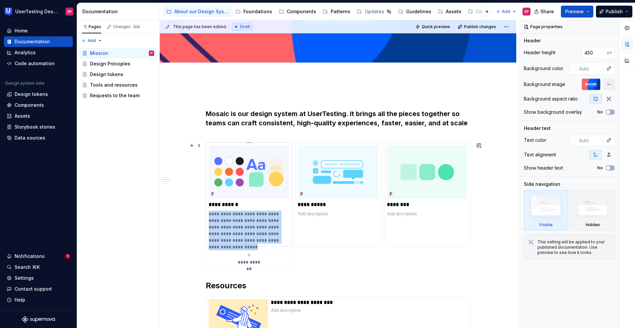
drag, startPoint x: 209, startPoint y: 215, endPoint x: 283, endPoint y: 240, distance: 78.0
click at [283, 240] on p "**********" at bounding box center [249, 227] width 80 height 33
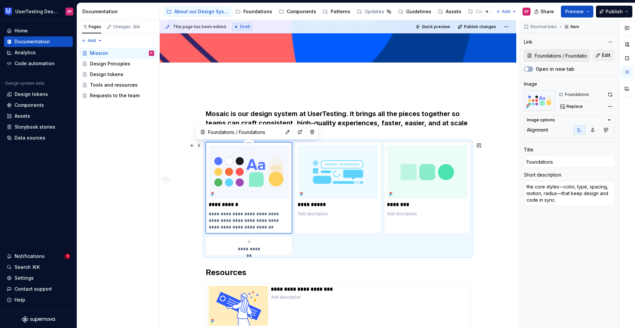
click at [210, 215] on p "**********" at bounding box center [249, 221] width 80 height 20
click at [221, 213] on p "**********" at bounding box center [249, 221] width 80 height 20
click at [248, 213] on p "**********" at bounding box center [249, 221] width 80 height 20
click at [263, 221] on p "**********" at bounding box center [249, 221] width 80 height 20
drag, startPoint x: 298, startPoint y: 214, endPoint x: 341, endPoint y: 215, distance: 42.7
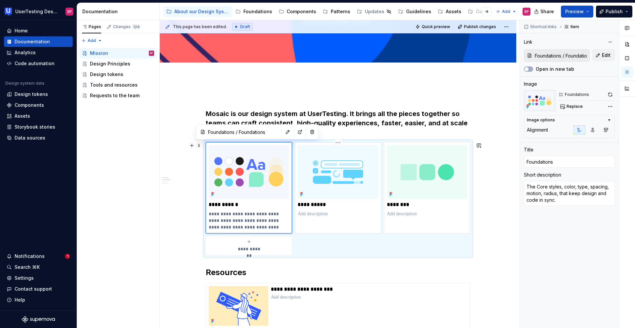
click at [341, 215] on p at bounding box center [338, 214] width 80 height 7
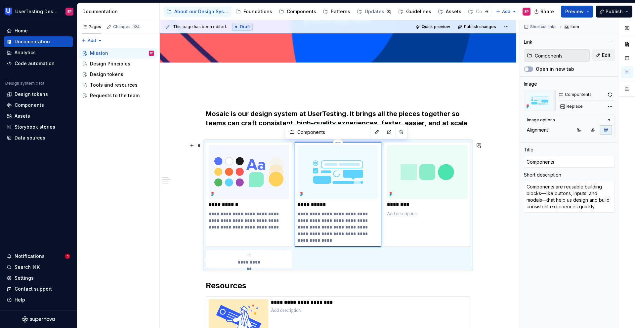
click at [315, 221] on p "**********" at bounding box center [338, 227] width 80 height 33
drag, startPoint x: 313, startPoint y: 228, endPoint x: 349, endPoint y: 243, distance: 39.7
click at [349, 243] on p "**********" at bounding box center [338, 227] width 80 height 33
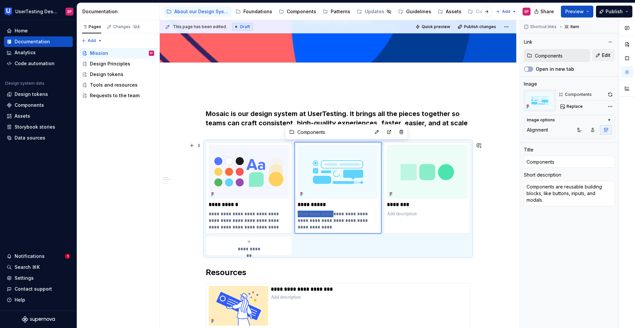
drag, startPoint x: 335, startPoint y: 215, endPoint x: 294, endPoint y: 215, distance: 41.0
click at [294, 215] on div "**********" at bounding box center [338, 198] width 265 height 113
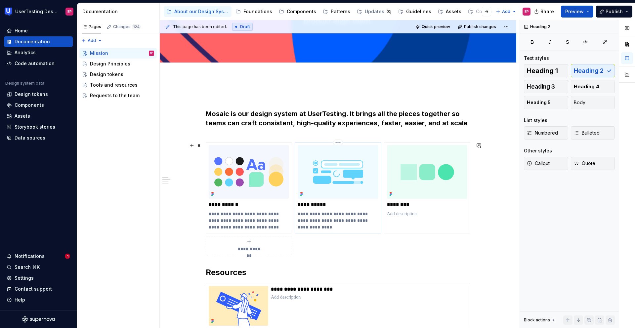
click at [339, 220] on p "**********" at bounding box center [338, 221] width 80 height 20
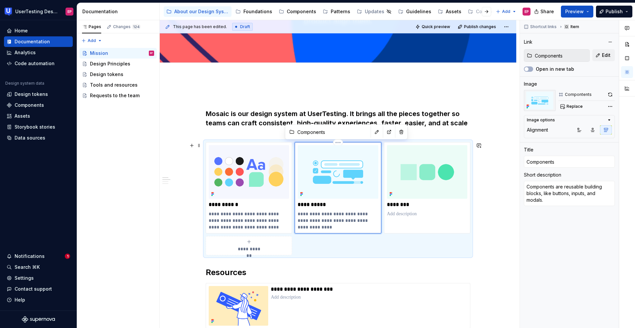
click at [336, 214] on p "**********" at bounding box center [338, 221] width 80 height 20
click at [335, 214] on p "**********" at bounding box center [338, 221] width 80 height 20
drag, startPoint x: 335, startPoint y: 214, endPoint x: 299, endPoint y: 215, distance: 36.1
click at [299, 215] on p "**********" at bounding box center [338, 221] width 80 height 20
drag, startPoint x: 217, startPoint y: 214, endPoint x: 209, endPoint y: 214, distance: 8.6
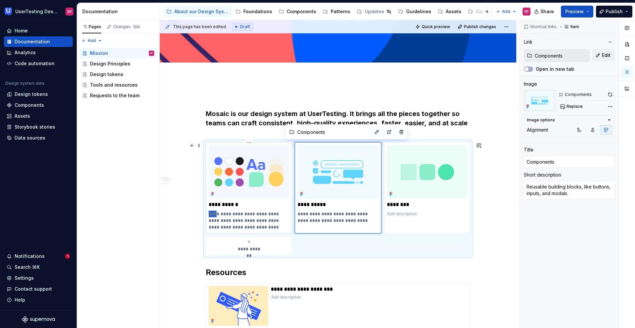
click at [209, 214] on p "**********" at bounding box center [249, 221] width 80 height 20
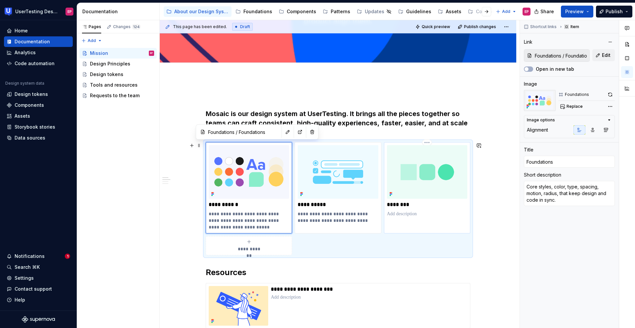
click at [396, 213] on p at bounding box center [427, 214] width 80 height 7
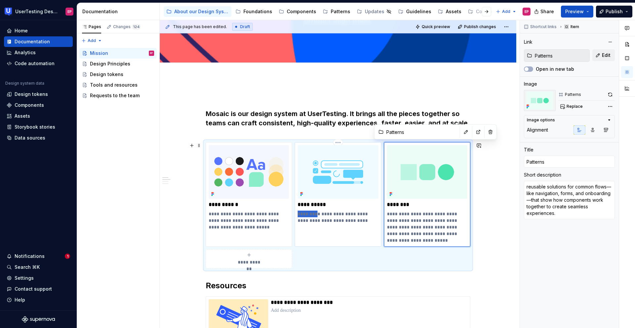
drag, startPoint x: 318, startPoint y: 215, endPoint x: 299, endPoint y: 213, distance: 18.6
click at [299, 213] on p "**********" at bounding box center [338, 217] width 80 height 13
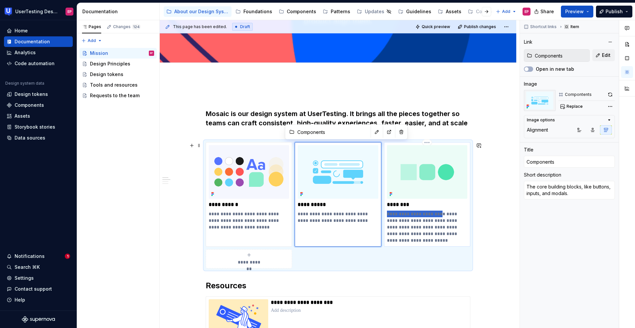
drag, startPoint x: 435, startPoint y: 214, endPoint x: 386, endPoint y: 214, distance: 49.0
click at [386, 214] on div "**********" at bounding box center [427, 194] width 86 height 105
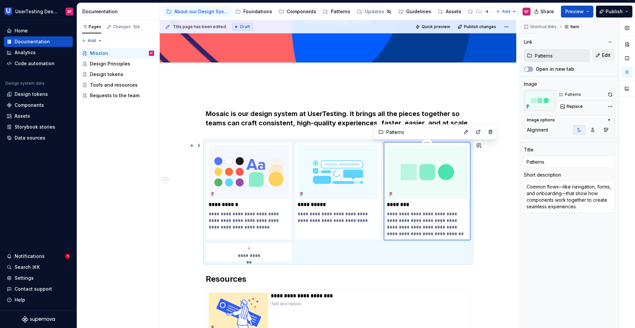
click at [424, 214] on p "**********" at bounding box center [427, 224] width 80 height 26
click at [440, 221] on p "**********" at bounding box center [427, 224] width 80 height 26
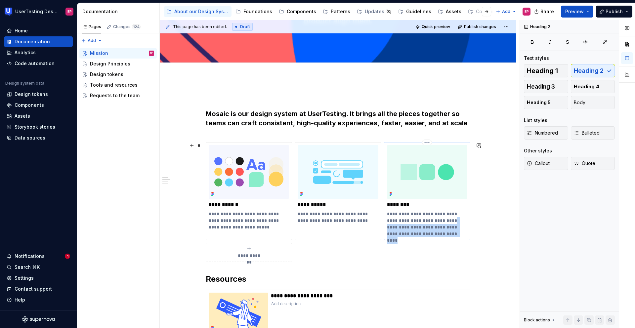
drag, startPoint x: 449, startPoint y: 220, endPoint x: 459, endPoint y: 235, distance: 17.4
click at [459, 235] on p "**********" at bounding box center [427, 224] width 80 height 26
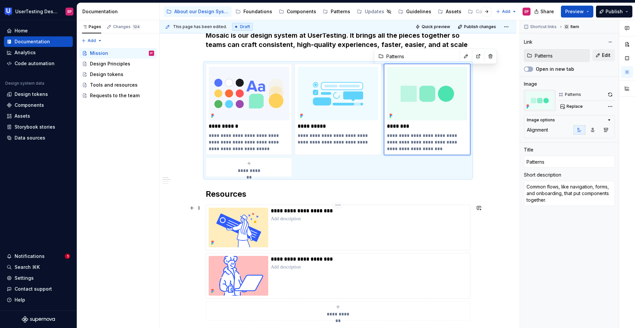
scroll to position [200, 0]
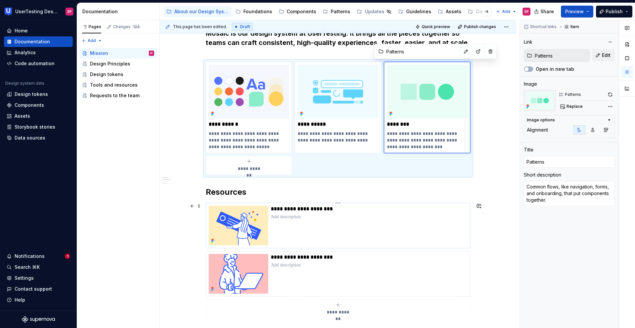
click at [285, 216] on p at bounding box center [369, 217] width 196 height 7
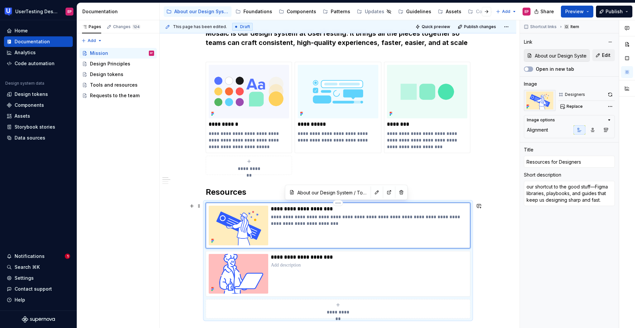
click at [271, 217] on p "**********" at bounding box center [369, 220] width 196 height 13
click at [342, 215] on p "**********" at bounding box center [369, 220] width 196 height 13
click at [347, 234] on div "**********" at bounding box center [369, 226] width 196 height 40
click at [292, 243] on p at bounding box center [369, 265] width 196 height 7
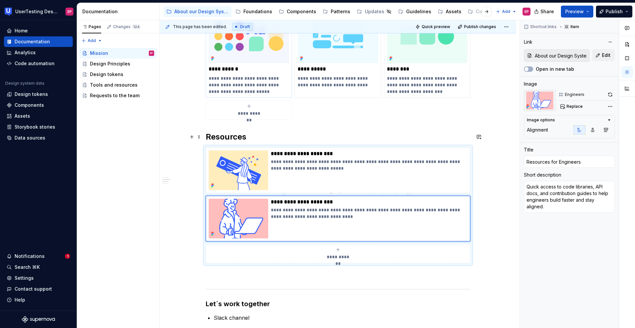
scroll to position [250, 0]
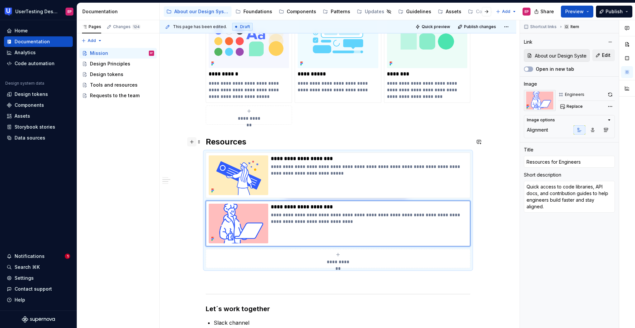
click at [193, 142] on button "button" at bounding box center [191, 141] width 9 height 9
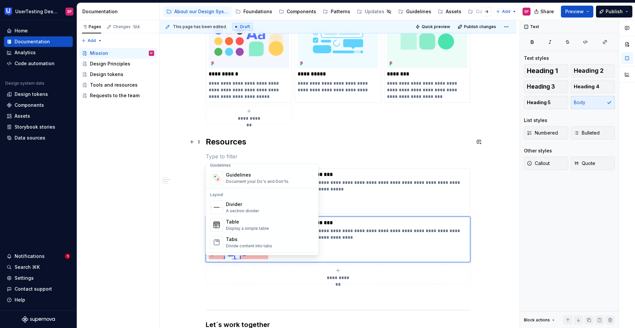
scroll to position [214, 0]
click at [238, 184] on div "Divider" at bounding box center [242, 183] width 33 height 7
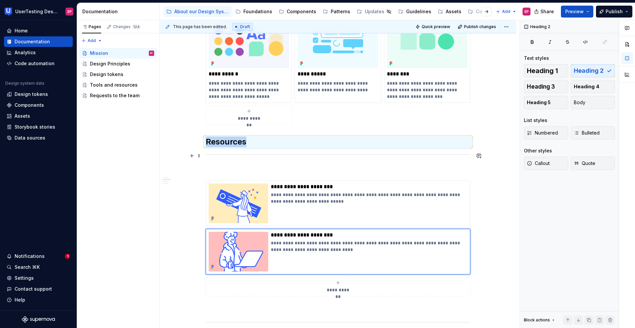
click at [218, 155] on div at bounding box center [338, 154] width 265 height 4
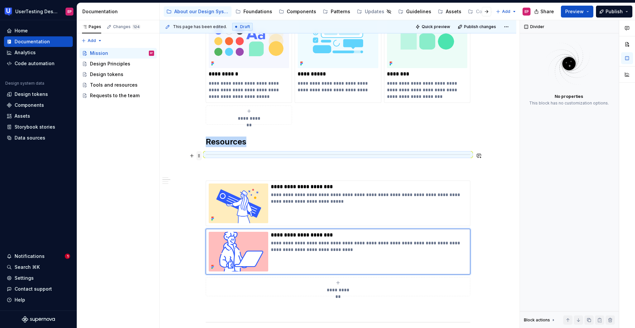
click at [196, 155] on span at bounding box center [198, 155] width 5 height 9
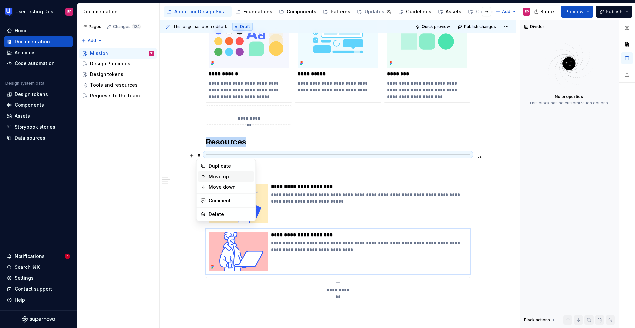
click at [204, 174] on icon at bounding box center [203, 176] width 5 height 5
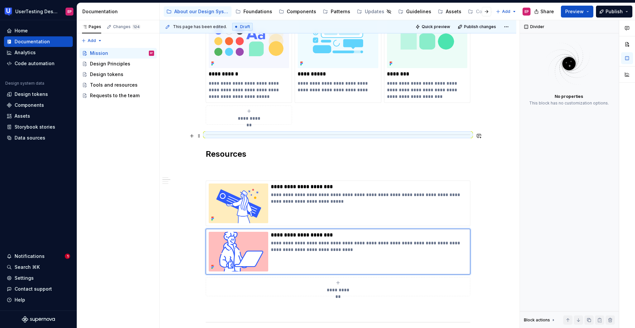
click at [177, 136] on div "**********" at bounding box center [338, 269] width 357 height 645
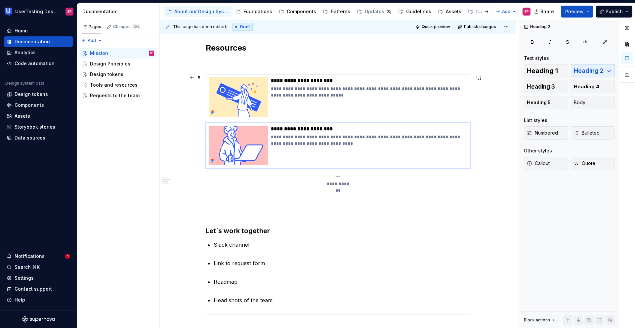
scroll to position [330, 0]
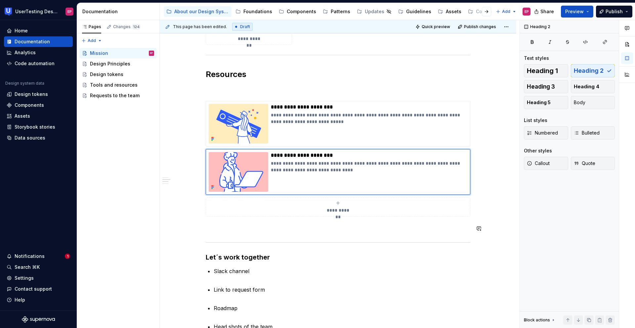
click at [211, 234] on div "**********" at bounding box center [338, 144] width 265 height 522
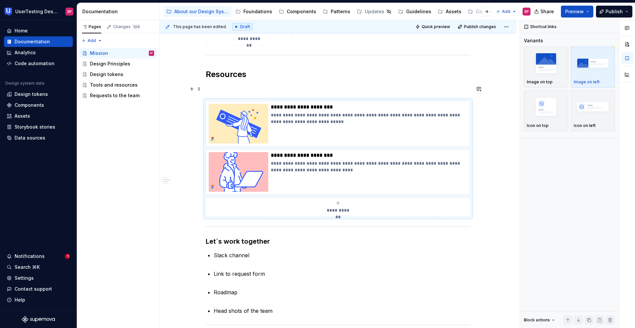
click at [211, 90] on p at bounding box center [338, 89] width 265 height 8
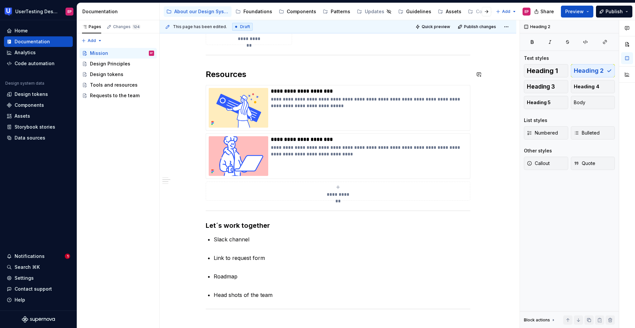
click at [206, 63] on div "**********" at bounding box center [338, 128] width 265 height 491
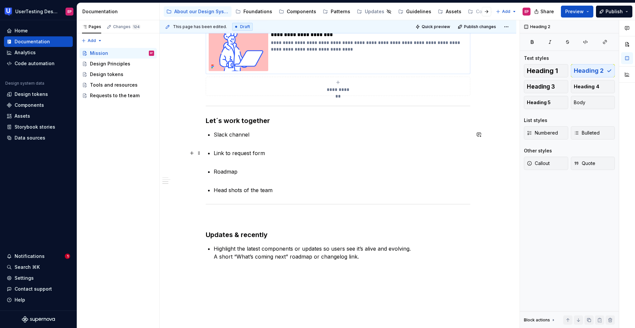
scroll to position [452, 0]
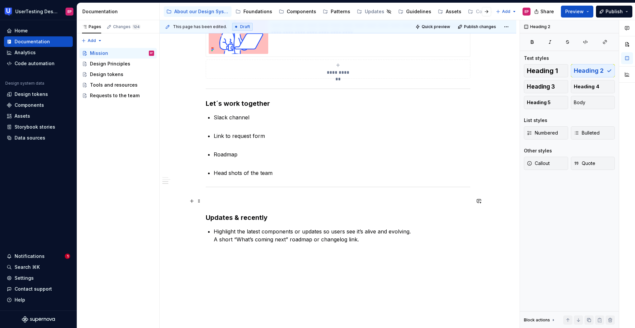
click at [228, 198] on p at bounding box center [338, 201] width 265 height 8
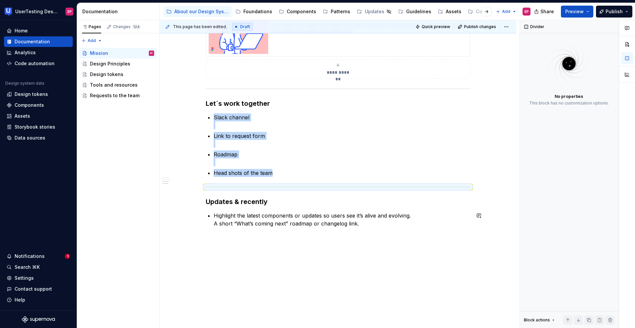
click at [356, 243] on div "**********" at bounding box center [338, 43] width 357 height 597
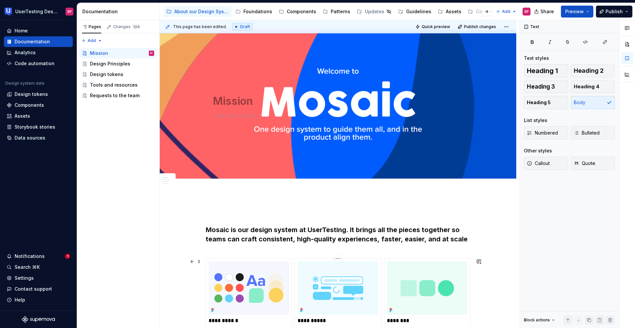
scroll to position [0, 0]
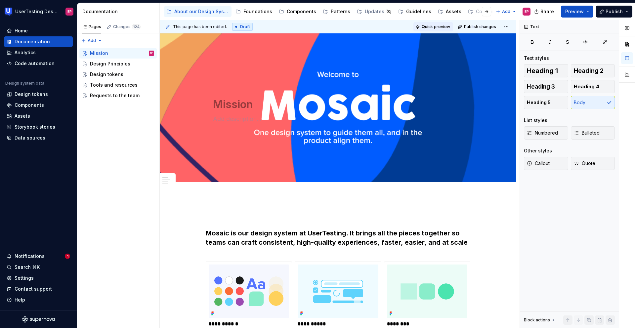
click at [427, 30] on button "Quick preview" at bounding box center [433, 26] width 40 height 9
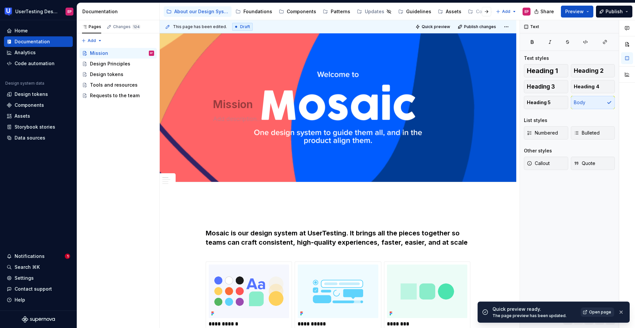
click at [548, 243] on span "Open page" at bounding box center [600, 312] width 22 height 5
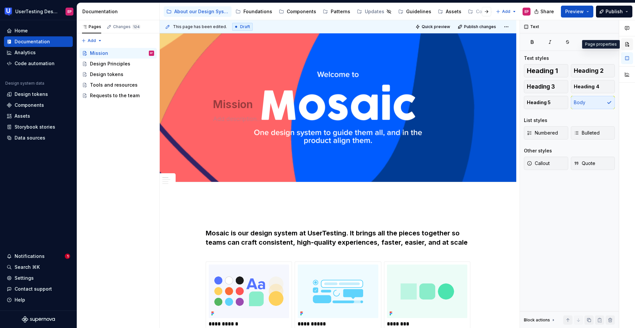
click at [548, 43] on button "button" at bounding box center [627, 44] width 12 height 12
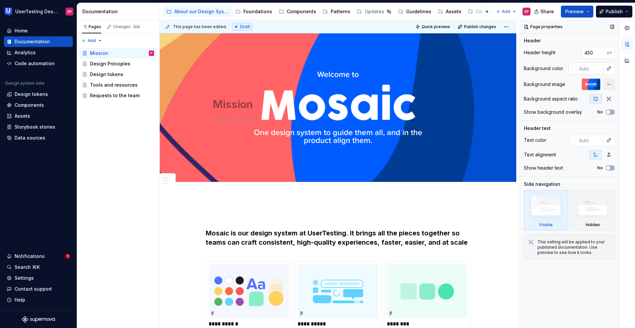
click at [548, 71] on input "text" at bounding box center [590, 69] width 27 height 12
click at [548, 68] on button "button" at bounding box center [608, 68] width 9 height 9
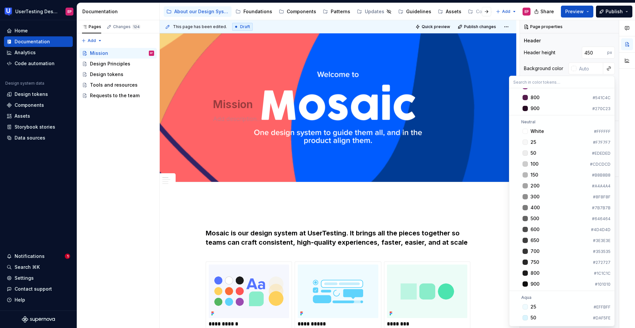
scroll to position [690, 0]
click at [544, 134] on div "White" at bounding box center [561, 131] width 61 height 7
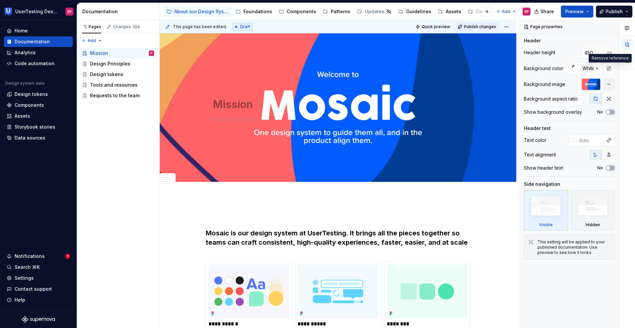
click at [482, 26] on span "Publish changes" at bounding box center [480, 26] width 32 height 5
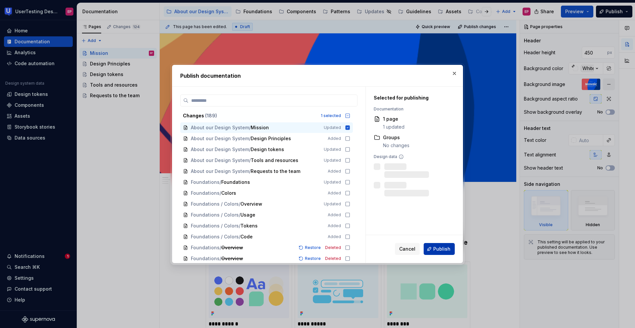
click at [443, 243] on span "Publish" at bounding box center [441, 249] width 17 height 7
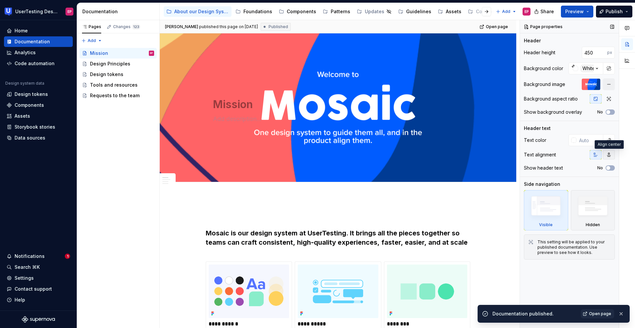
click at [548, 154] on icon "button" at bounding box center [608, 154] width 5 height 5
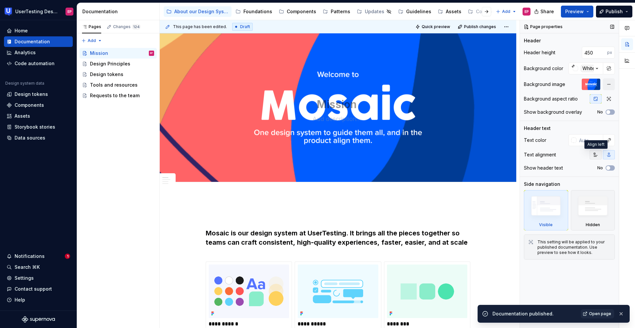
click at [548, 153] on icon "button" at bounding box center [595, 154] width 5 height 5
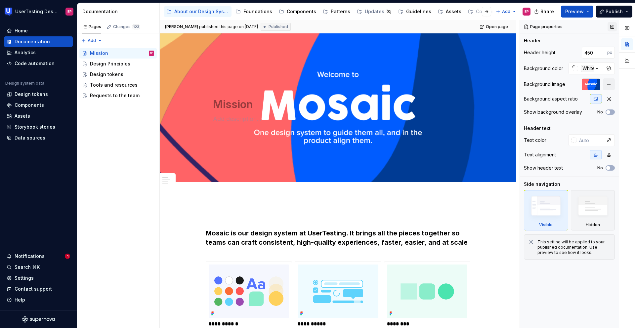
click at [548, 25] on button "button" at bounding box center [612, 26] width 9 height 9
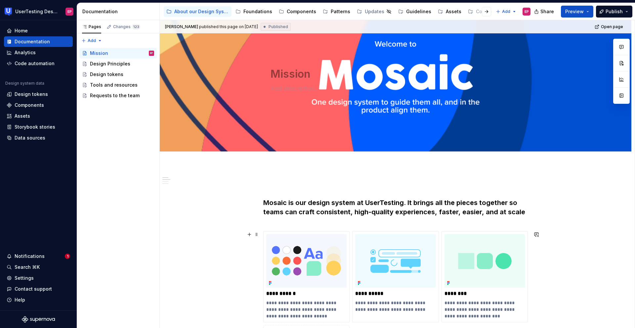
scroll to position [0, 0]
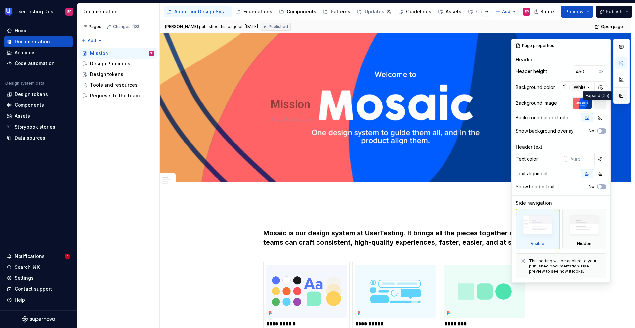
click at [548, 96] on button "button" at bounding box center [622, 96] width 12 height 12
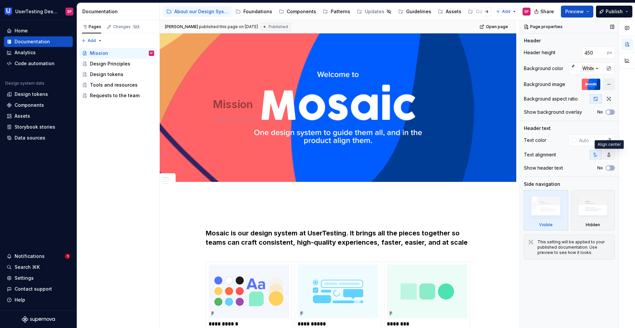
click at [548, 157] on icon "button" at bounding box center [608, 154] width 5 height 5
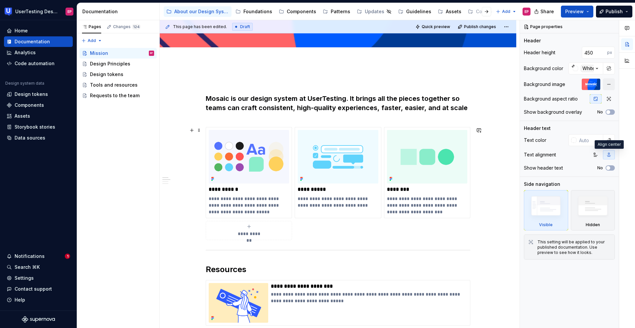
scroll to position [135, 0]
click at [206, 243] on div at bounding box center [338, 250] width 265 height 4
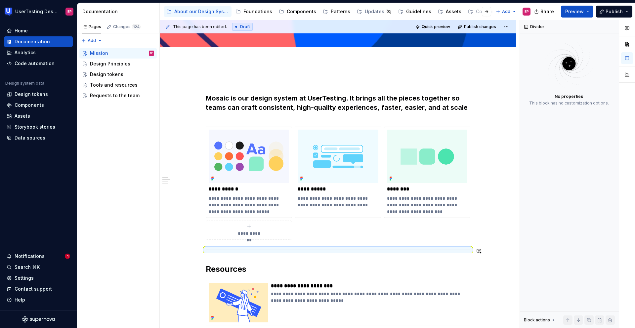
click at [232, 243] on div "**********" at bounding box center [338, 323] width 265 height 491
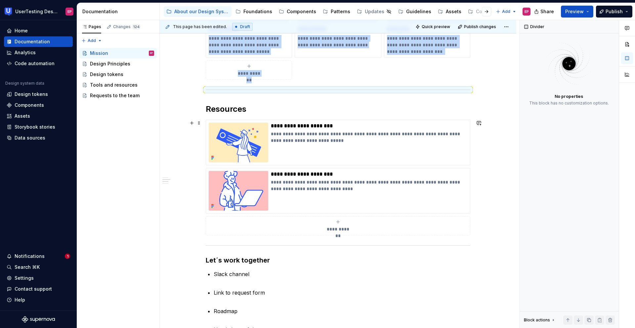
scroll to position [304, 0]
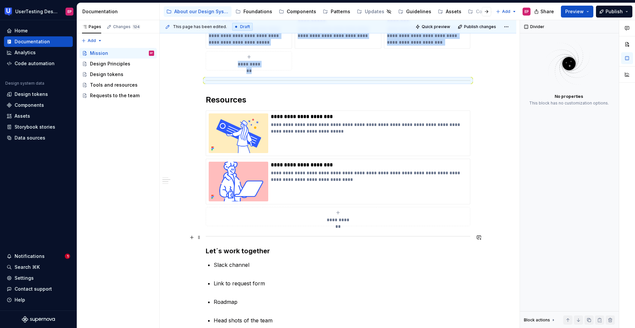
click at [206, 237] on div at bounding box center [338, 236] width 265 height 4
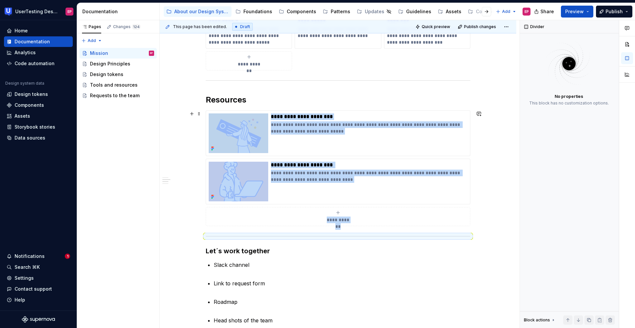
click at [195, 205] on div "**********" at bounding box center [338, 199] width 357 height 613
click at [37, 43] on div "Documentation" at bounding box center [32, 41] width 35 height 7
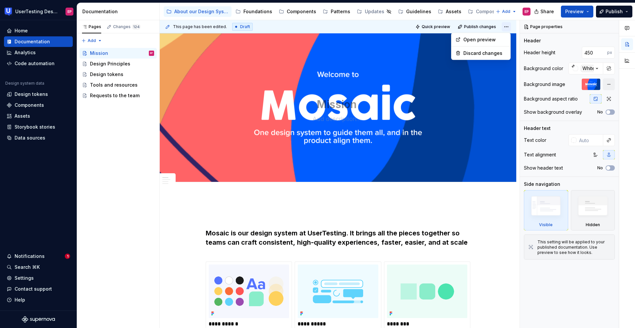
click at [504, 26] on html "UserTesting Design System EP Home Documentation Analytics Code automation Desig…" at bounding box center [317, 164] width 635 height 328
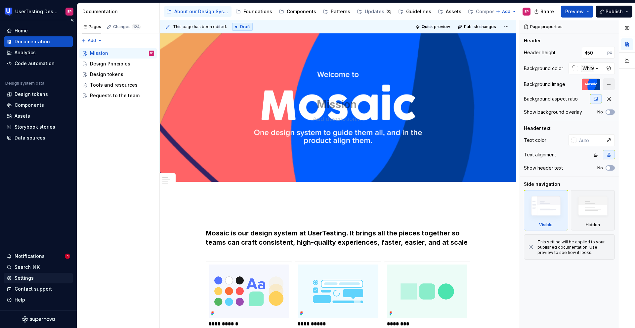
click at [42, 243] on div "Settings" at bounding box center [39, 278] width 64 height 7
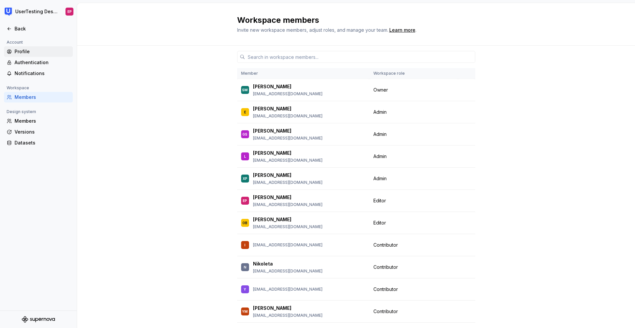
click at [21, 52] on div "Profile" at bounding box center [43, 51] width 56 height 7
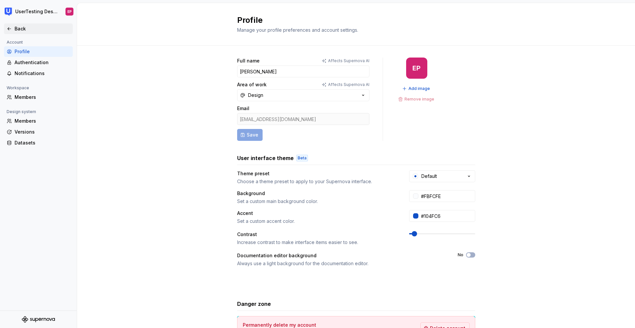
click at [15, 28] on div "Back" at bounding box center [43, 28] width 56 height 7
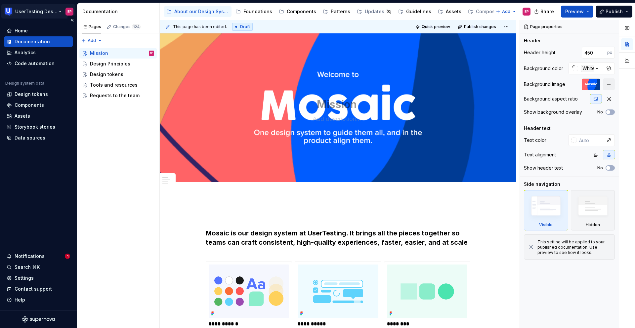
click at [8, 13] on html "UserTesting Design System EP Home Documentation Analytics Code automation Desig…" at bounding box center [317, 164] width 635 height 328
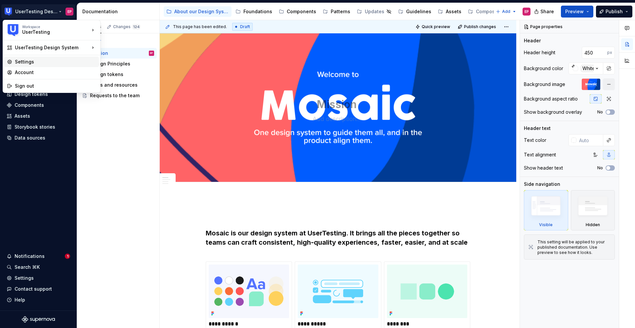
click at [50, 61] on div "Settings" at bounding box center [55, 62] width 81 height 7
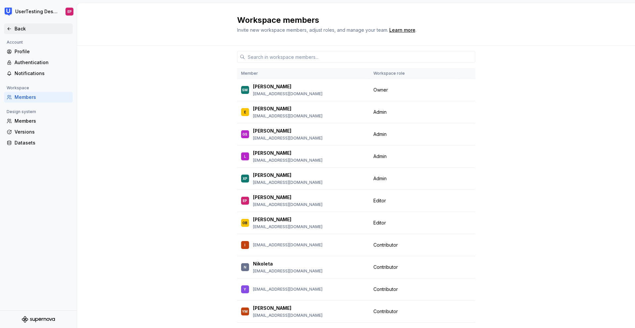
click at [27, 29] on div "Back" at bounding box center [43, 28] width 56 height 7
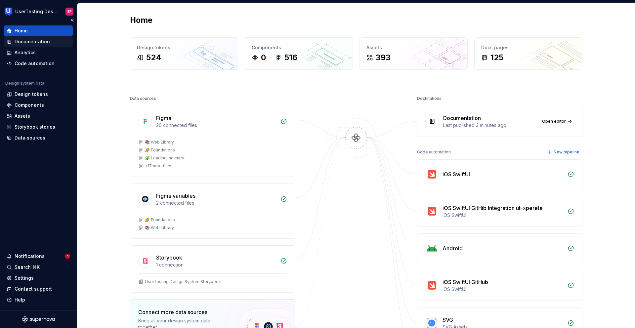
click at [33, 44] on div "Documentation" at bounding box center [32, 41] width 35 height 7
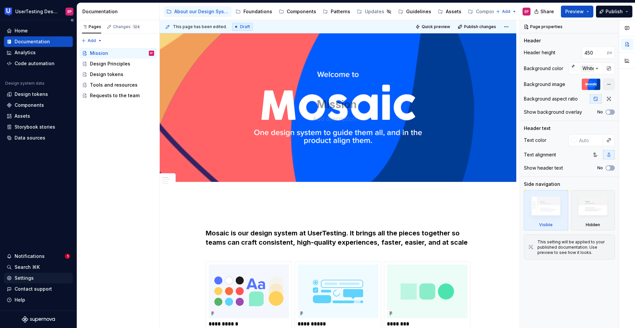
click at [34, 243] on div "Settings" at bounding box center [39, 278] width 64 height 7
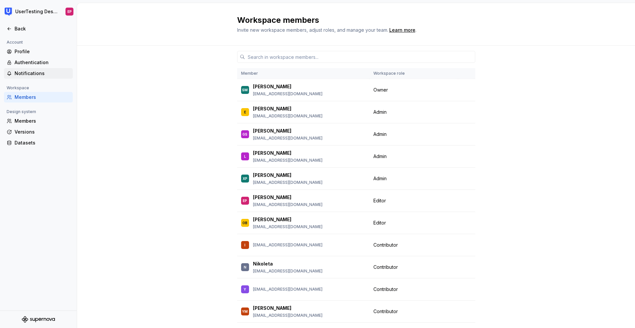
click at [25, 74] on div "Notifications" at bounding box center [43, 73] width 56 height 7
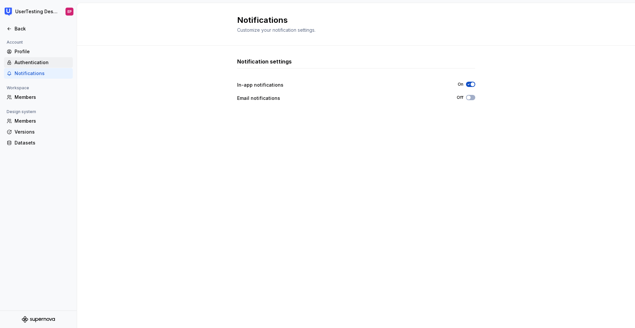
click at [27, 59] on div "Authentication" at bounding box center [38, 62] width 69 height 11
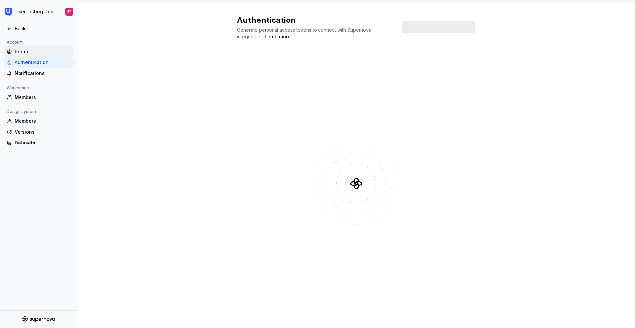
click at [24, 47] on div "Profile" at bounding box center [38, 51] width 69 height 11
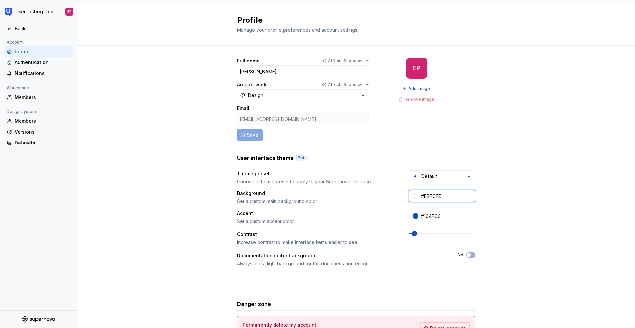
click at [439, 196] on input "#FBFCFE" at bounding box center [446, 196] width 57 height 12
click at [441, 196] on input "#FBFCFE" at bounding box center [446, 196] width 57 height 12
drag, startPoint x: 445, startPoint y: 197, endPoint x: 421, endPoint y: 196, distance: 24.2
click at [421, 196] on input "#FBFCFE" at bounding box center [446, 196] width 57 height 12
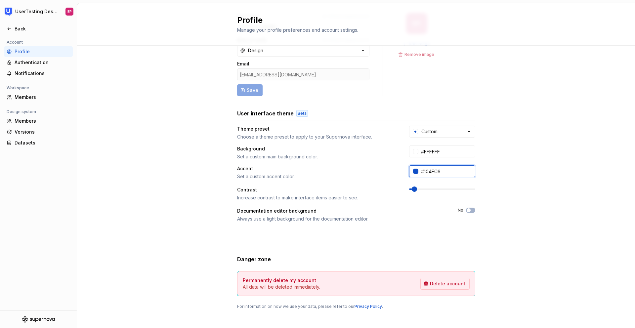
drag, startPoint x: 442, startPoint y: 171, endPoint x: 455, endPoint y: 172, distance: 12.9
click at [455, 172] on input "#104FC6" at bounding box center [446, 171] width 57 height 12
paste input "315CFD"
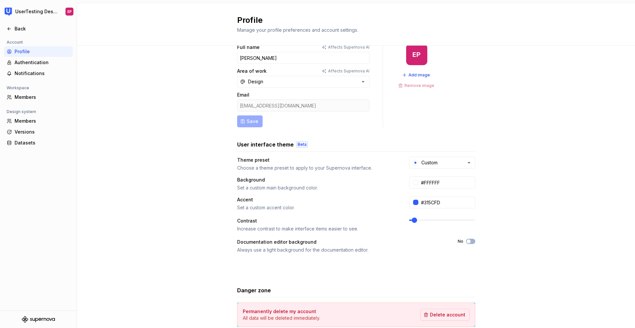
scroll to position [0, 0]
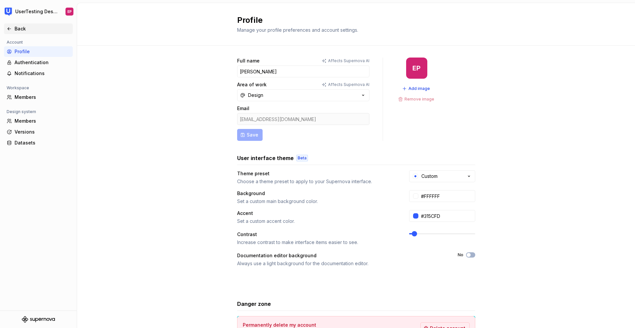
click at [22, 28] on div "Back" at bounding box center [43, 28] width 56 height 7
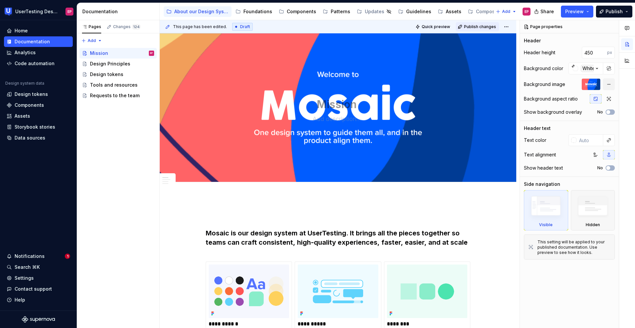
click at [478, 26] on span "Publish changes" at bounding box center [480, 26] width 32 height 5
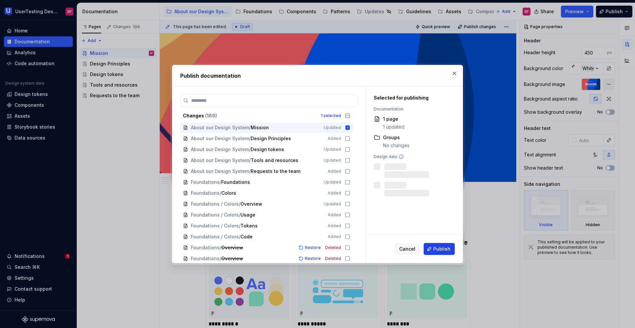
click at [446, 243] on span "Publish" at bounding box center [441, 249] width 17 height 7
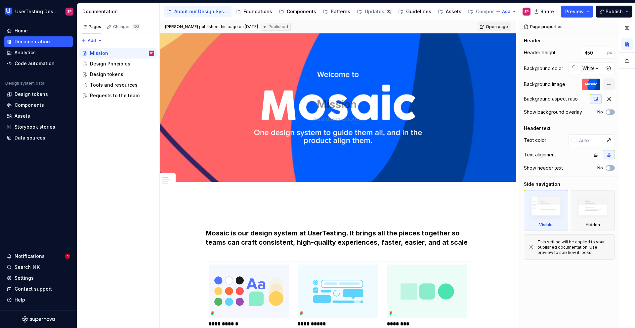
click at [487, 26] on span "Open page" at bounding box center [497, 26] width 22 height 5
click at [548, 12] on span "Preview" at bounding box center [574, 11] width 19 height 7
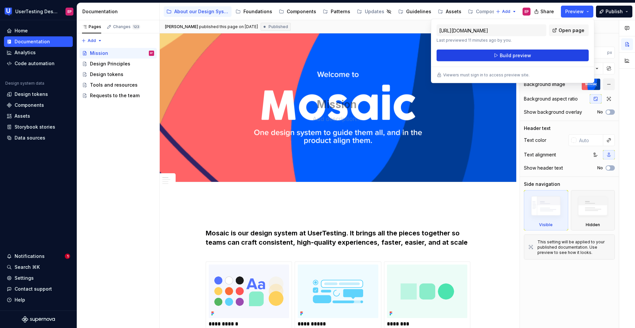
click at [541, 52] on button "Build preview" at bounding box center [513, 56] width 152 height 12
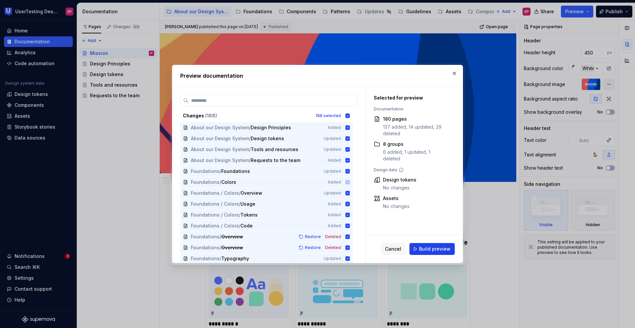
click at [434, 243] on button "Build preview" at bounding box center [431, 249] width 45 height 12
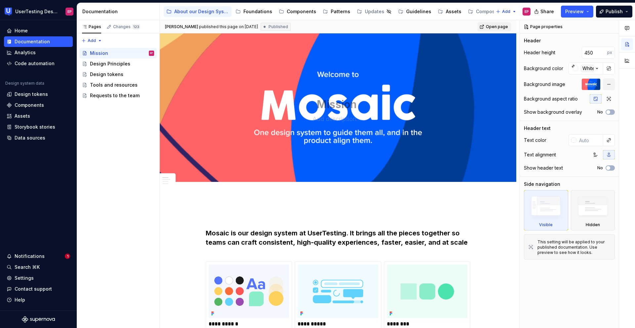
click at [493, 28] on span "Open page" at bounding box center [497, 26] width 22 height 5
